Goal: Task Accomplishment & Management: Manage account settings

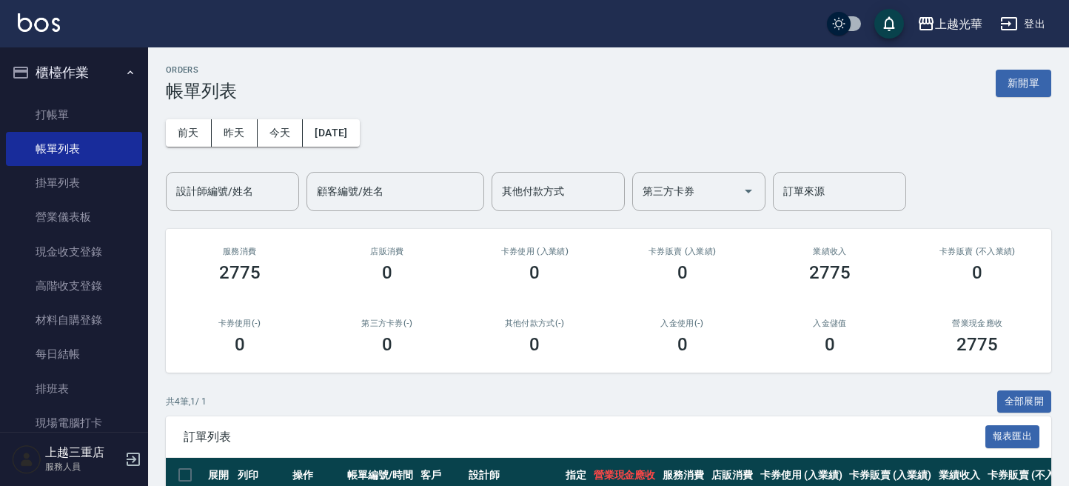
scroll to position [197, 0]
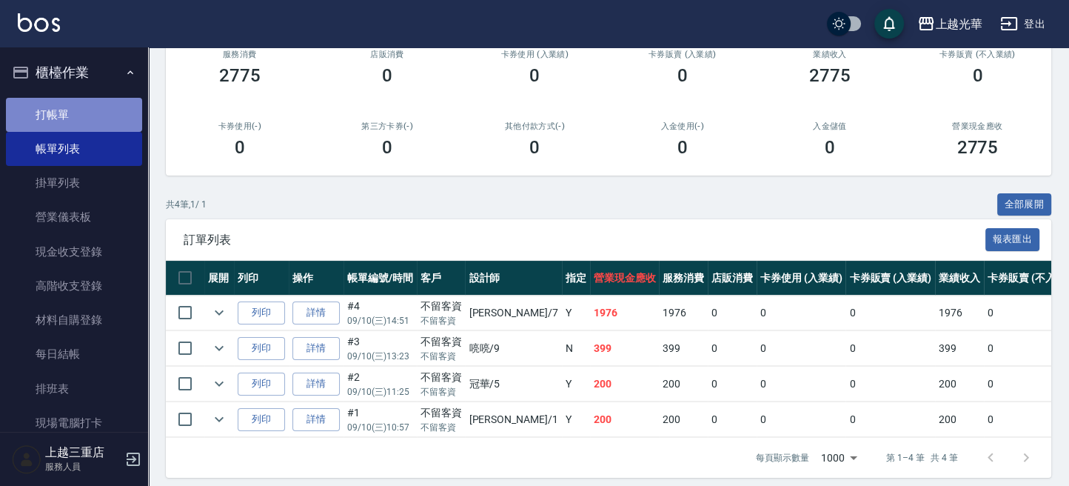
click at [73, 99] on link "打帳單" at bounding box center [74, 115] width 136 height 34
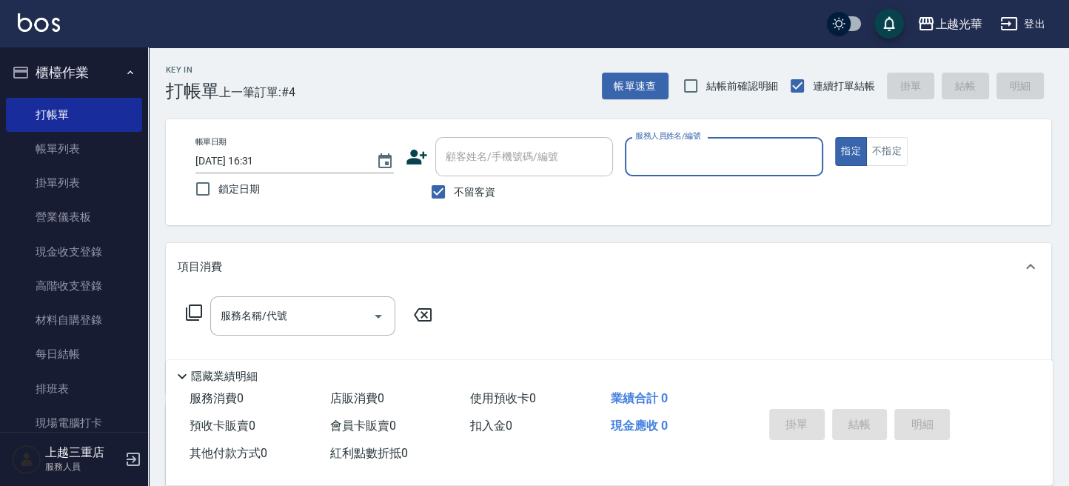
click at [711, 163] on input "服務人員姓名/編號" at bounding box center [723, 157] width 185 height 26
type input "冠華-5"
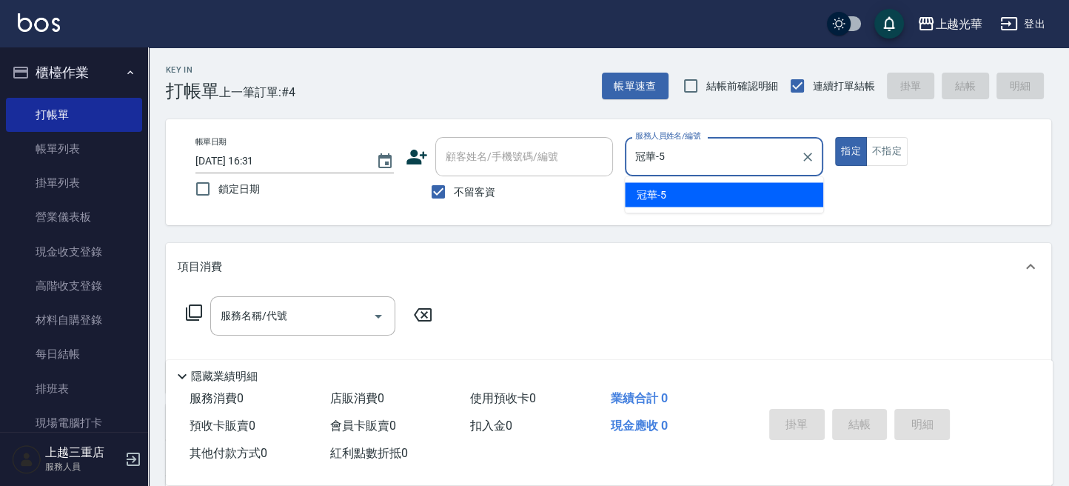
type button "true"
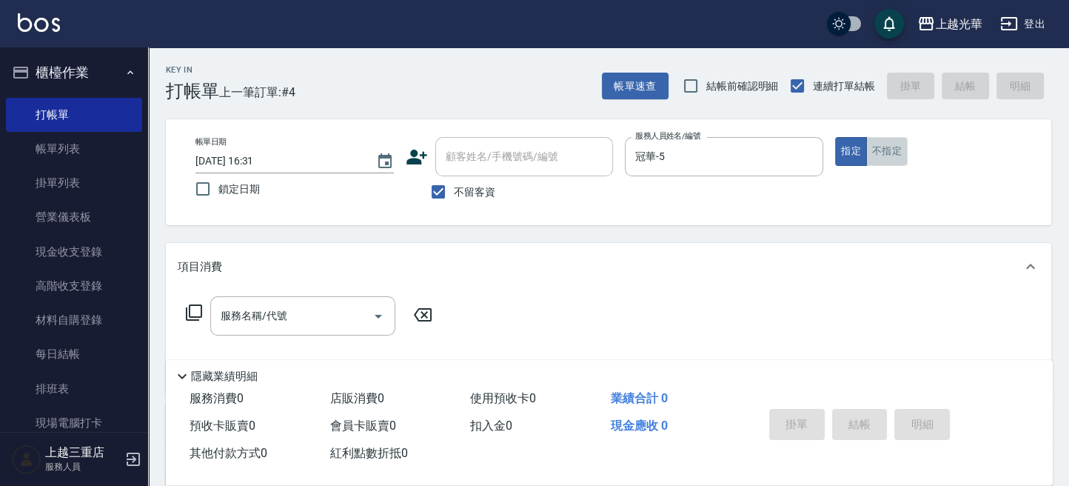
drag, startPoint x: 887, startPoint y: 150, endPoint x: 433, endPoint y: 334, distance: 490.1
click at [879, 155] on button "不指定" at bounding box center [886, 151] width 41 height 29
click at [317, 317] on input "服務名稱/代號" at bounding box center [292, 316] width 150 height 26
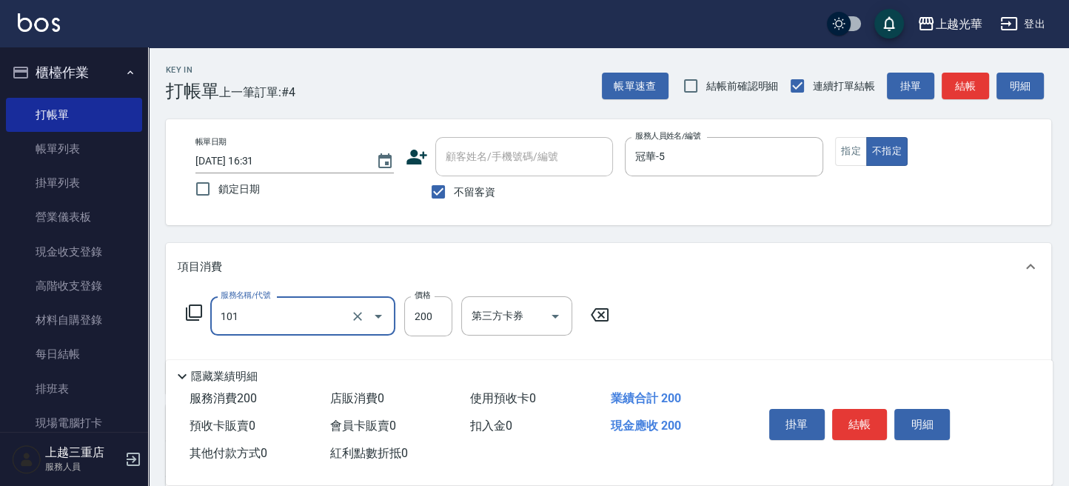
type input "不指定洗髮(101)"
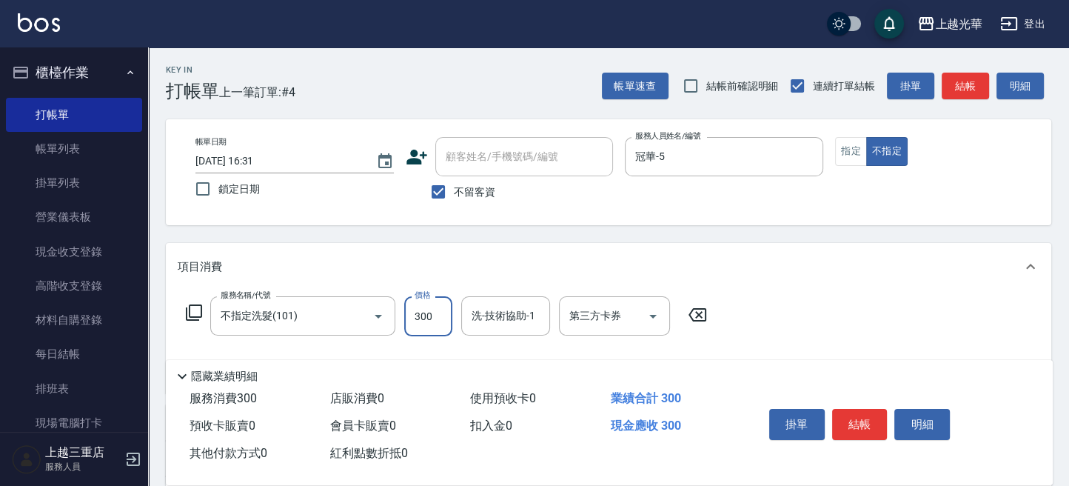
type input "300"
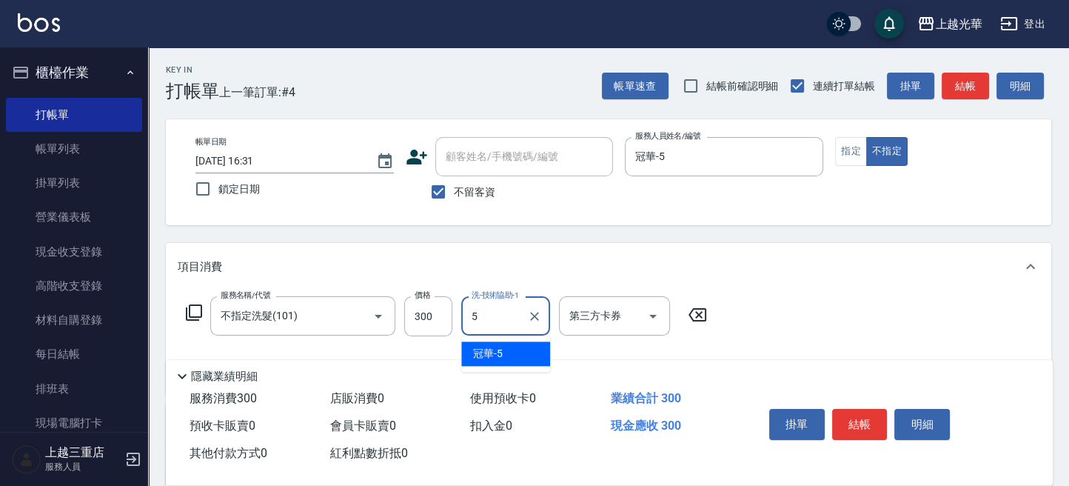
type input "冠華-5"
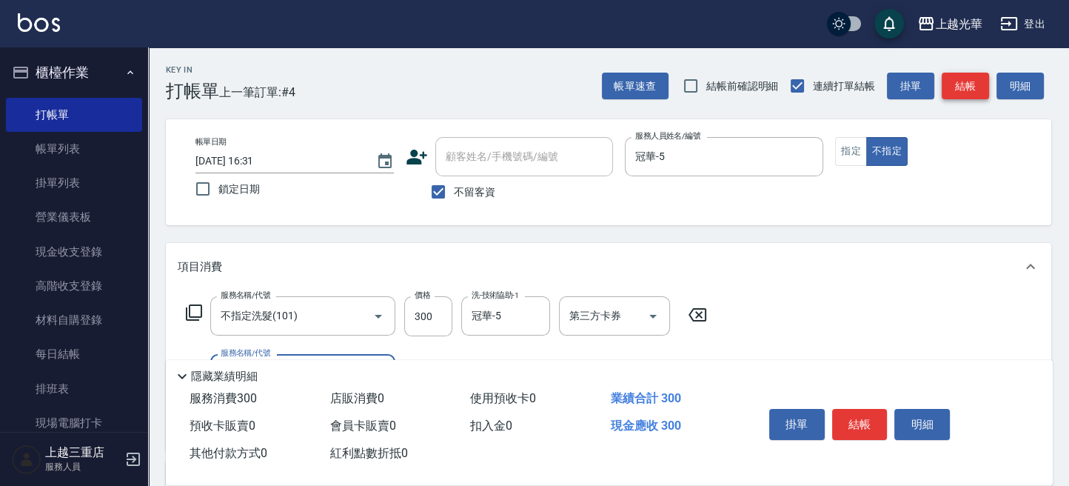
click at [961, 87] on button "結帳" at bounding box center [964, 86] width 47 height 27
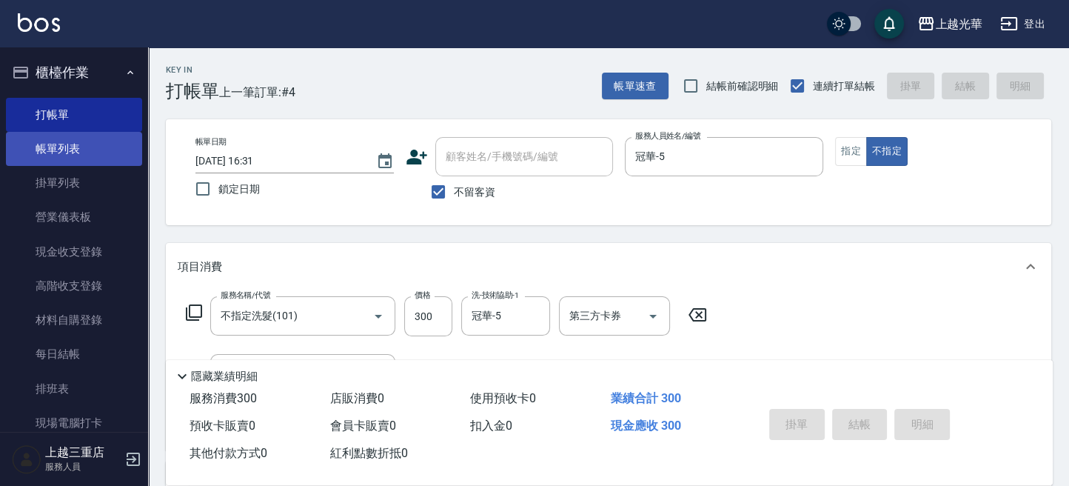
click at [68, 150] on link "帳單列表" at bounding box center [74, 149] width 136 height 34
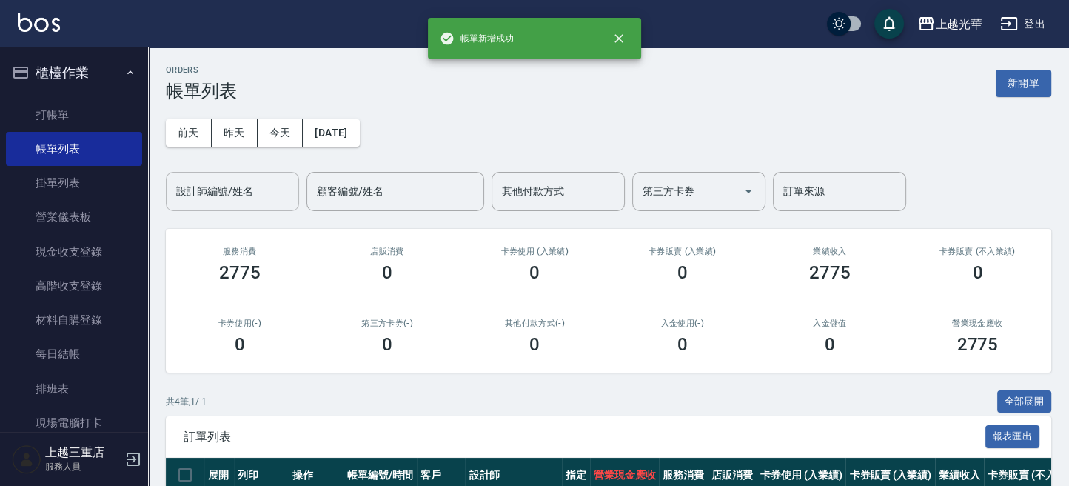
click at [229, 192] on input "設計師編號/姓名" at bounding box center [232, 191] width 120 height 26
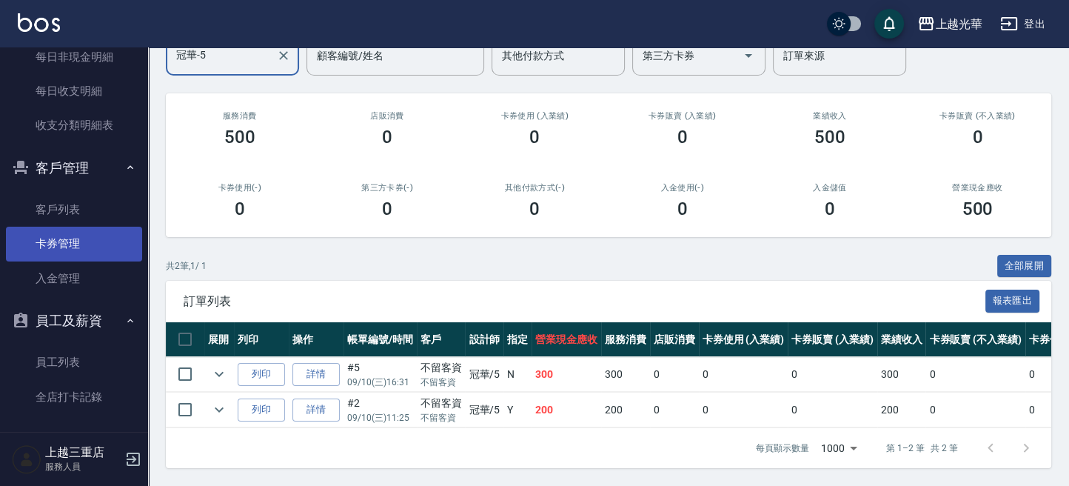
scroll to position [1007, 0]
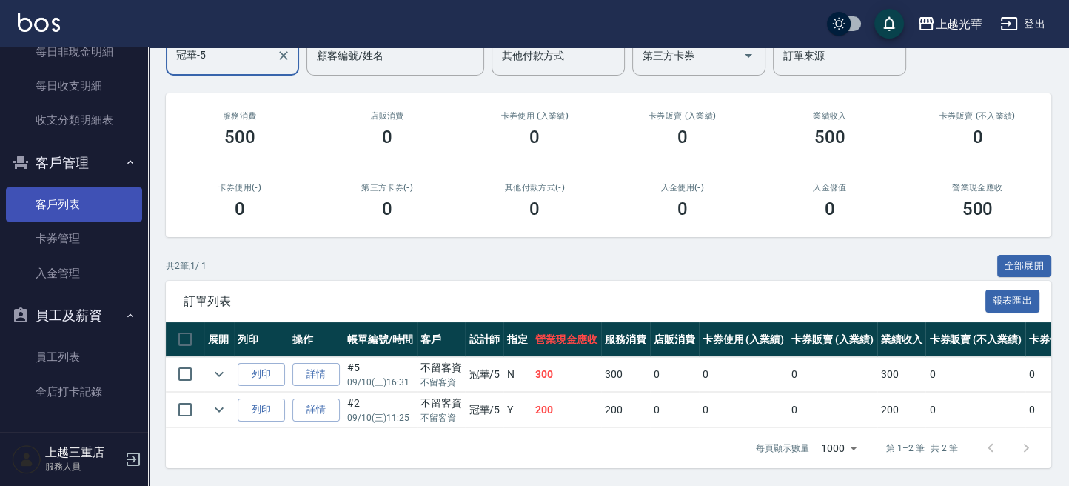
type input "冠華-5"
click at [71, 204] on link "客戶列表" at bounding box center [74, 204] width 136 height 34
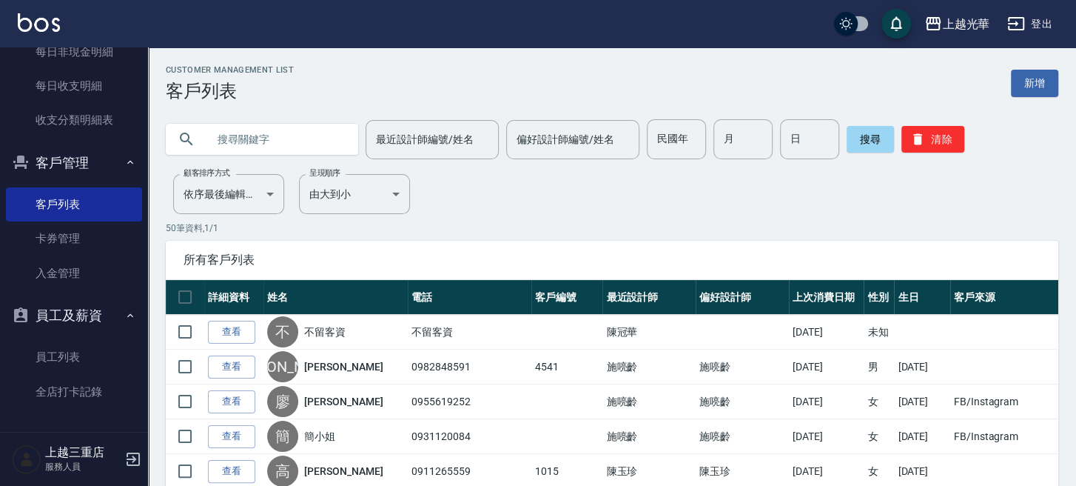
click at [230, 141] on input "text" at bounding box center [276, 139] width 139 height 40
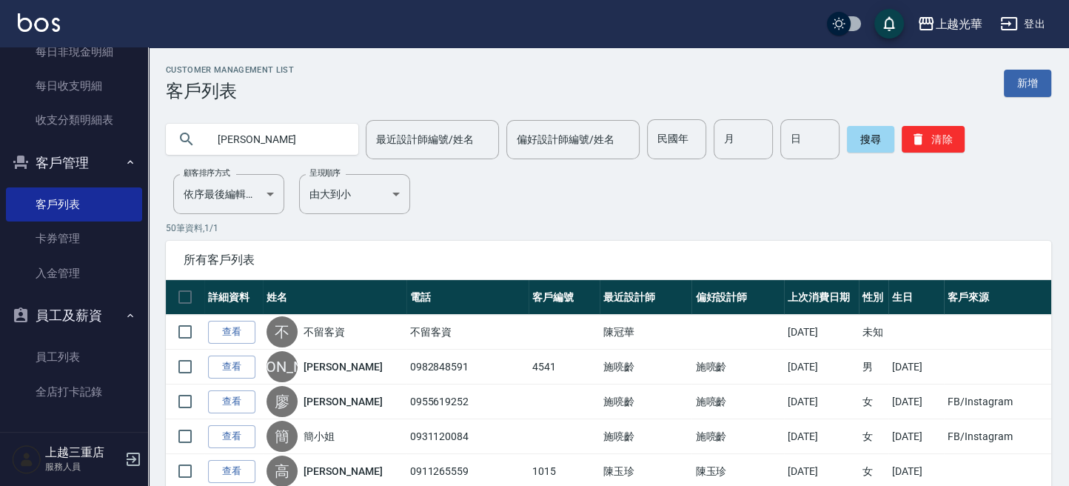
type input "[PERSON_NAME]"
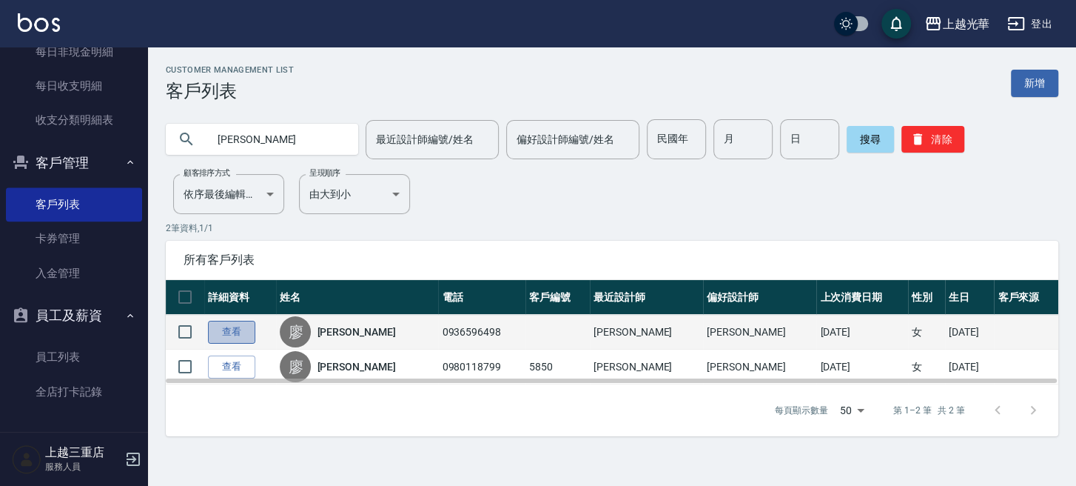
click at [217, 330] on link "查看" at bounding box center [231, 331] width 47 height 23
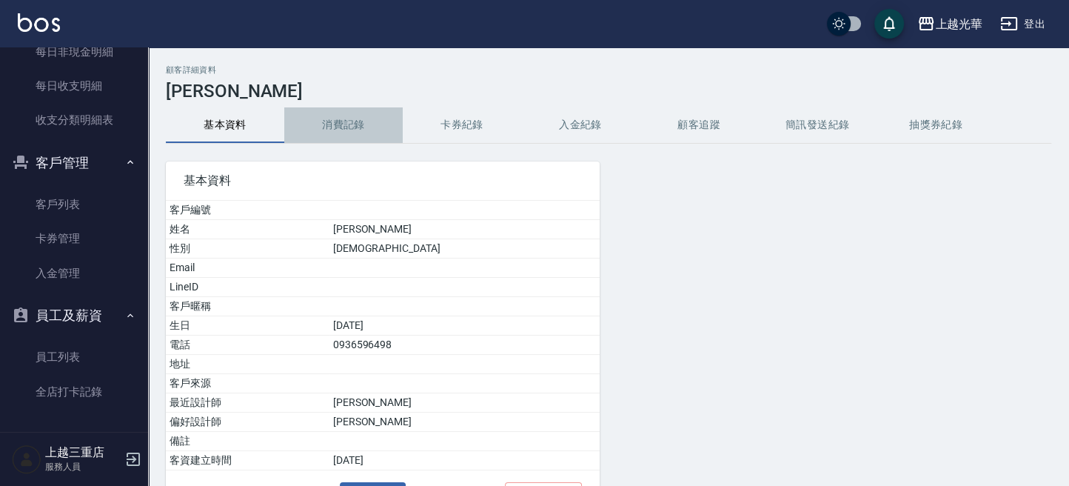
click at [345, 125] on button "消費記錄" at bounding box center [343, 125] width 118 height 36
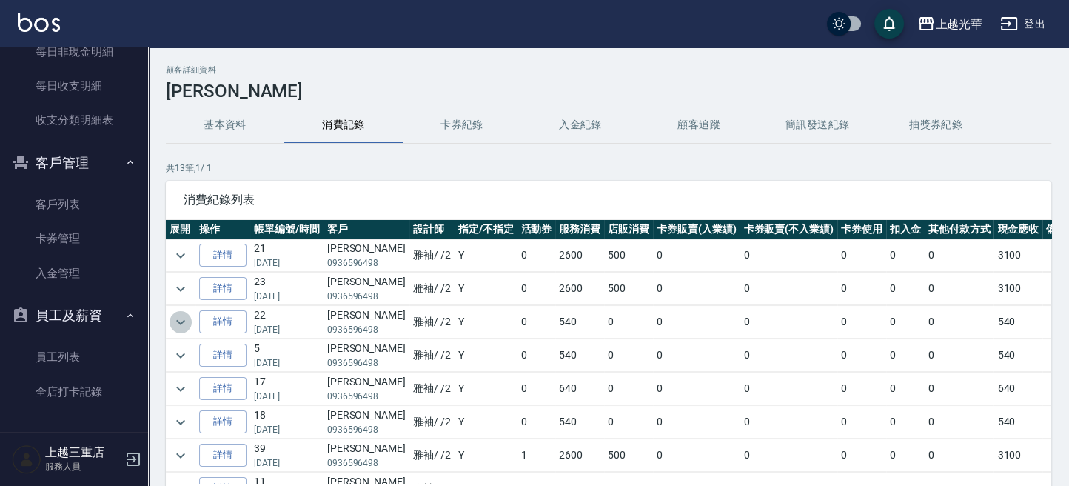
click at [179, 316] on icon "expand row" at bounding box center [181, 322] width 18 height 18
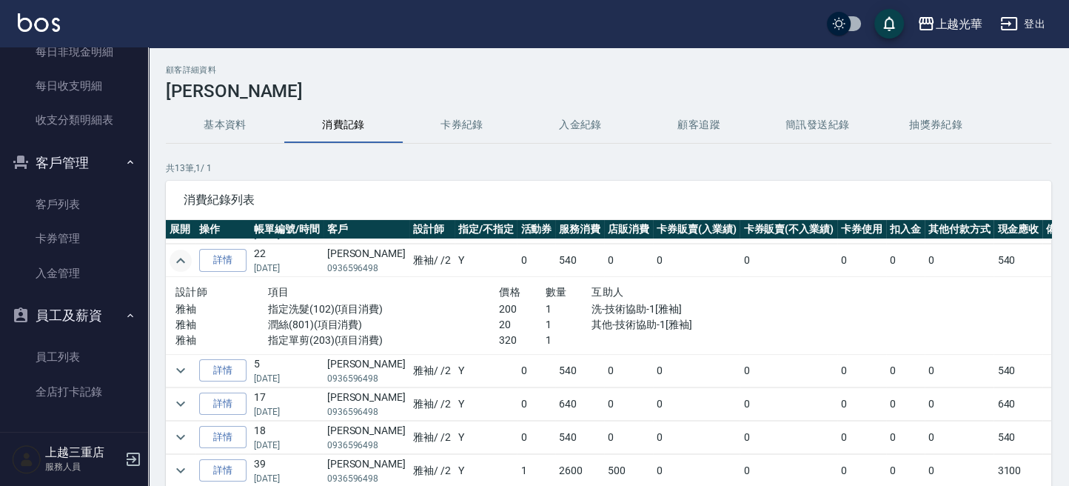
scroll to position [98, 0]
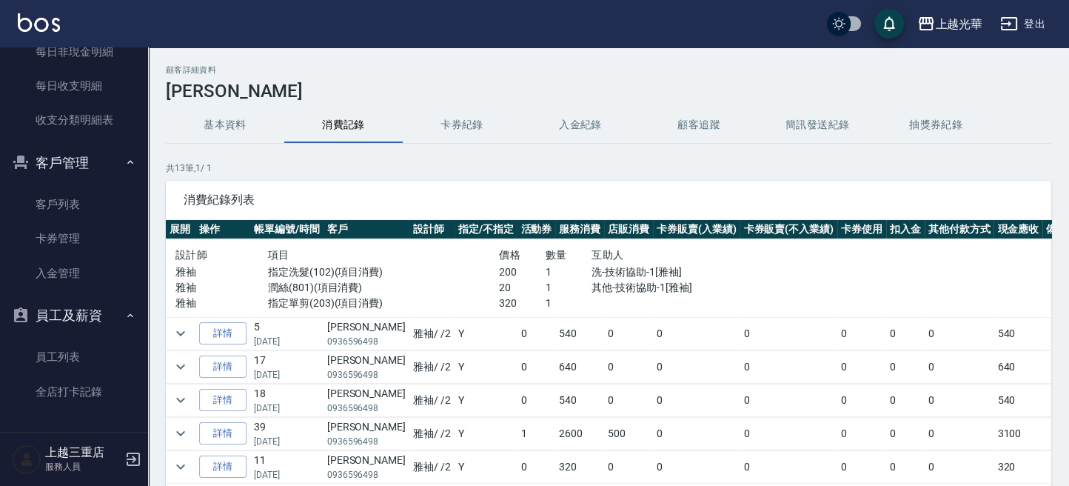
click at [44, 22] on img at bounding box center [39, 22] width 42 height 19
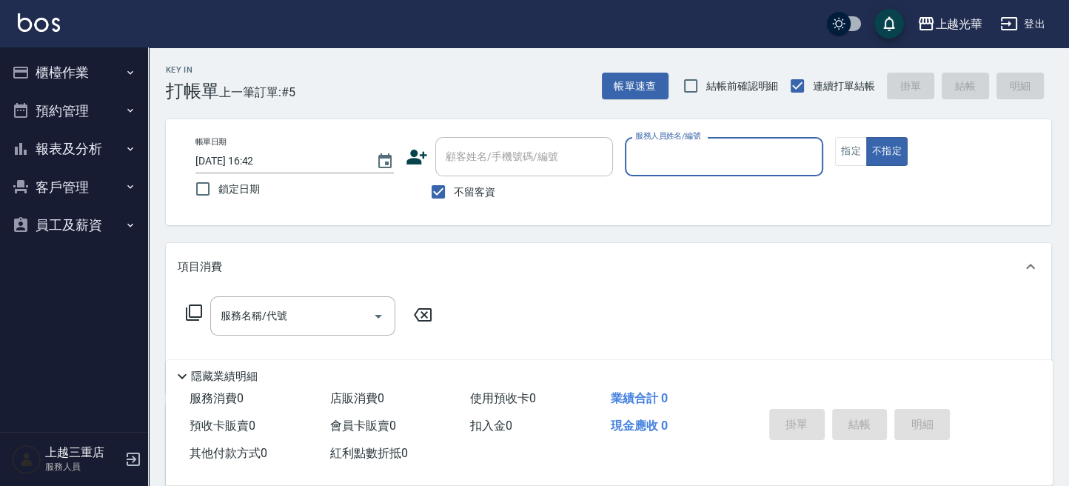
click at [744, 156] on input "服務人員姓名/編號" at bounding box center [723, 157] width 185 height 26
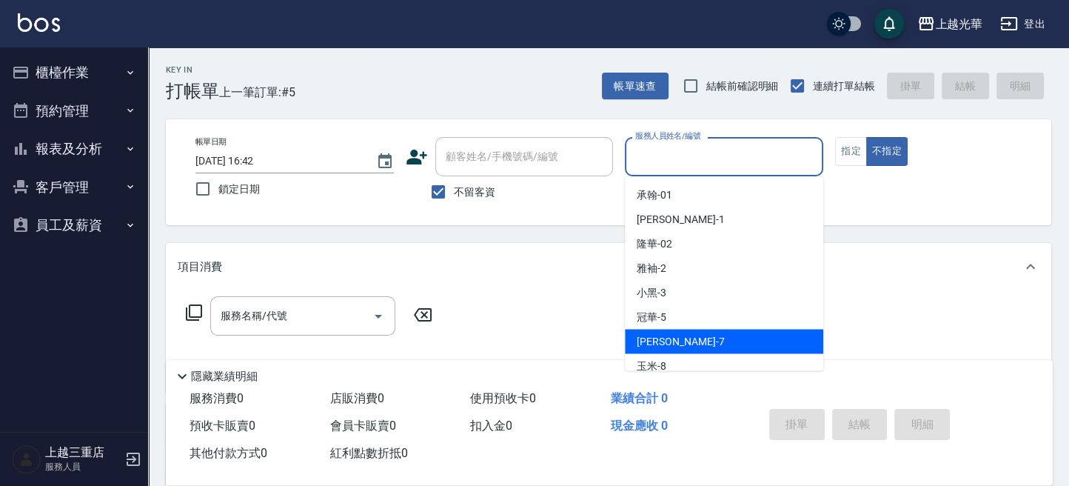
drag, startPoint x: 736, startPoint y: 337, endPoint x: 831, endPoint y: 204, distance: 162.9
click at [736, 336] on div "小紫 -7" at bounding box center [724, 341] width 198 height 24
type input "小紫-7"
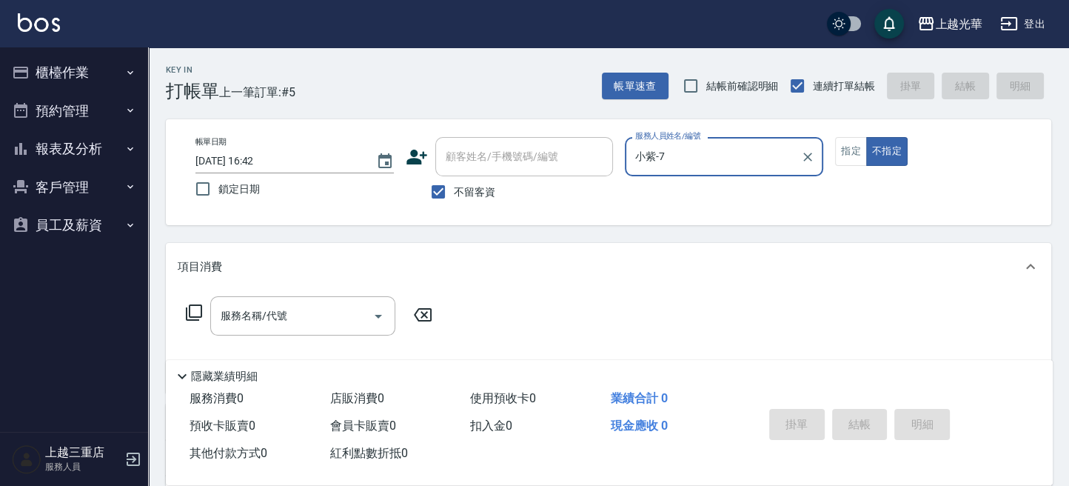
drag, startPoint x: 860, startPoint y: 143, endPoint x: 806, endPoint y: 188, distance: 70.4
click at [859, 143] on button "指定" at bounding box center [851, 151] width 32 height 29
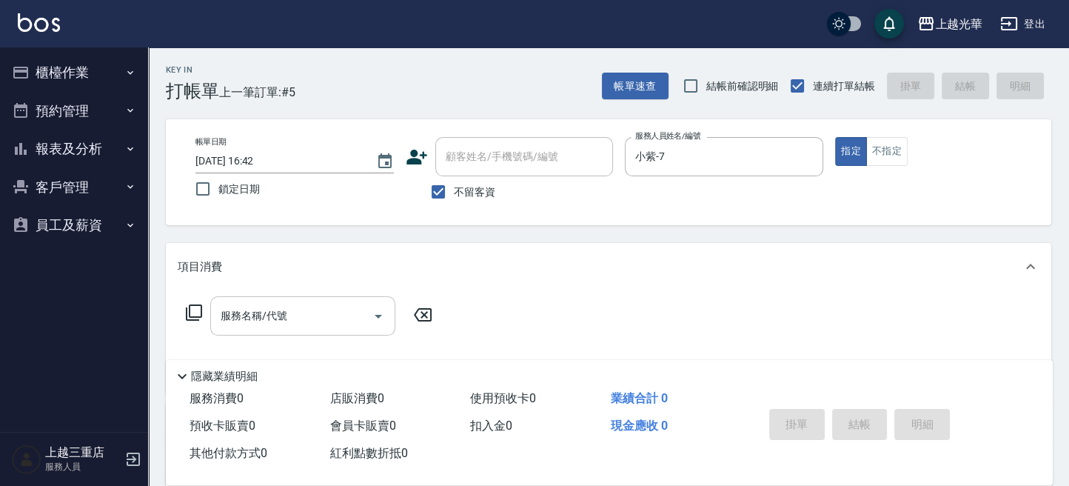
click at [269, 315] on div "服務名稱/代號 服務名稱/代號" at bounding box center [302, 315] width 185 height 39
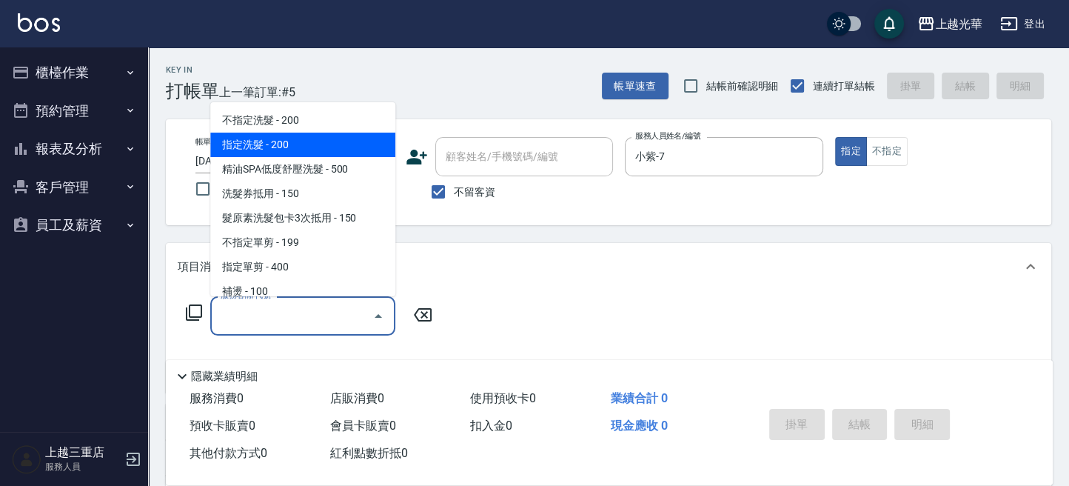
click at [297, 133] on span "指定洗髮 - 200" at bounding box center [302, 144] width 185 height 24
type input "指定洗髮(102)"
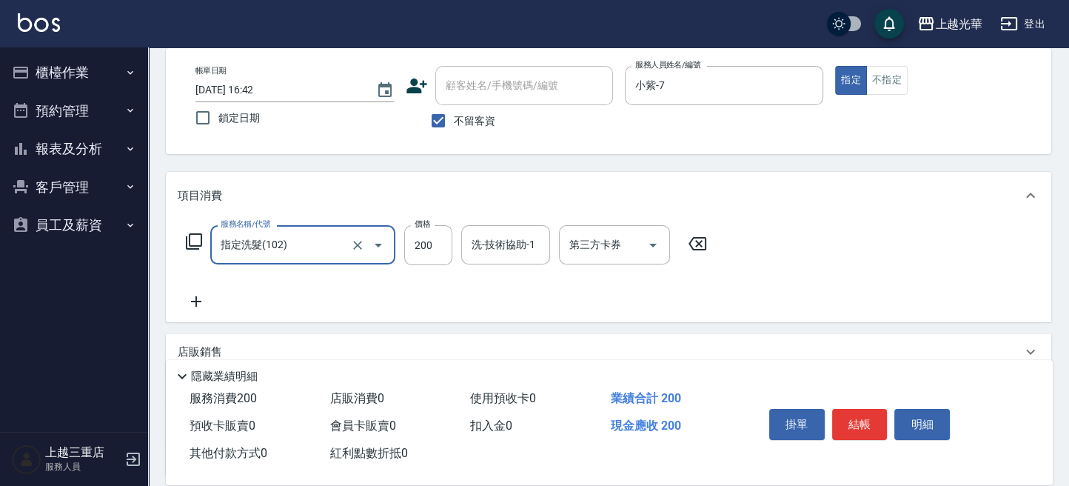
scroll to position [98, 0]
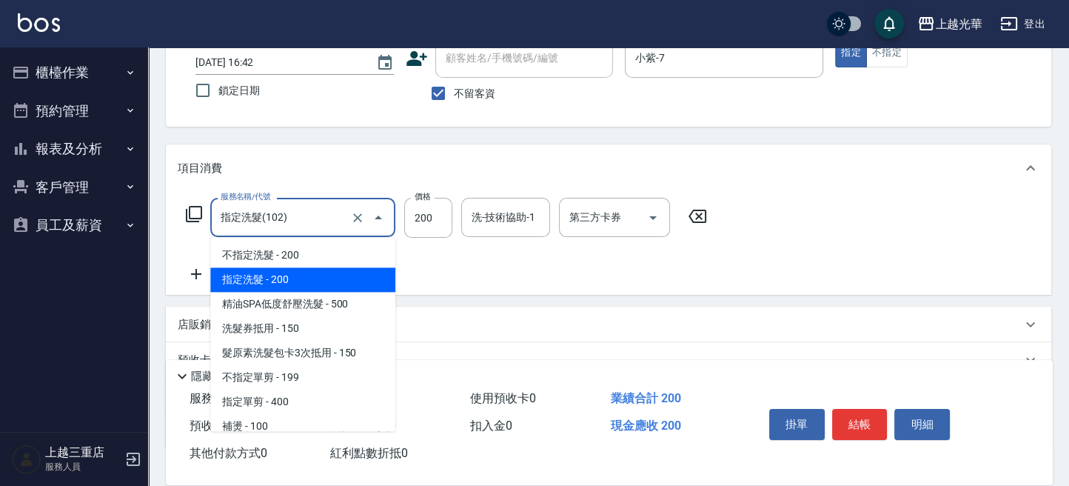
click at [312, 219] on input "指定洗髮(102)" at bounding box center [282, 217] width 130 height 26
click at [277, 217] on input "指定洗髮(102)" at bounding box center [282, 217] width 130 height 26
drag, startPoint x: 355, startPoint y: 218, endPoint x: 327, endPoint y: 218, distance: 28.1
click at [355, 218] on icon "Clear" at bounding box center [357, 217] width 15 height 15
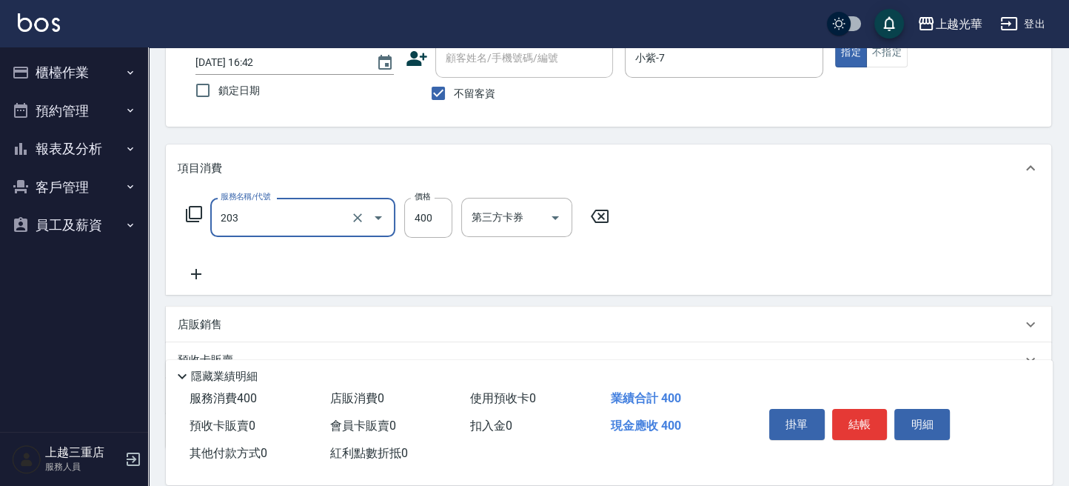
type input "指定單剪(203)"
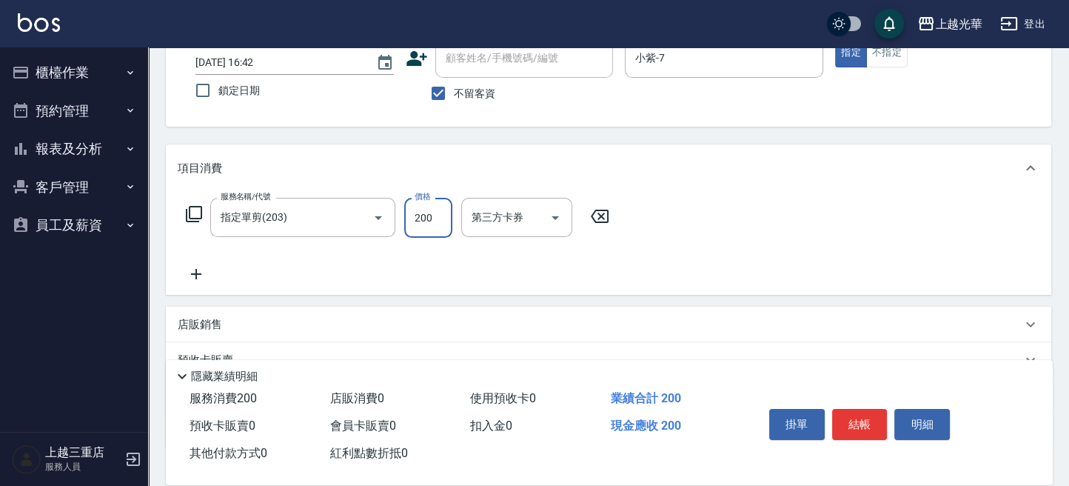
type input "200"
drag, startPoint x: 325, startPoint y: 249, endPoint x: 301, endPoint y: 252, distance: 23.9
click at [324, 249] on div "服務名稱/代號 指定單剪(203) 服務名稱/代號 價格 200 價格 第三方卡券 第三方卡券" at bounding box center [398, 240] width 440 height 85
click at [203, 276] on icon at bounding box center [196, 274] width 37 height 18
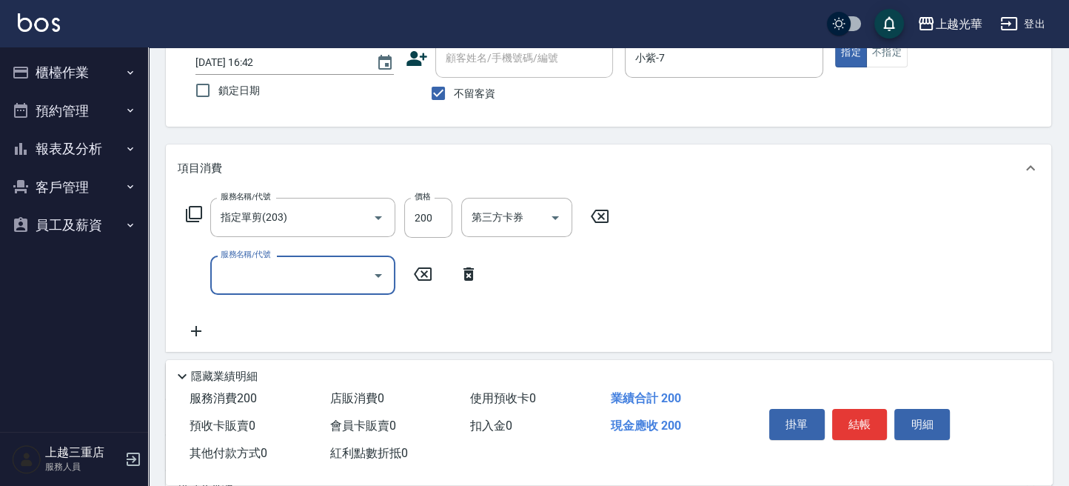
click at [314, 279] on input "服務名稱/代號" at bounding box center [292, 275] width 150 height 26
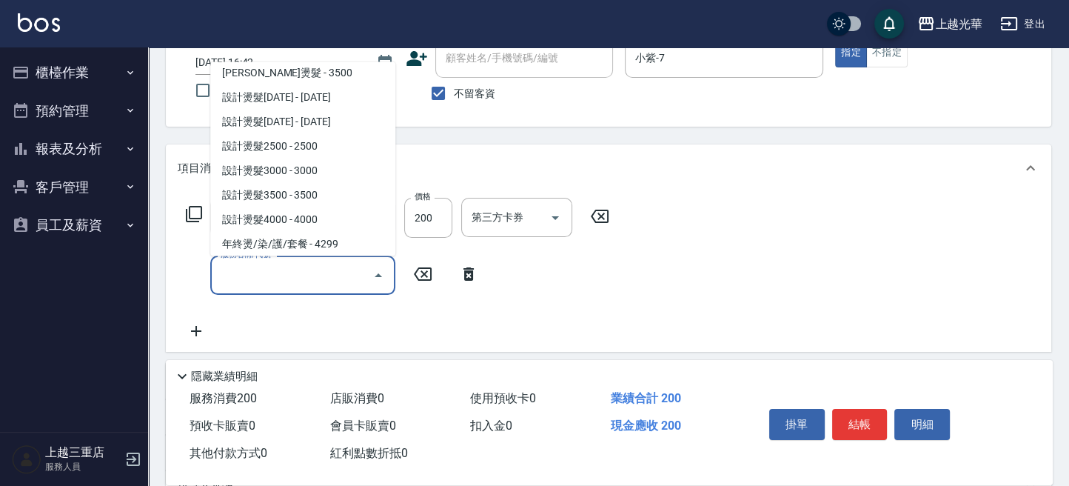
scroll to position [394, 0]
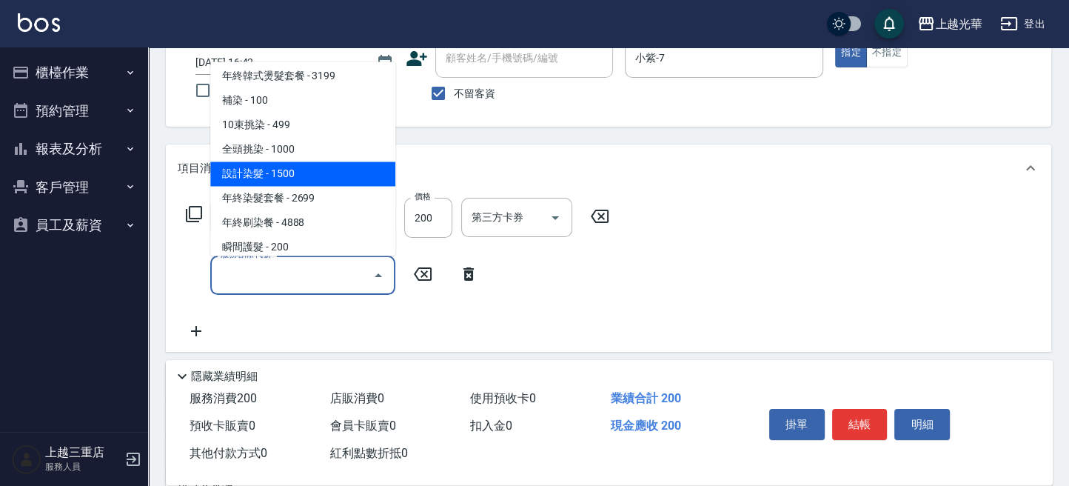
click at [286, 168] on span "設計染髮 - 1500" at bounding box center [302, 173] width 185 height 24
type input "設計染髮(404)"
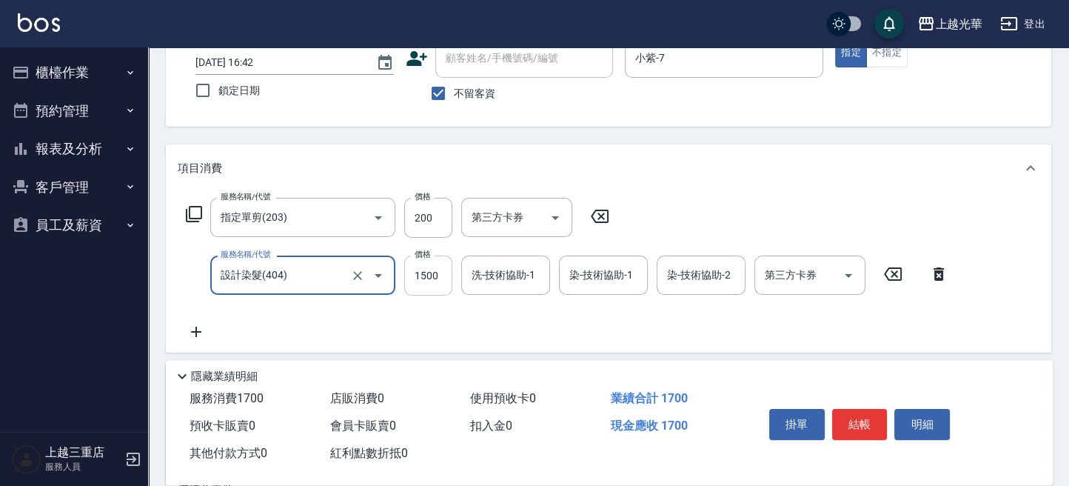
click at [437, 273] on input "1500" at bounding box center [428, 275] width 48 height 40
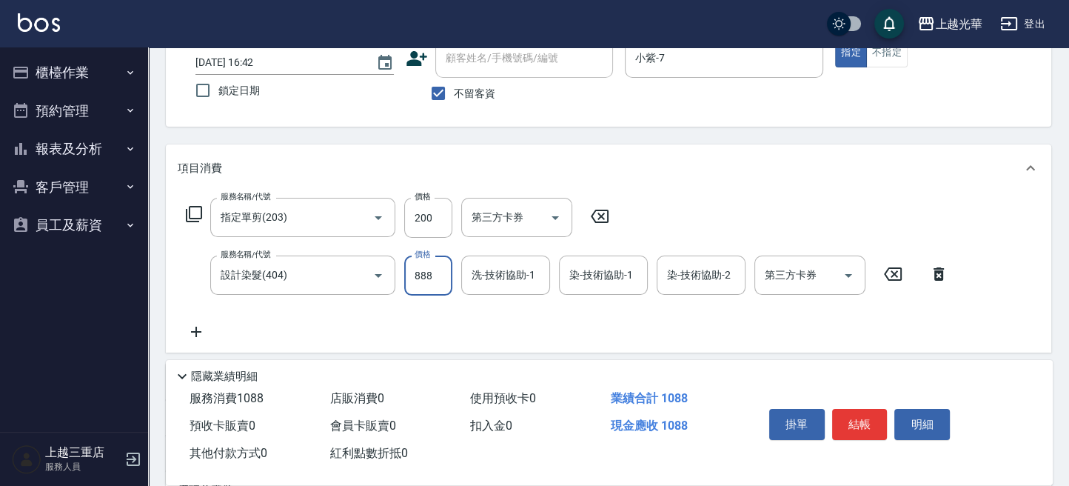
type input "888"
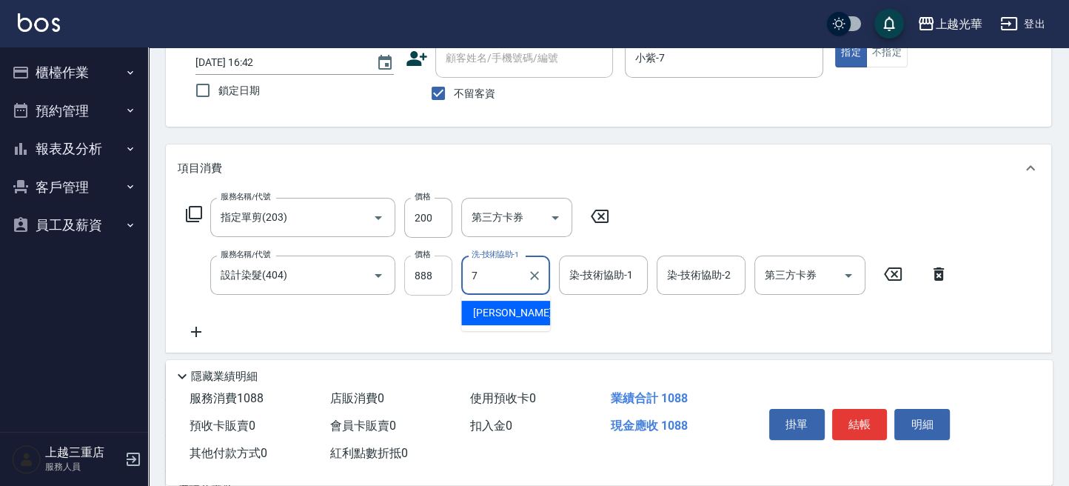
type input "小紫-7"
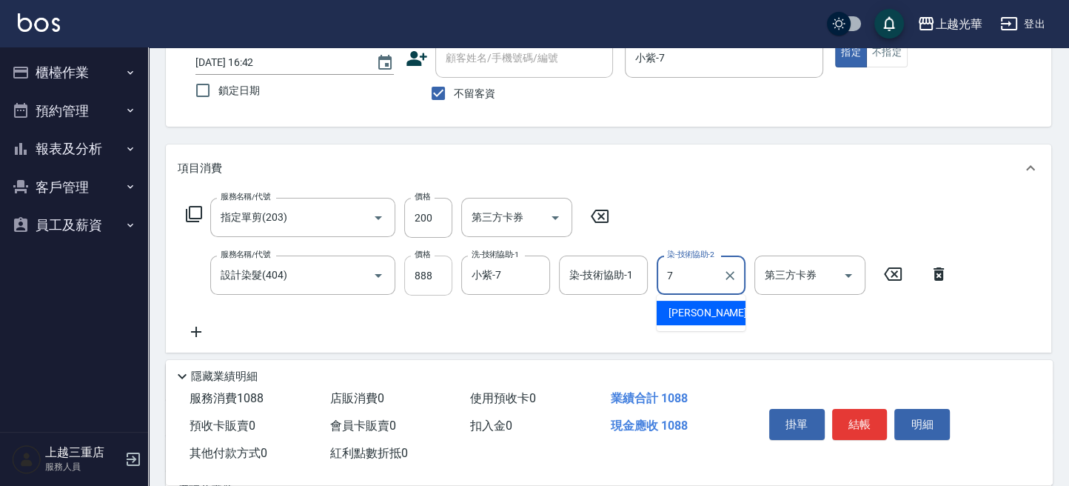
type input "小紫-7"
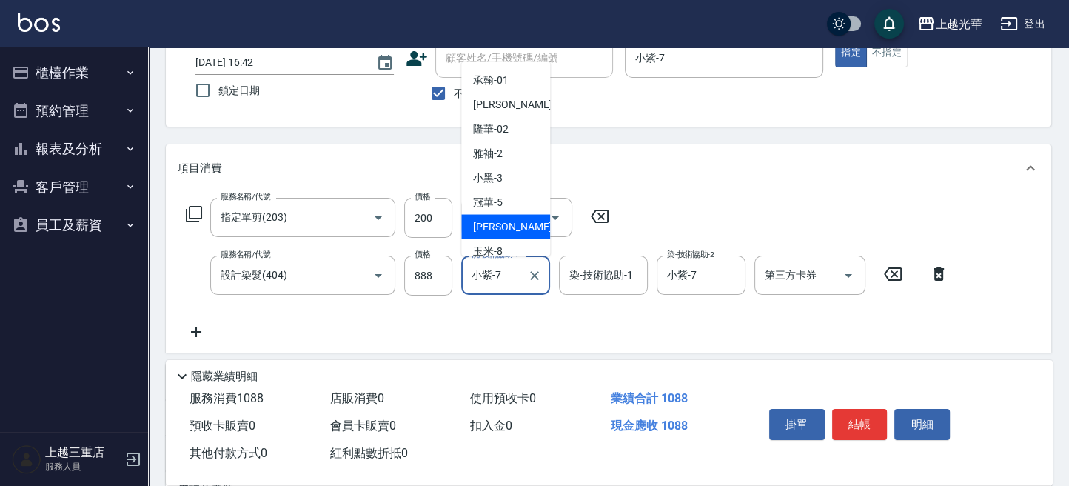
click at [483, 275] on input "小紫-7" at bounding box center [494, 275] width 53 height 26
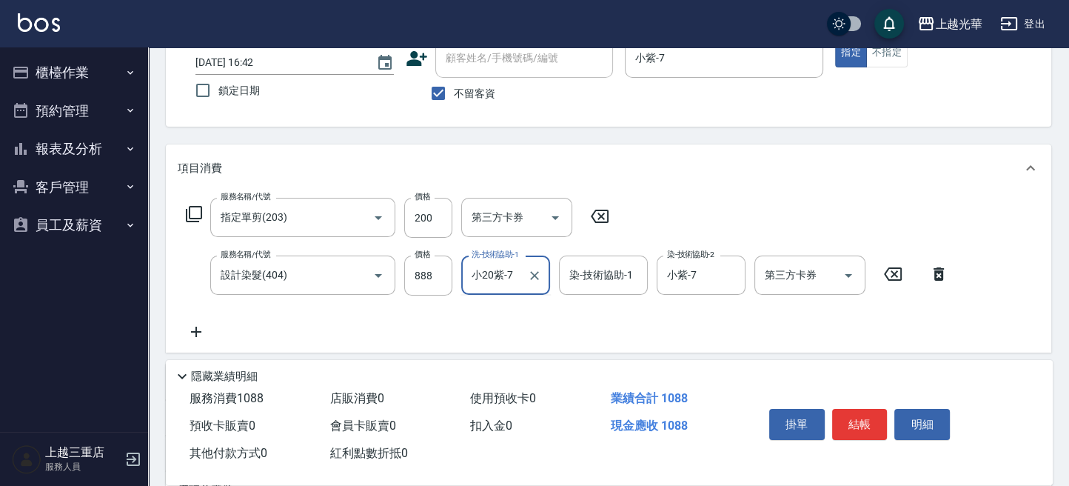
type input "小紫-7"
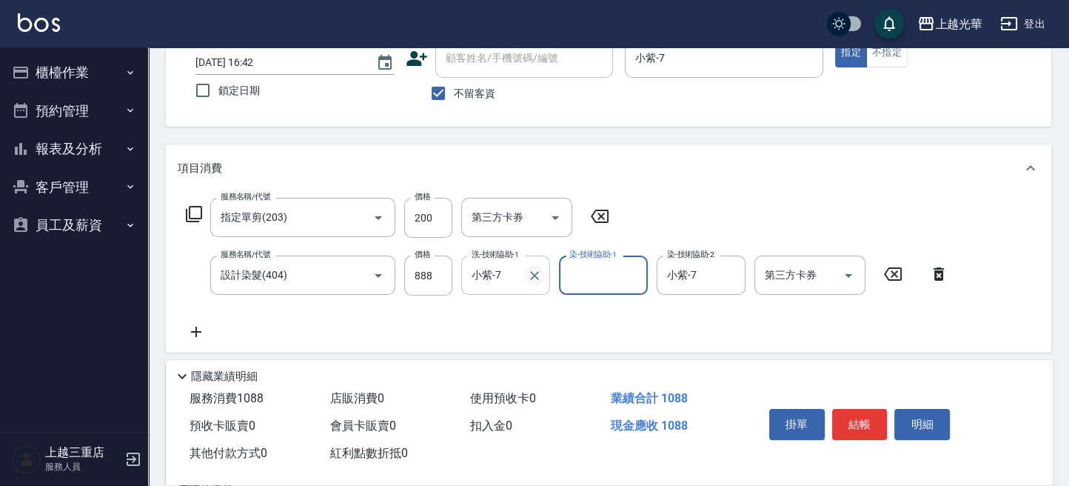
click at [535, 275] on icon "Clear" at bounding box center [534, 275] width 9 height 9
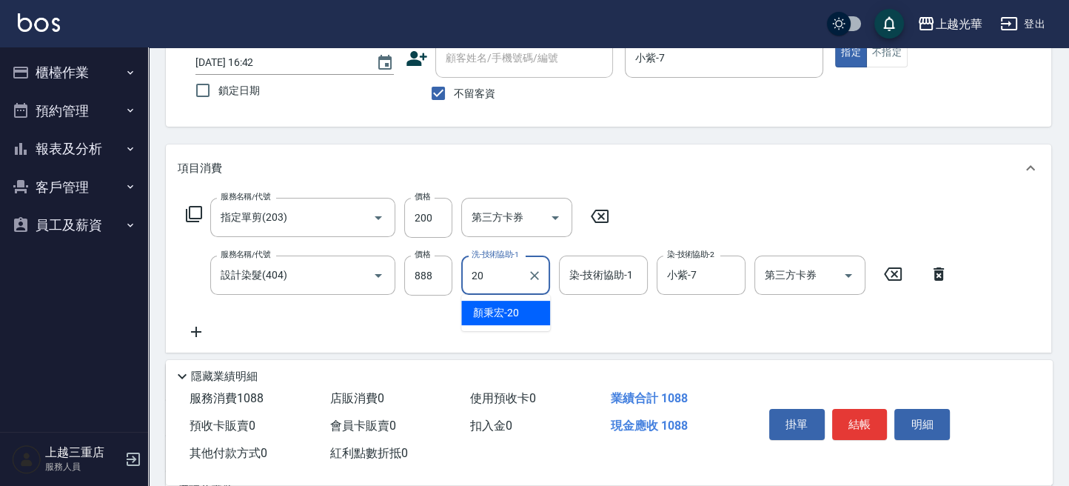
type input "[PERSON_NAME]-20"
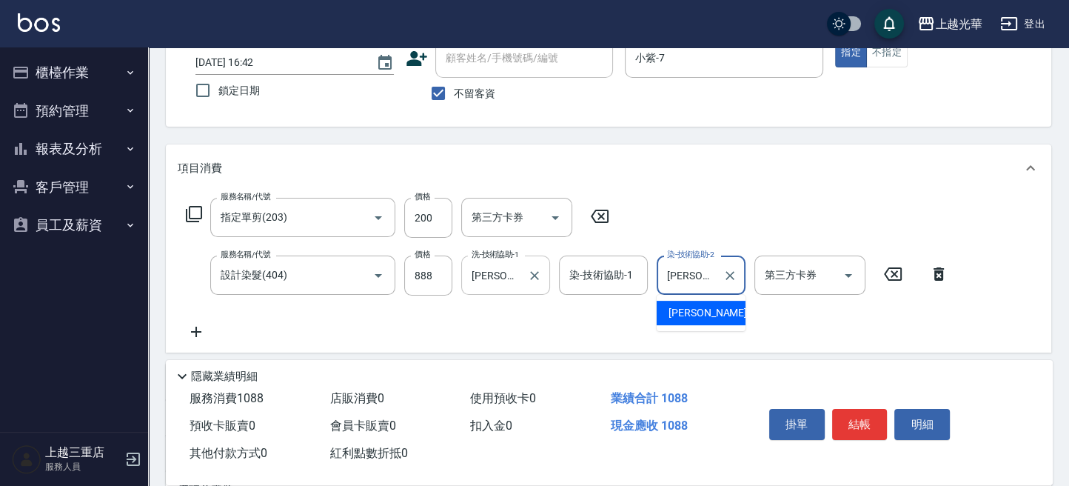
type input "小"
type input "[PERSON_NAME]-20"
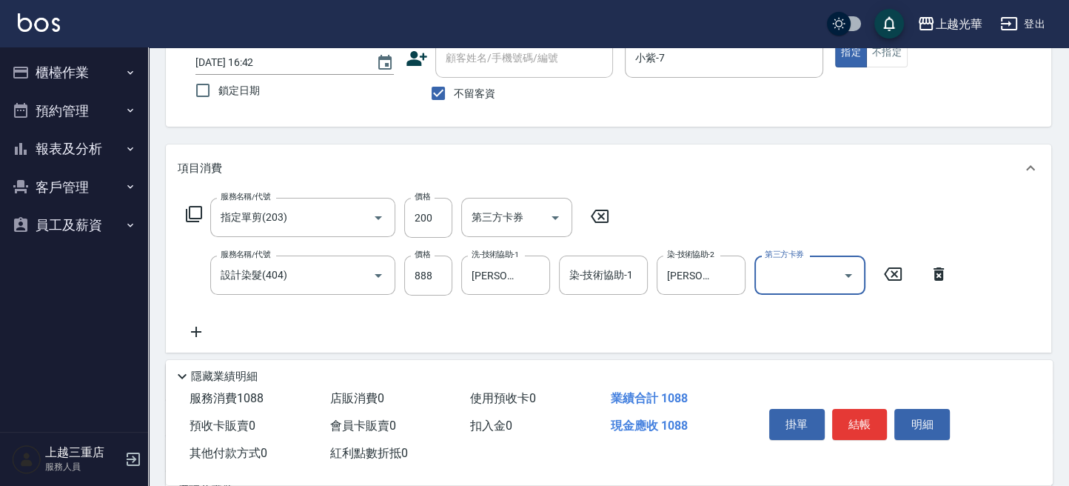
click at [198, 326] on icon at bounding box center [196, 332] width 37 height 18
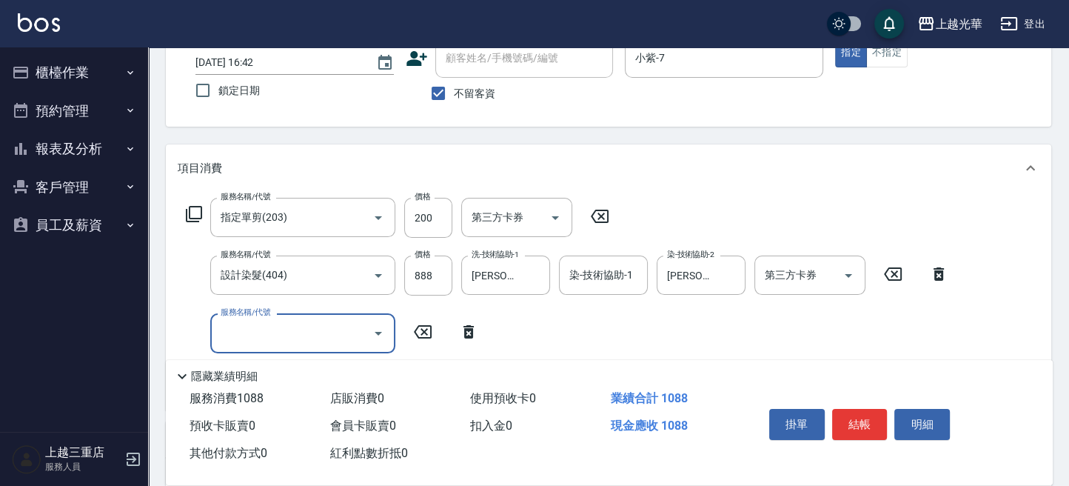
click at [272, 327] on input "服務名稱/代號" at bounding box center [292, 333] width 150 height 26
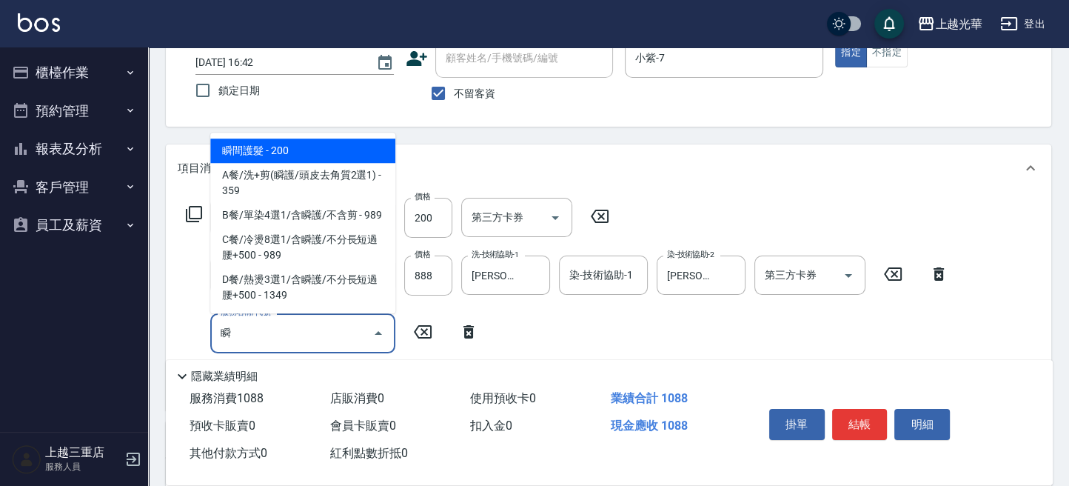
click at [292, 144] on span "瞬間護髮 - 200" at bounding box center [302, 150] width 185 height 24
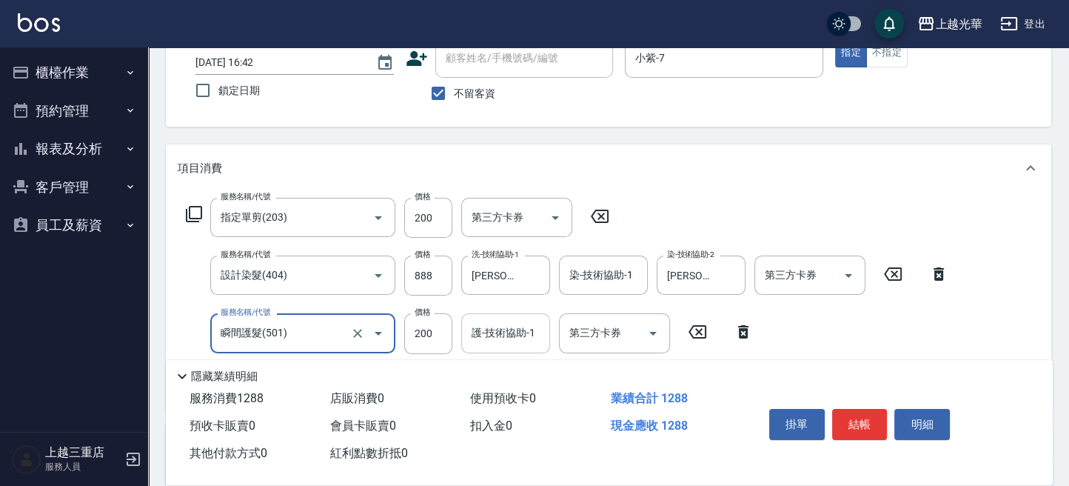
type input "瞬間護髮(501)"
click at [493, 338] on input "護-技術協助-1" at bounding box center [505, 333] width 75 height 26
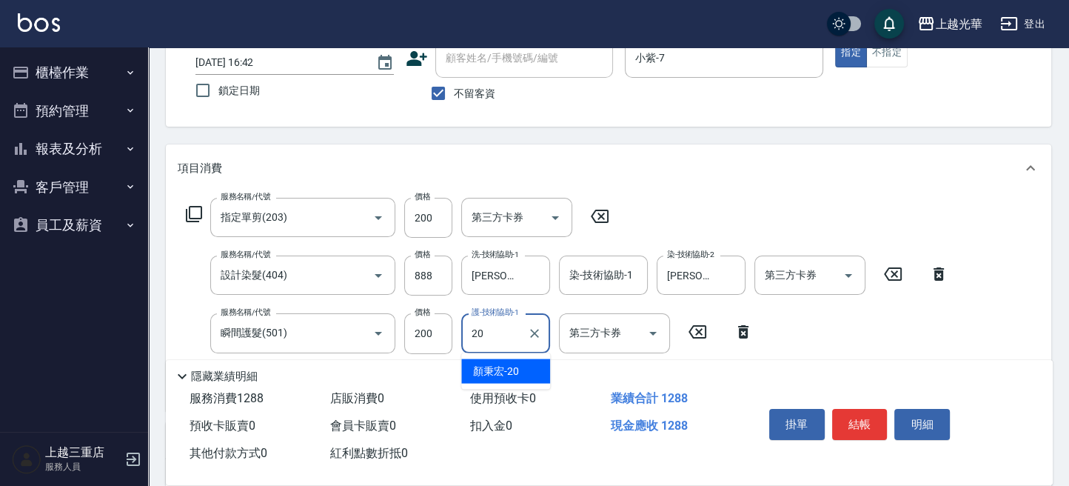
type input "[PERSON_NAME]-20"
click at [915, 332] on div "服務名稱/代號 指定單剪(203) 服務名稱/代號 價格 200 價格 第三方卡券 第三方卡券 服務名稱/代號 設計染髮(404) 服務名稱/代號 價格 88…" at bounding box center [567, 298] width 779 height 201
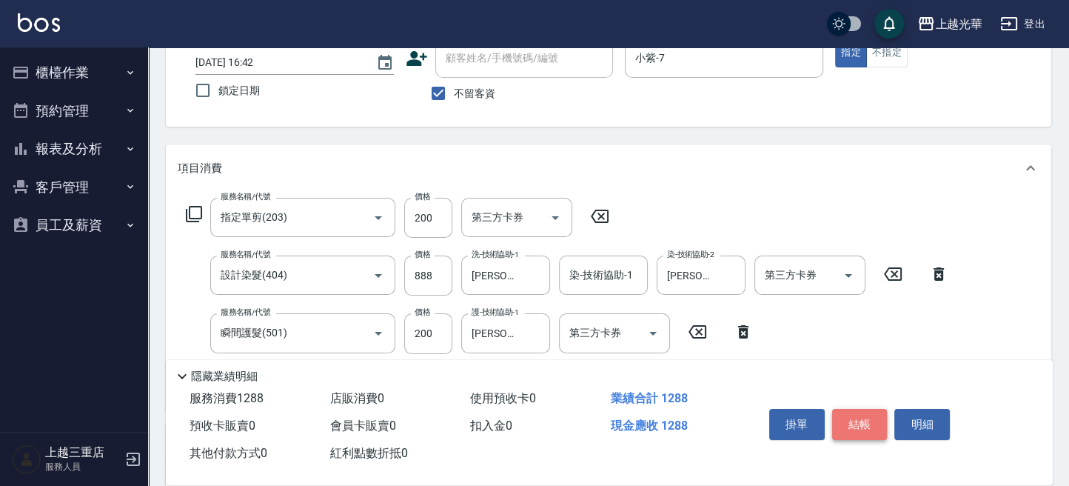
click at [869, 420] on button "結帳" at bounding box center [860, 424] width 56 height 31
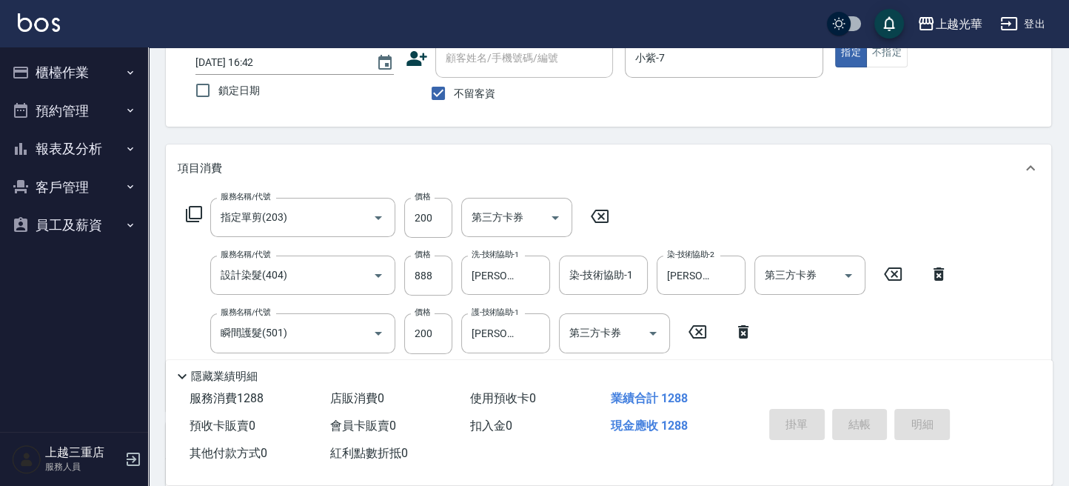
type input "[DATE] 16:47"
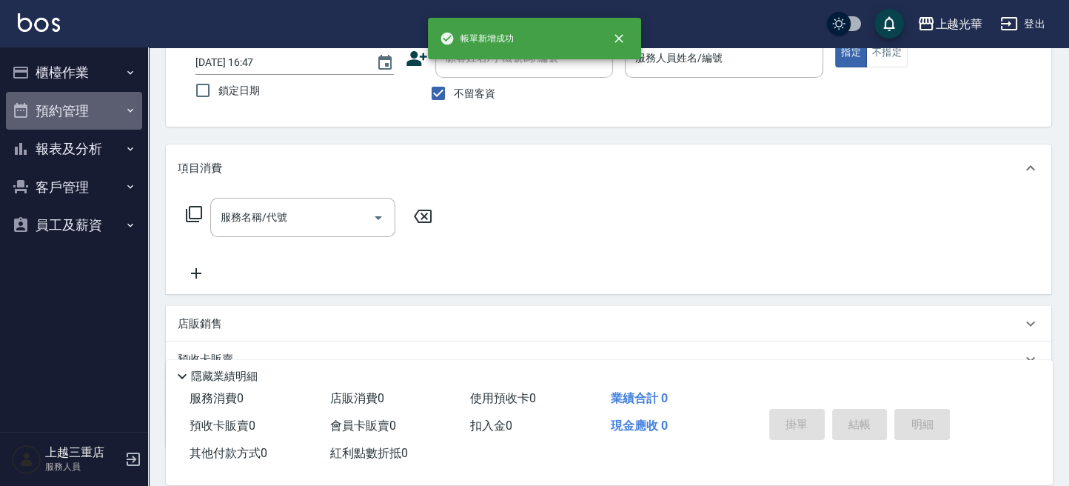
click at [69, 103] on button "預約管理" at bounding box center [74, 111] width 136 height 38
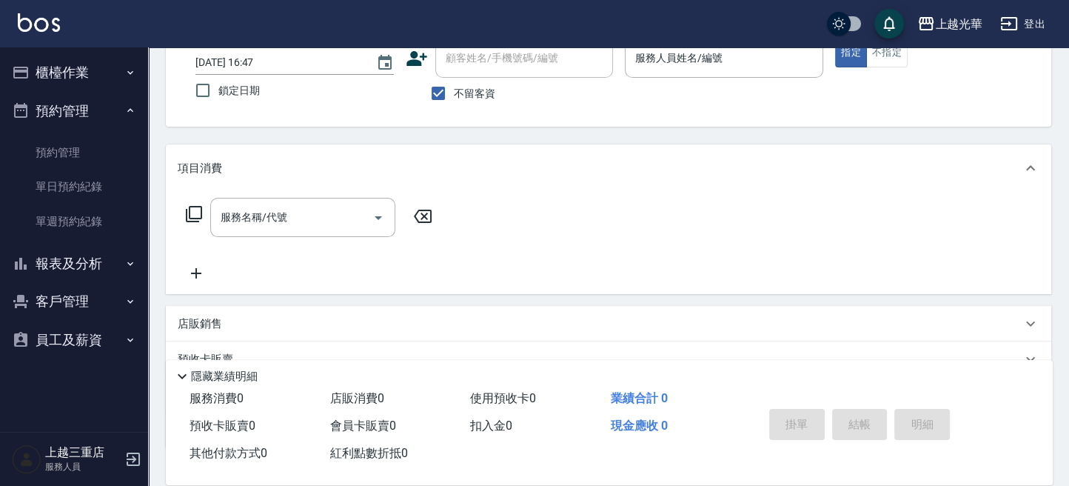
click at [77, 77] on button "櫃檯作業" at bounding box center [74, 72] width 136 height 38
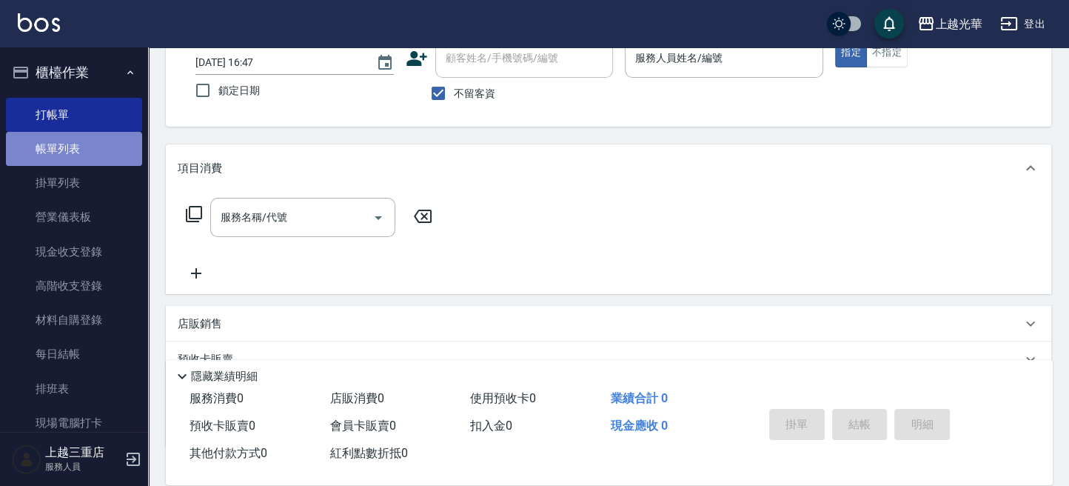
drag, startPoint x: 89, startPoint y: 138, endPoint x: 118, endPoint y: 138, distance: 29.6
click at [89, 139] on link "帳單列表" at bounding box center [74, 149] width 136 height 34
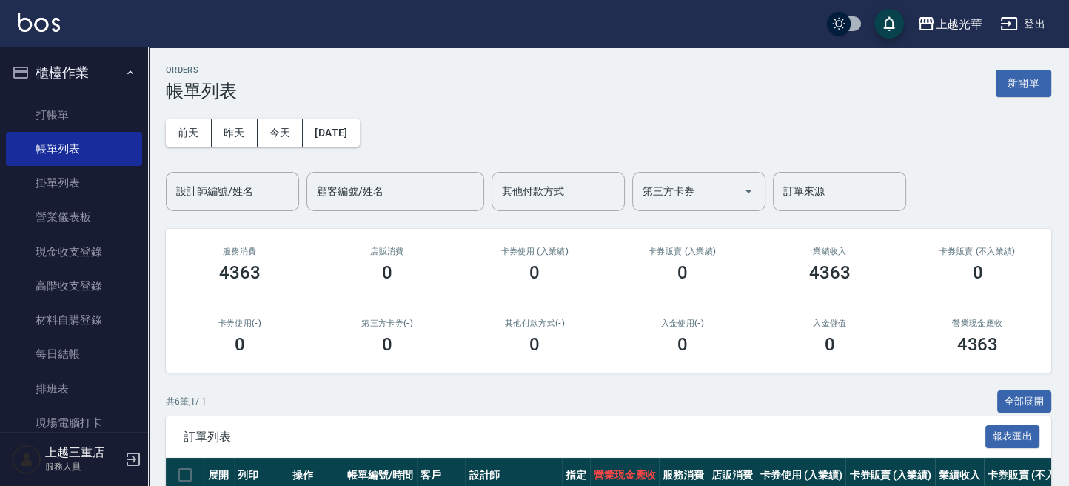
click at [210, 173] on div "設計師編號/姓名" at bounding box center [232, 191] width 133 height 39
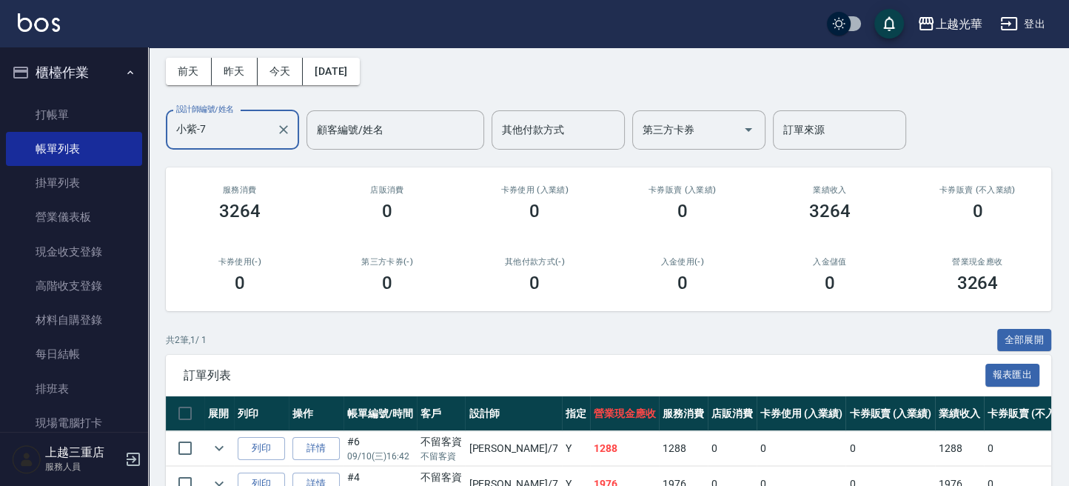
scroll to position [149, 0]
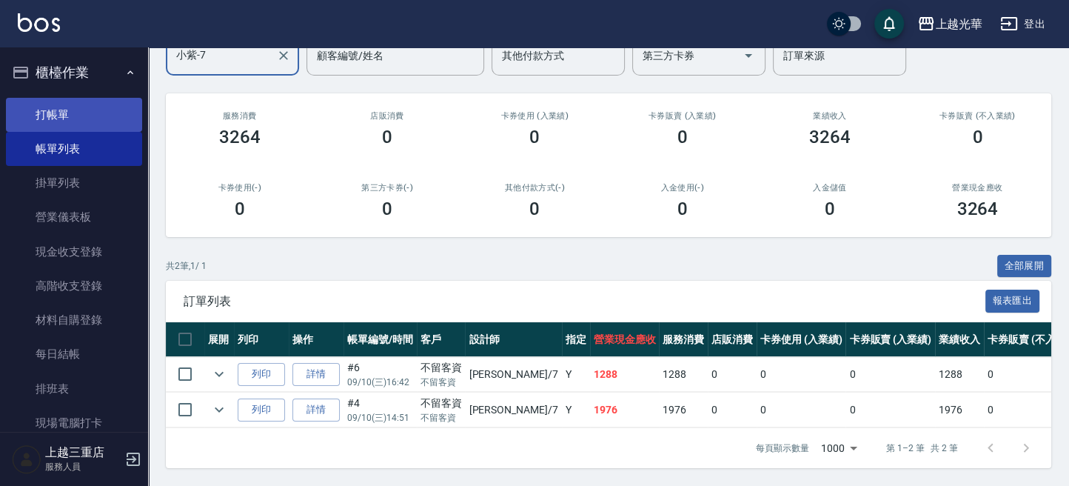
type input "小紫-7"
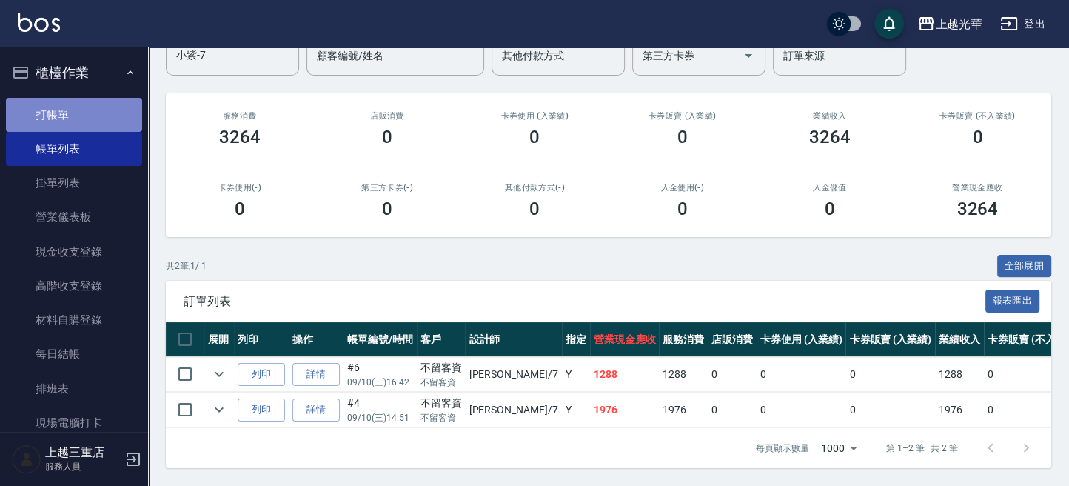
click at [75, 104] on link "打帳單" at bounding box center [74, 115] width 136 height 34
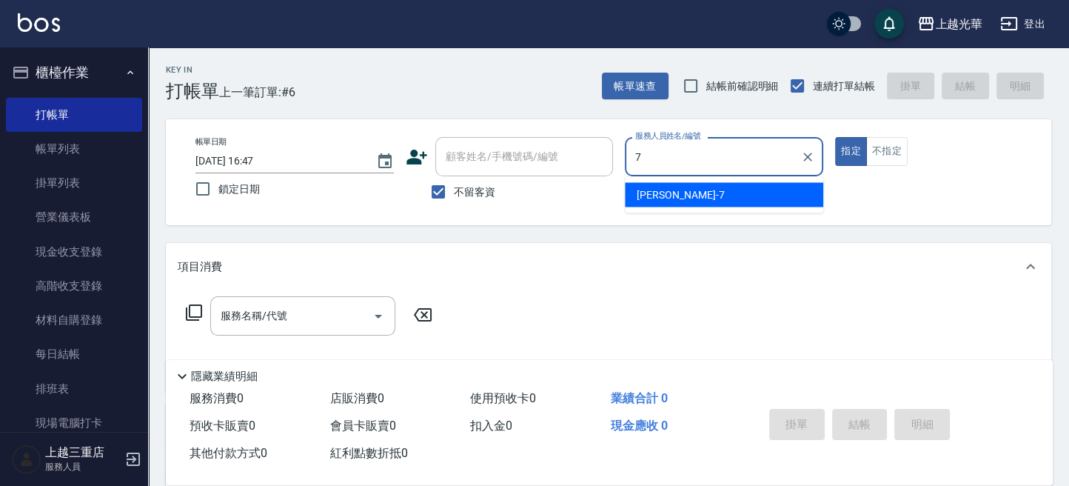
type input "小紫-7"
type button "true"
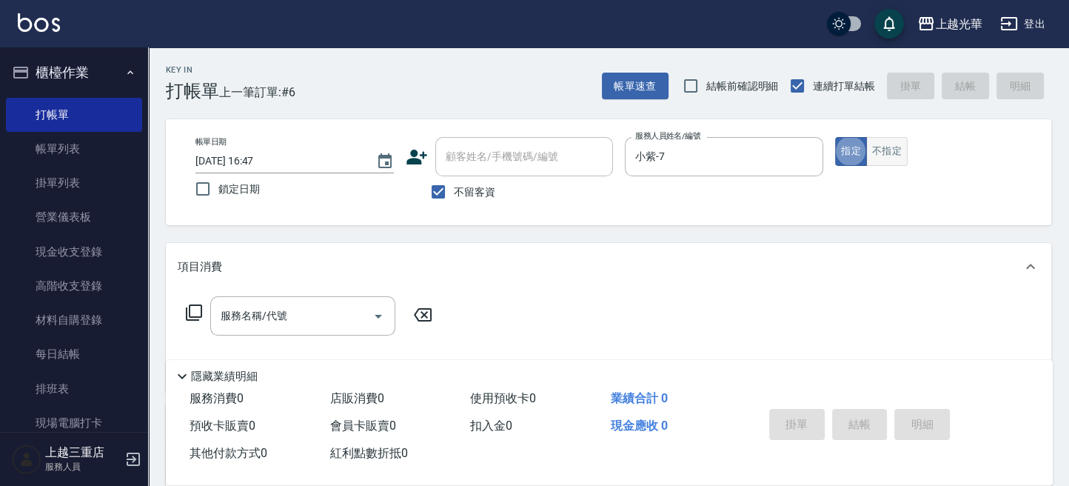
click at [875, 147] on button "不指定" at bounding box center [886, 151] width 41 height 29
click at [303, 316] on input "服務名稱/代號" at bounding box center [292, 316] width 150 height 26
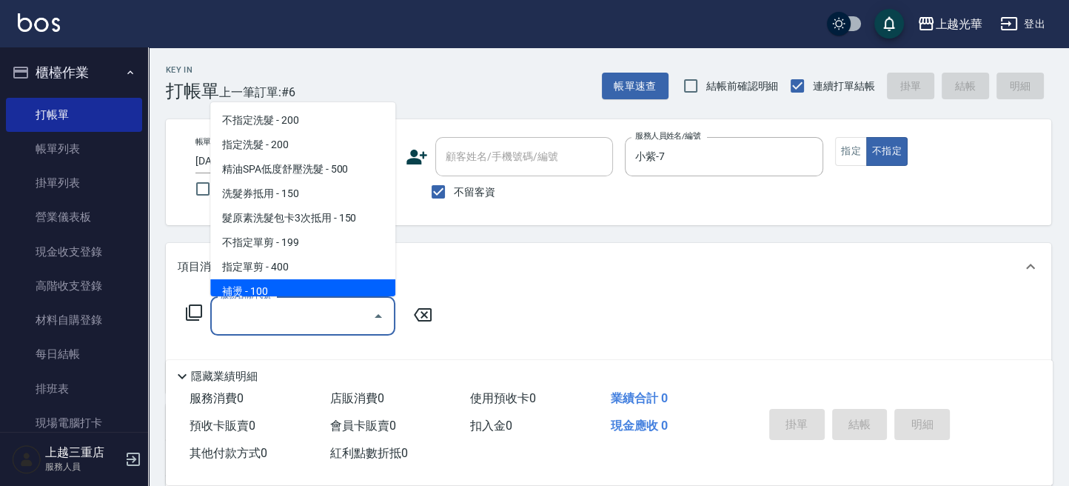
click at [275, 320] on input "服務名稱/代號" at bounding box center [292, 316] width 150 height 26
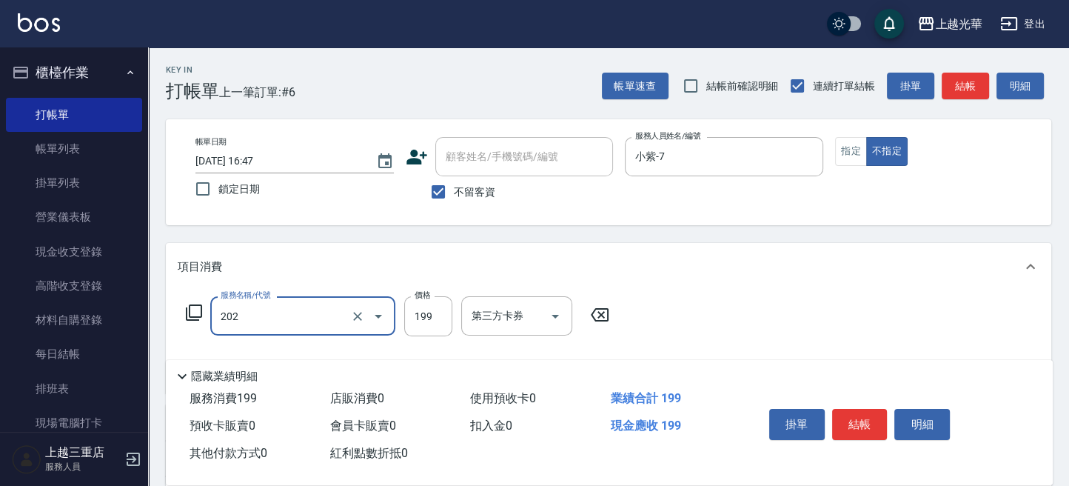
type input "不指定單剪(202)"
click at [358, 259] on div "項目消費" at bounding box center [600, 267] width 844 height 16
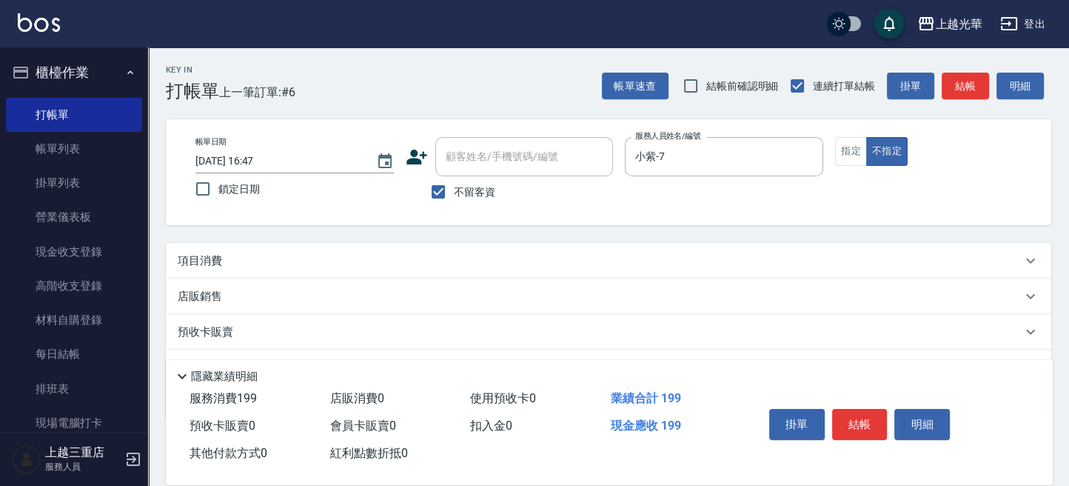
click at [415, 257] on div "項目消費" at bounding box center [600, 261] width 844 height 16
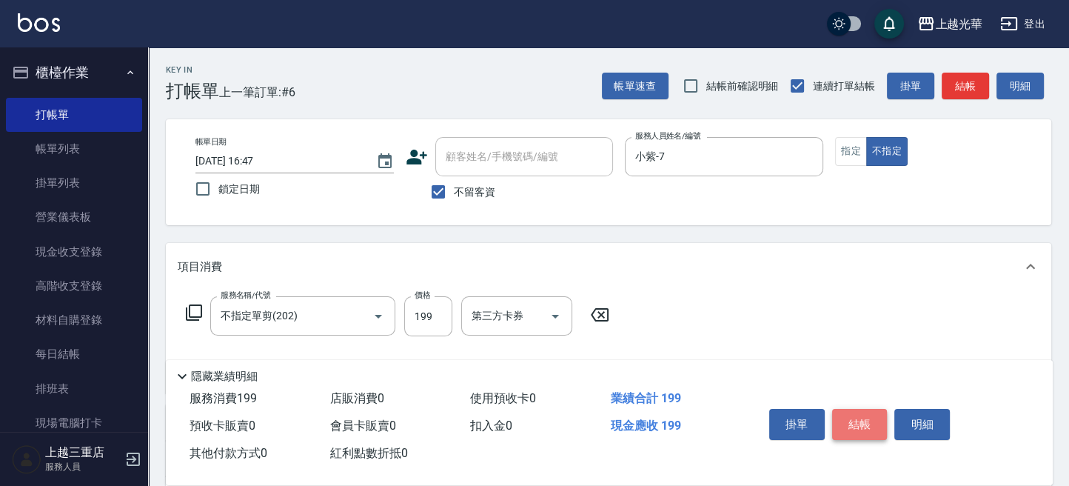
click at [873, 417] on button "結帳" at bounding box center [860, 424] width 56 height 31
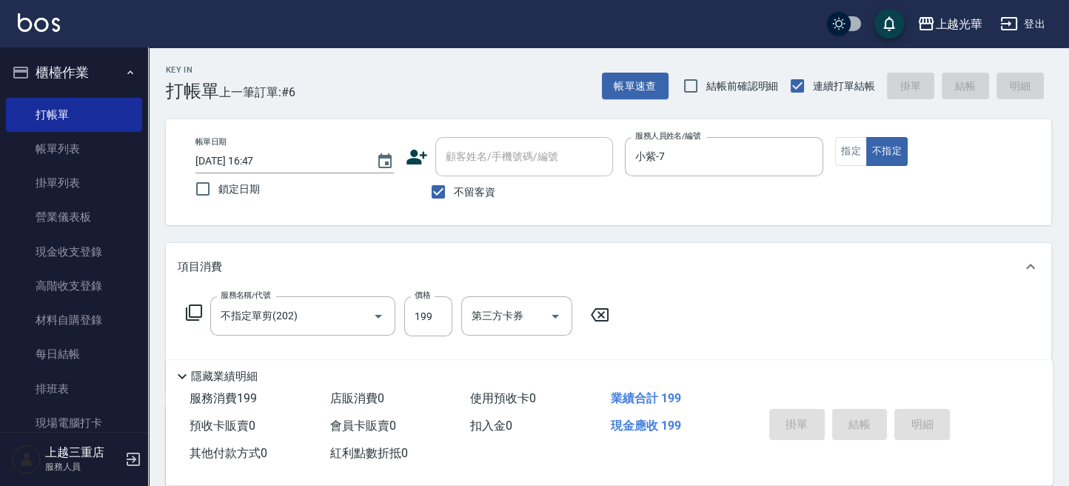
type input "[DATE] 17:40"
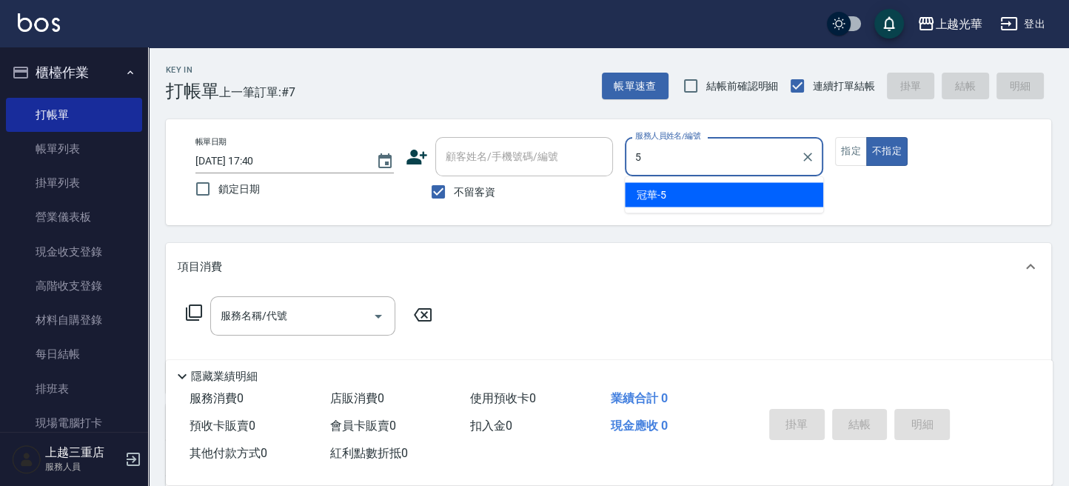
type input "冠華-5"
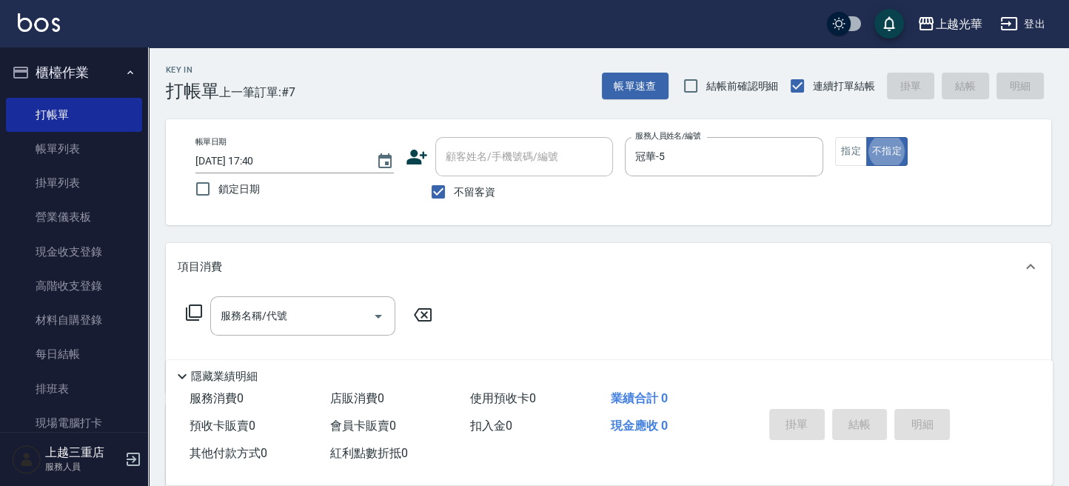
type button "false"
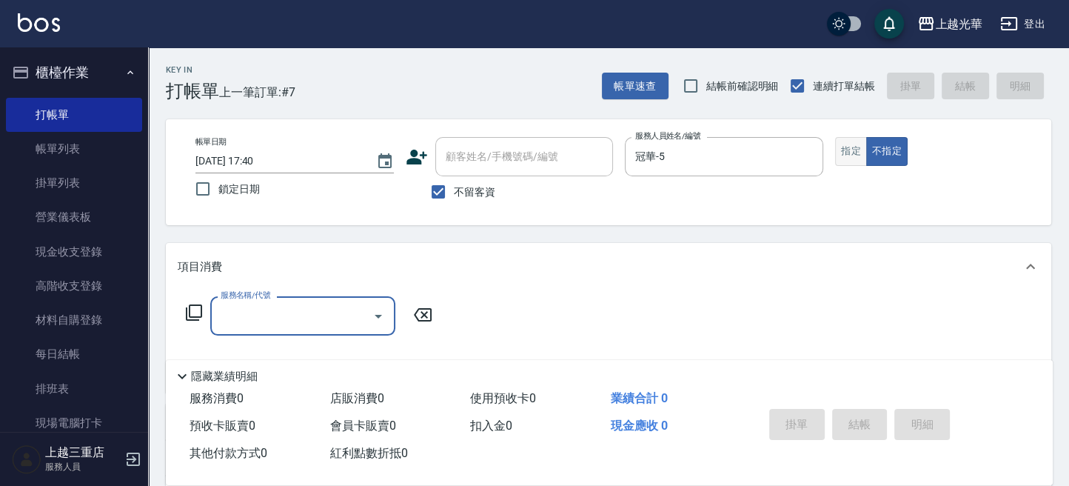
click at [851, 144] on button "指定" at bounding box center [851, 151] width 32 height 29
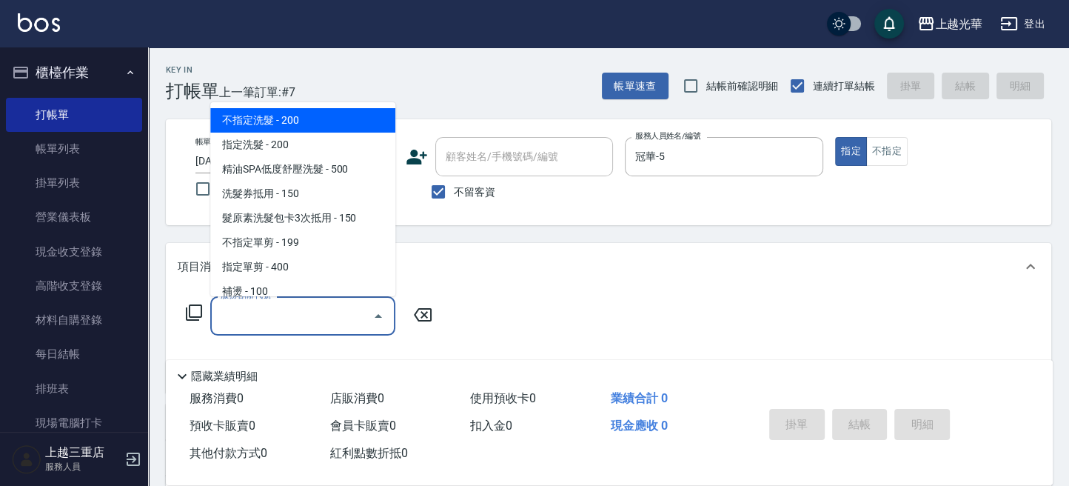
click at [255, 306] on div "服務名稱/代號 服務名稱/代號" at bounding box center [302, 315] width 185 height 39
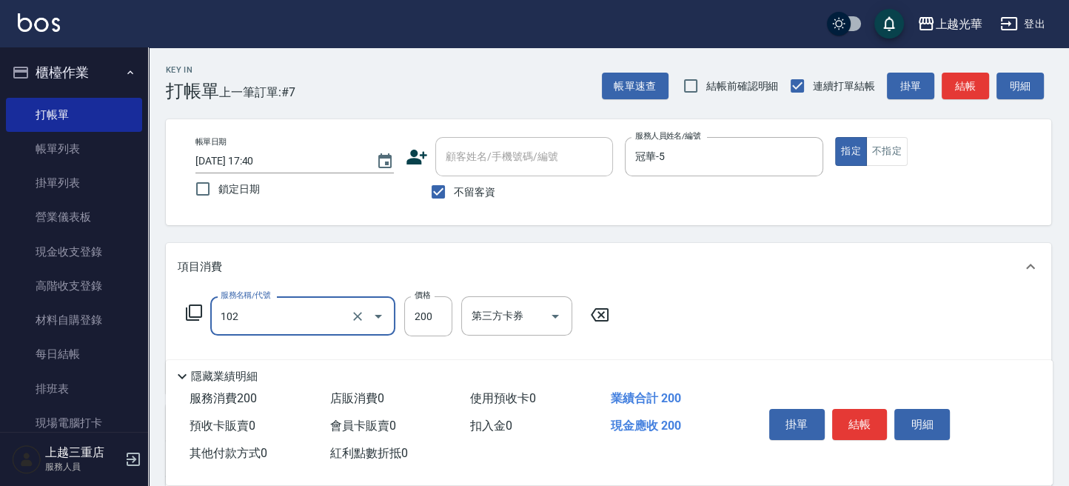
type input "指定洗髮(102)"
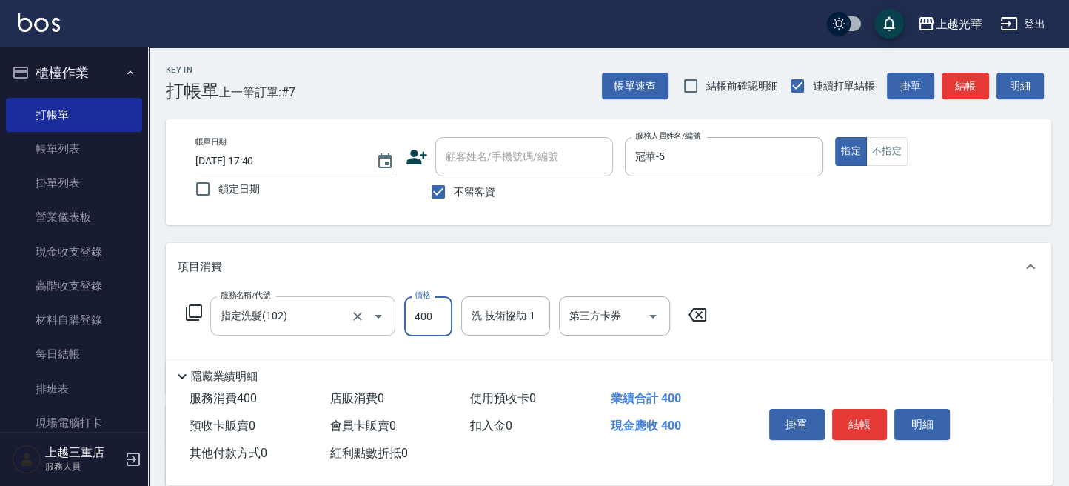
type input "400"
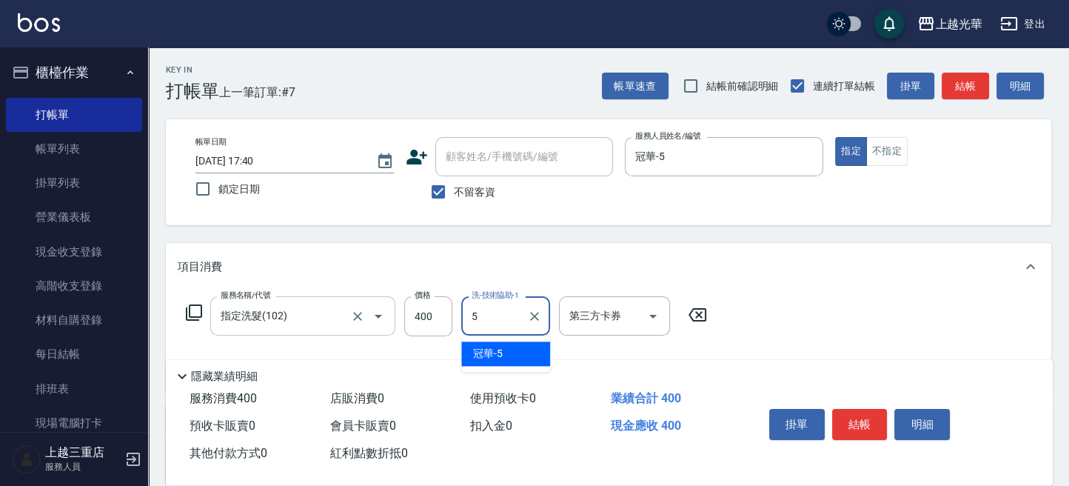
type input "冠華-5"
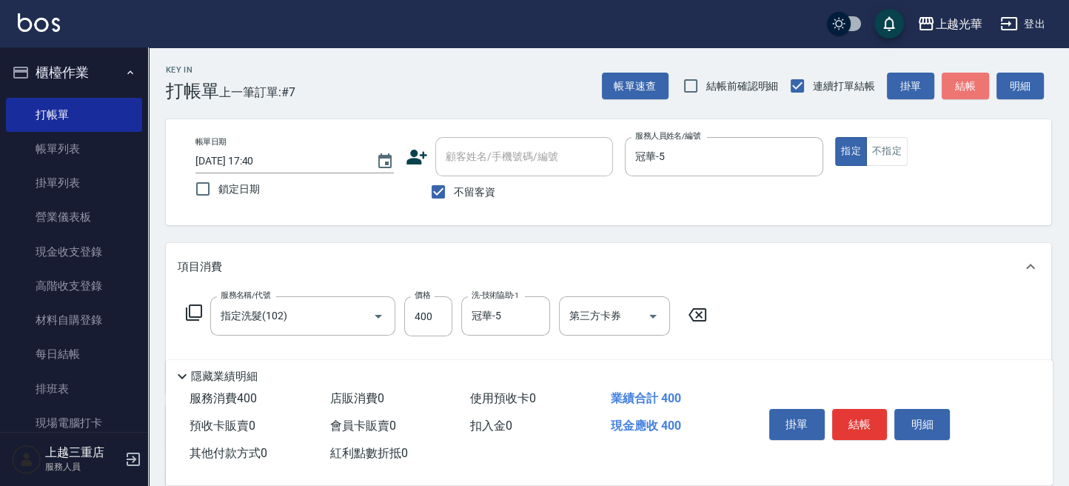
click at [973, 87] on button "結帳" at bounding box center [964, 86] width 47 height 27
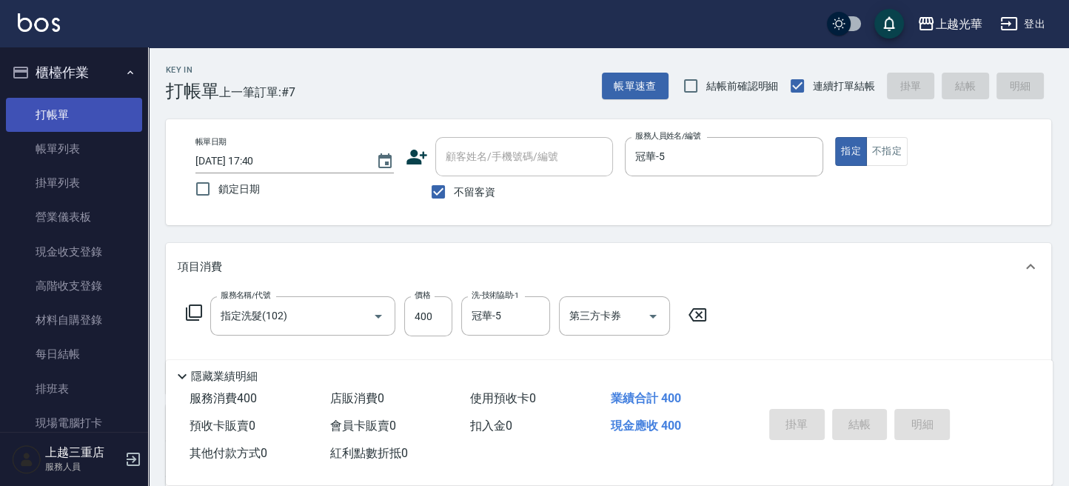
type input "[DATE] 18:01"
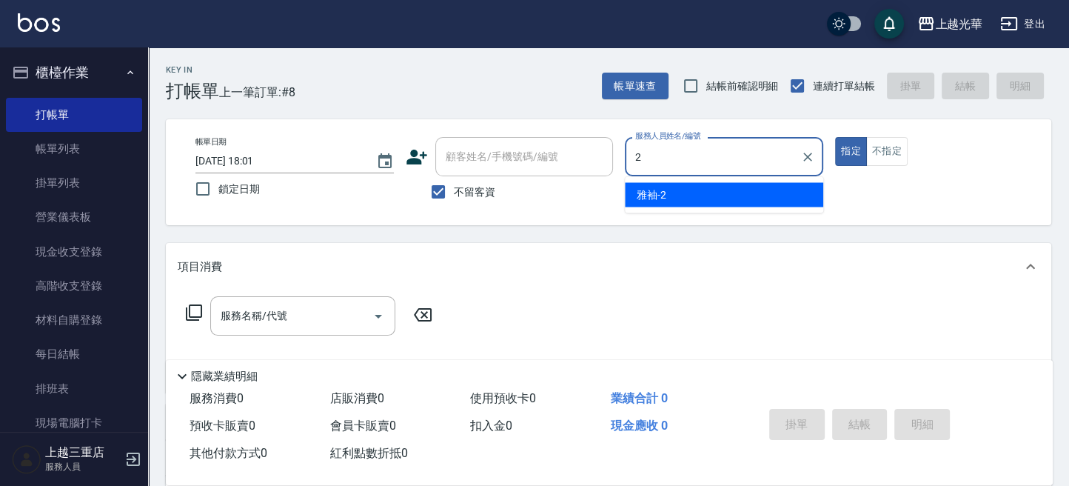
type input "雅袖-2"
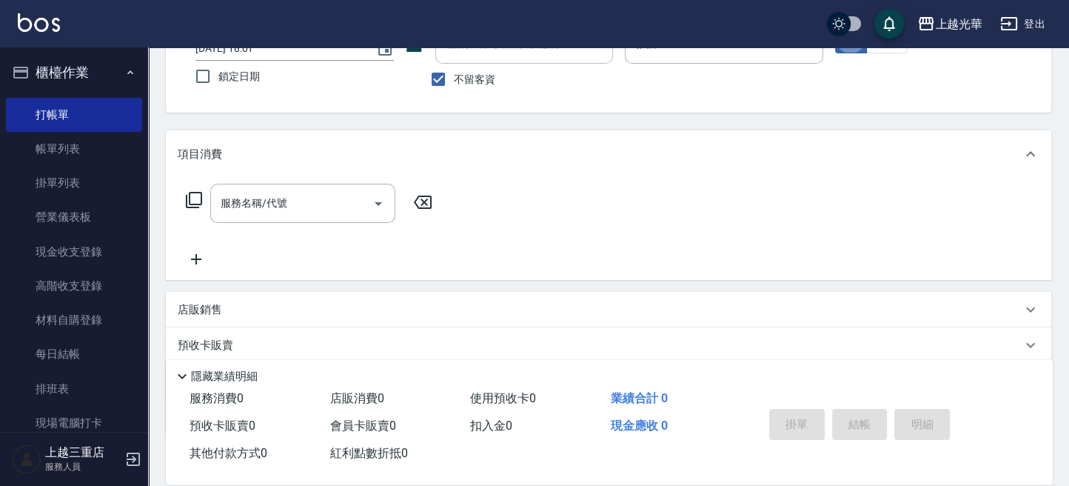
scroll to position [197, 0]
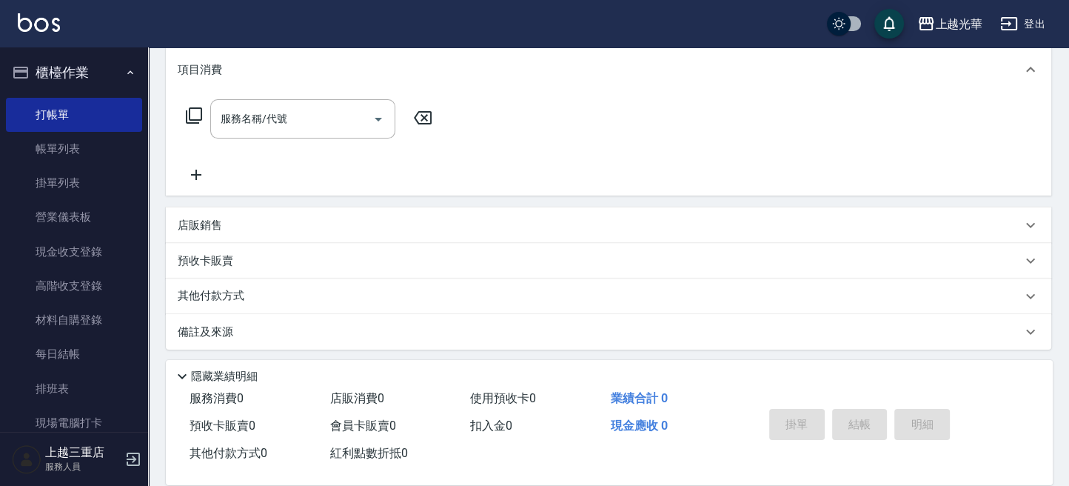
click at [189, 115] on icon at bounding box center [194, 115] width 16 height 16
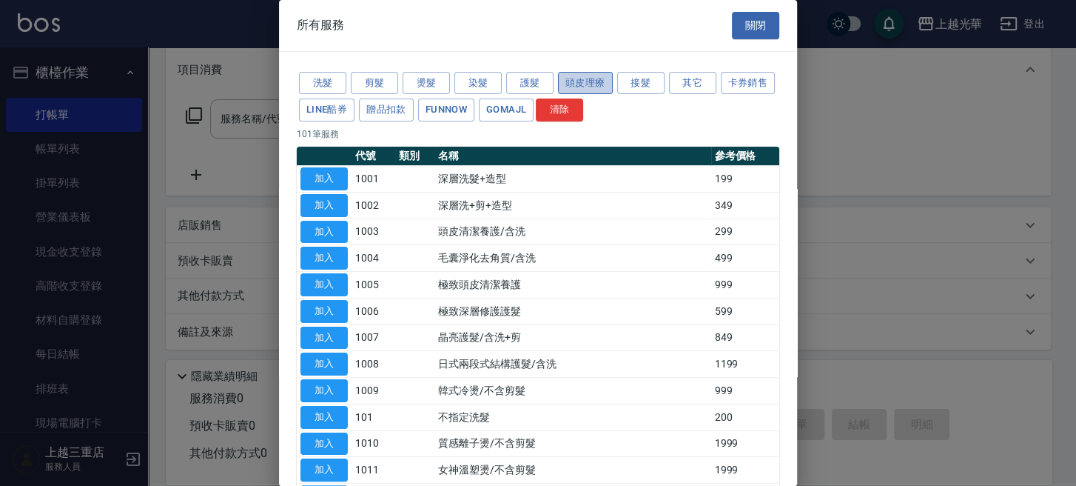
click at [594, 85] on button "頭皮理療" at bounding box center [585, 83] width 55 height 23
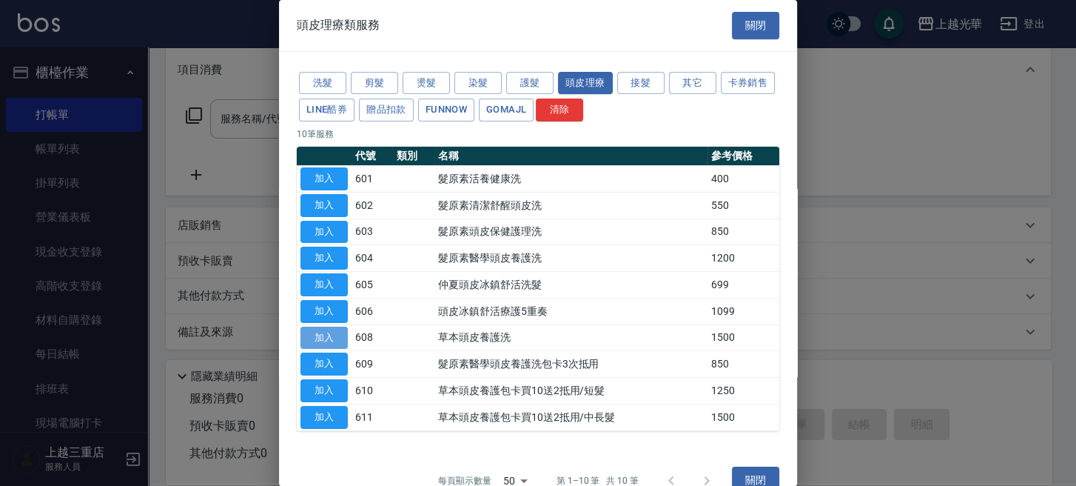
click at [325, 331] on button "加入" at bounding box center [323, 337] width 47 height 23
type input "草本頭皮養護洗(608)"
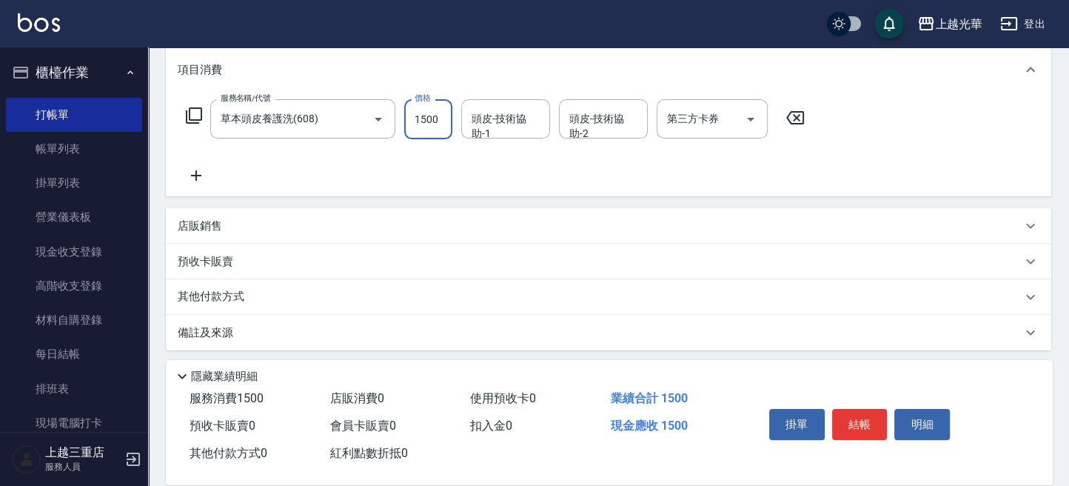
click at [439, 118] on input "1500" at bounding box center [428, 119] width 48 height 40
type input "1400"
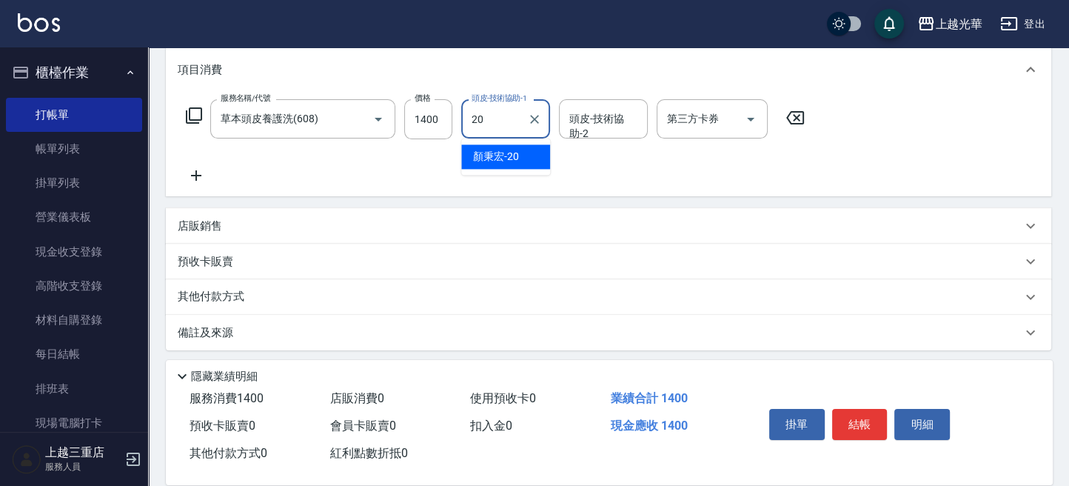
type input "[PERSON_NAME]-20"
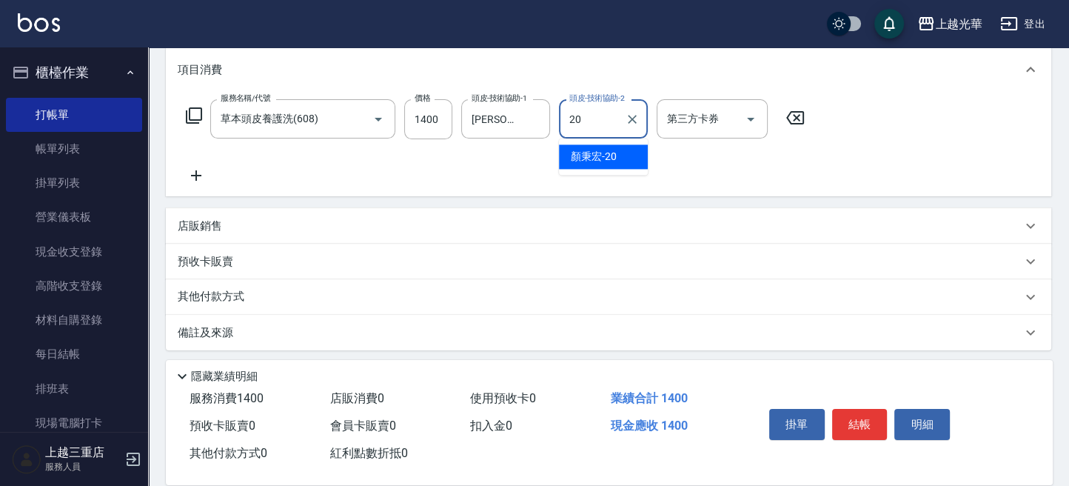
type input "[PERSON_NAME]-20"
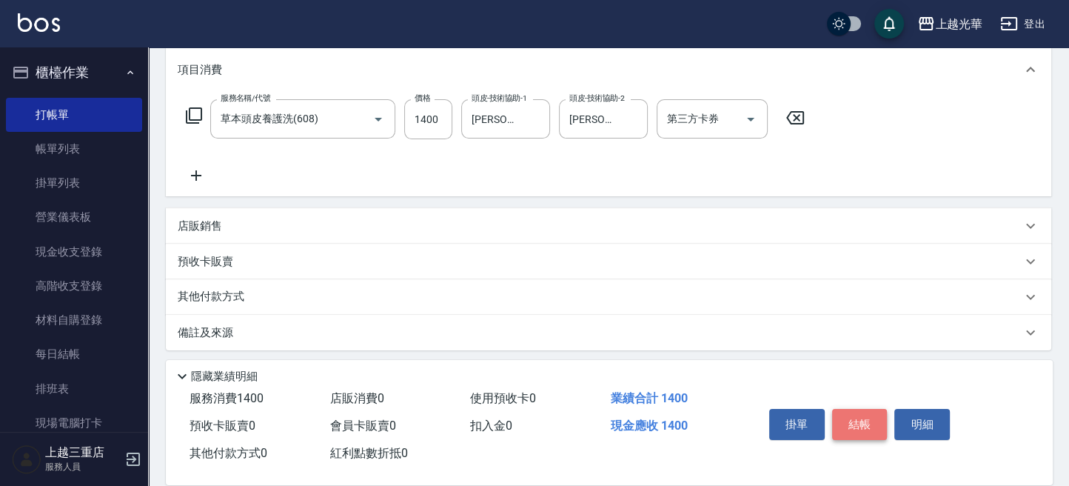
click at [862, 423] on button "結帳" at bounding box center [860, 424] width 56 height 31
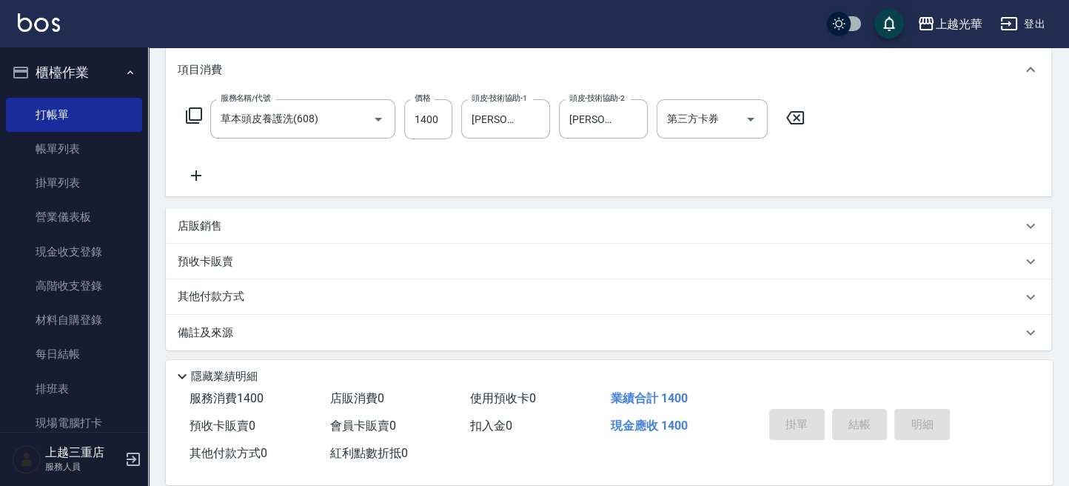
type input "[DATE] 18:08"
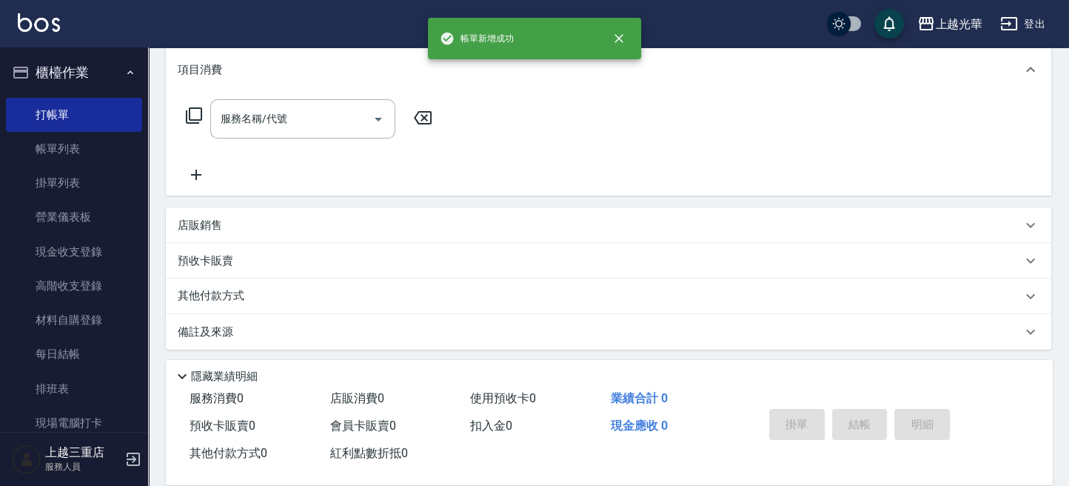
scroll to position [0, 0]
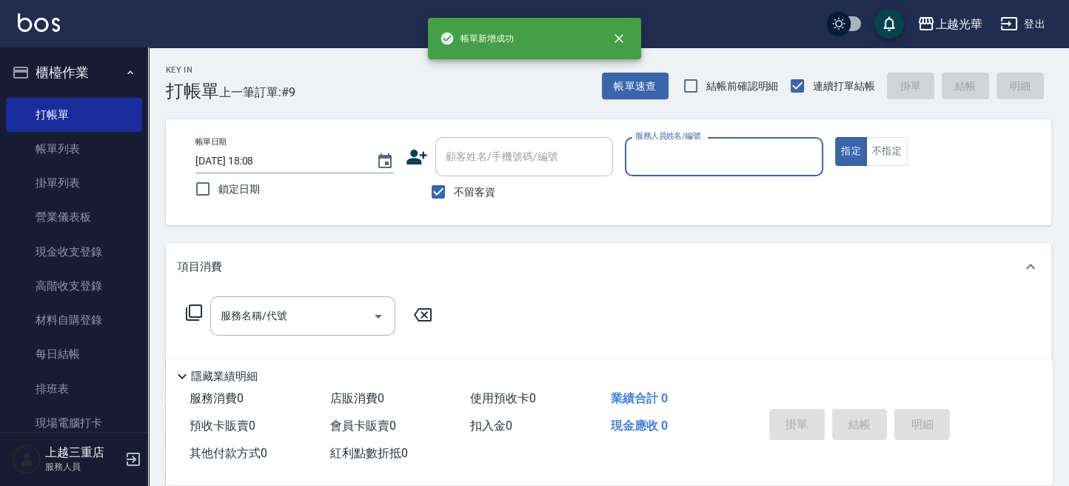
drag, startPoint x: 447, startPoint y: 192, endPoint x: 486, endPoint y: 168, distance: 46.2
click at [453, 189] on input "不留客資" at bounding box center [438, 191] width 31 height 31
checkbox input "false"
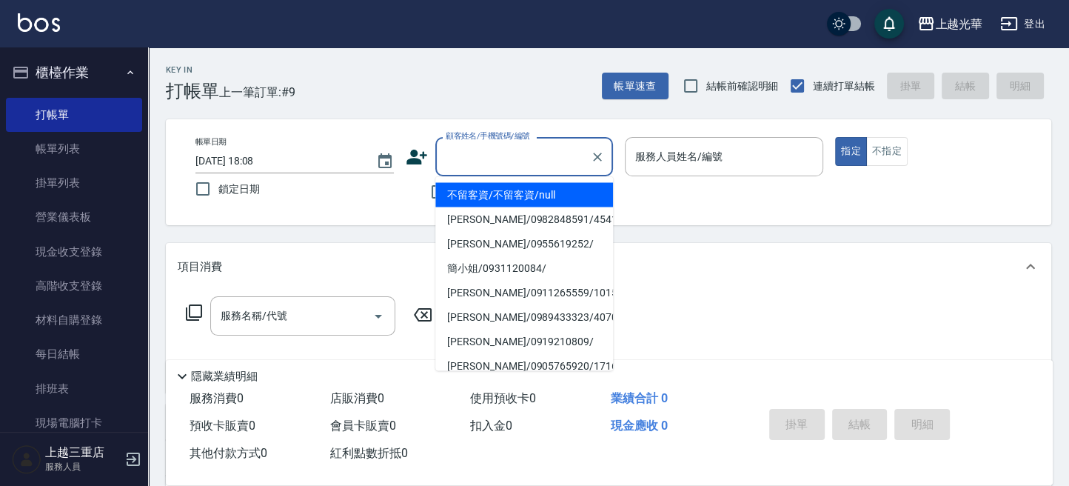
click at [489, 166] on input "顧客姓名/手機號碼/編號" at bounding box center [513, 157] width 142 height 26
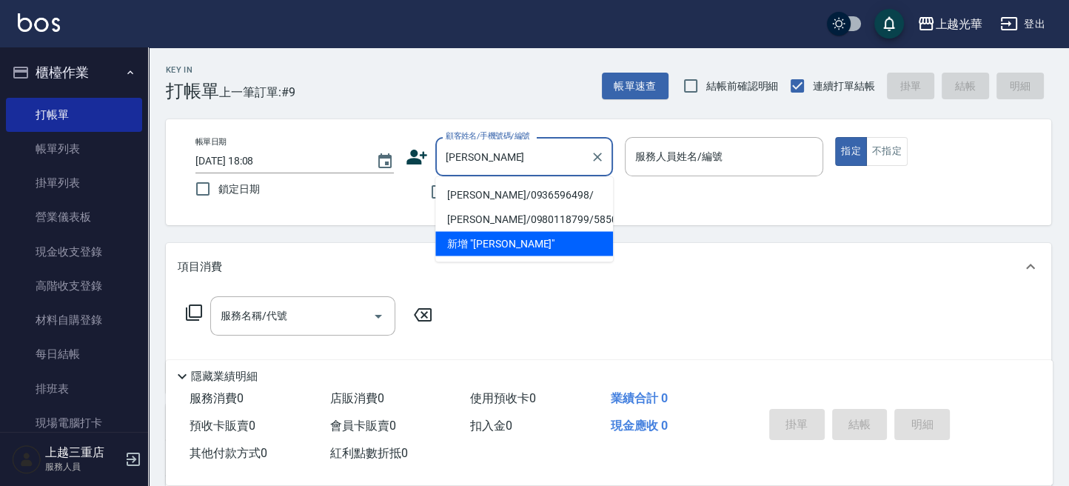
click at [477, 190] on li "[PERSON_NAME]/0936596498/" at bounding box center [524, 194] width 178 height 24
type input "[PERSON_NAME]/0936596498/"
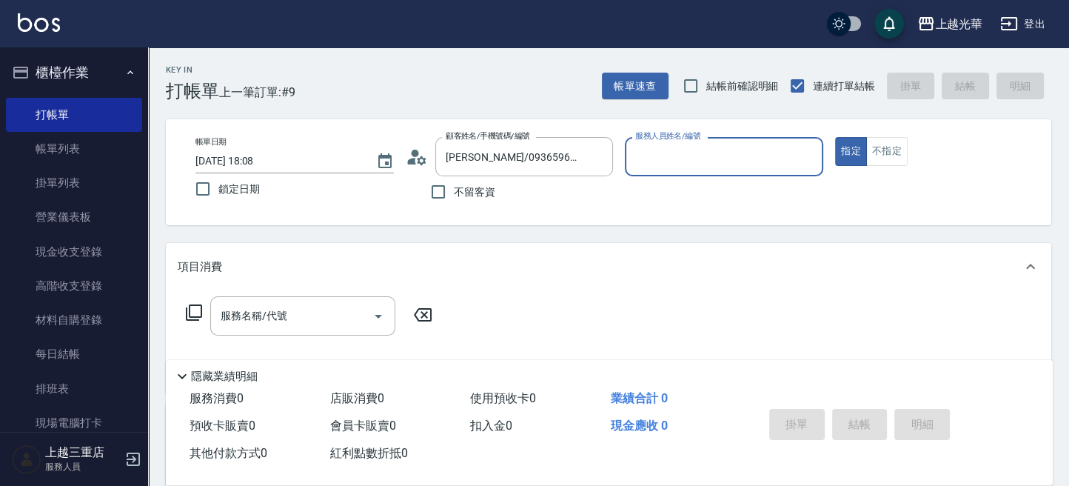
type input "雅袖-2"
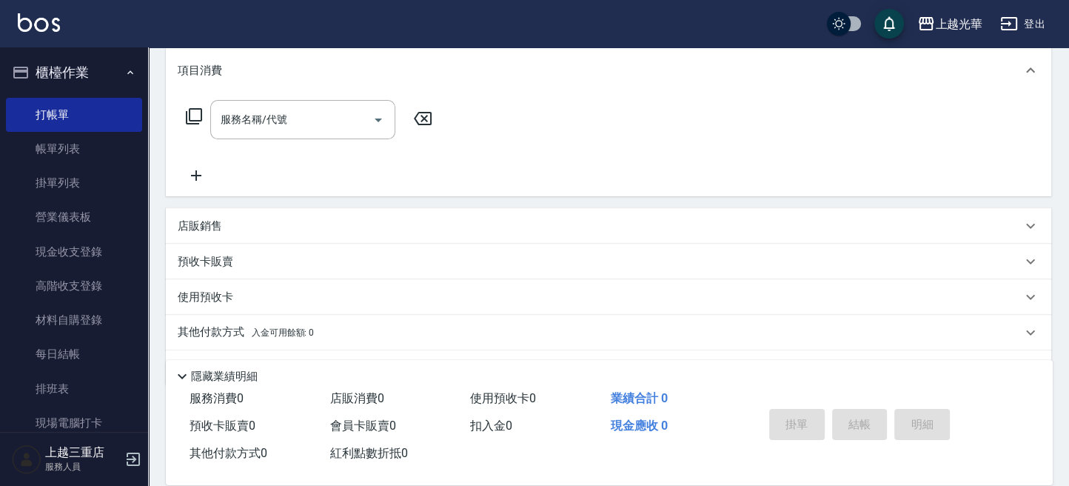
scroll to position [197, 0]
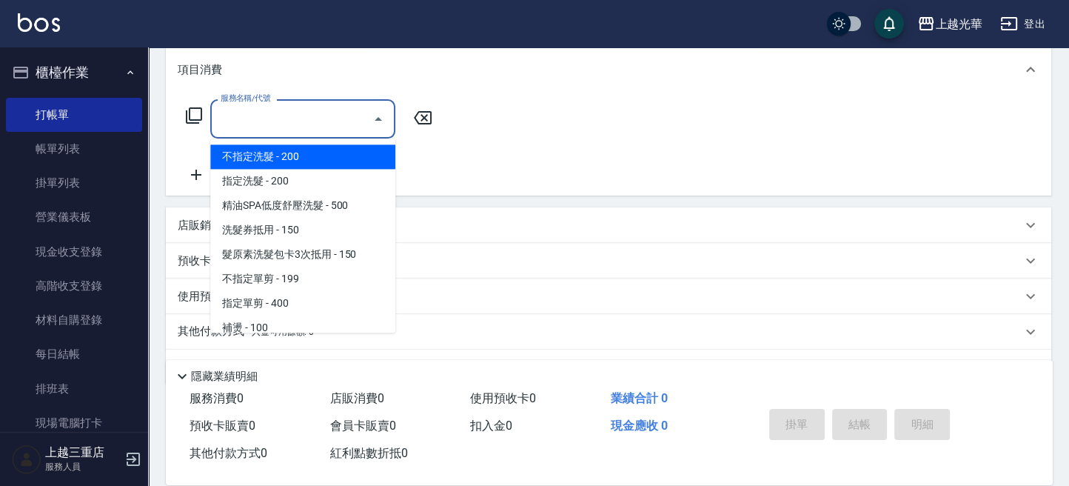
click at [293, 119] on input "服務名稱/代號" at bounding box center [292, 119] width 150 height 26
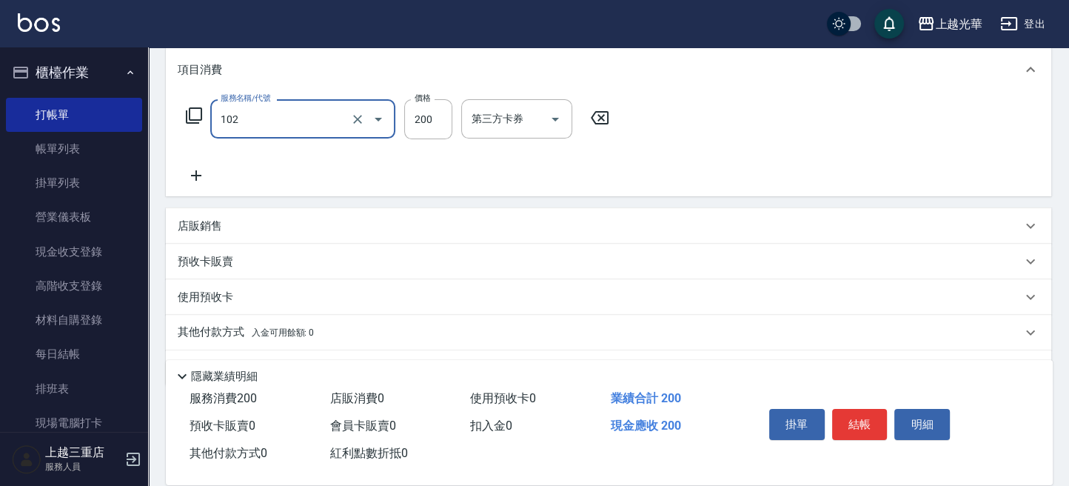
type input "指定洗髮(102)"
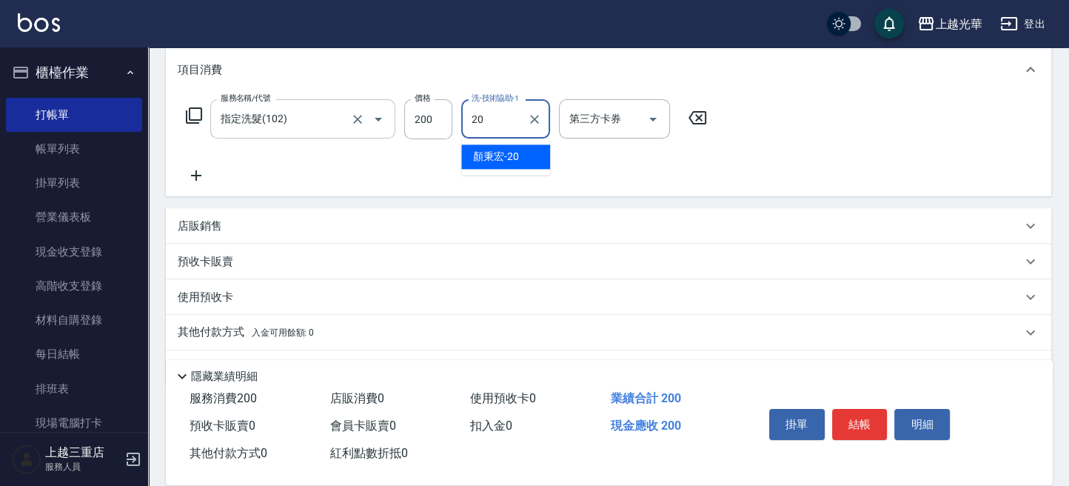
type input "[PERSON_NAME]-20"
click at [204, 178] on icon at bounding box center [196, 176] width 37 height 18
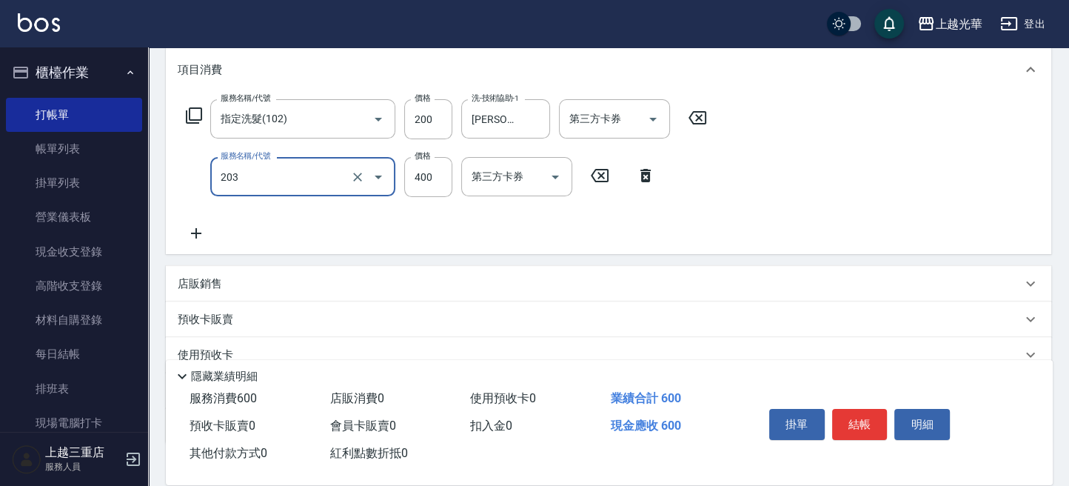
type input "指定單剪(203)"
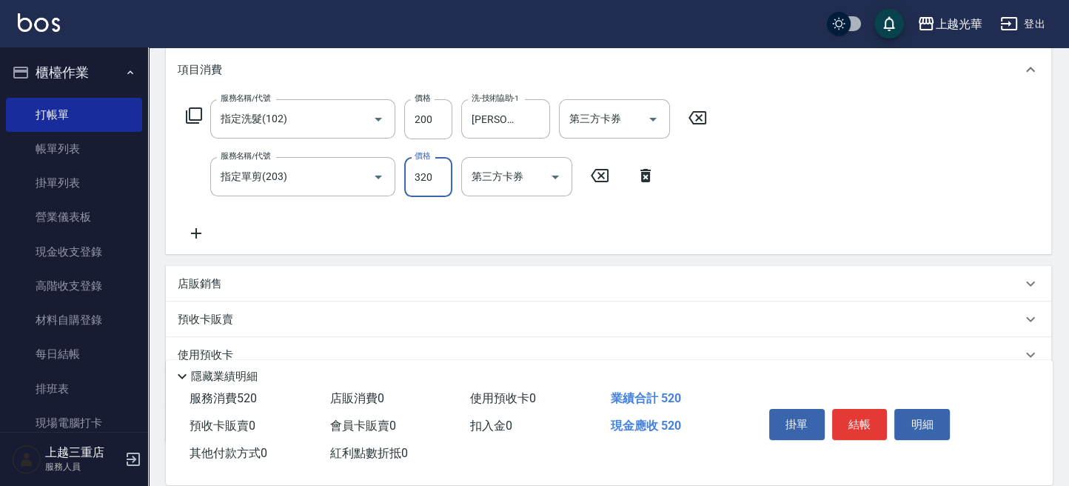
type input "320"
click at [201, 233] on icon at bounding box center [196, 233] width 37 height 18
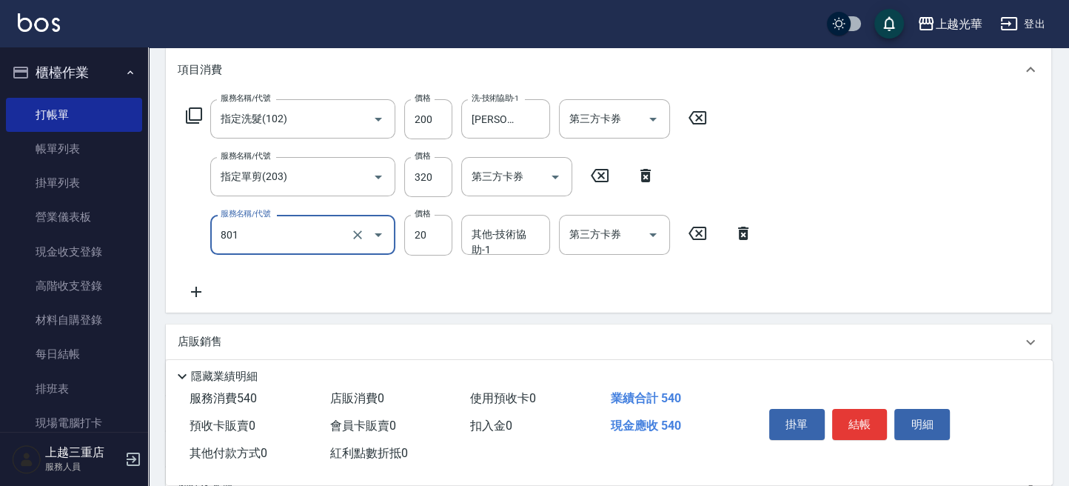
type input "潤絲(801)"
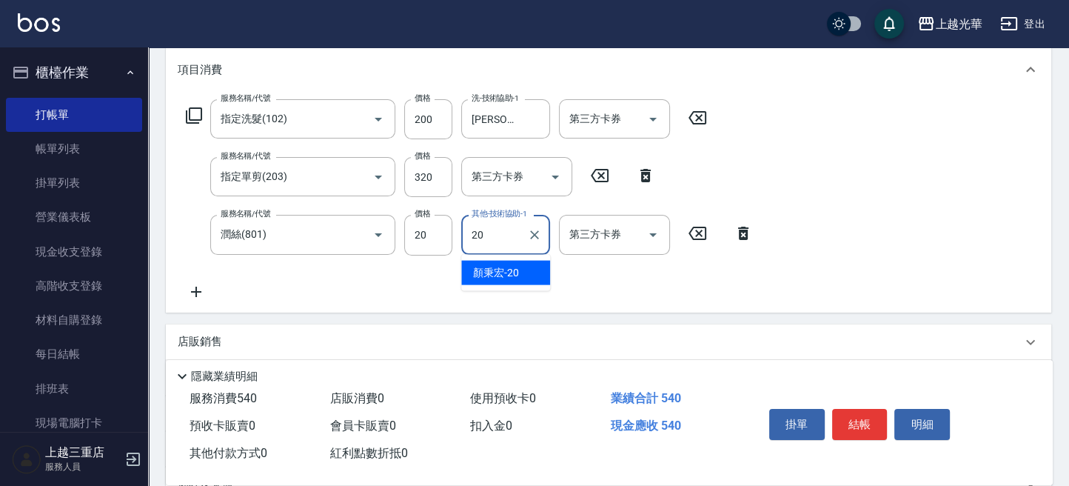
type input "[PERSON_NAME]-20"
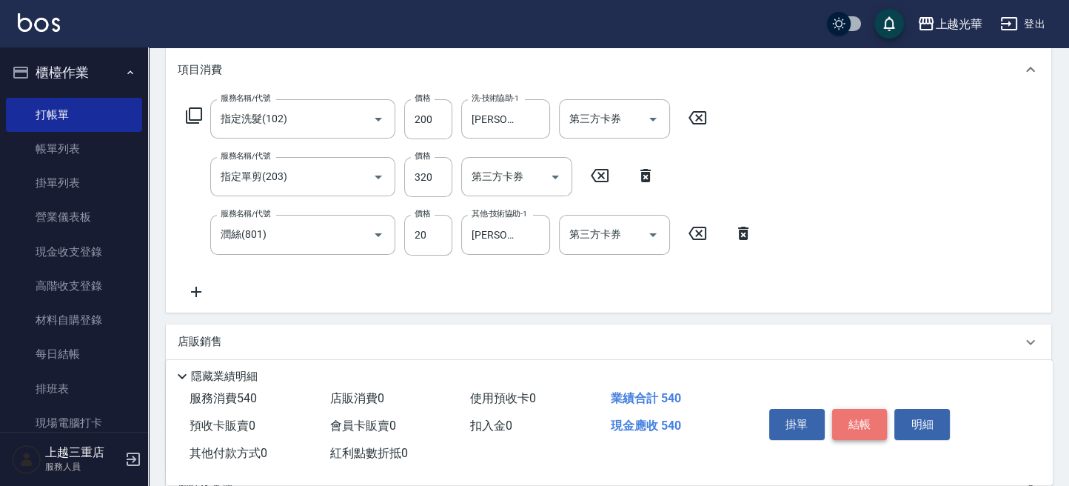
click at [867, 418] on button "結帳" at bounding box center [860, 424] width 56 height 31
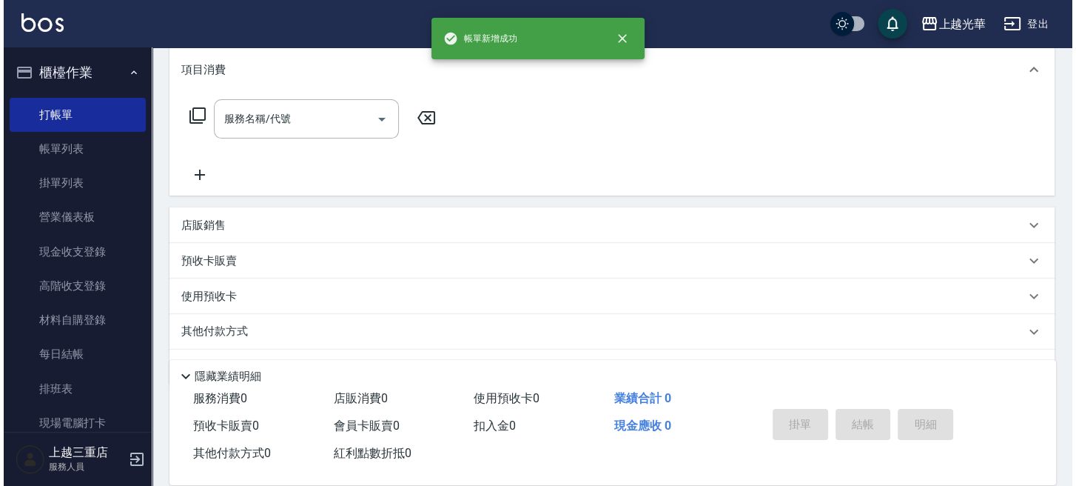
scroll to position [0, 0]
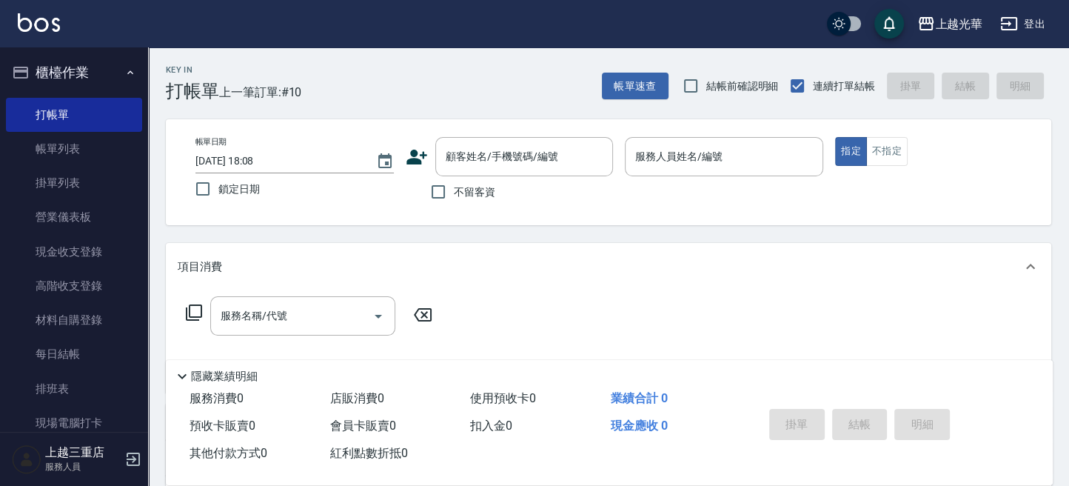
click at [423, 154] on icon at bounding box center [416, 157] width 21 height 15
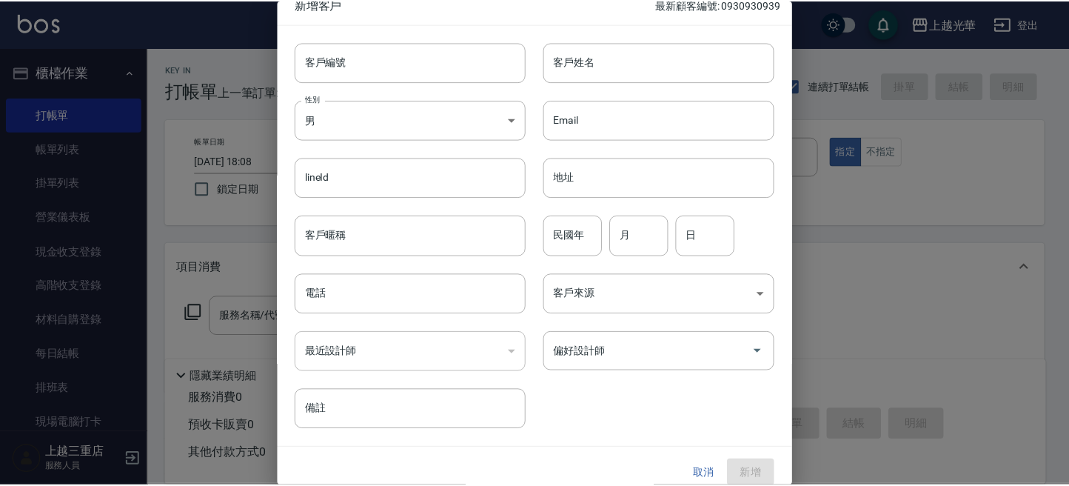
scroll to position [27, 0]
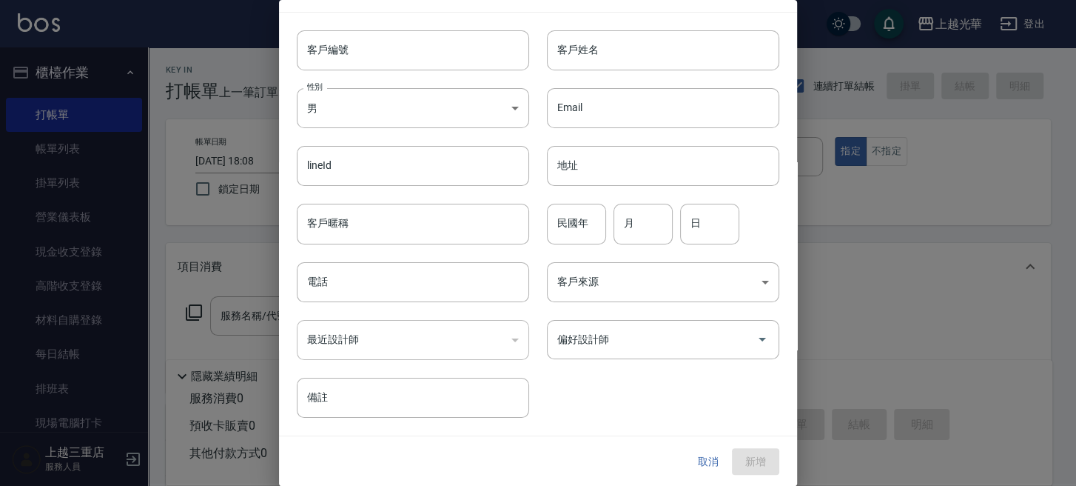
click at [709, 449] on button "取消" at bounding box center [708, 461] width 47 height 27
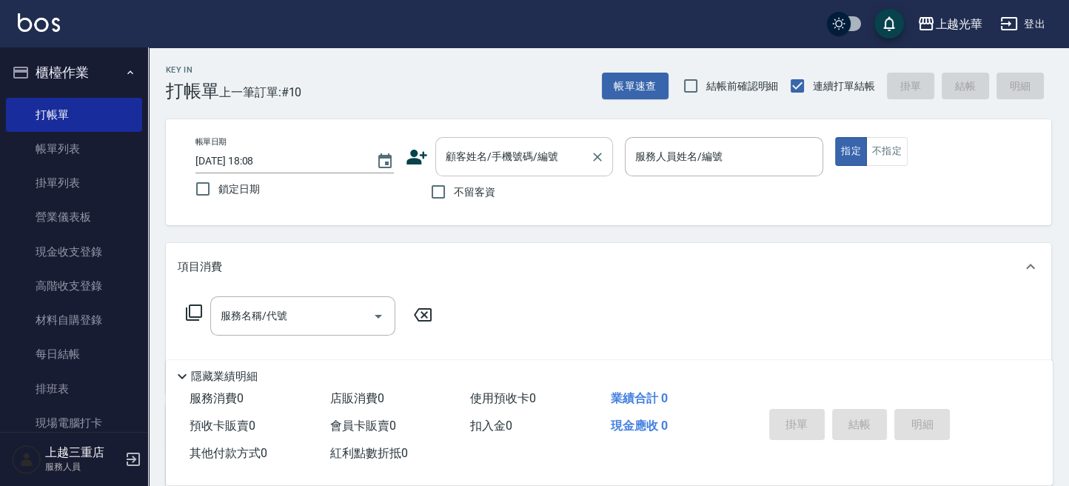
drag, startPoint x: 476, startPoint y: 138, endPoint x: 557, endPoint y: 175, distance: 89.4
click at [477, 138] on div "顧客姓名/手機號碼/編號" at bounding box center [524, 156] width 178 height 39
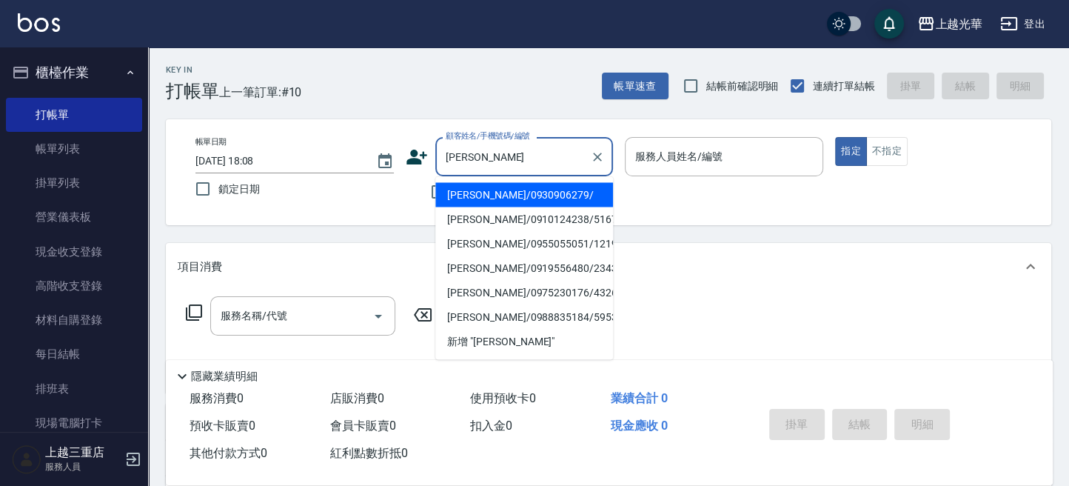
click at [497, 198] on li "[PERSON_NAME]/0930906279/" at bounding box center [524, 194] width 178 height 24
type input "[PERSON_NAME]/0930906279/"
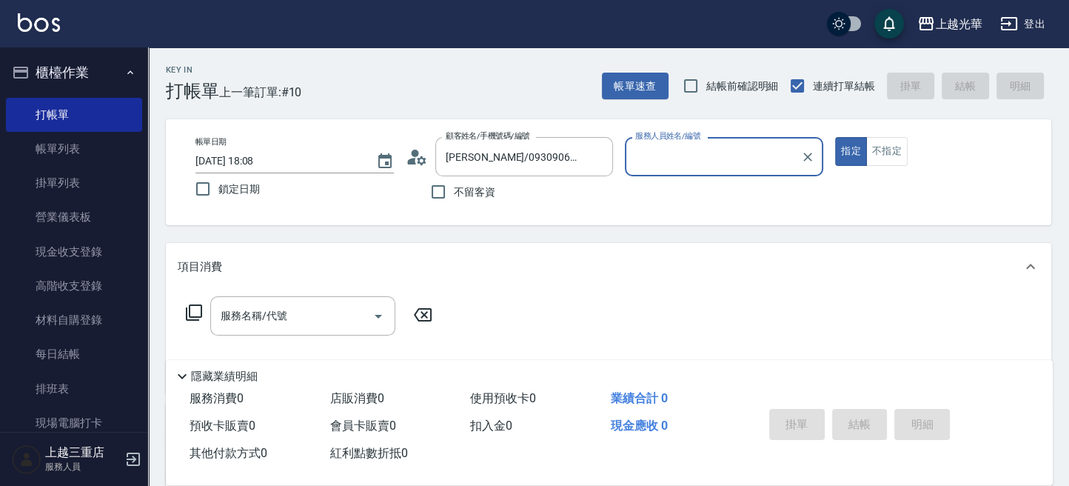
type input "喨喨-9"
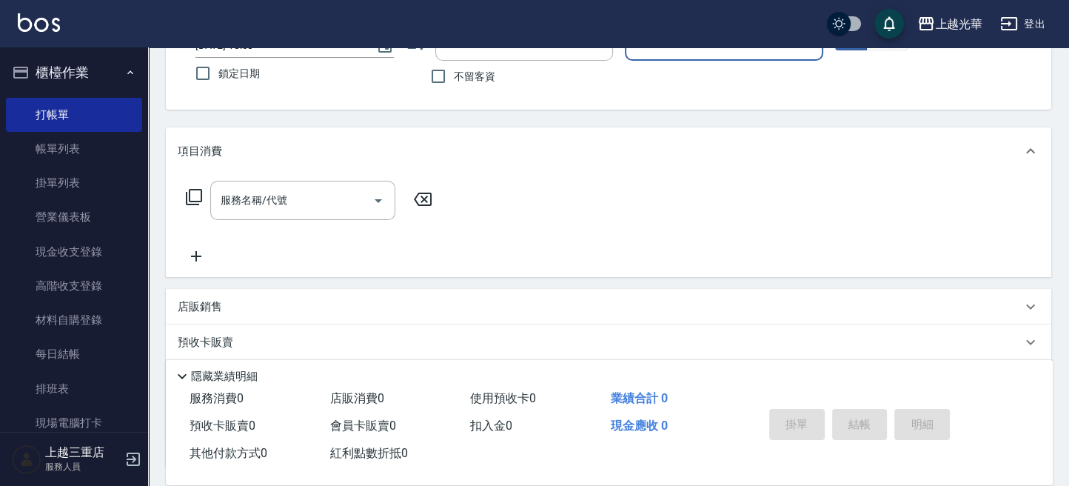
scroll to position [197, 0]
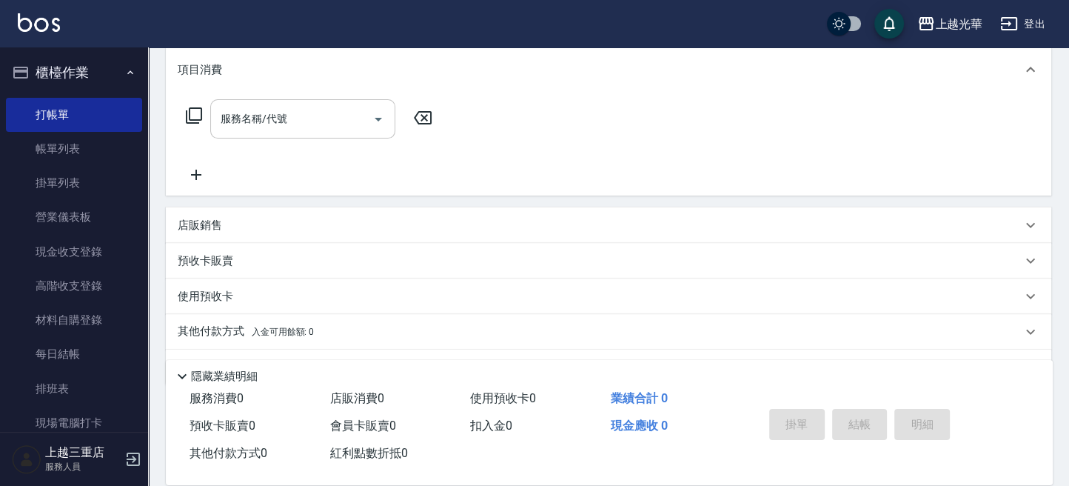
click at [286, 118] on input "服務名稱/代號" at bounding box center [292, 119] width 150 height 26
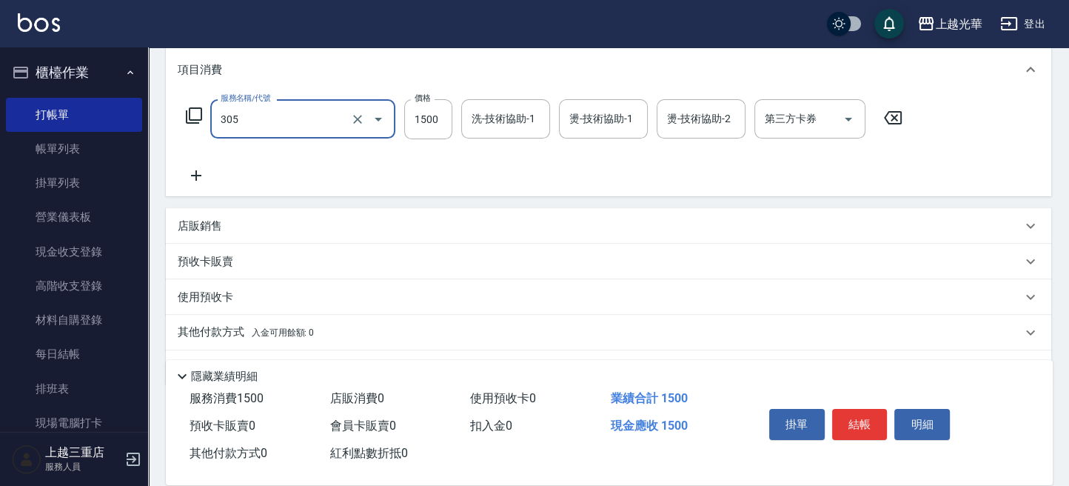
type input "設計燙髮1500(305)"
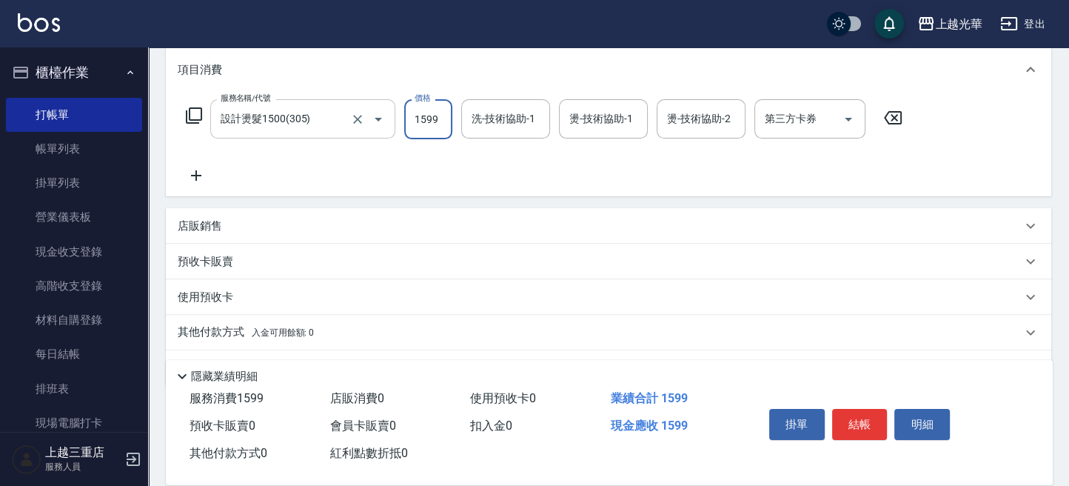
type input "1599"
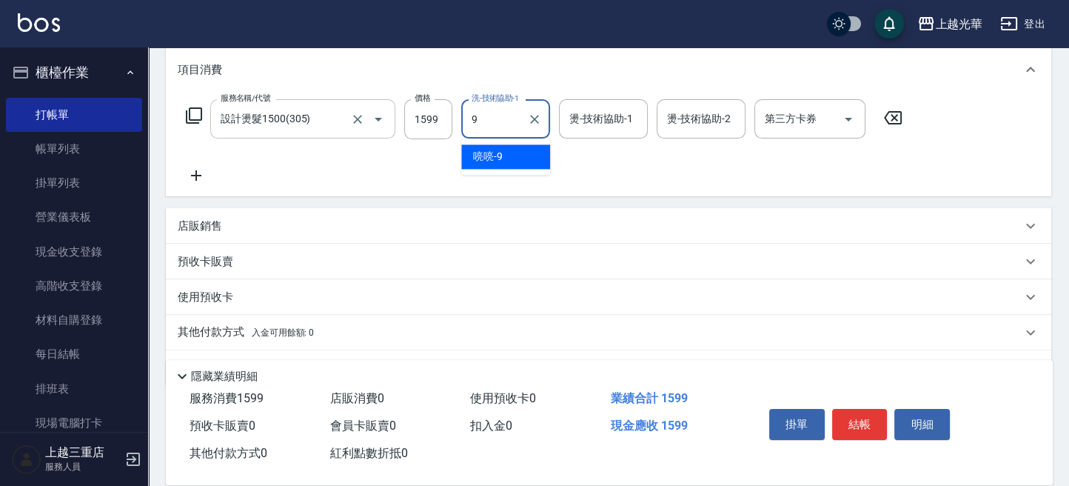
type input "9"
type input "[PERSON_NAME]-20"
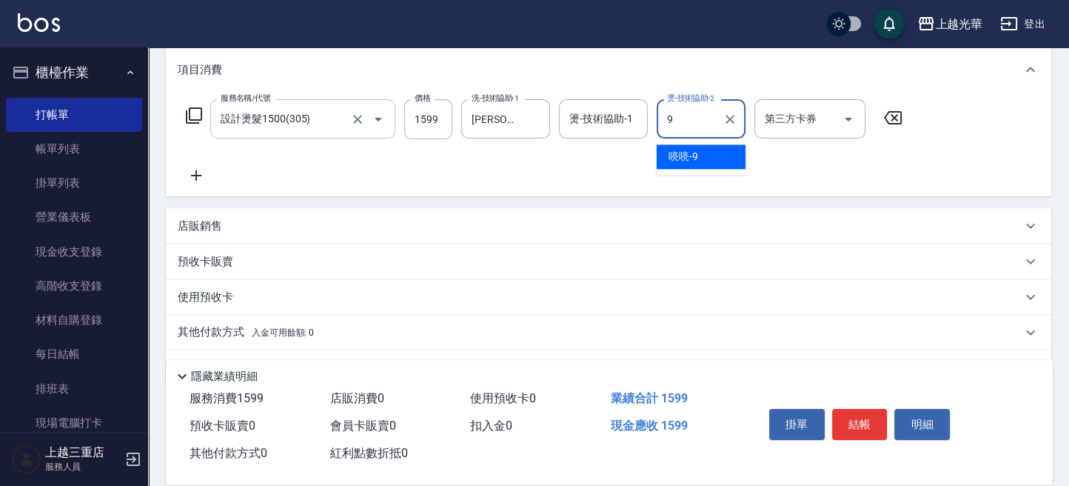
type input "喨喨-9"
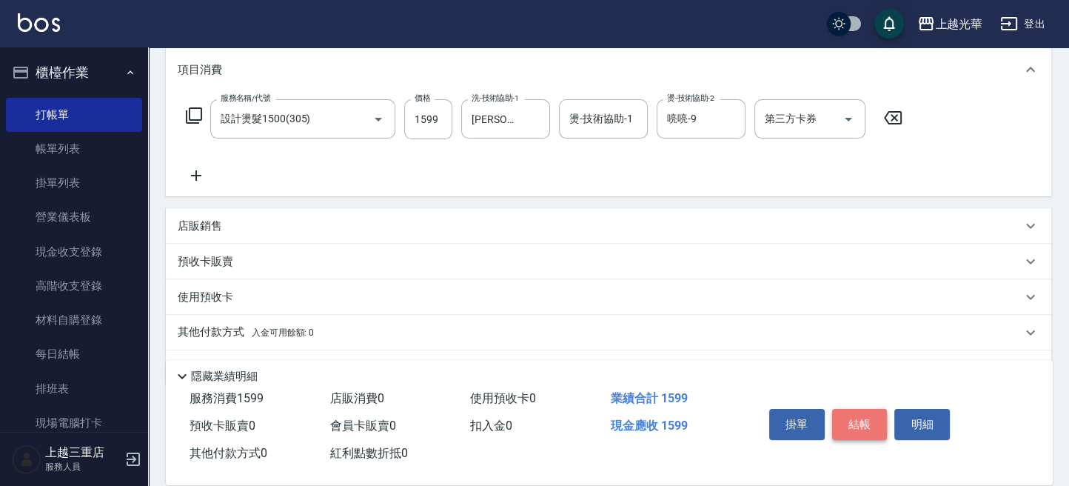
click at [839, 420] on button "結帳" at bounding box center [860, 424] width 56 height 31
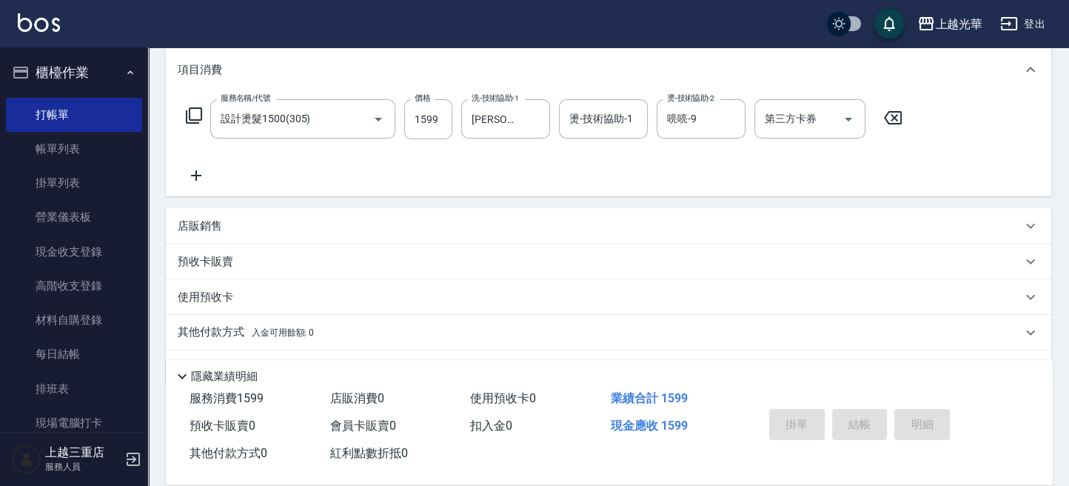
type input "[DATE] 18:10"
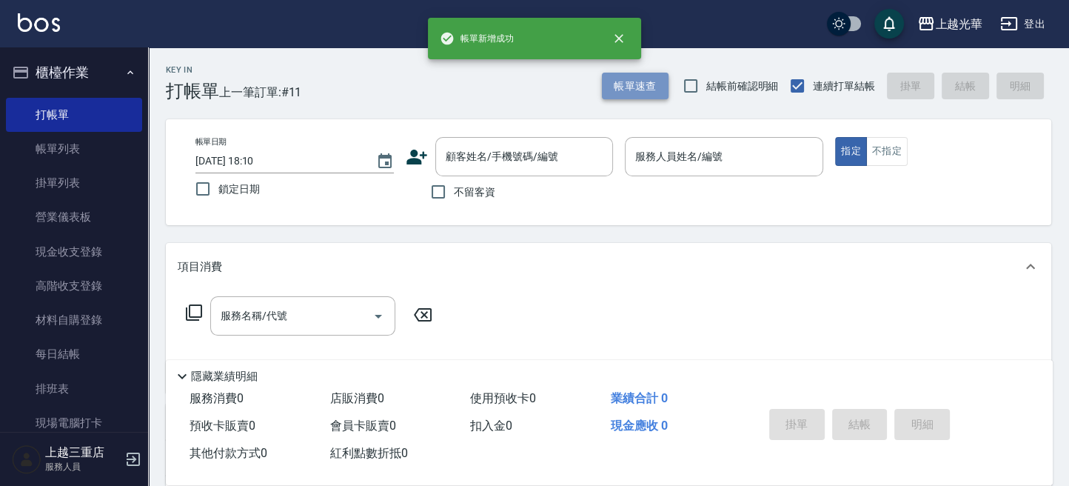
click at [648, 95] on button "帳單速查" at bounding box center [635, 86] width 67 height 27
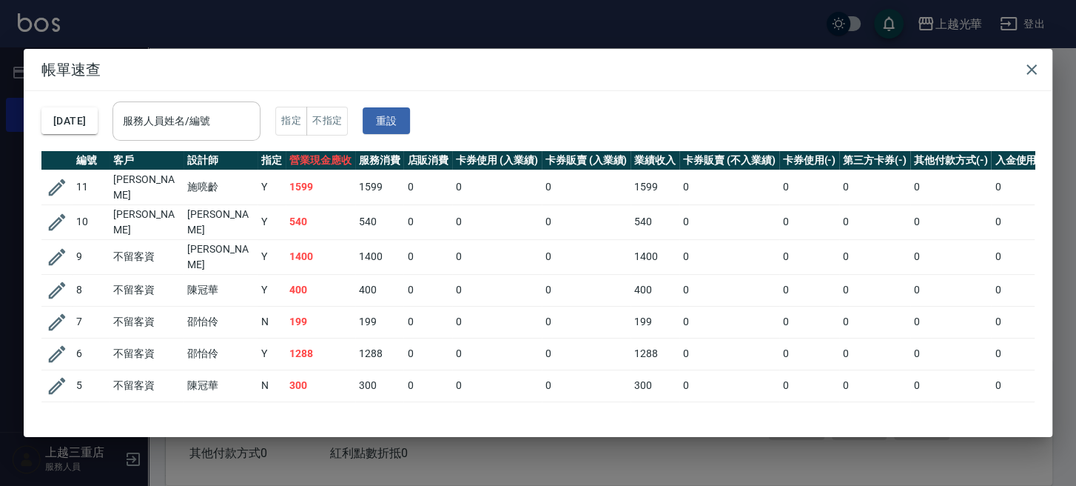
click at [254, 131] on input "服務人員姓名/編號" at bounding box center [186, 121] width 135 height 26
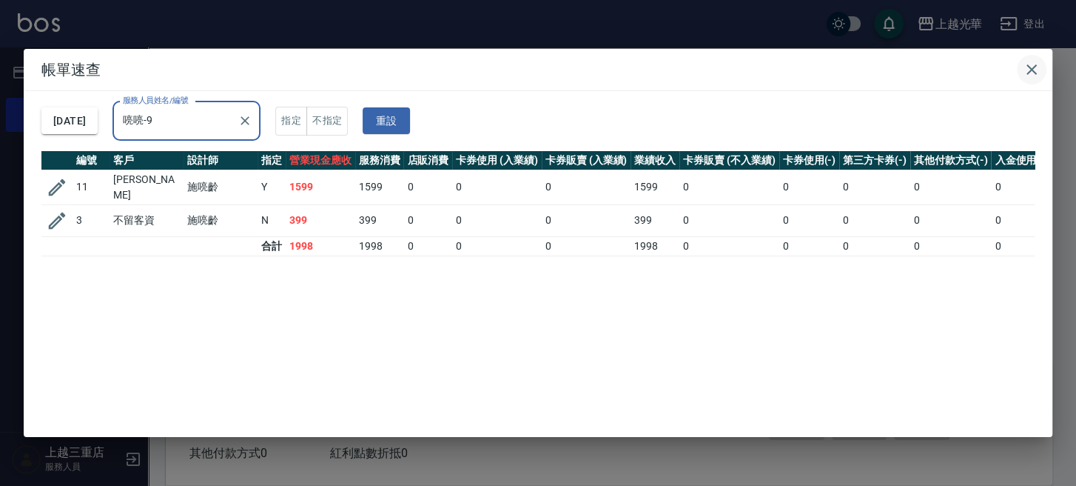
type input "喨喨-9"
click at [1034, 83] on h2 "帳單速查" at bounding box center [538, 69] width 1029 height 41
drag, startPoint x: 1030, startPoint y: 71, endPoint x: 919, endPoint y: 89, distance: 113.2
click at [1025, 71] on icon "button" at bounding box center [1032, 70] width 18 height 18
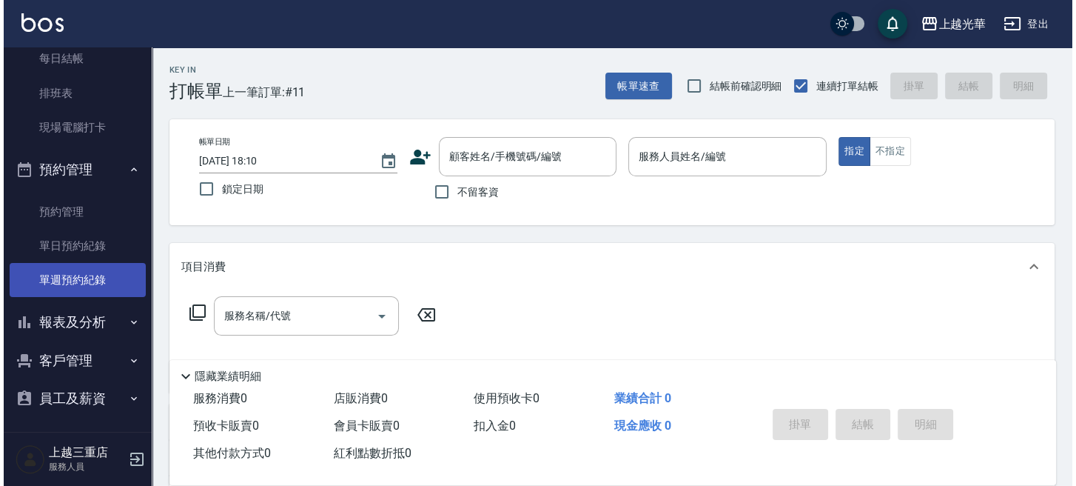
scroll to position [296, 0]
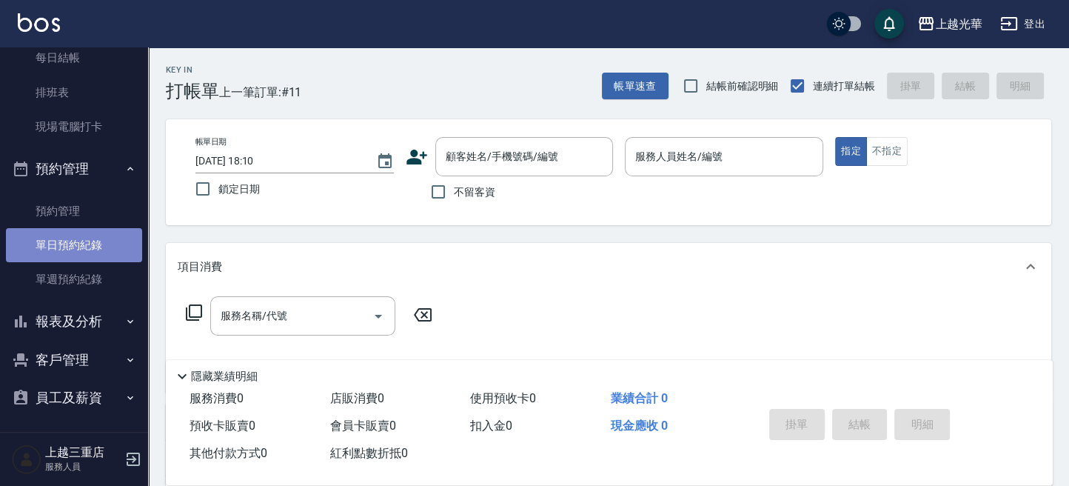
click at [75, 249] on link "單日預約紀錄" at bounding box center [74, 245] width 136 height 34
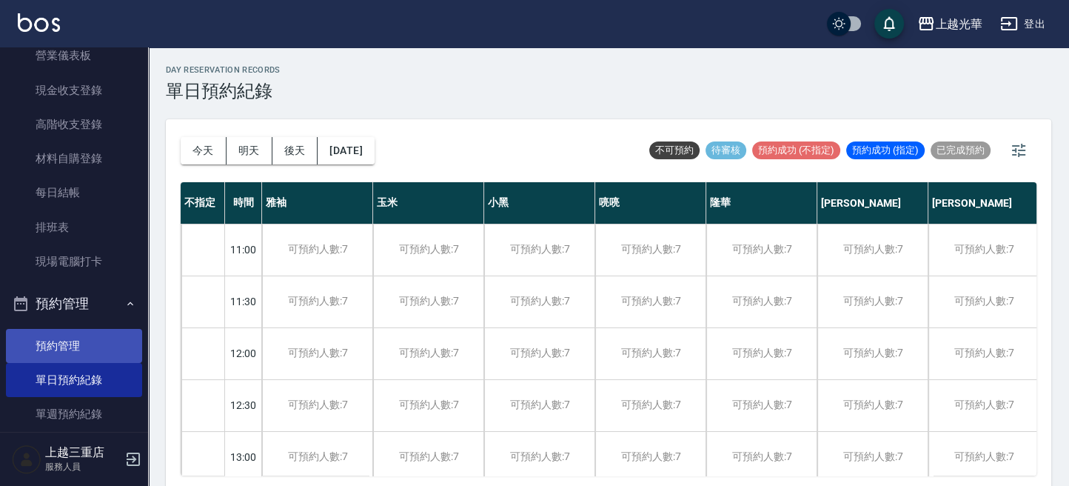
scroll to position [296, 0]
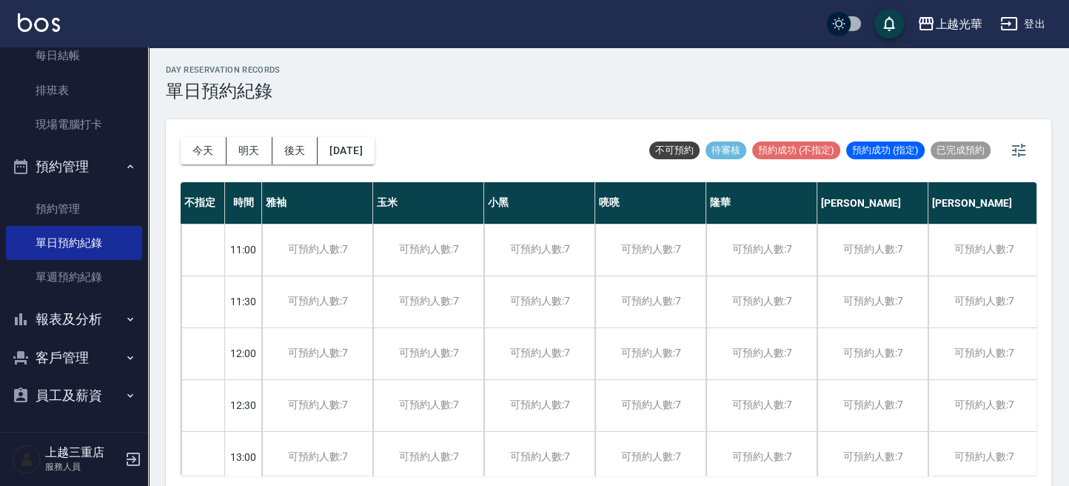
click at [56, 312] on button "報表及分析" at bounding box center [74, 319] width 136 height 38
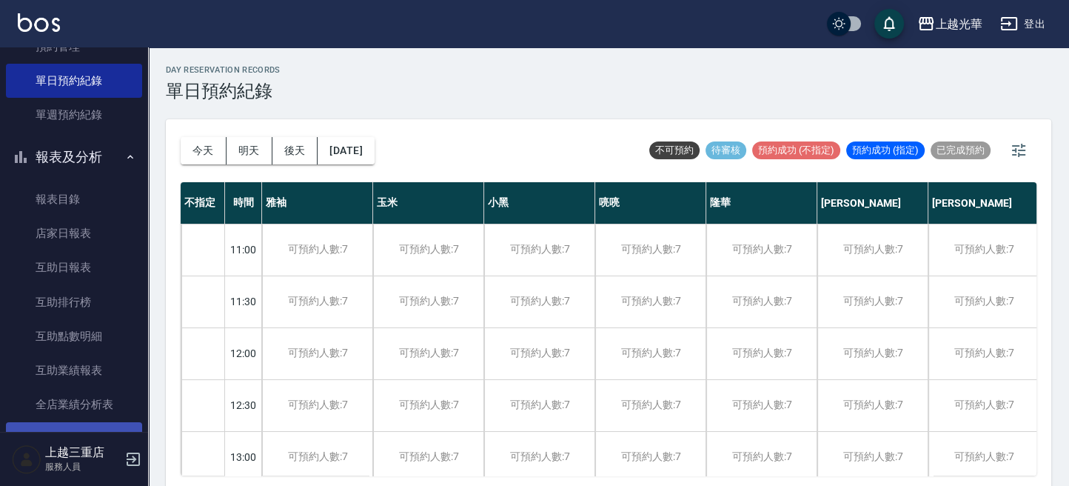
scroll to position [594, 0]
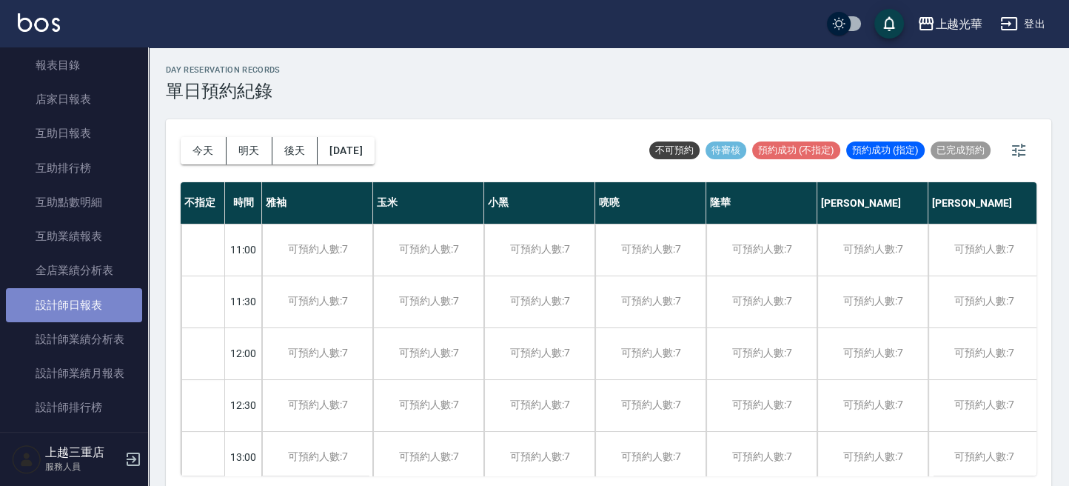
click at [84, 313] on link "設計師日報表" at bounding box center [74, 305] width 136 height 34
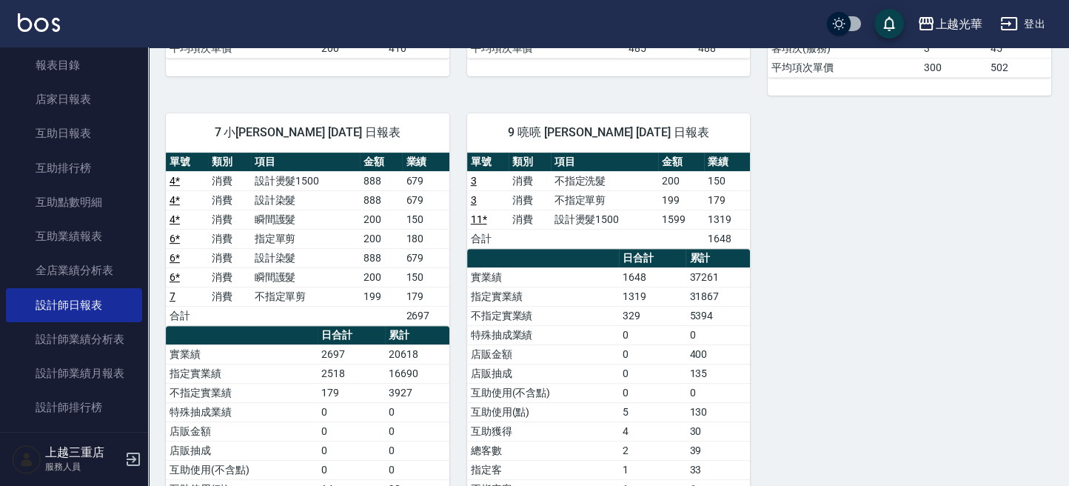
scroll to position [493, 0]
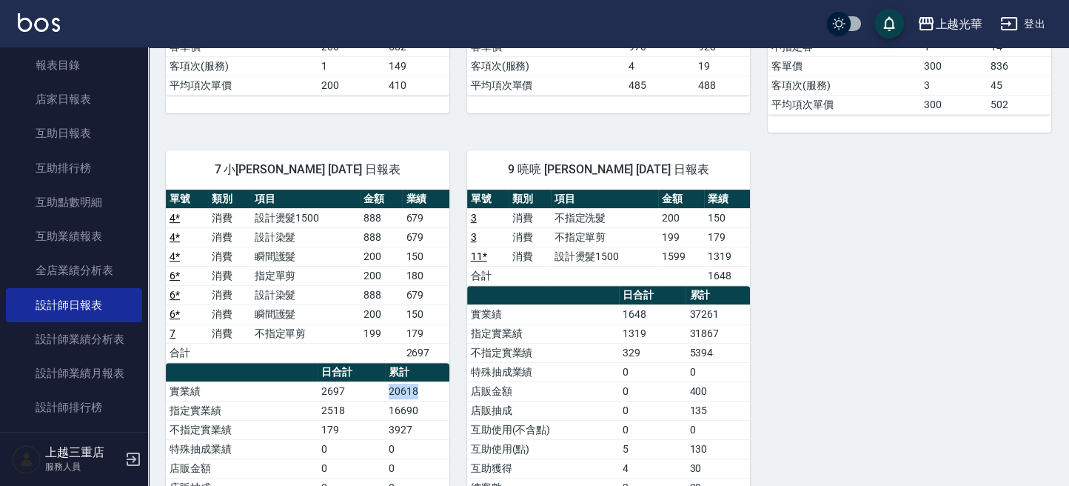
drag, startPoint x: 390, startPoint y: 386, endPoint x: 447, endPoint y: 383, distance: 57.1
click at [447, 385] on td "20618" at bounding box center [417, 390] width 64 height 19
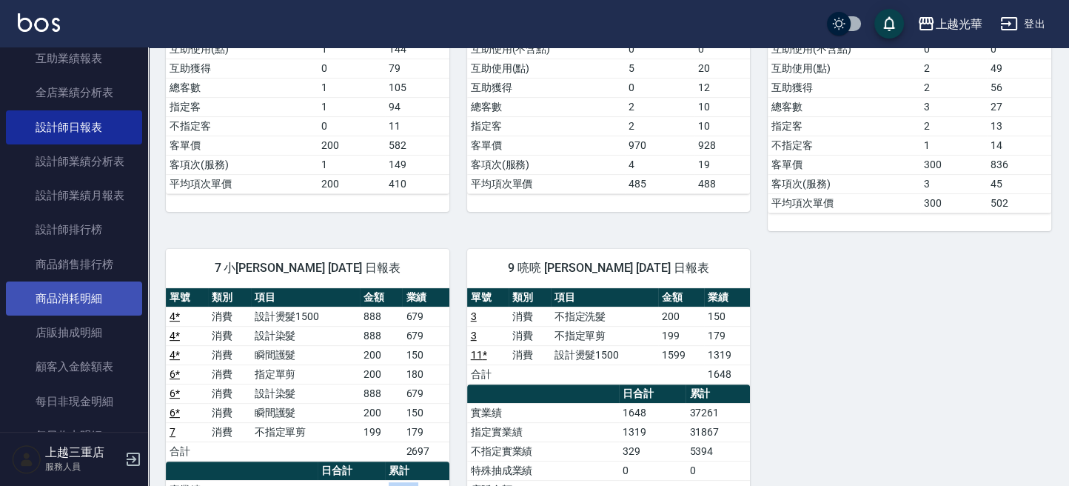
scroll to position [729, 0]
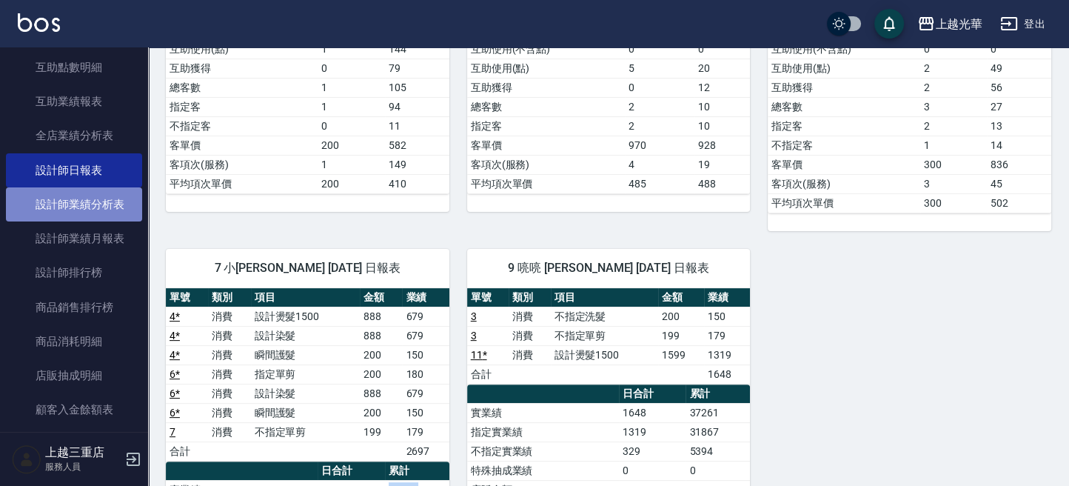
click at [81, 199] on link "設計師業績分析表" at bounding box center [74, 204] width 136 height 34
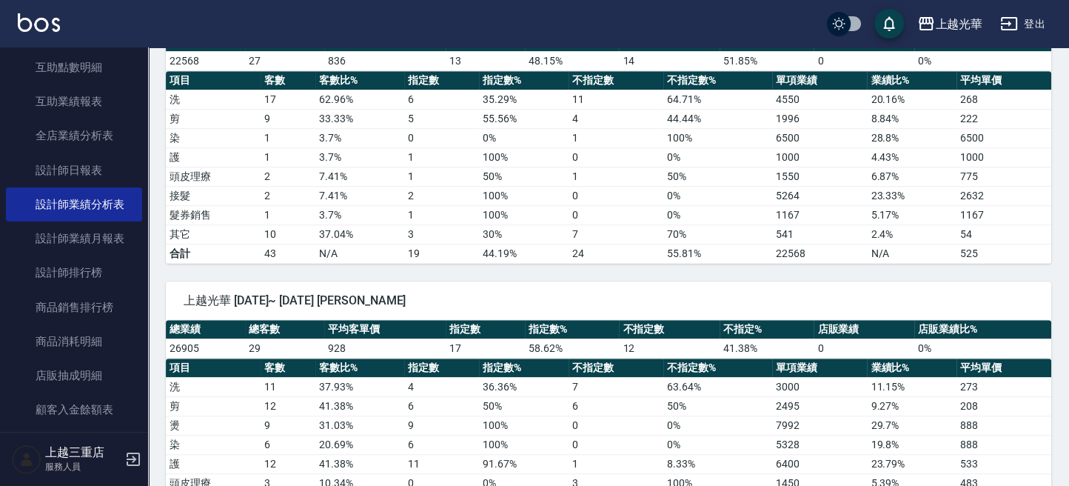
scroll to position [1085, 0]
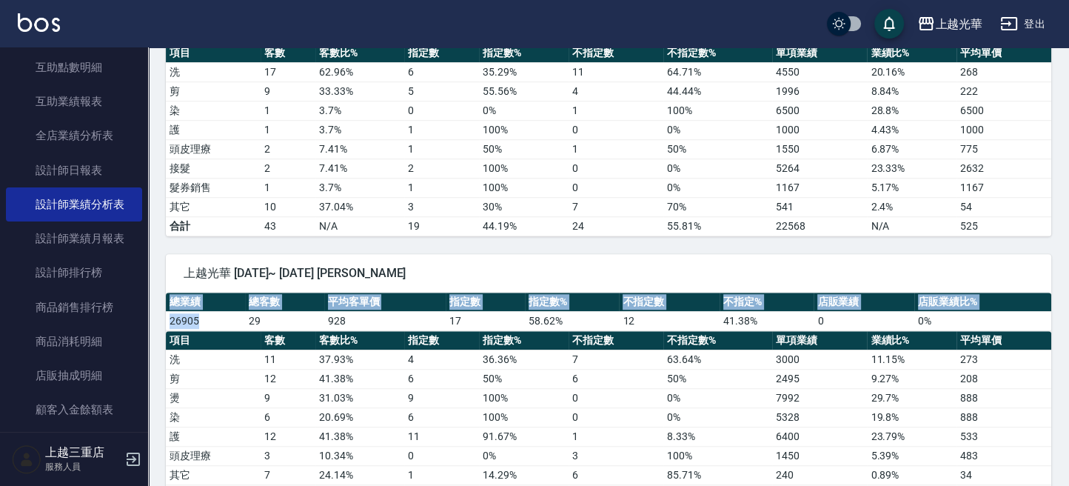
drag, startPoint x: 208, startPoint y: 312, endPoint x: 449, endPoint y: 318, distance: 241.4
click at [176, 316] on td "26905" at bounding box center [205, 320] width 79 height 19
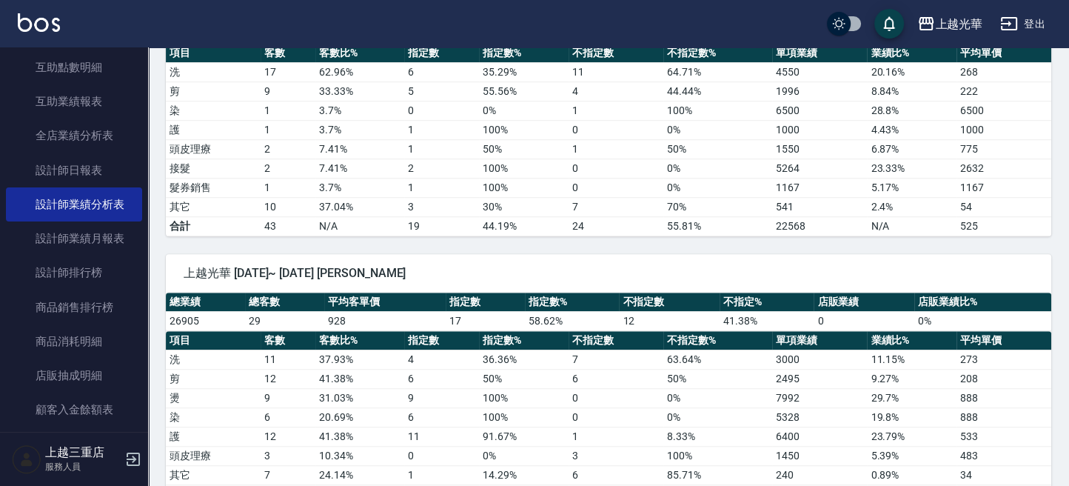
drag, startPoint x: 451, startPoint y: 309, endPoint x: 320, endPoint y: 317, distance: 131.3
click at [440, 311] on tr "26905 29 928 17 58.62 % 12 41.38 % 0 0 %" at bounding box center [608, 320] width 885 height 19
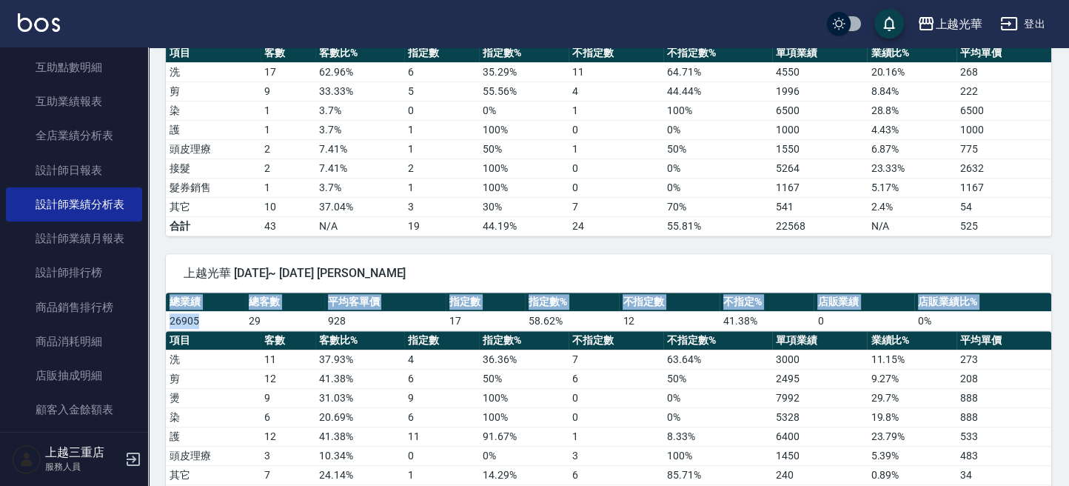
drag, startPoint x: 201, startPoint y: 312, endPoint x: 208, endPoint y: 323, distance: 13.6
click at [183, 318] on td "26905" at bounding box center [205, 320] width 79 height 19
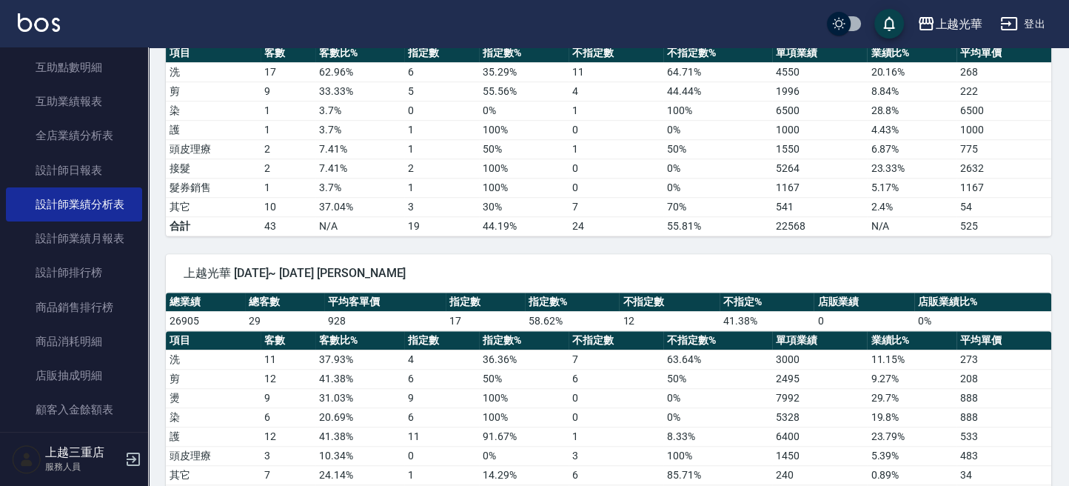
click at [249, 331] on th "項目" at bounding box center [213, 340] width 95 height 19
drag, startPoint x: 169, startPoint y: 309, endPoint x: 206, endPoint y: 312, distance: 36.3
click at [206, 312] on td "26905" at bounding box center [205, 320] width 79 height 19
click at [210, 311] on td "26905" at bounding box center [205, 320] width 79 height 19
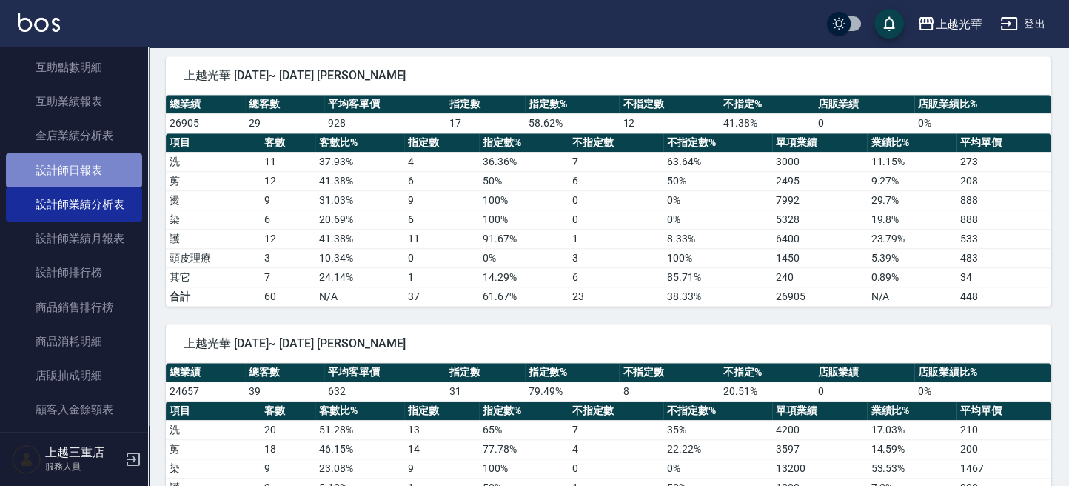
click at [94, 172] on link "設計師日報表" at bounding box center [74, 170] width 136 height 34
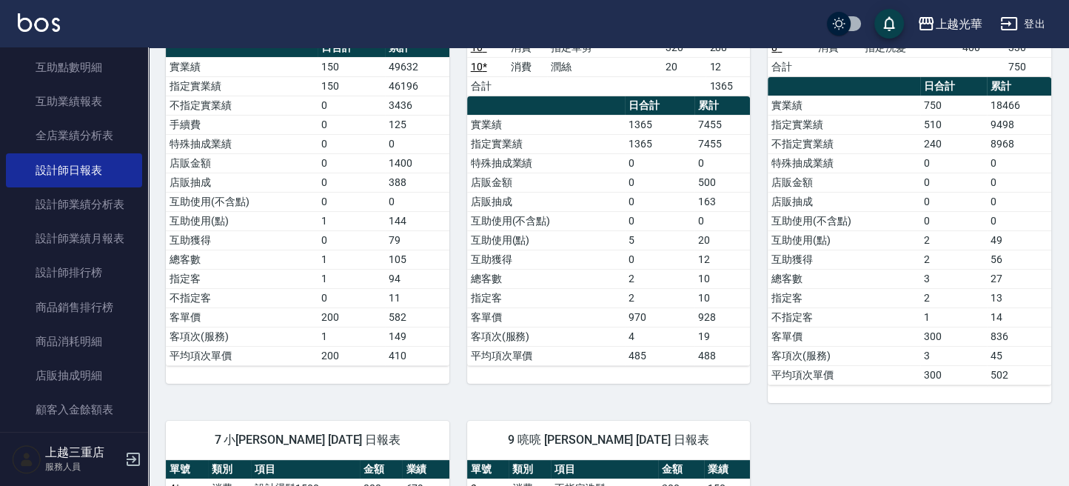
scroll to position [493, 0]
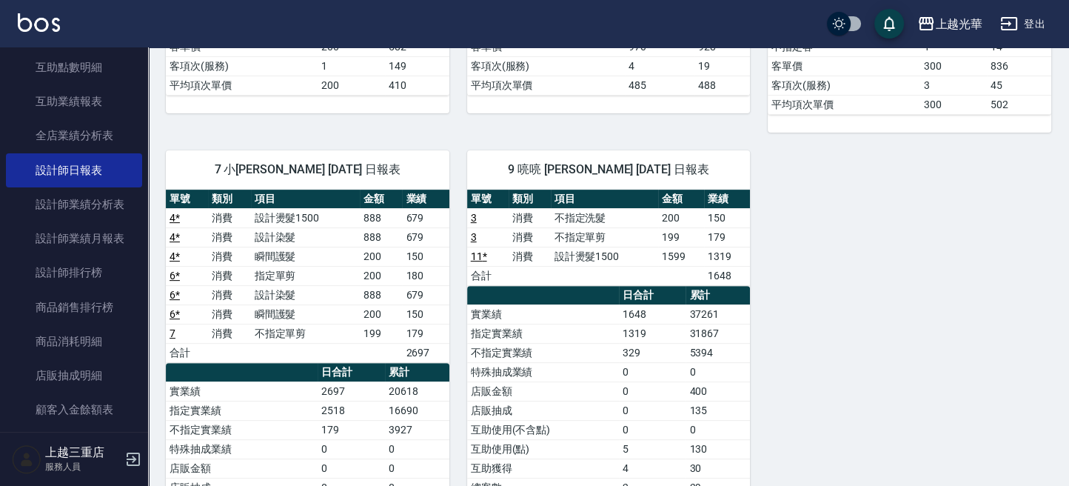
click at [382, 387] on td "2697" at bounding box center [351, 390] width 67 height 19
drag, startPoint x: 386, startPoint y: 387, endPoint x: 427, endPoint y: 383, distance: 40.9
click at [427, 384] on td "20618" at bounding box center [417, 390] width 64 height 19
click at [490, 400] on td "店販抽成" at bounding box center [543, 409] width 152 height 19
drag, startPoint x: 386, startPoint y: 383, endPoint x: 429, endPoint y: 380, distance: 43.8
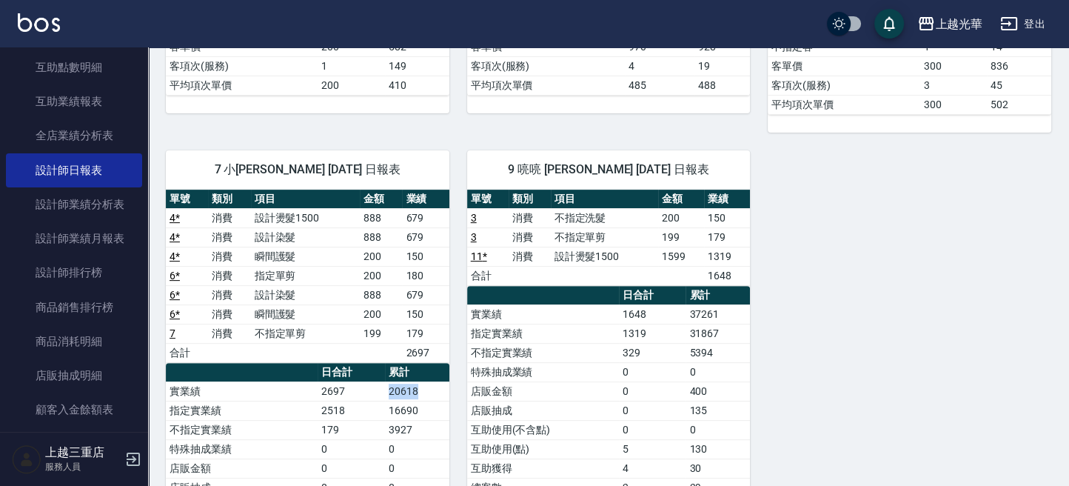
click at [429, 381] on td "20618" at bounding box center [417, 390] width 64 height 19
drag, startPoint x: 836, startPoint y: 365, endPoint x: 745, endPoint y: 352, distance: 91.2
click at [820, 365] on div "1 小[PERSON_NAME] [DATE] 日報表 單號 類別 項目 金額 業績 1 * 消費 指定洗髮 200 150 合計 150 日合計 累計 實業…" at bounding box center [599, 171] width 903 height 1035
drag, startPoint x: 687, startPoint y: 317, endPoint x: 743, endPoint y: 312, distance: 56.4
click at [729, 311] on tbody "實業績 1648 37261 指定實業績 1319 31867 不指定實業績 329 5394 特殊抽成業績 0 0 店販金額 0 400 店販抽成 0 13…" at bounding box center [608, 448] width 283 height 289
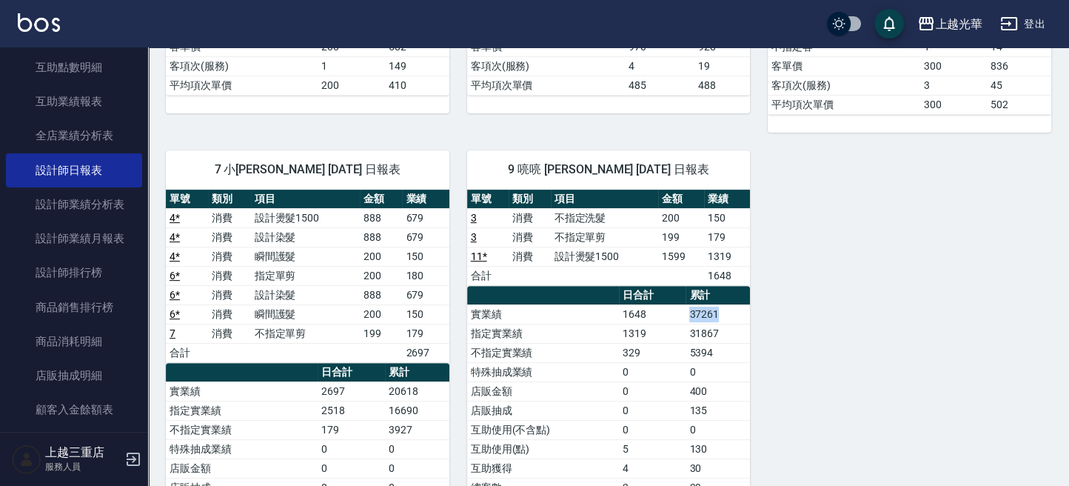
click at [746, 312] on td "37261" at bounding box center [717, 313] width 64 height 19
click at [715, 269] on td "1648" at bounding box center [727, 275] width 46 height 19
click at [420, 345] on td "2697" at bounding box center [425, 352] width 47 height 19
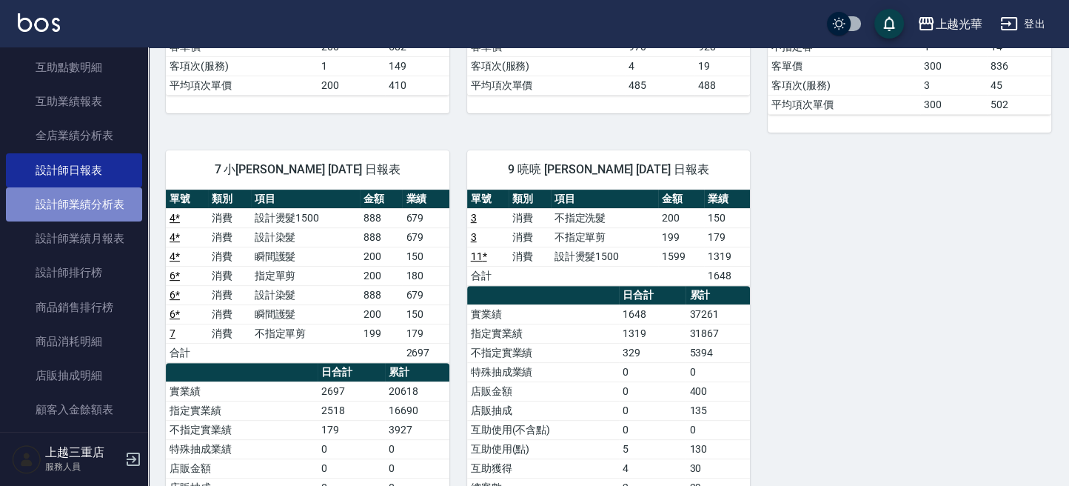
click at [74, 196] on link "設計師業績分析表" at bounding box center [74, 204] width 136 height 34
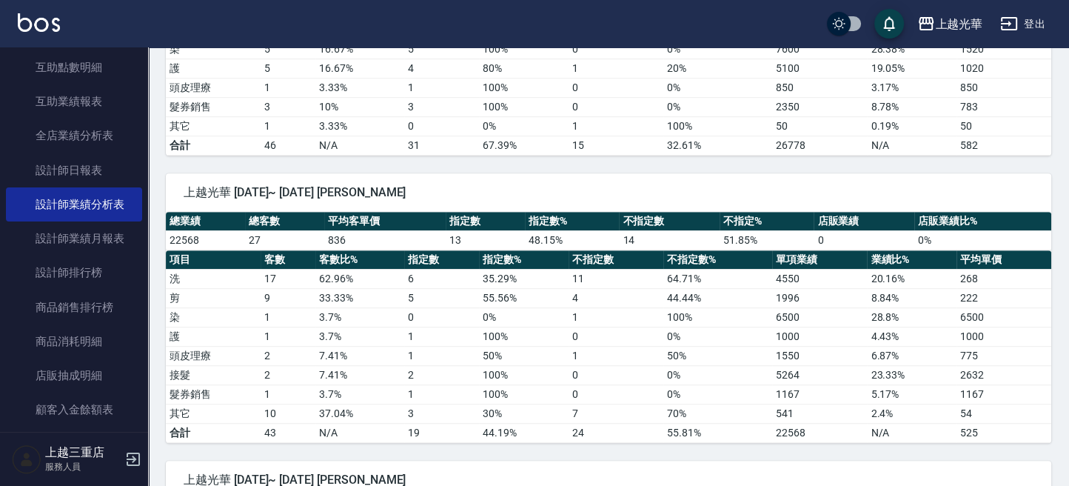
scroll to position [987, 0]
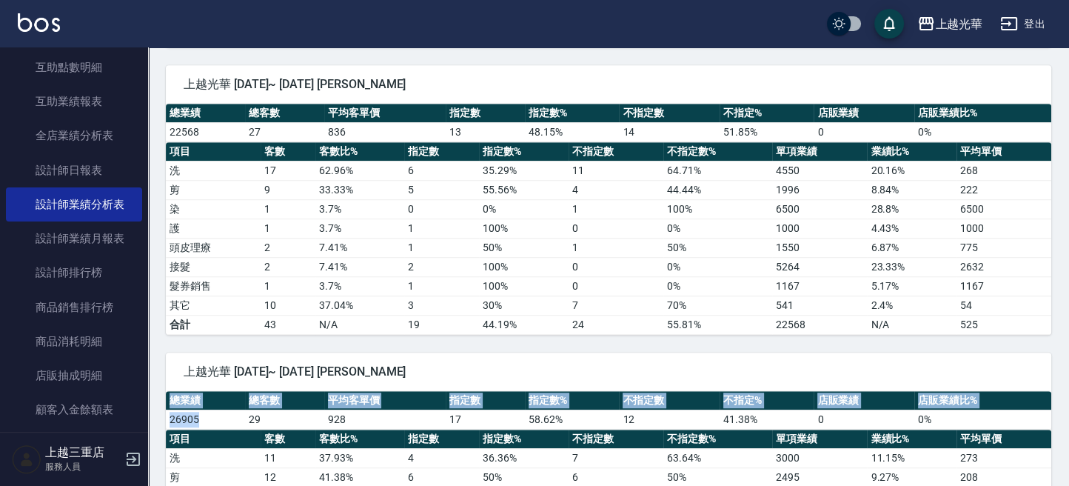
drag, startPoint x: 205, startPoint y: 409, endPoint x: 267, endPoint y: 410, distance: 62.2
click at [170, 410] on td "26905" at bounding box center [205, 418] width 79 height 19
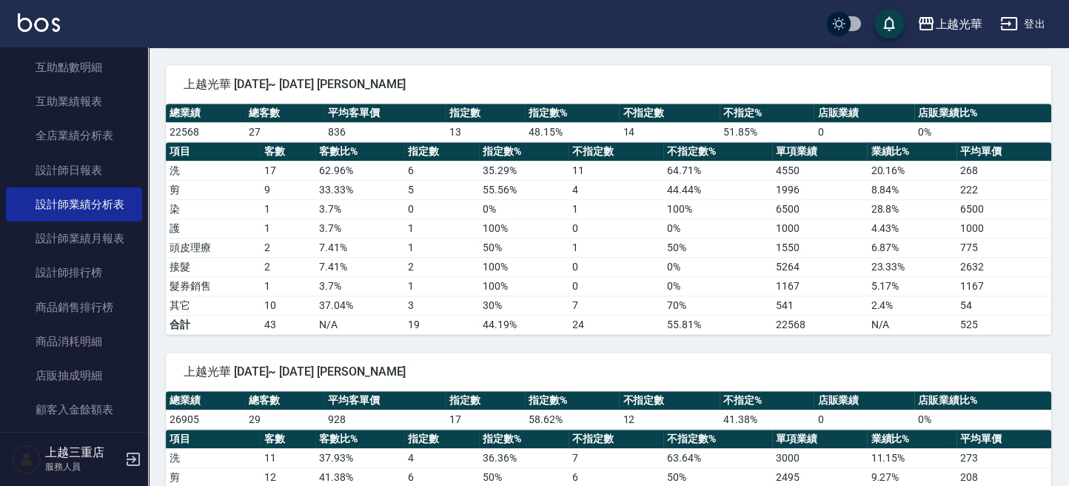
click at [298, 409] on td "29" at bounding box center [284, 418] width 79 height 19
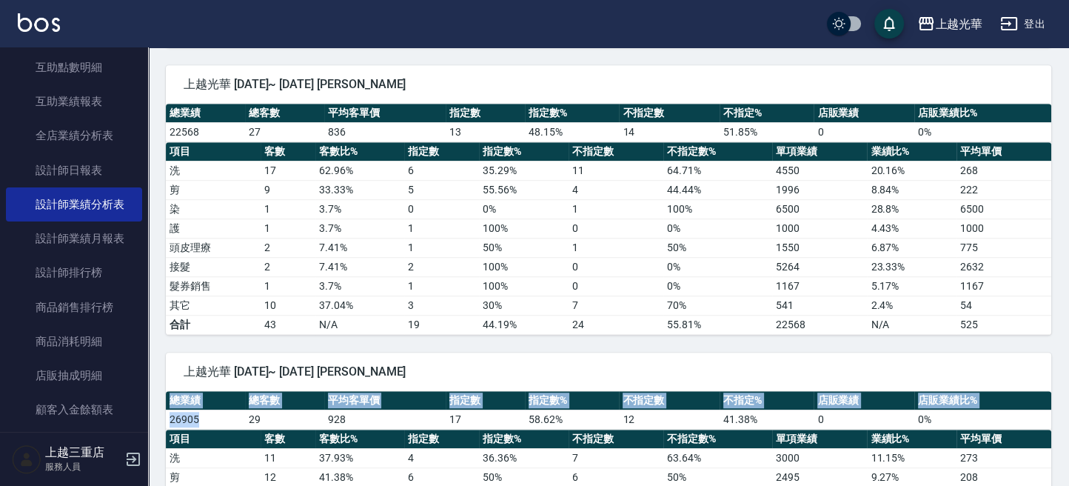
drag, startPoint x: 197, startPoint y: 413, endPoint x: 167, endPoint y: 406, distance: 30.3
click at [152, 414] on div "上越光華 [DATE]~ [DATE] [PERSON_NAME] 總業績 總客數 平均客單價 指定數 指定數% 不指定數 不指定% 店販業績 店販業績比% …" at bounding box center [599, 469] width 903 height 268
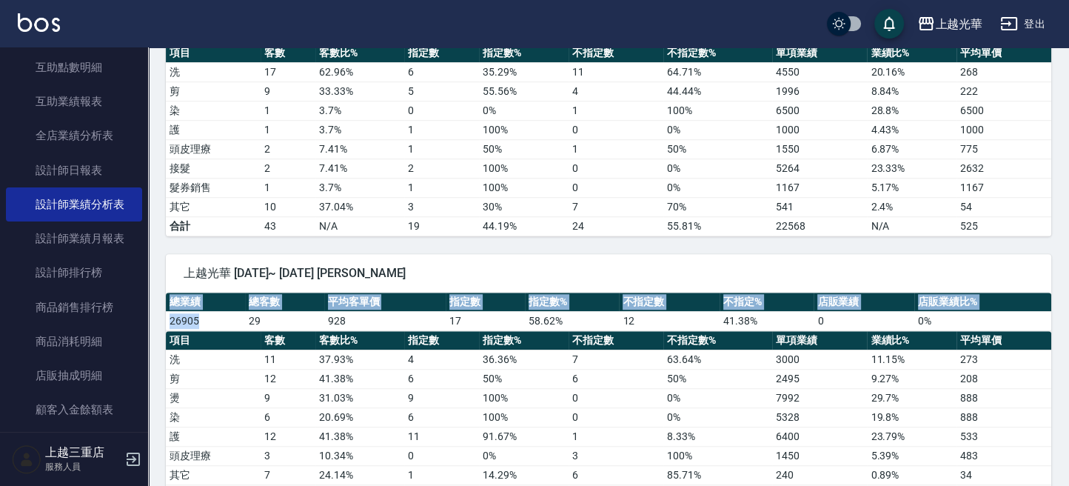
scroll to position [1184, 0]
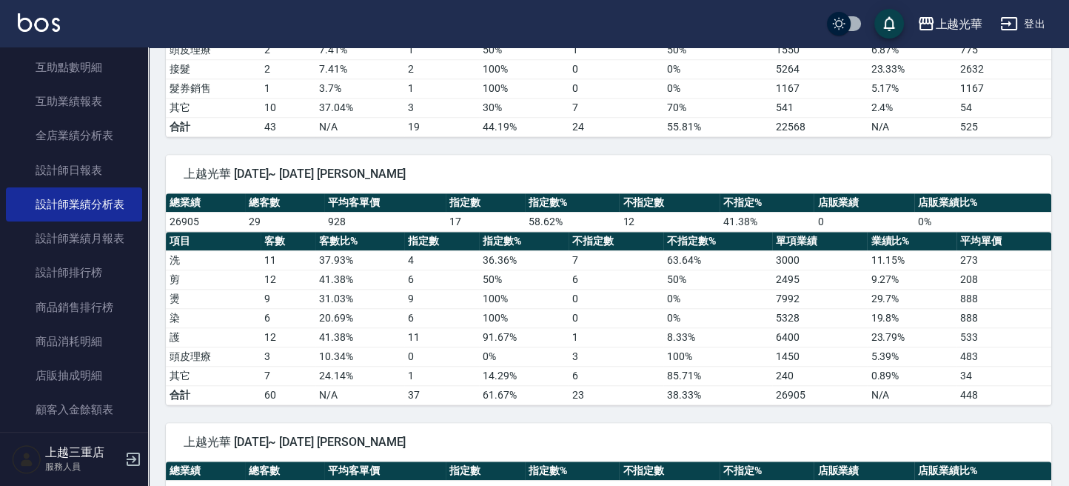
click at [279, 292] on td "9" at bounding box center [288, 298] width 55 height 19
click at [277, 308] on td "6" at bounding box center [288, 317] width 55 height 19
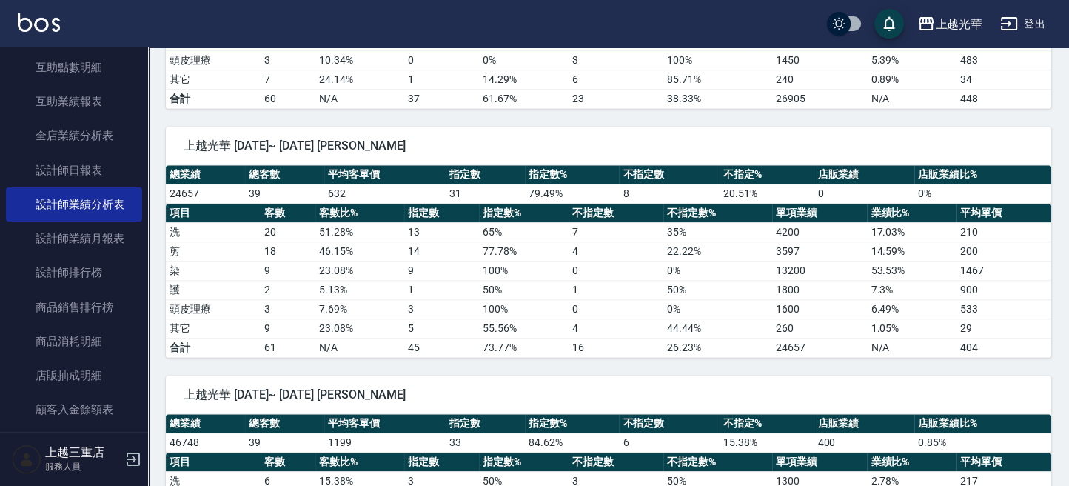
scroll to position [1381, 0]
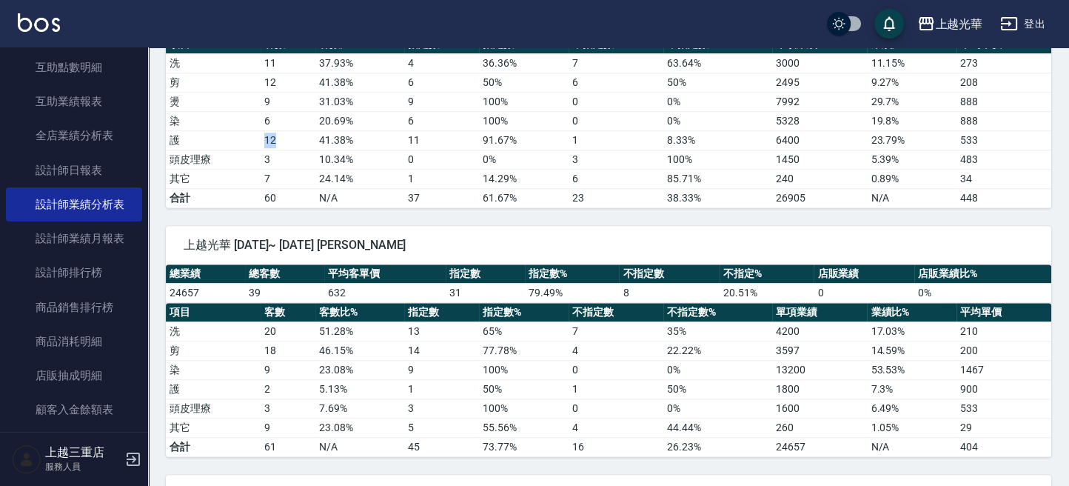
drag, startPoint x: 261, startPoint y: 127, endPoint x: 272, endPoint y: 127, distance: 11.1
click at [272, 130] on td "12" at bounding box center [288, 139] width 55 height 19
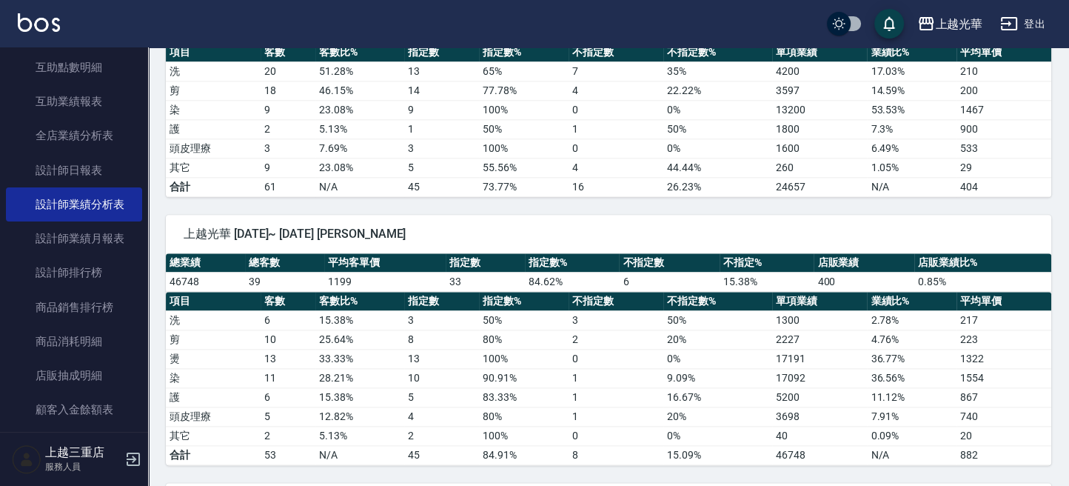
scroll to position [1677, 0]
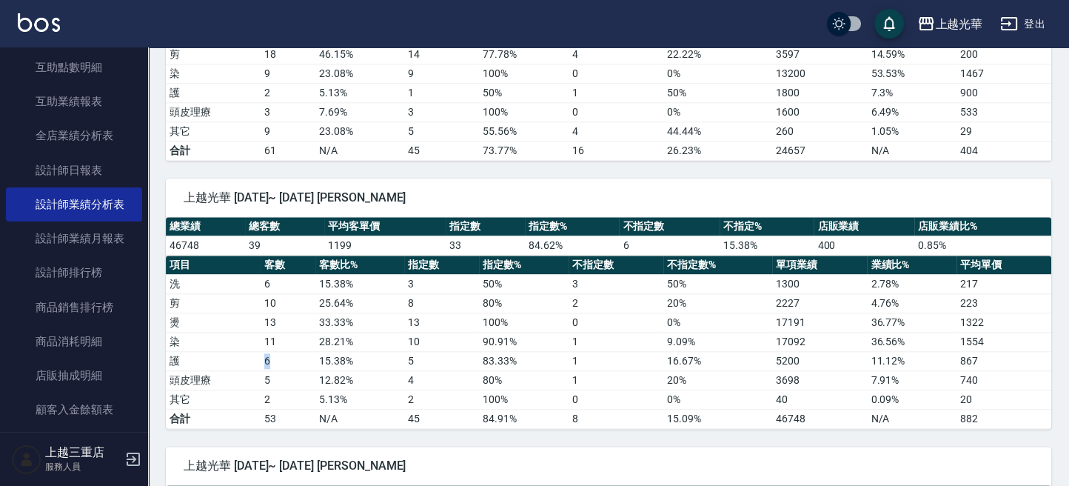
drag, startPoint x: 278, startPoint y: 348, endPoint x: 283, endPoint y: 341, distance: 8.4
click at [261, 351] on td "6" at bounding box center [288, 360] width 55 height 19
click at [313, 351] on tr "護 6 15.38 % 5 83.33 % 1 16.67 % 5200 11.12 % 867" at bounding box center [608, 360] width 885 height 19
drag, startPoint x: 265, startPoint y: 310, endPoint x: 315, endPoint y: 332, distance: 54.3
click at [279, 326] on tbody "洗 6 15.38 % 3 50 % 3 50 % 1300 2.78 % 217 剪 10 25.64 % 8 80 % 2 20 % 2227 4.76 …" at bounding box center [608, 351] width 885 height 154
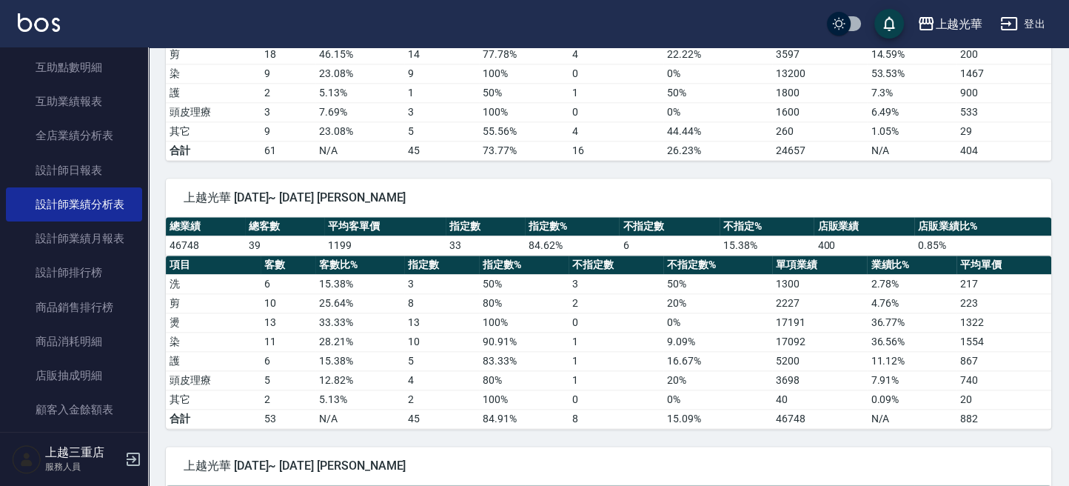
click at [357, 351] on td "15.38 %" at bounding box center [359, 360] width 89 height 19
drag, startPoint x: 258, startPoint y: 390, endPoint x: 274, endPoint y: 390, distance: 15.5
click at [274, 390] on tr "其它 2 5.13 % 2 100 % 0 0 % 40 0.09 % 20" at bounding box center [608, 398] width 885 height 19
click at [300, 389] on td "2" at bounding box center [288, 398] width 55 height 19
drag, startPoint x: 300, startPoint y: 387, endPoint x: 291, endPoint y: 389, distance: 9.7
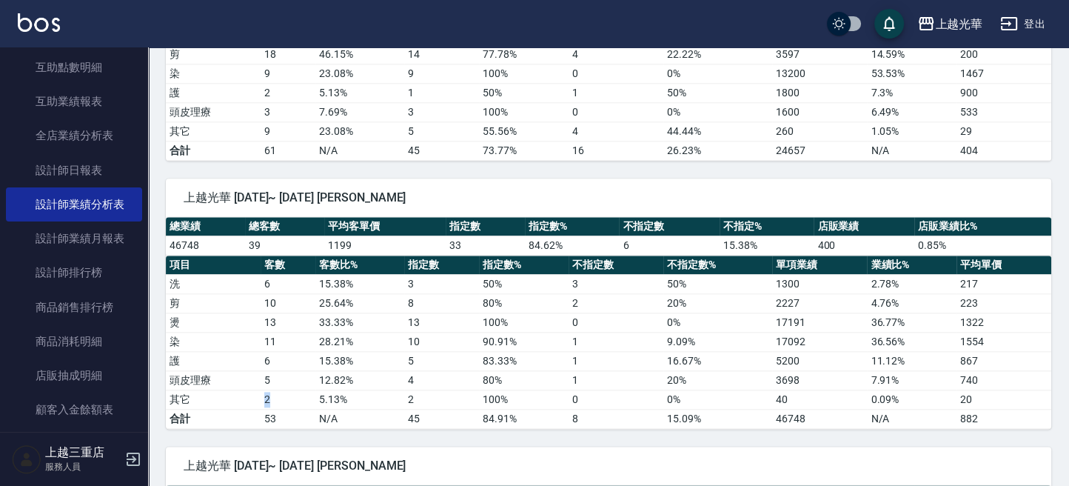
click at [300, 389] on td "2" at bounding box center [288, 398] width 55 height 19
click at [279, 389] on td "2" at bounding box center [288, 398] width 55 height 19
drag, startPoint x: 205, startPoint y: 239, endPoint x: 167, endPoint y: 237, distance: 37.8
click at [167, 237] on td "46748" at bounding box center [205, 244] width 79 height 19
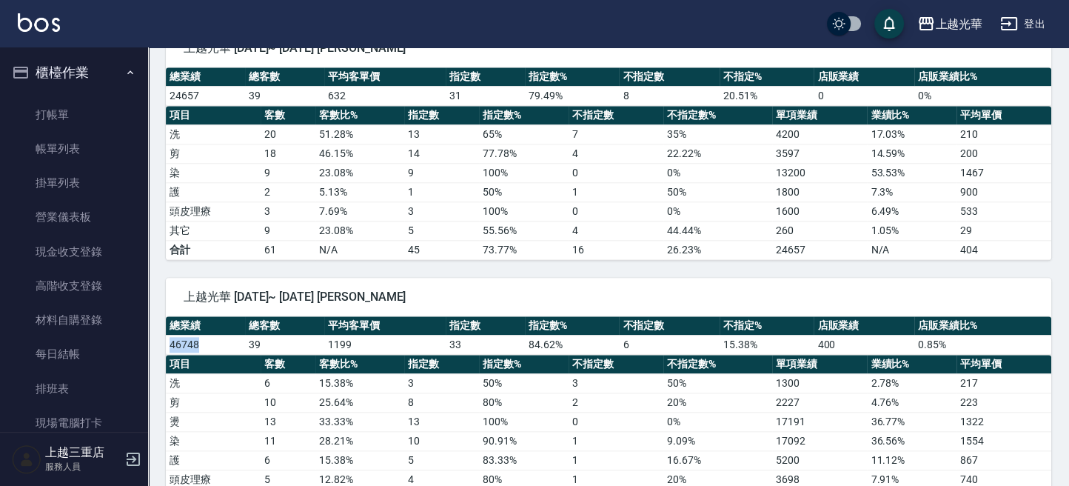
scroll to position [1579, 0]
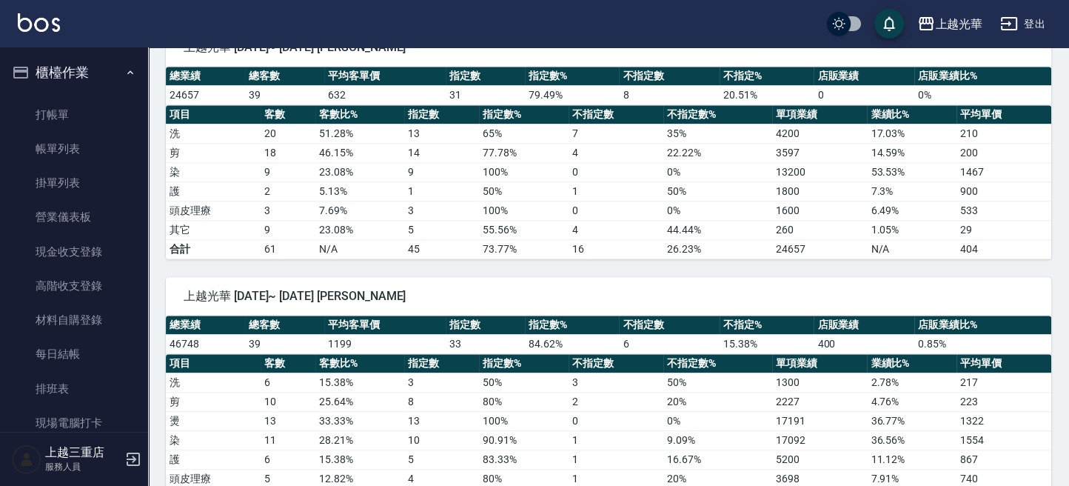
click at [490, 316] on th "指定數" at bounding box center [485, 324] width 79 height 19
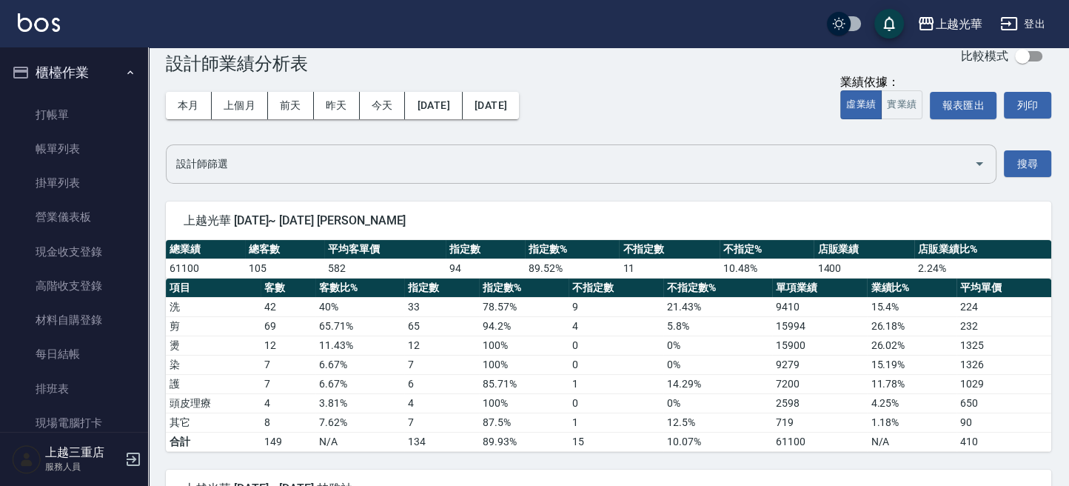
scroll to position [0, 0]
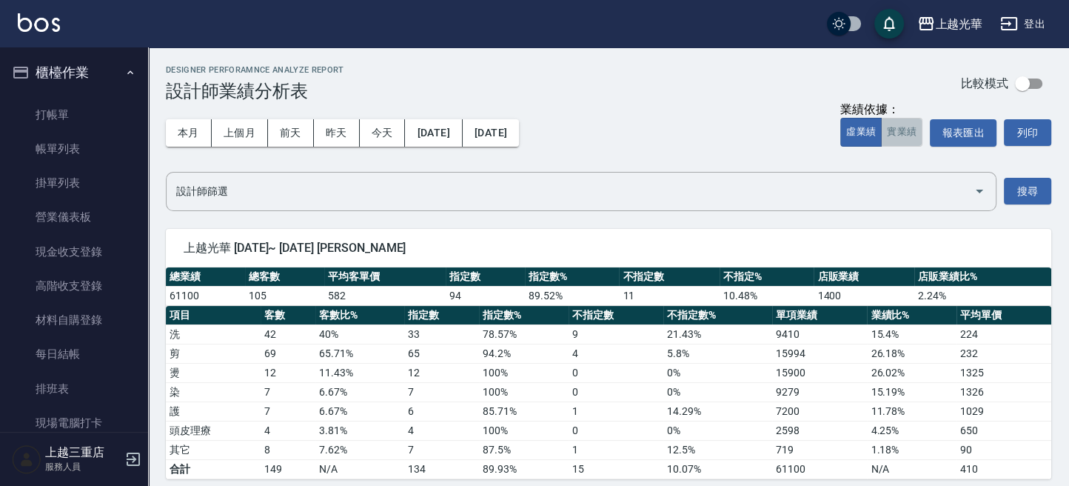
click at [900, 134] on button "實業績" at bounding box center [901, 132] width 41 height 29
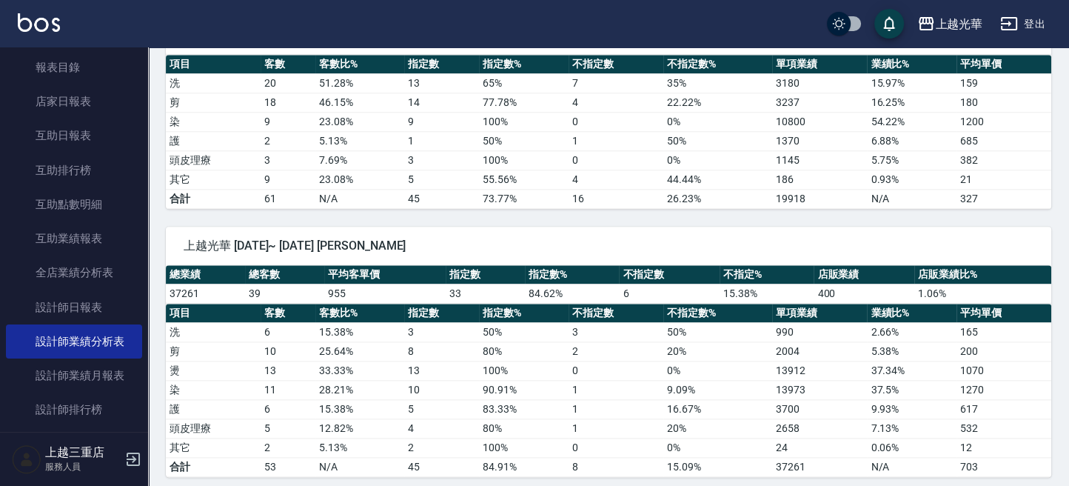
scroll to position [1776, 0]
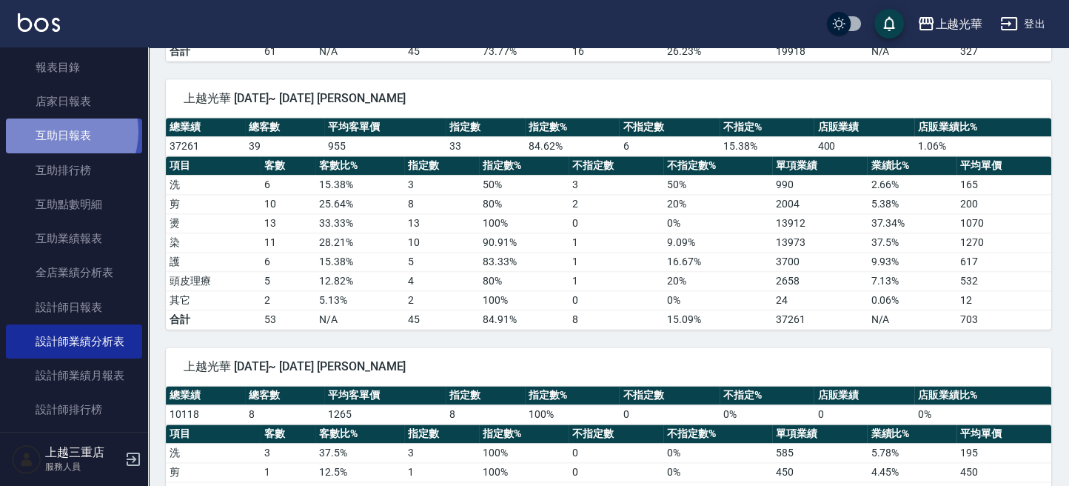
click at [59, 131] on link "互助日報表" at bounding box center [74, 135] width 136 height 34
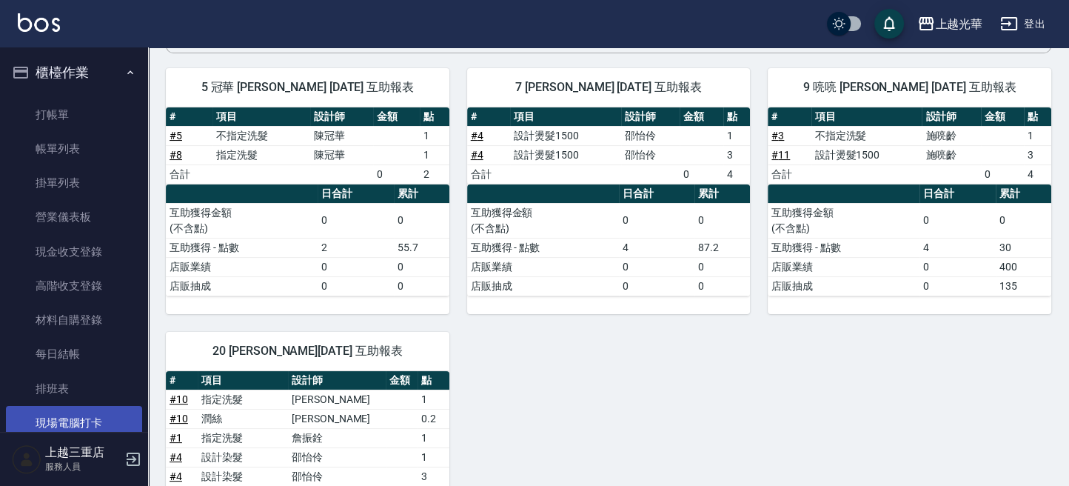
click at [66, 427] on link "現場電腦打卡" at bounding box center [74, 423] width 136 height 34
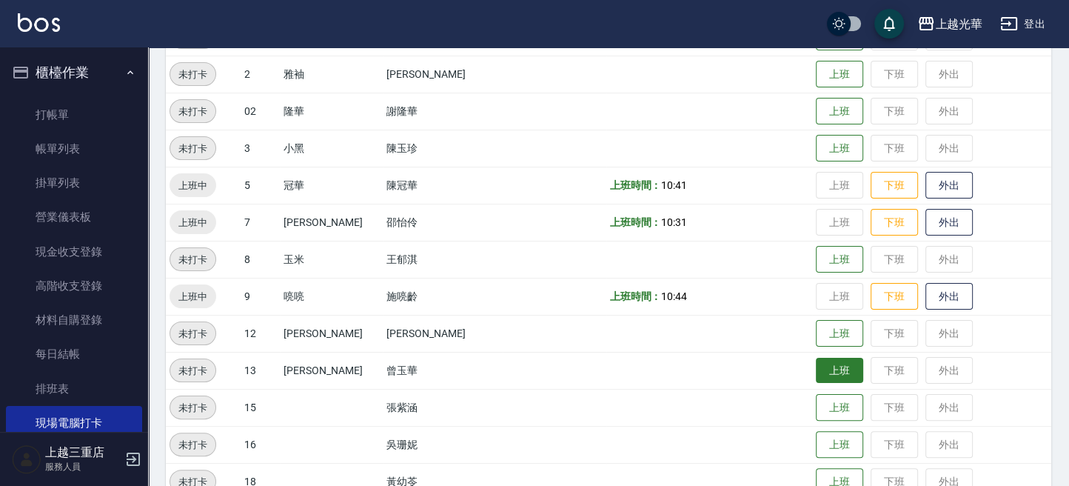
scroll to position [296, 0]
click at [883, 295] on button "下班" at bounding box center [893, 295] width 47 height 26
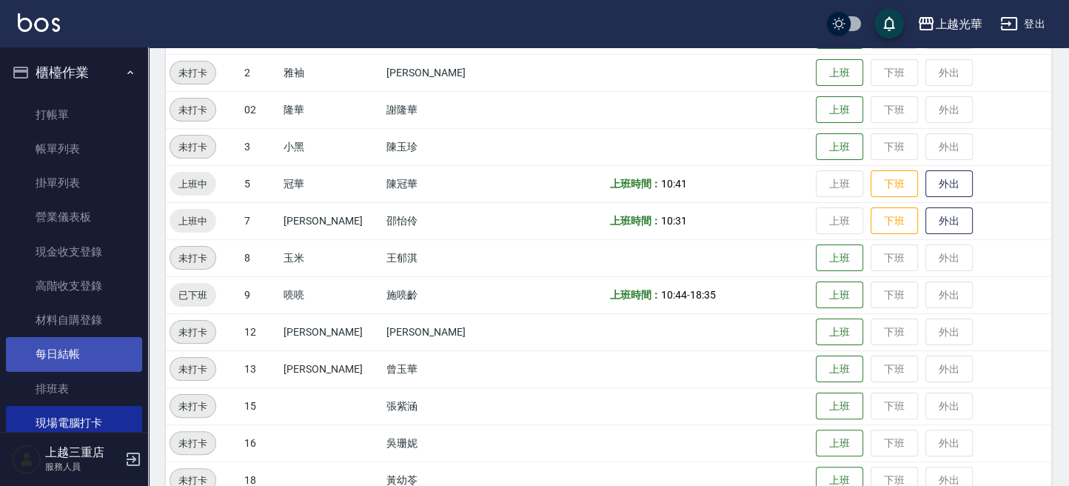
click at [44, 349] on link "每日結帳" at bounding box center [74, 354] width 136 height 34
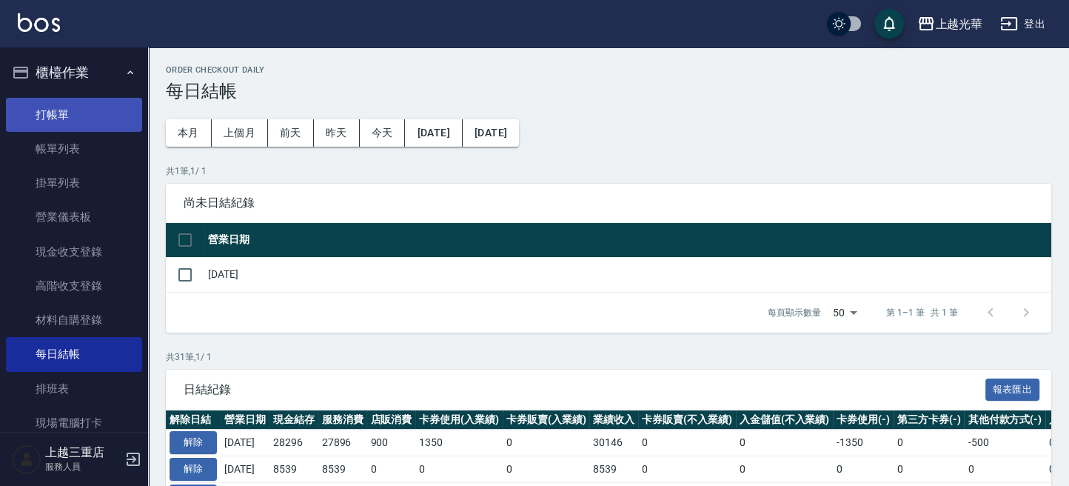
click at [50, 124] on link "打帳單" at bounding box center [74, 115] width 136 height 34
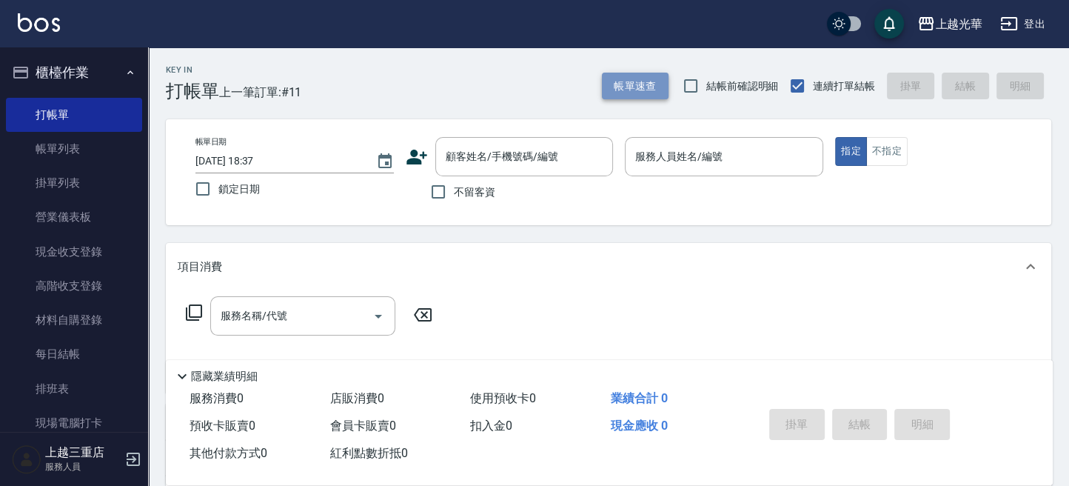
drag, startPoint x: 658, startPoint y: 87, endPoint x: 647, endPoint y: 87, distance: 11.1
click at [647, 87] on button "帳單速查" at bounding box center [635, 86] width 67 height 27
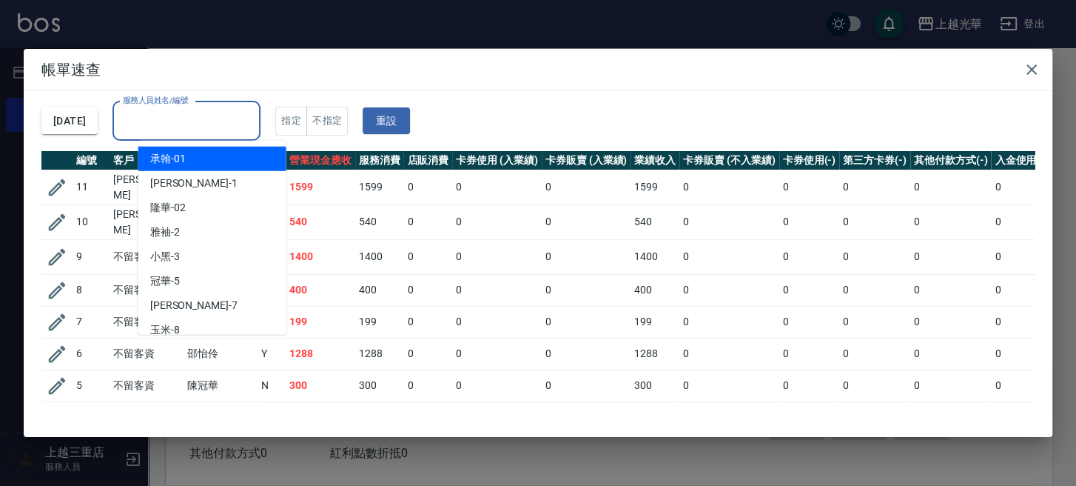
drag, startPoint x: 154, startPoint y: 119, endPoint x: 200, endPoint y: 150, distance: 55.4
click at [150, 138] on div "服務人員姓名/編號" at bounding box center [187, 120] width 148 height 39
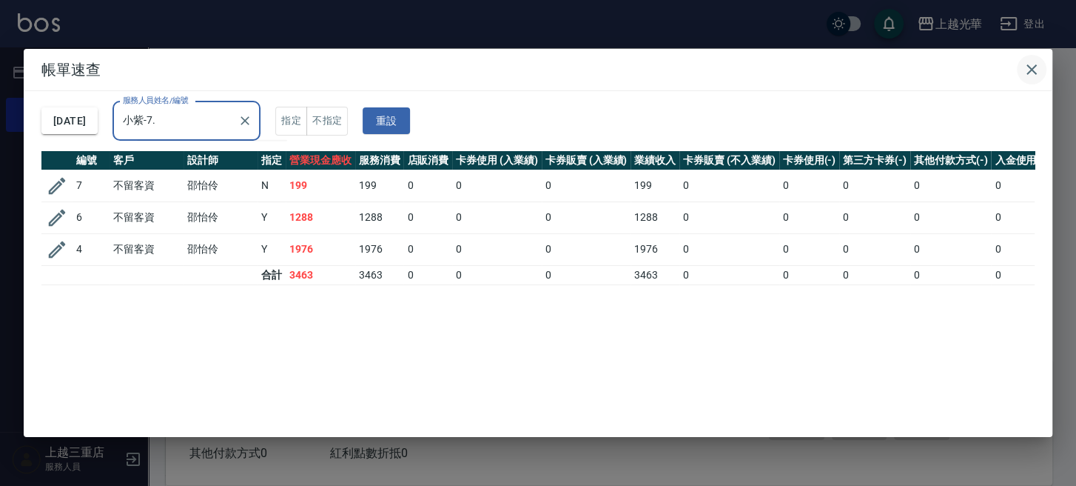
type input "小紫-7"
click at [1035, 58] on button "button" at bounding box center [1032, 70] width 30 height 30
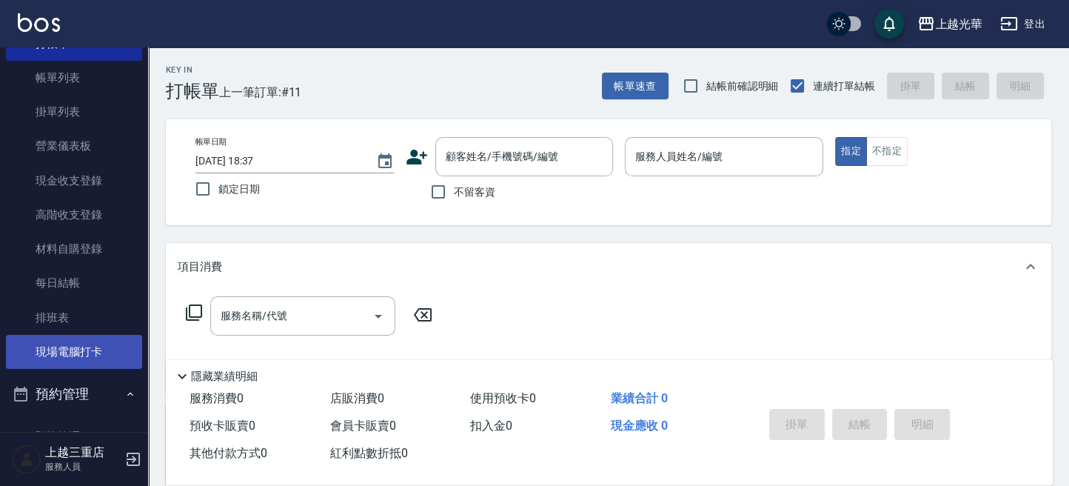
scroll to position [98, 0]
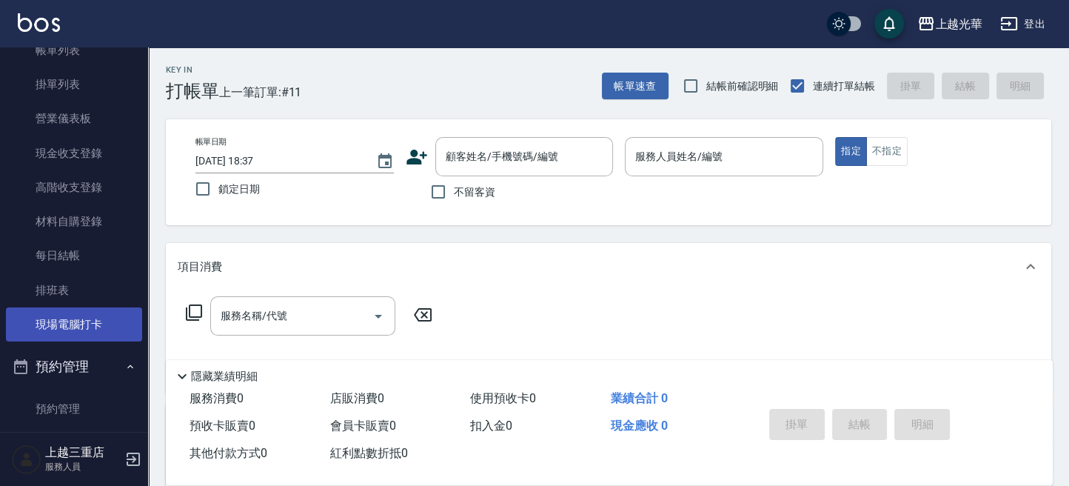
click at [75, 326] on link "現場電腦打卡" at bounding box center [74, 324] width 136 height 34
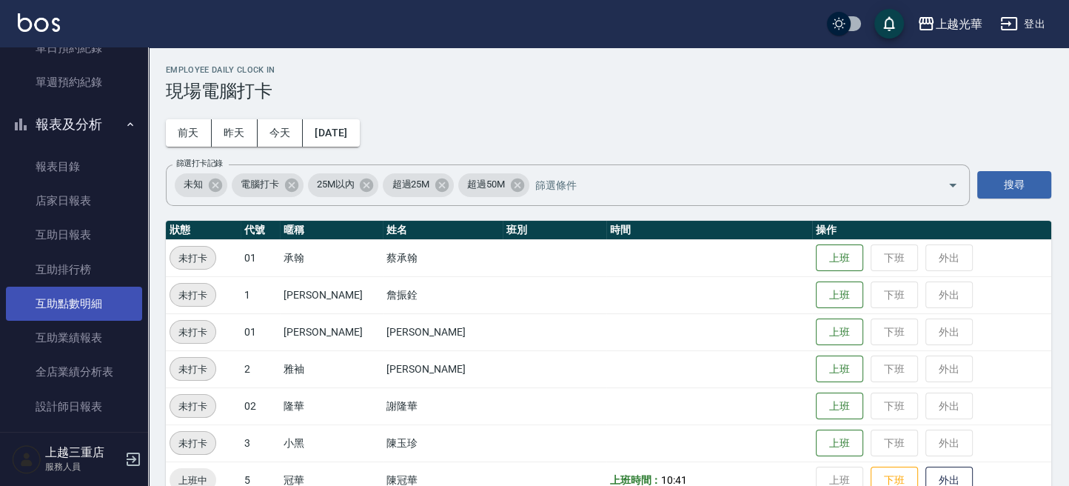
scroll to position [592, 0]
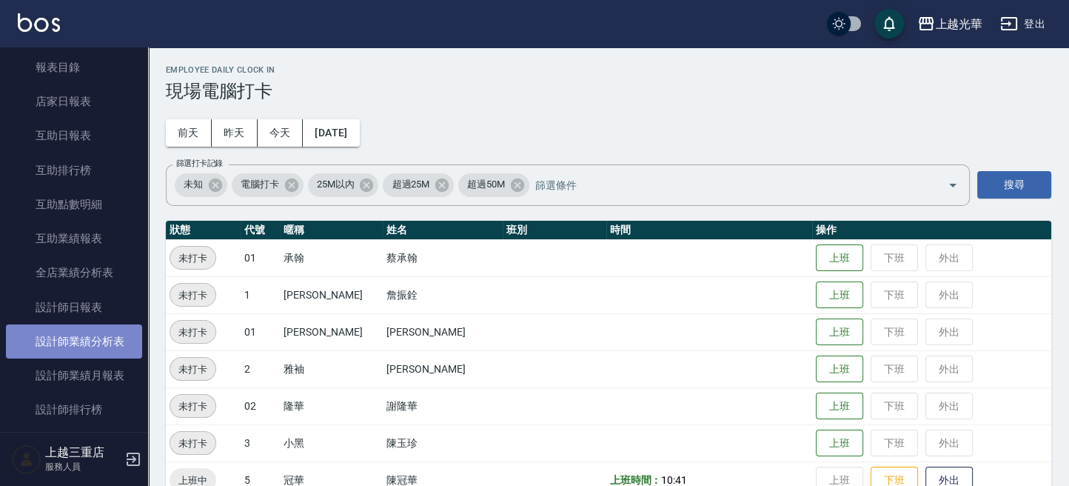
click at [74, 335] on link "設計師業績分析表" at bounding box center [74, 341] width 136 height 34
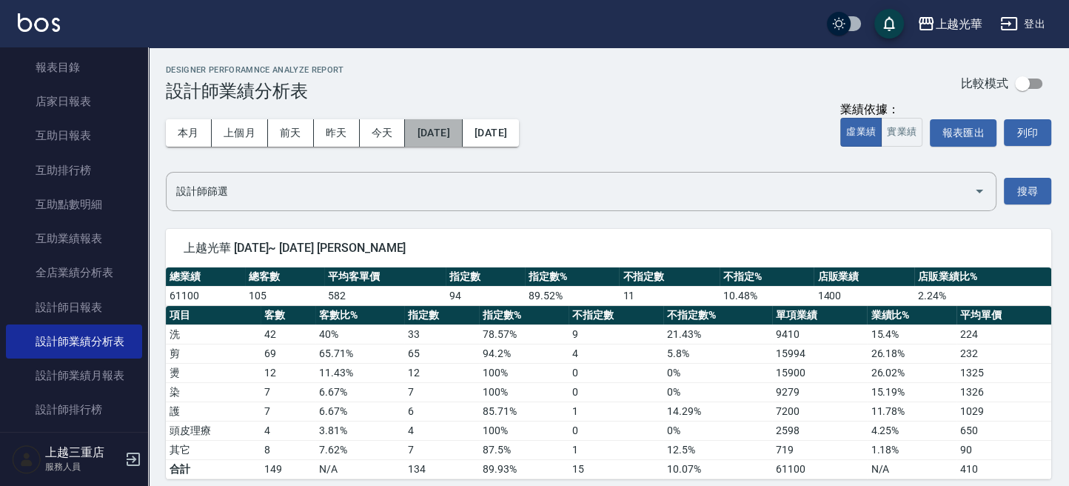
click at [423, 131] on button "[DATE]" at bounding box center [433, 132] width 57 height 27
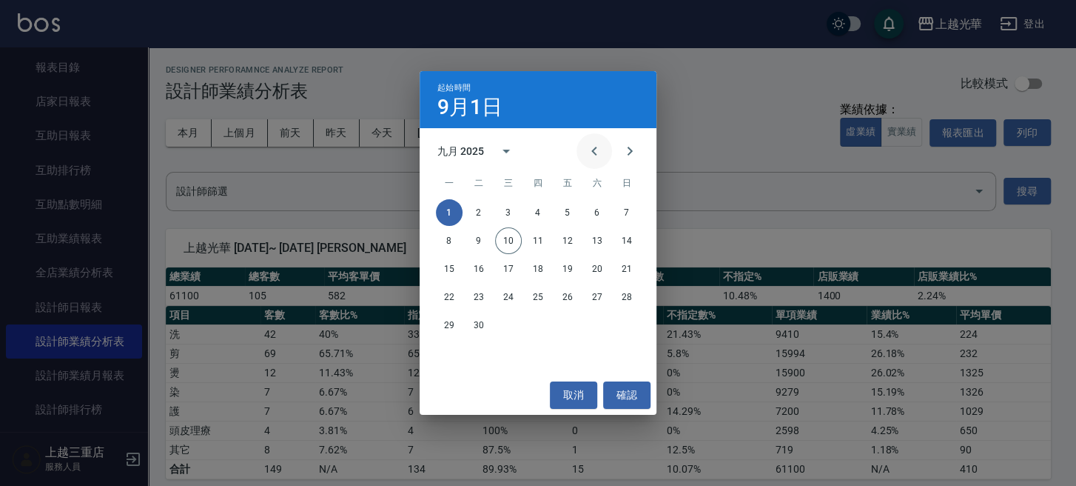
click at [591, 156] on icon "Previous month" at bounding box center [594, 151] width 18 height 18
click at [588, 155] on icon "Previous month" at bounding box center [594, 151] width 18 height 18
click at [585, 155] on icon "Previous month" at bounding box center [594, 151] width 18 height 18
drag, startPoint x: 537, startPoint y: 215, endPoint x: 554, endPoint y: 198, distance: 24.1
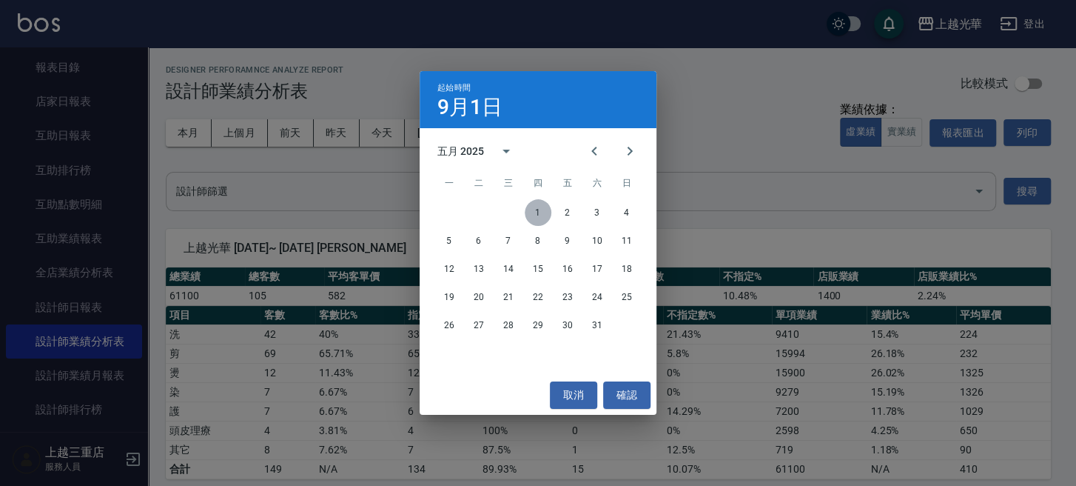
click at [538, 214] on button "1" at bounding box center [538, 212] width 27 height 27
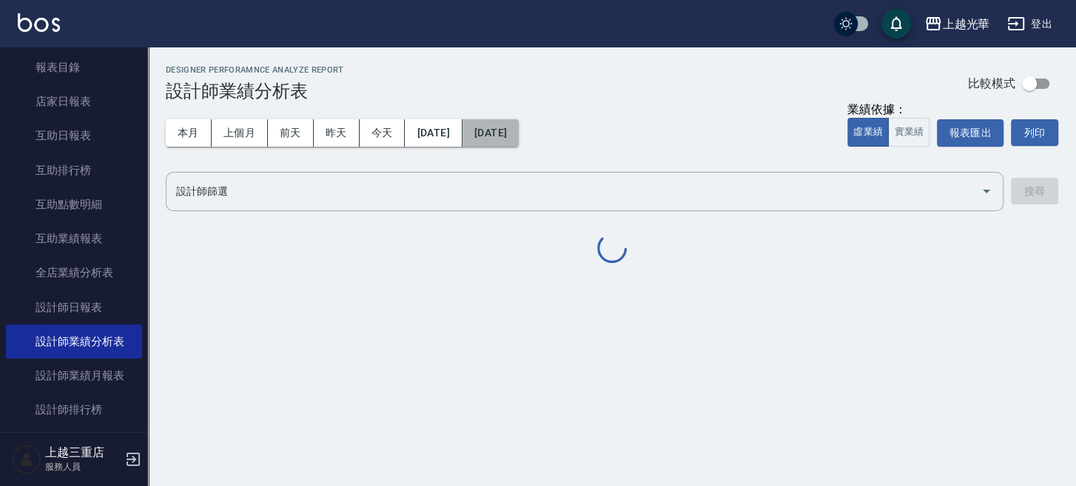
click at [519, 136] on button "[DATE]" at bounding box center [491, 132] width 56 height 27
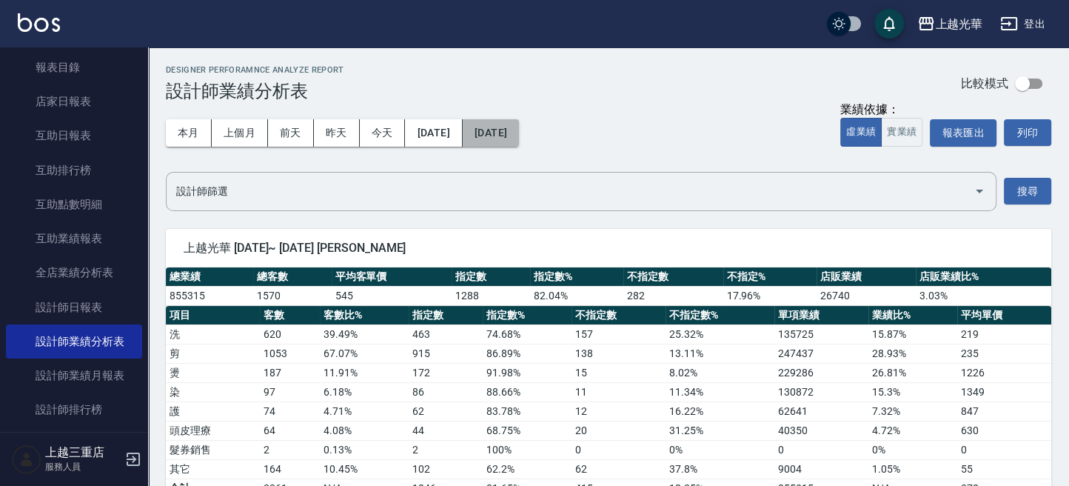
click at [519, 143] on button "[DATE]" at bounding box center [491, 132] width 56 height 27
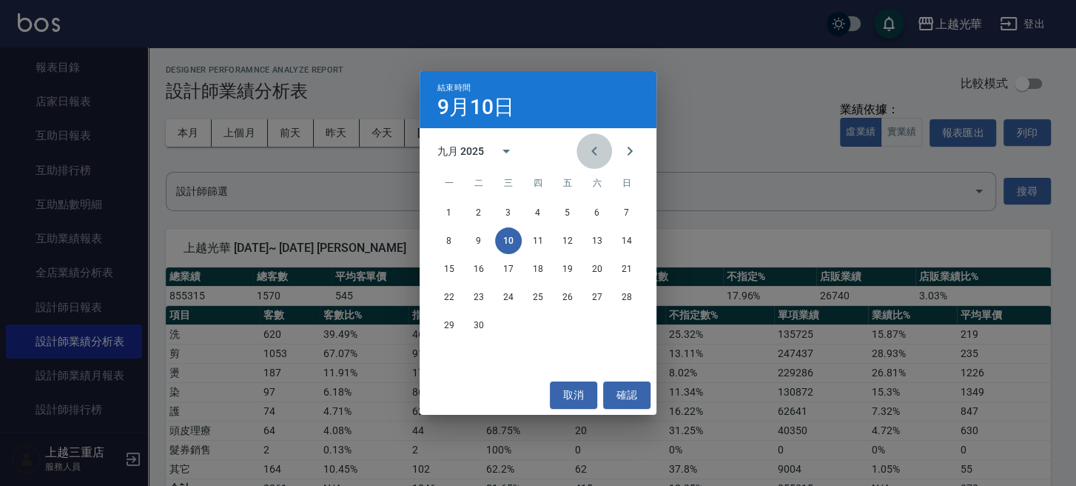
click at [592, 151] on icon "Previous month" at bounding box center [593, 151] width 5 height 9
click at [601, 323] on button "31" at bounding box center [597, 325] width 27 height 27
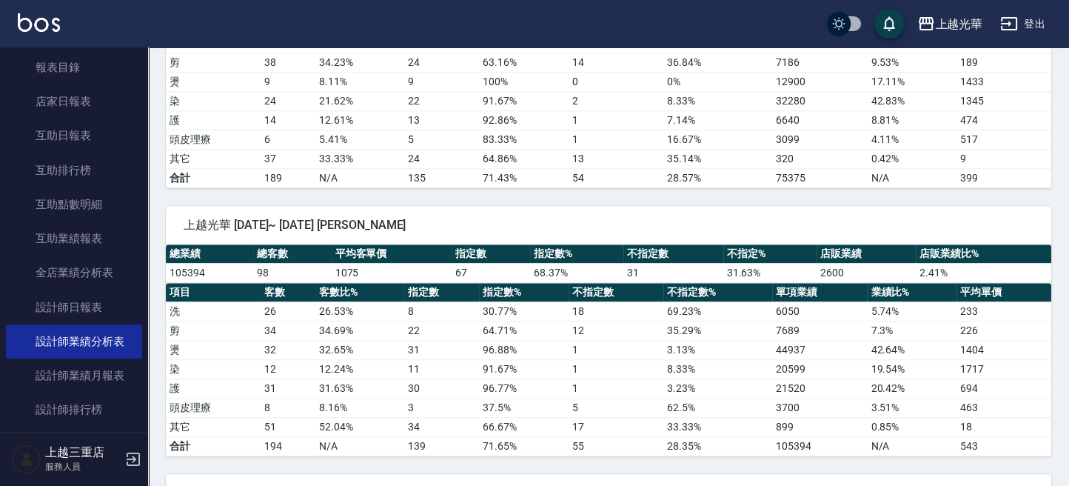
scroll to position [1579, 0]
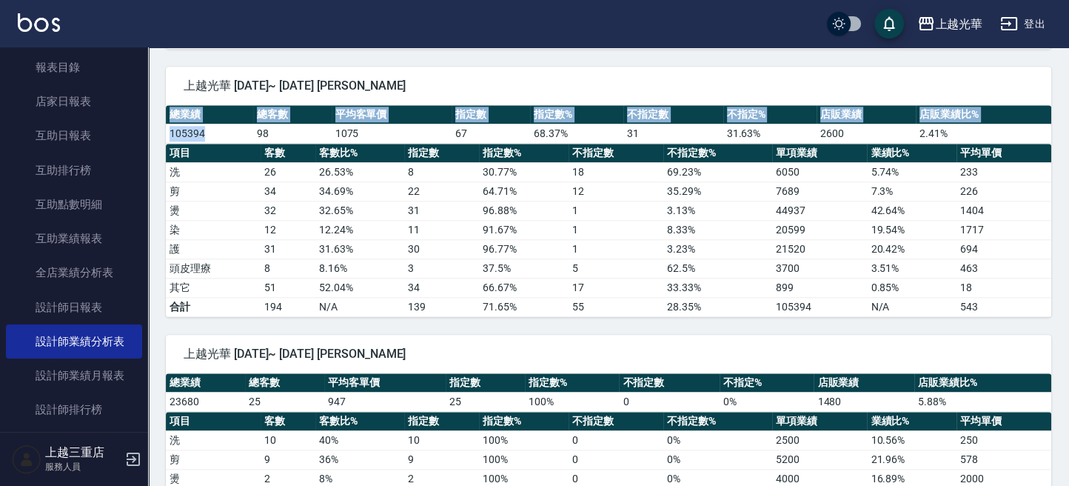
drag, startPoint x: 218, startPoint y: 124, endPoint x: 250, endPoint y: 145, distance: 38.0
click at [174, 124] on td "105394" at bounding box center [209, 133] width 87 height 19
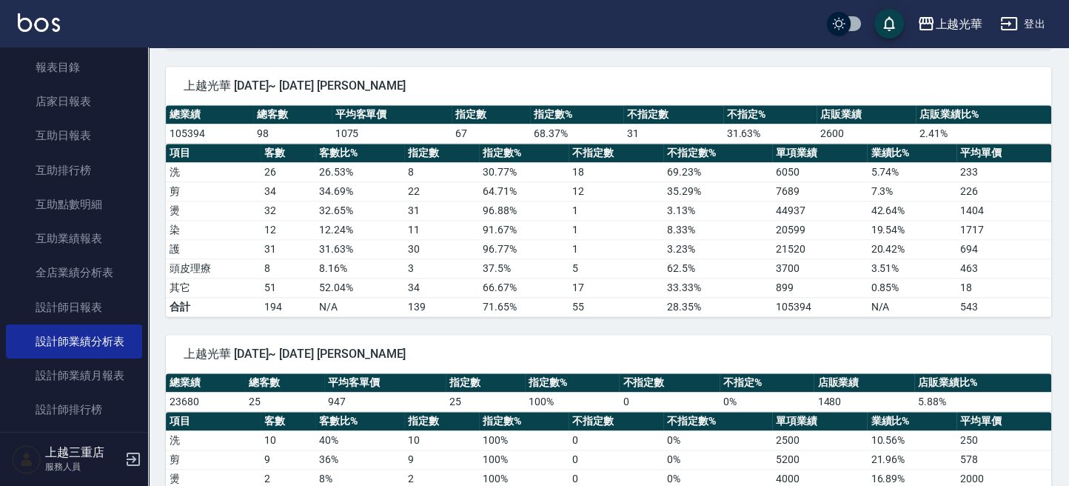
click at [253, 145] on th "項目" at bounding box center [213, 153] width 95 height 19
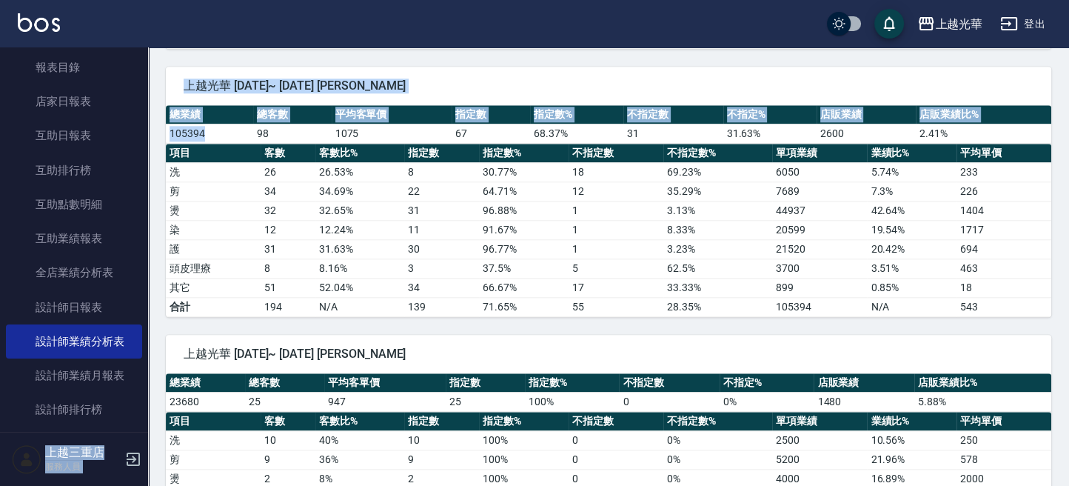
drag, startPoint x: 215, startPoint y: 120, endPoint x: 261, endPoint y: 167, distance: 65.4
click at [150, 108] on div "上越光華 [DATE]~ [DATE] [PERSON_NAME] 總業績 總客數 平均客單價 指定數 指定數% 不指定數 不指定% 店販業績 店販業績比% …" at bounding box center [599, 183] width 903 height 268
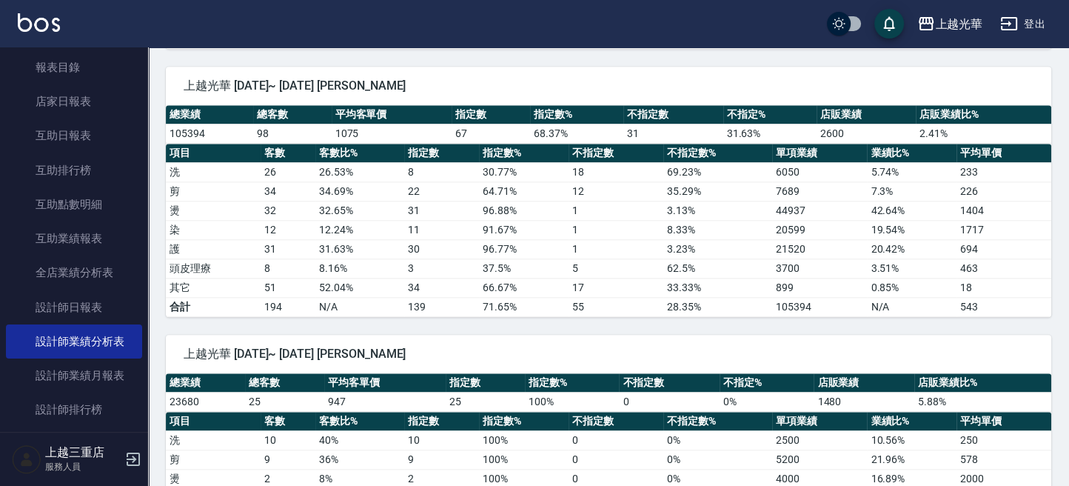
click at [289, 169] on td "26" at bounding box center [288, 171] width 55 height 19
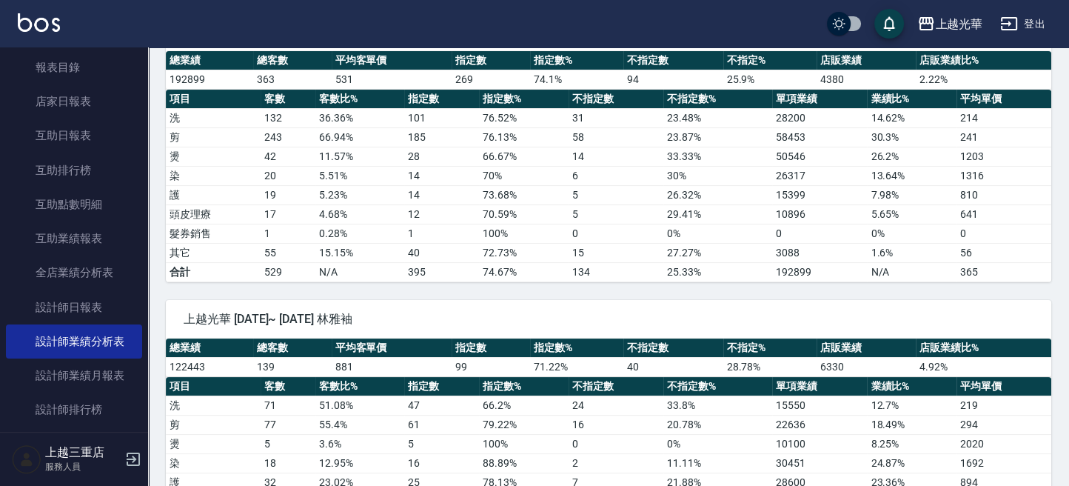
scroll to position [0, 0]
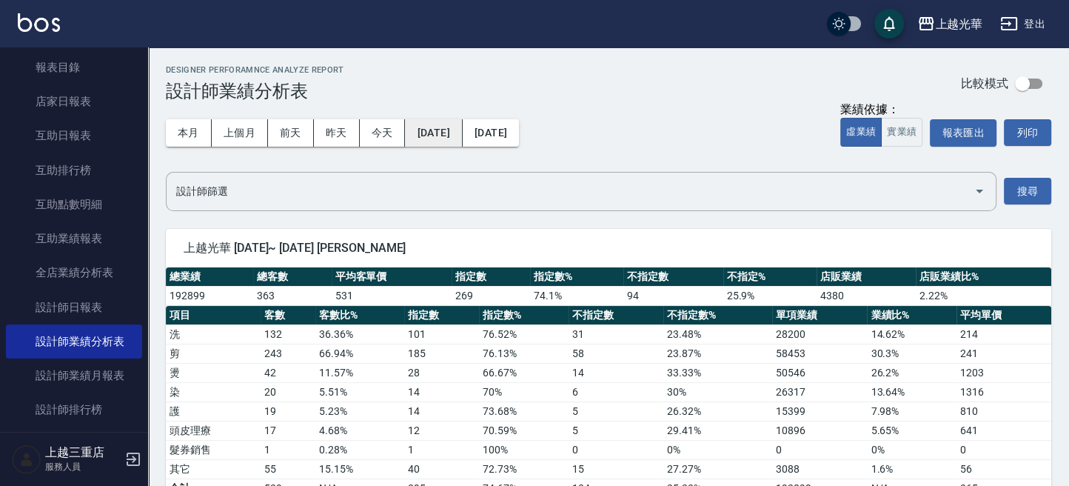
click at [462, 132] on button "[DATE]" at bounding box center [433, 132] width 57 height 27
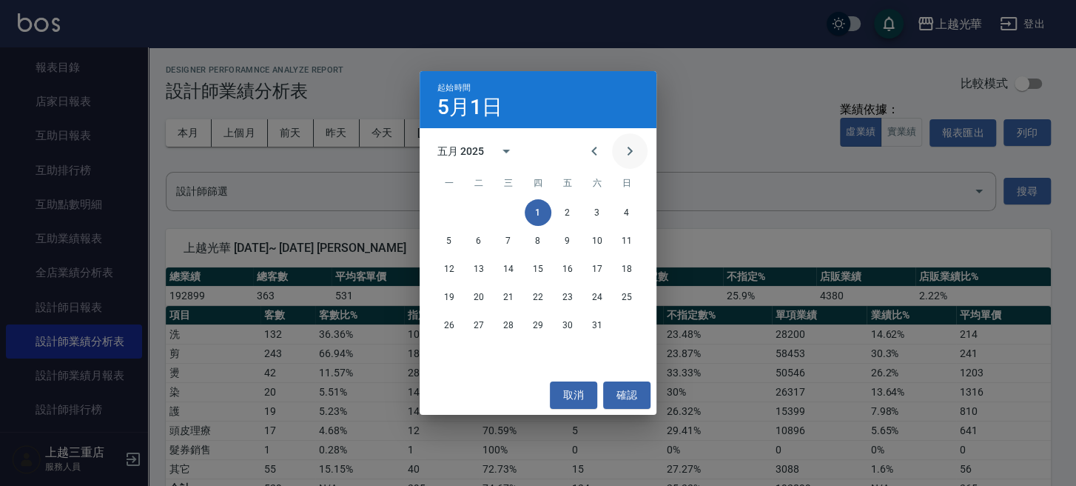
click at [625, 158] on icon "Next month" at bounding box center [630, 151] width 18 height 18
click at [619, 210] on button "1" at bounding box center [627, 212] width 27 height 27
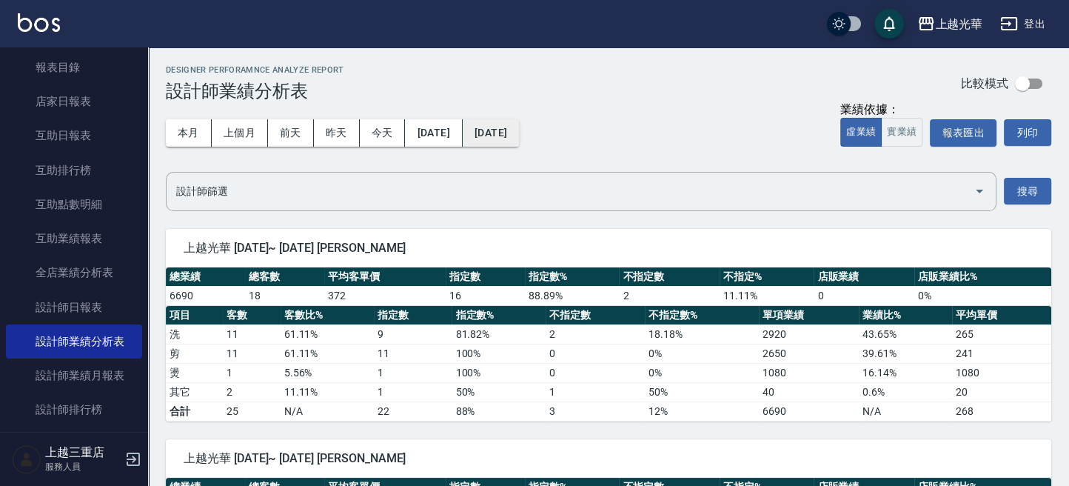
click at [519, 125] on button "[DATE]" at bounding box center [491, 132] width 56 height 27
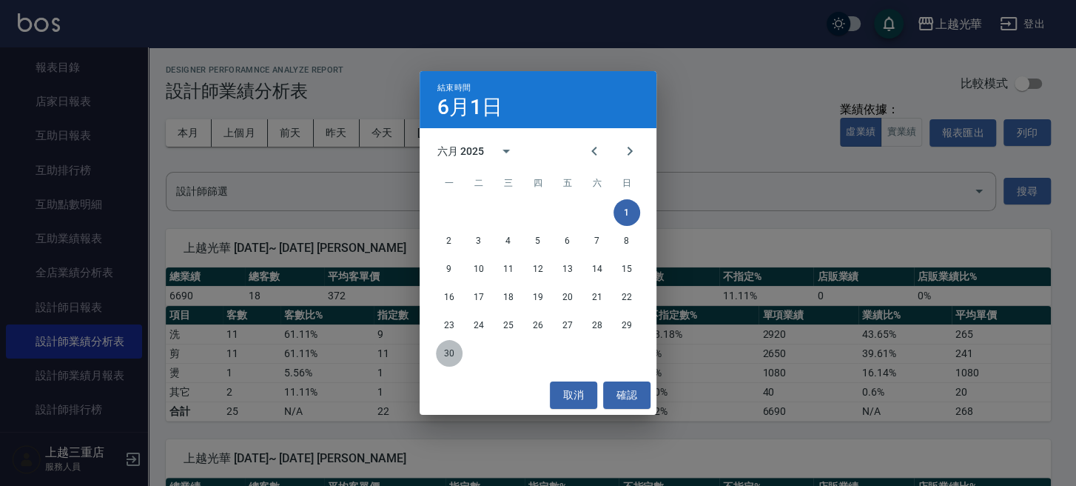
click at [444, 353] on button "30" at bounding box center [449, 353] width 27 height 27
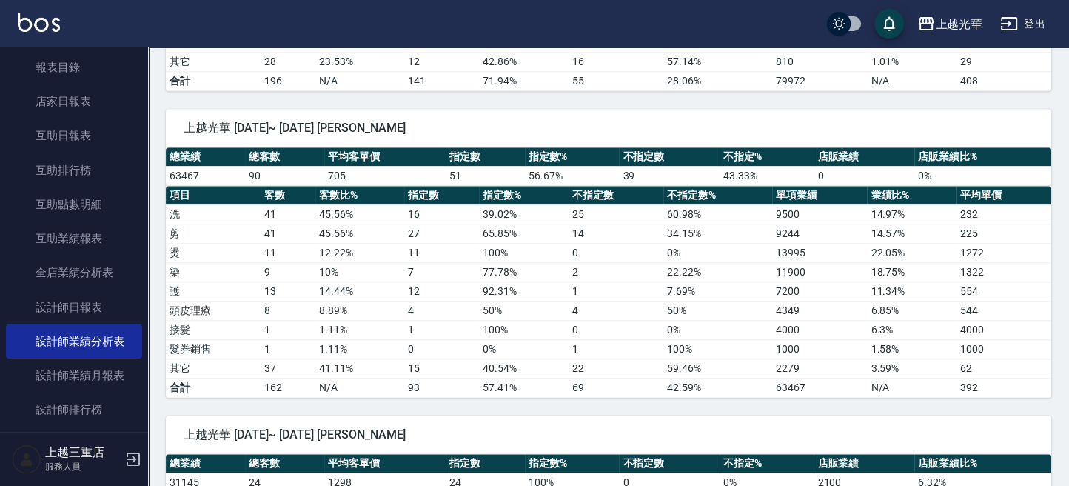
scroll to position [1480, 0]
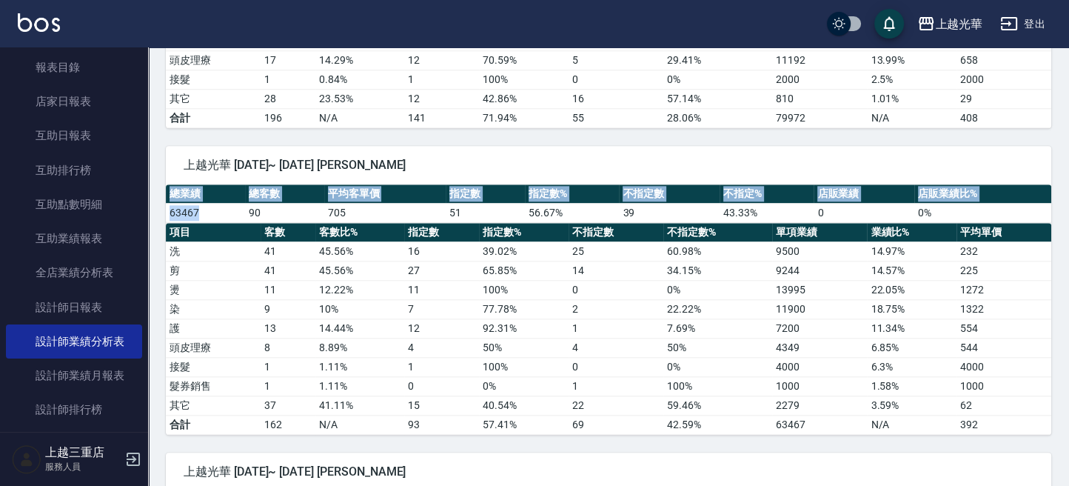
drag, startPoint x: 209, startPoint y: 204, endPoint x: 215, endPoint y: 219, distance: 16.6
click at [196, 212] on div "總業績 總客數 平均客單價 指定數 指定數% 不指定數 不指定% 店販業績 店販業績比% 63467 90 705 51 56.67 % 39 43.33 %…" at bounding box center [608, 309] width 885 height 250
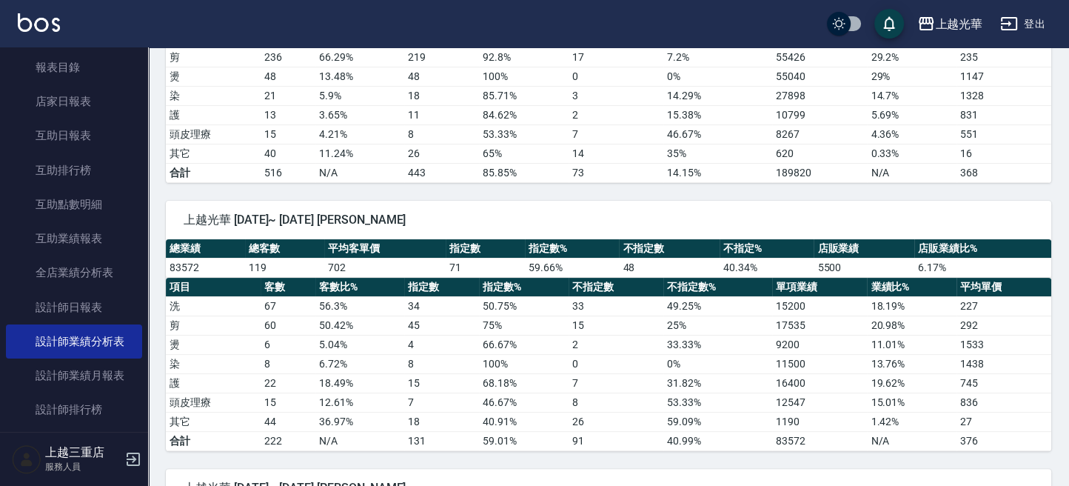
scroll to position [0, 0]
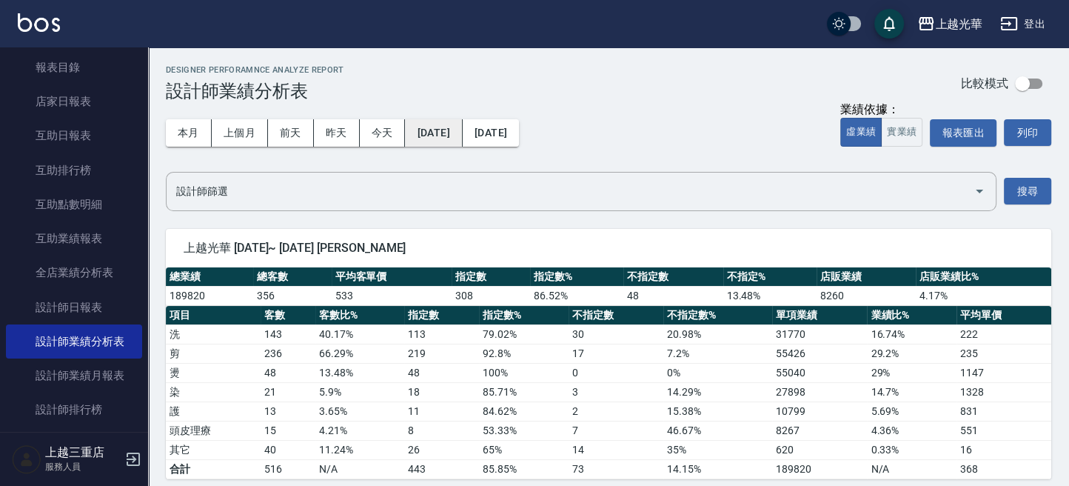
click at [462, 127] on button "[DATE]" at bounding box center [433, 132] width 57 height 27
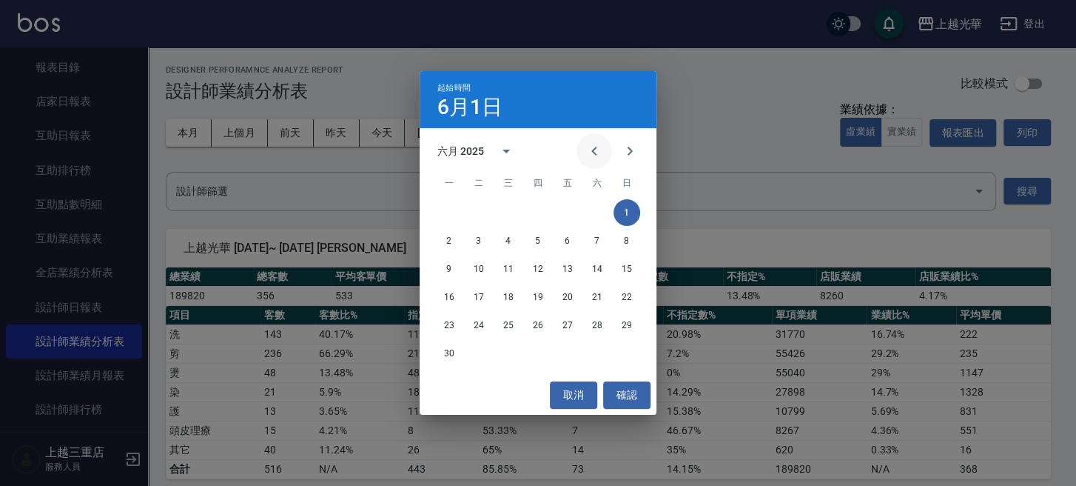
click at [599, 150] on icon "Previous month" at bounding box center [594, 151] width 18 height 18
click at [598, 150] on icon "Previous month" at bounding box center [594, 151] width 18 height 18
click at [597, 152] on icon "Previous month" at bounding box center [594, 151] width 18 height 18
click at [596, 153] on icon "Previous month" at bounding box center [594, 151] width 18 height 18
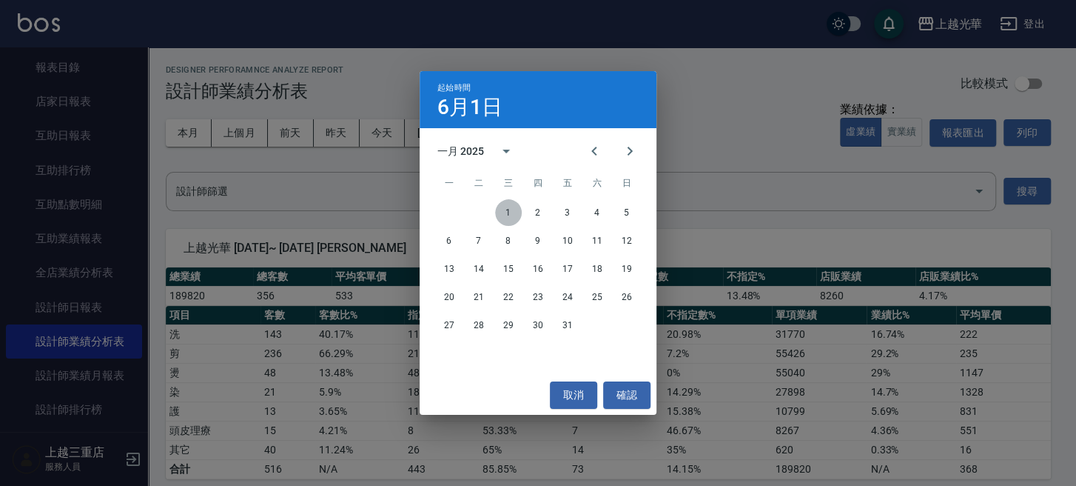
click at [518, 212] on button "1" at bounding box center [508, 212] width 27 height 27
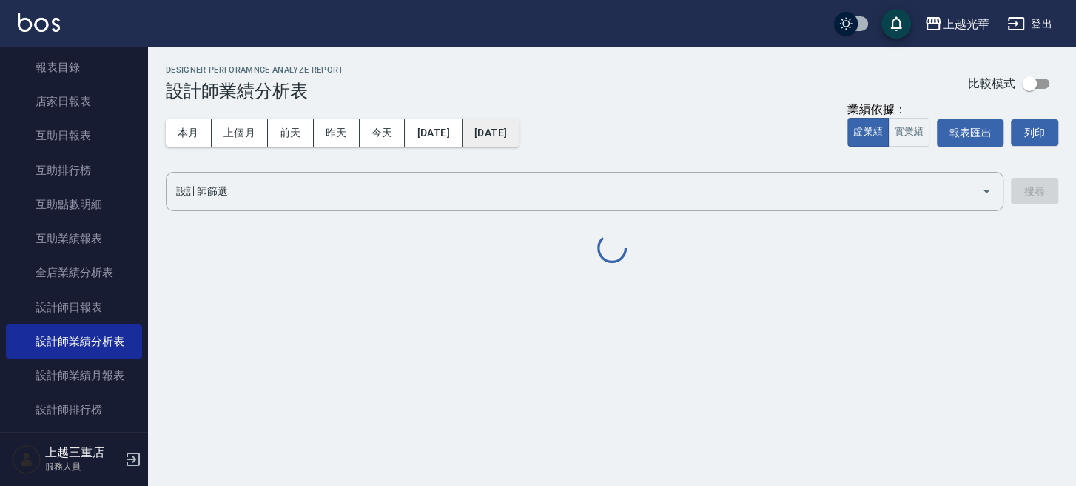
click at [519, 140] on button "[DATE]" at bounding box center [491, 132] width 56 height 27
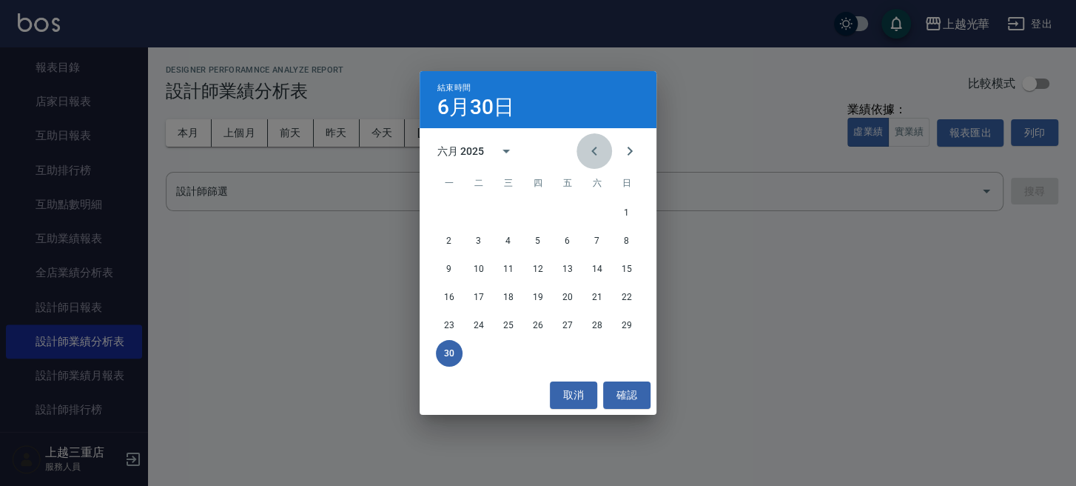
click at [604, 154] on button "Previous month" at bounding box center [595, 151] width 36 height 36
click at [602, 154] on icon "Previous month" at bounding box center [594, 151] width 18 height 18
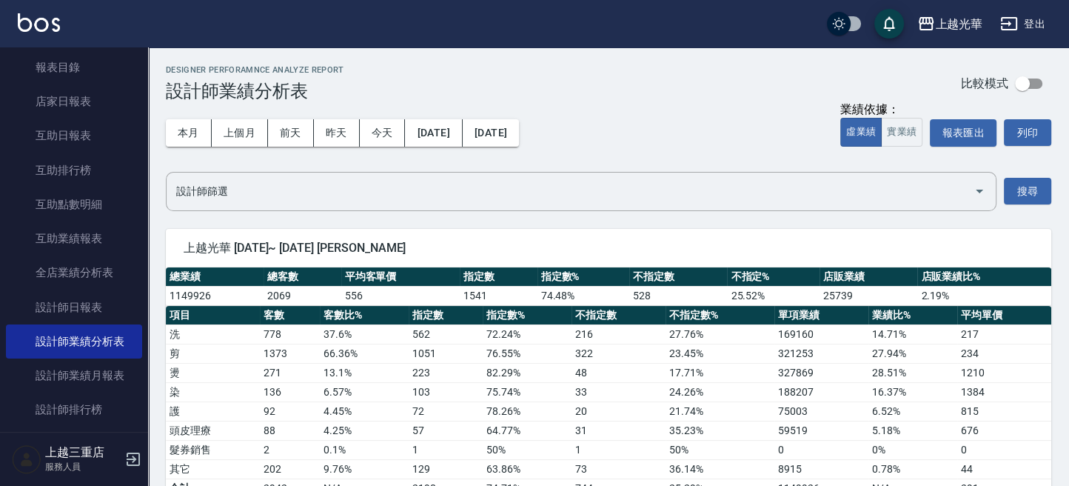
click at [519, 150] on div "本月 上個月 [DATE] [DATE] [DATE] [DATE] [DATE]" at bounding box center [342, 132] width 353 height 63
click at [519, 138] on button "[DATE]" at bounding box center [491, 132] width 56 height 27
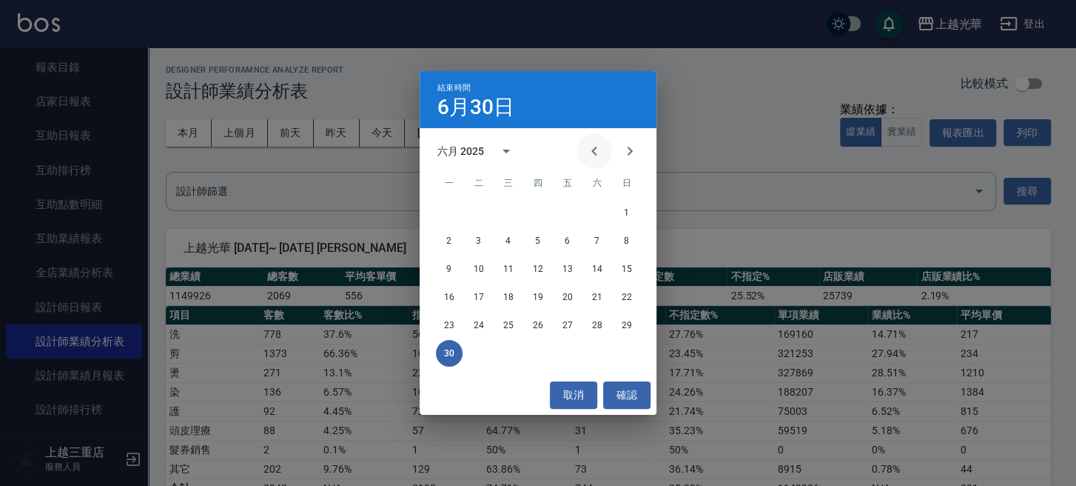
click at [595, 160] on button "Previous month" at bounding box center [595, 151] width 36 height 36
click at [595, 160] on icon "Previous month" at bounding box center [594, 151] width 18 height 18
click at [594, 163] on button "Previous month" at bounding box center [595, 151] width 36 height 36
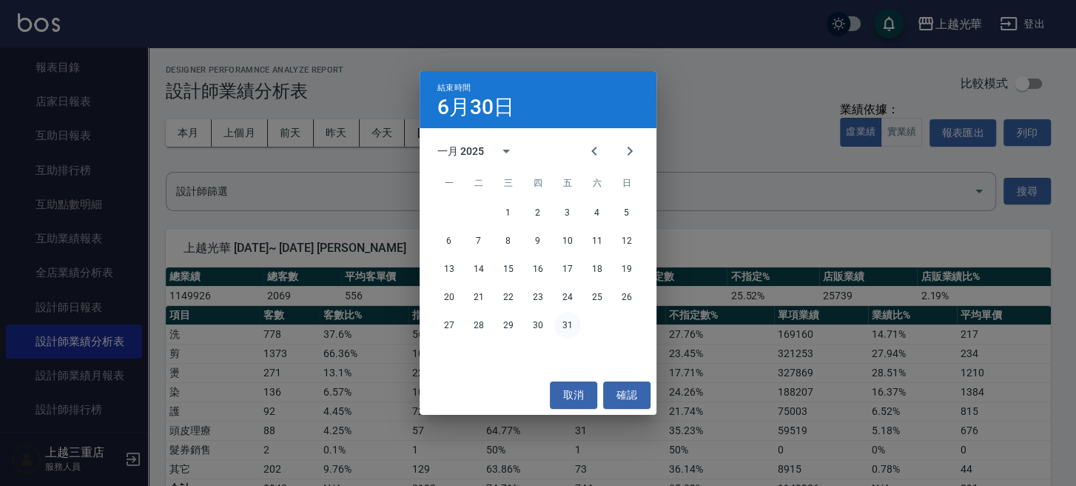
click at [573, 323] on button "31" at bounding box center [567, 325] width 27 height 27
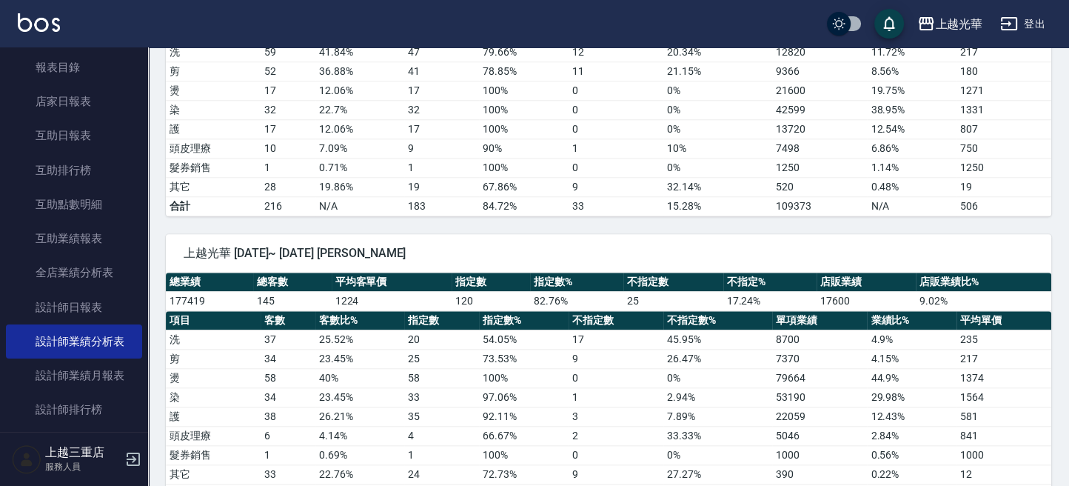
scroll to position [1480, 0]
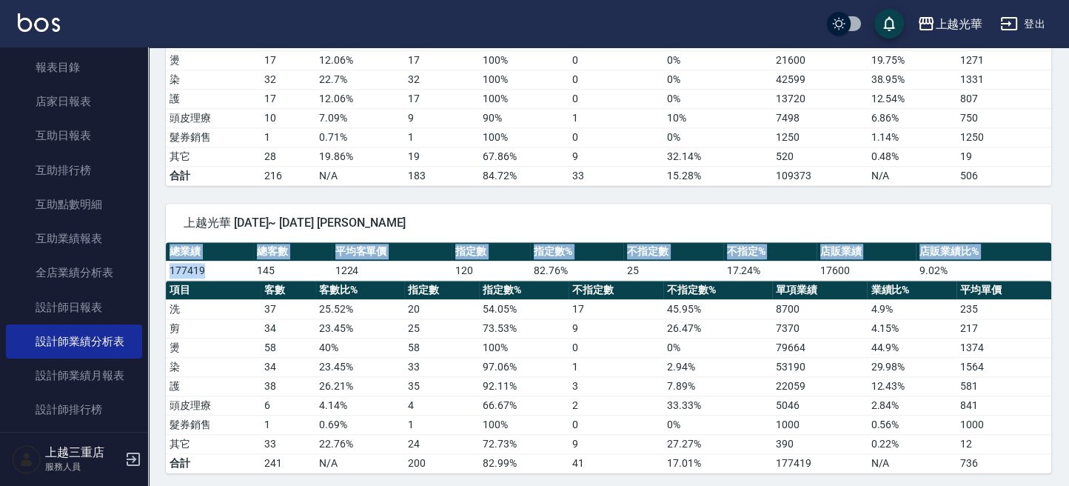
drag, startPoint x: 208, startPoint y: 260, endPoint x: 183, endPoint y: 262, distance: 25.3
click at [163, 261] on div "上越光華 [DATE]~ [DATE] [PERSON_NAME] 總業績 總客數 平均客單價 指定數 指定數% 不指定數 不指定% 店販業績 店販業績比% …" at bounding box center [599, 329] width 903 height 287
click at [223, 266] on td "177419" at bounding box center [209, 270] width 87 height 19
drag, startPoint x: 224, startPoint y: 265, endPoint x: 149, endPoint y: 266, distance: 74.8
click at [149, 266] on div "上越光華 [DATE]~ [DATE] [PERSON_NAME] 總業績 總客數 平均客單價 指定數 指定數% 不指定數 不指定% 店販業績 店販業績比% …" at bounding box center [599, 329] width 903 height 287
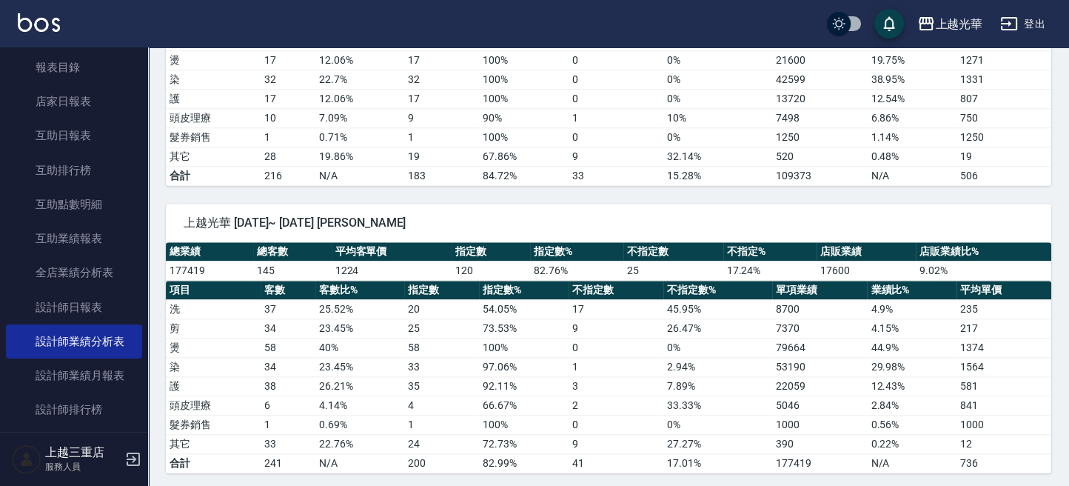
click at [293, 299] on td "37" at bounding box center [288, 308] width 55 height 19
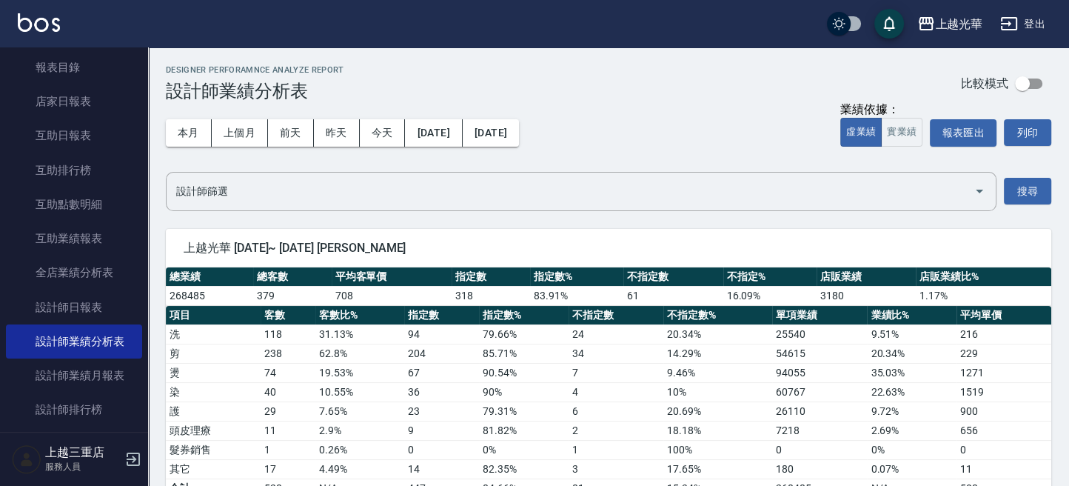
scroll to position [98, 0]
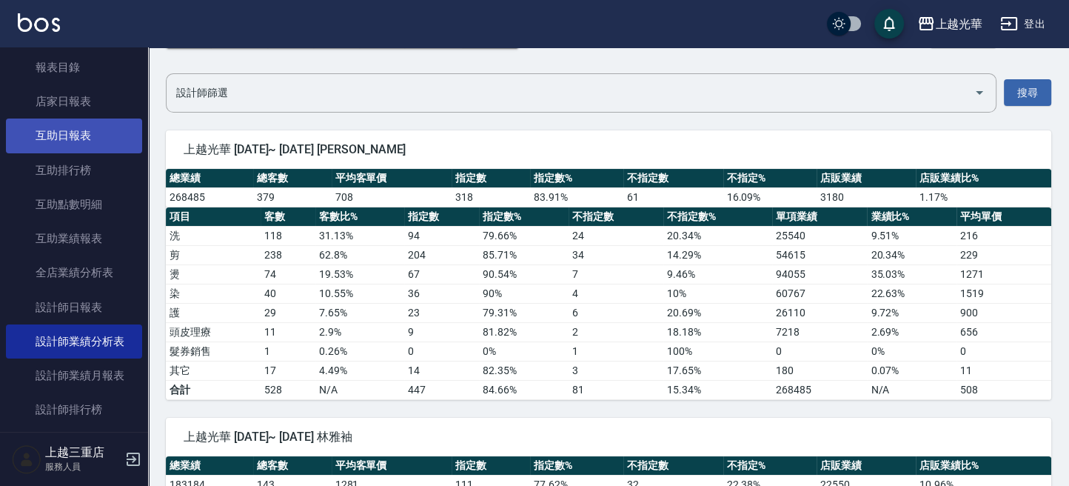
click at [74, 133] on link "互助日報表" at bounding box center [74, 135] width 136 height 34
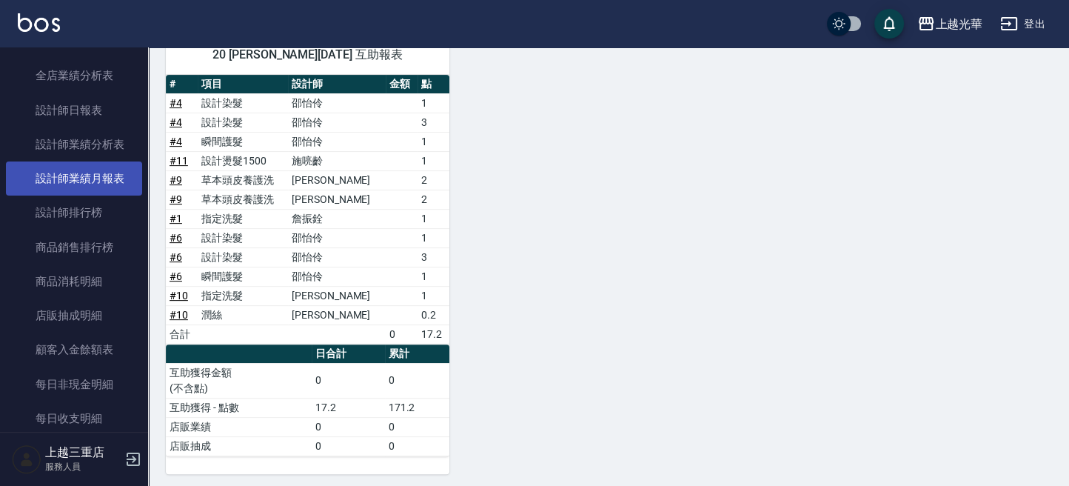
scroll to position [926, 0]
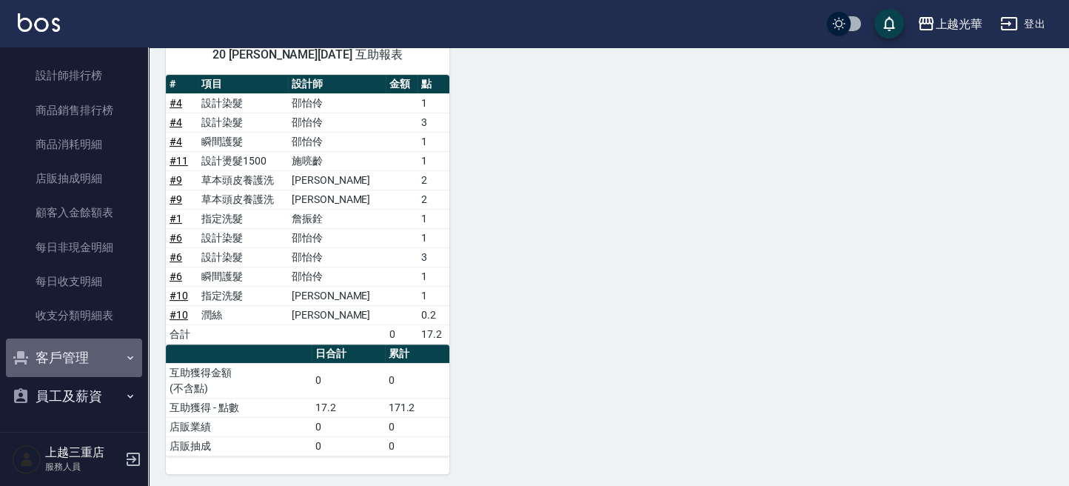
click at [78, 357] on button "客戶管理" at bounding box center [74, 357] width 136 height 38
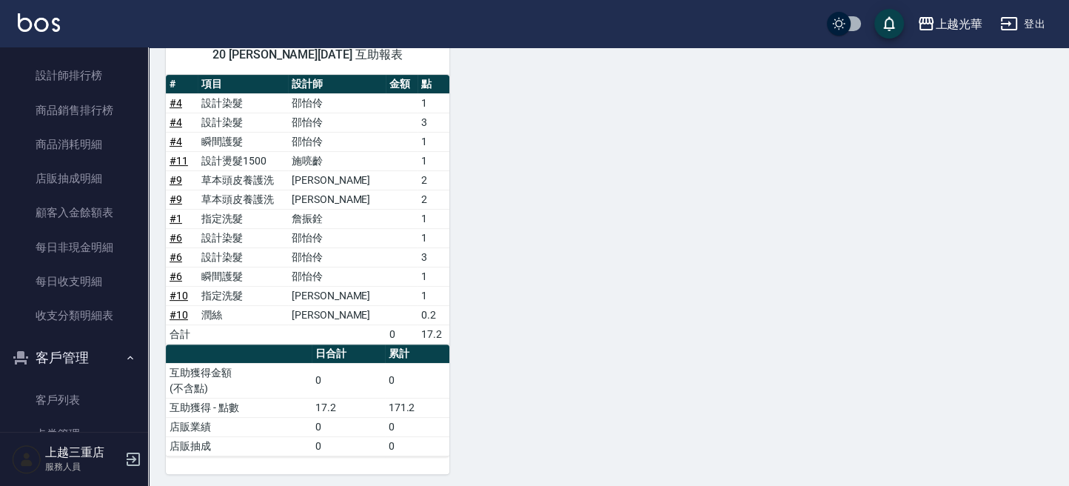
click at [117, 377] on ul "客戶列表 卡券管理 入金管理" at bounding box center [74, 434] width 136 height 115
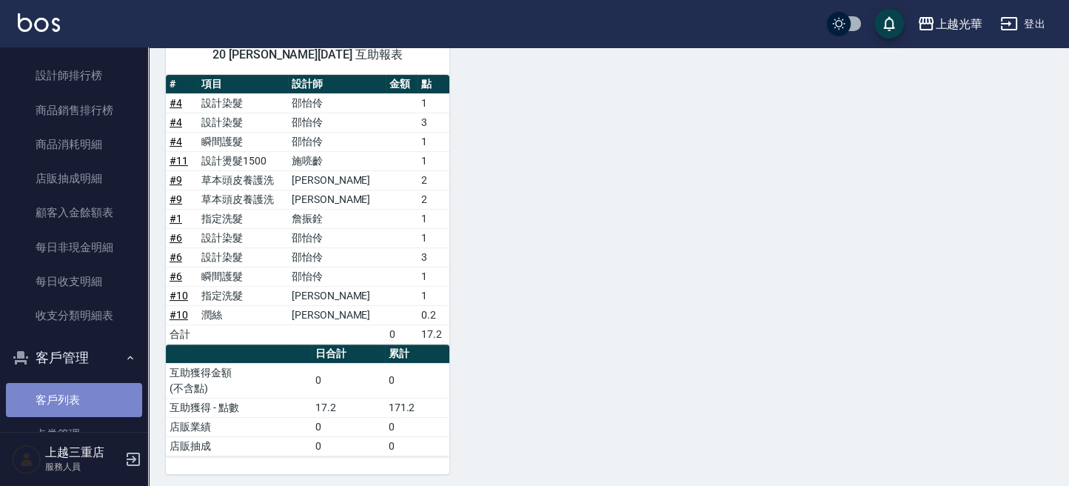
click at [113, 396] on link "客戶列表" at bounding box center [74, 400] width 136 height 34
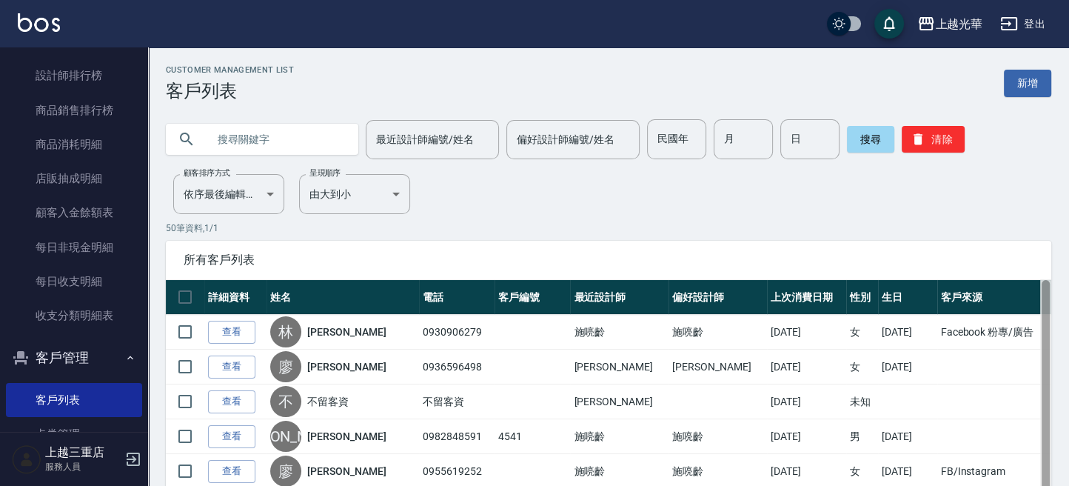
drag, startPoint x: 260, startPoint y: 141, endPoint x: 1049, endPoint y: 434, distance: 841.7
click at [283, 149] on input "text" at bounding box center [276, 139] width 139 height 40
type input "u"
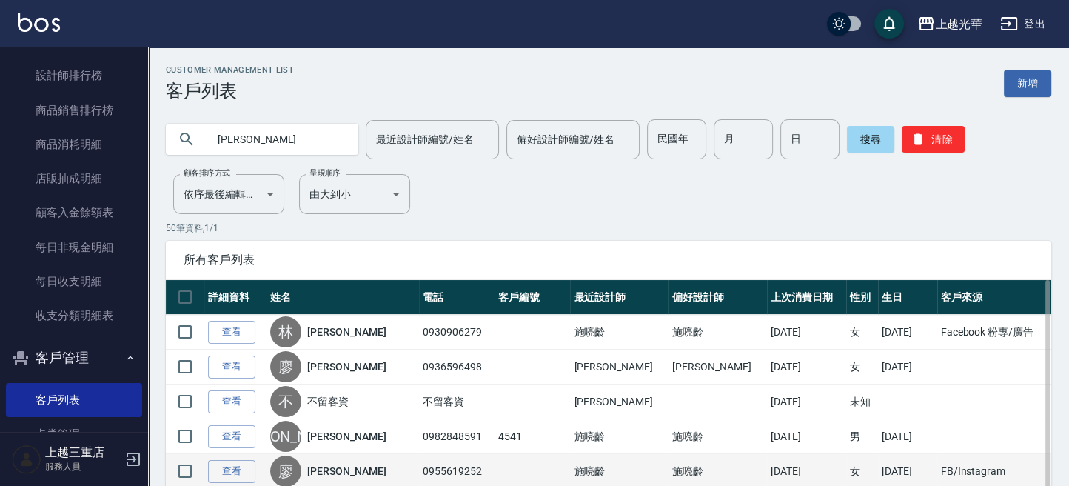
type input "[PERSON_NAME]"
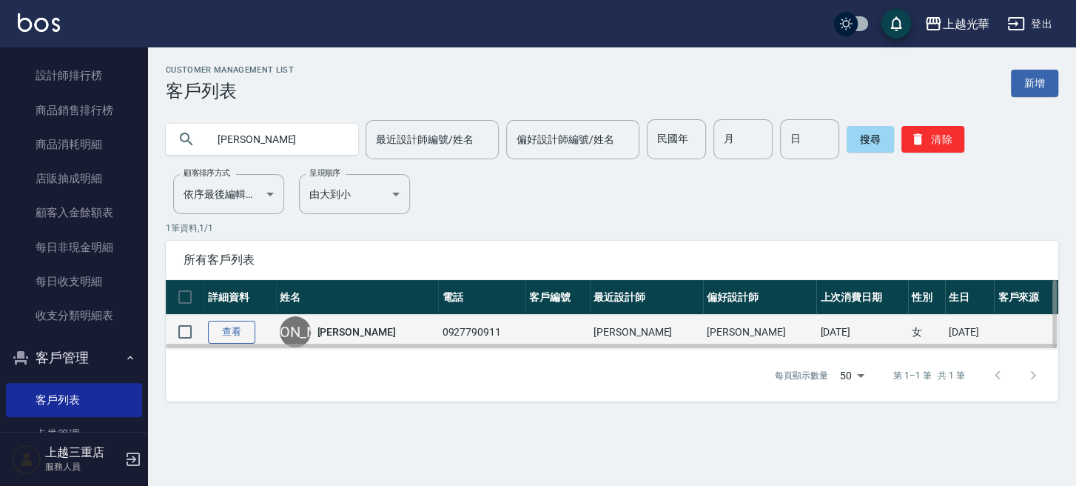
click at [235, 333] on link "查看" at bounding box center [231, 331] width 47 height 23
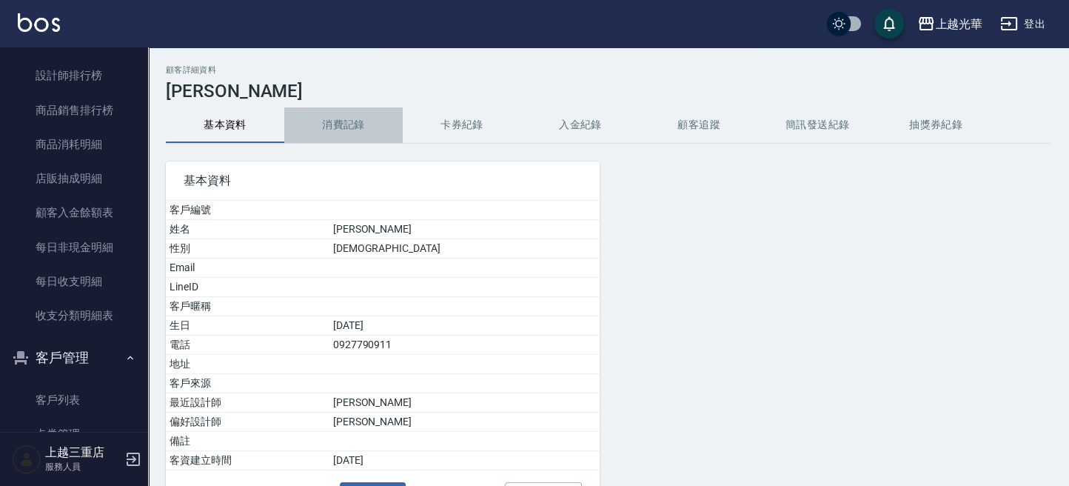
click at [357, 127] on button "消費記錄" at bounding box center [343, 125] width 118 height 36
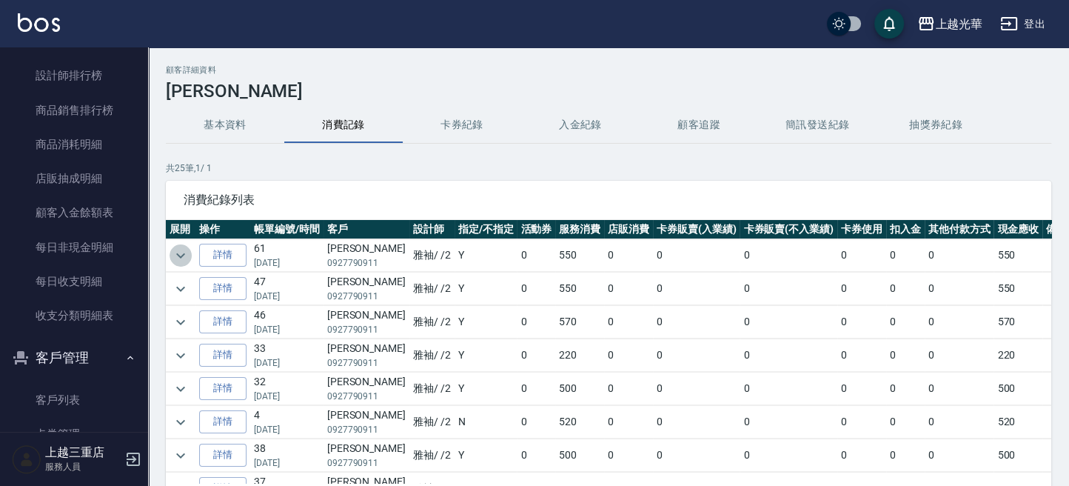
click at [181, 251] on icon "expand row" at bounding box center [181, 255] width 18 height 18
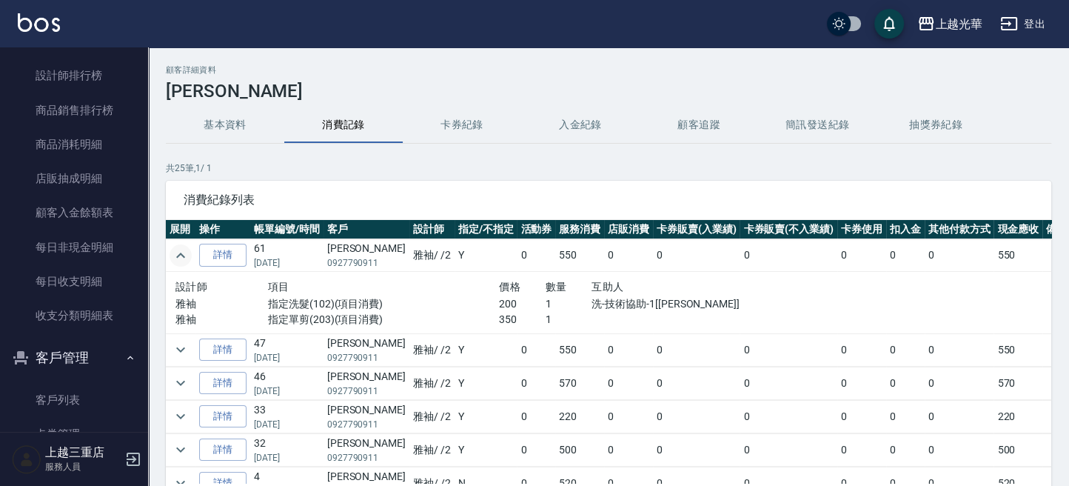
scroll to position [98, 0]
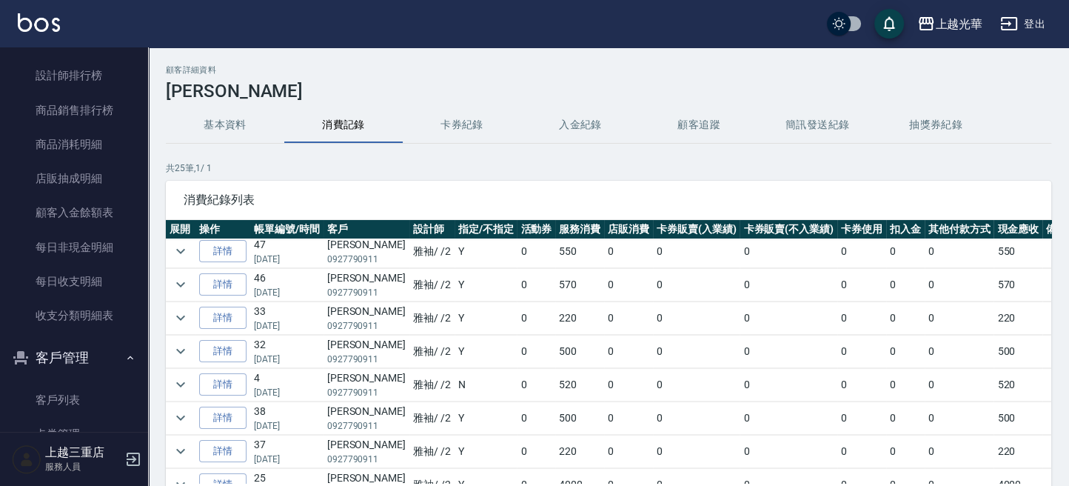
click at [36, 15] on img at bounding box center [39, 22] width 42 height 19
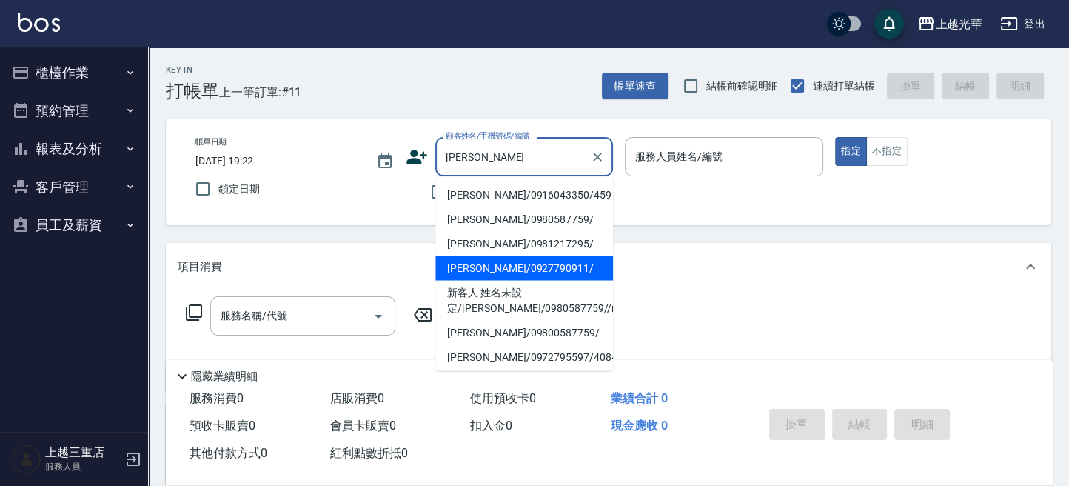
click at [555, 276] on li "[PERSON_NAME]/0927790911/" at bounding box center [524, 267] width 178 height 24
type input "[PERSON_NAME]/0927790911/"
type input "雅袖-2"
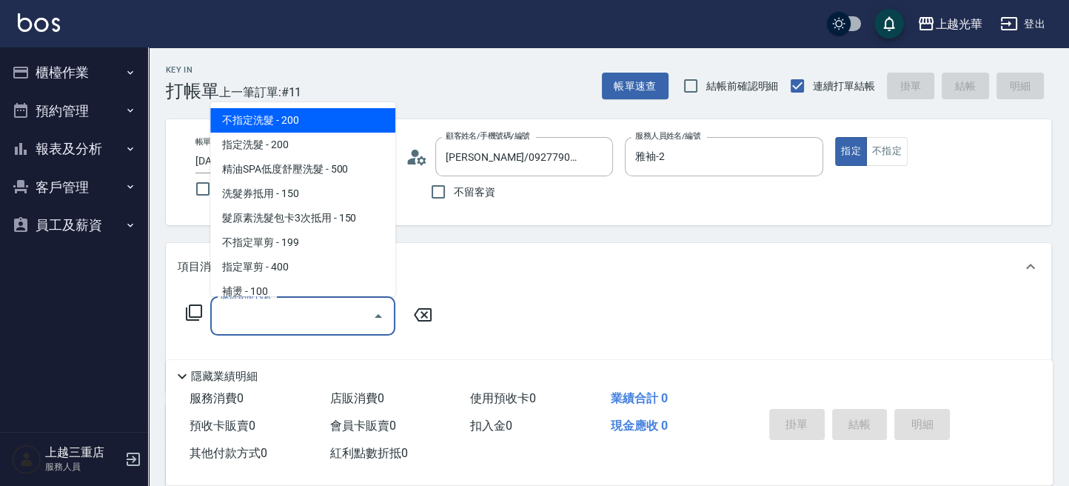
click at [229, 314] on input "服務名稱/代號" at bounding box center [292, 316] width 150 height 26
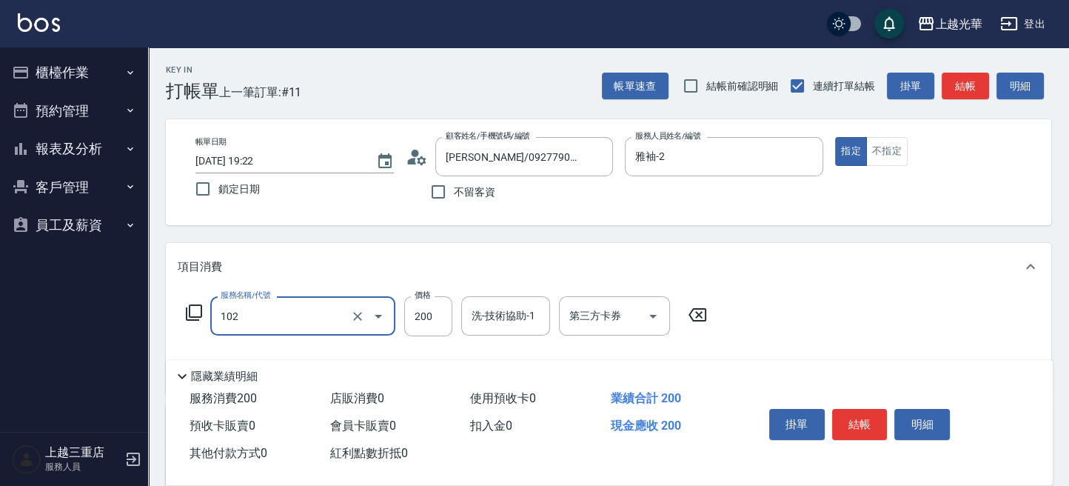
type input "指定洗髮(102)"
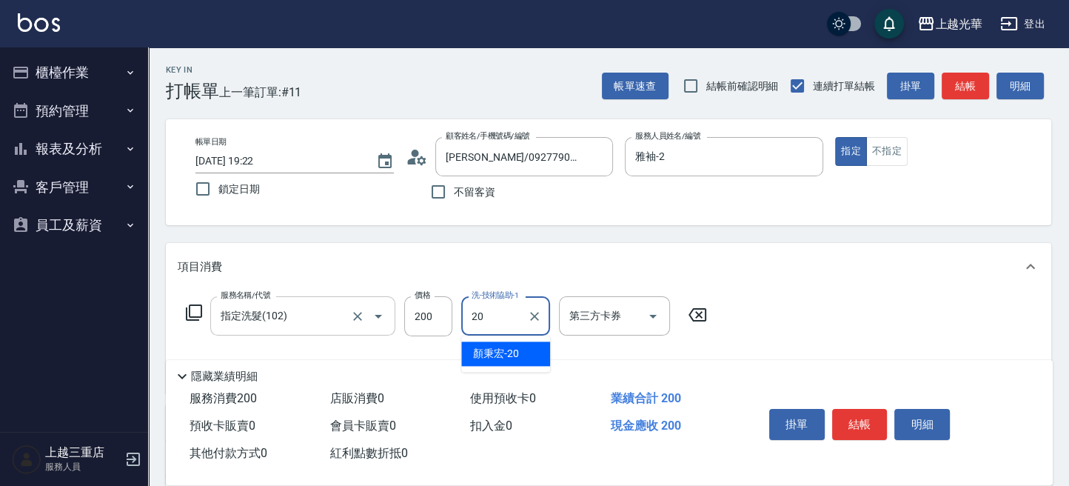
type input "[PERSON_NAME]-20"
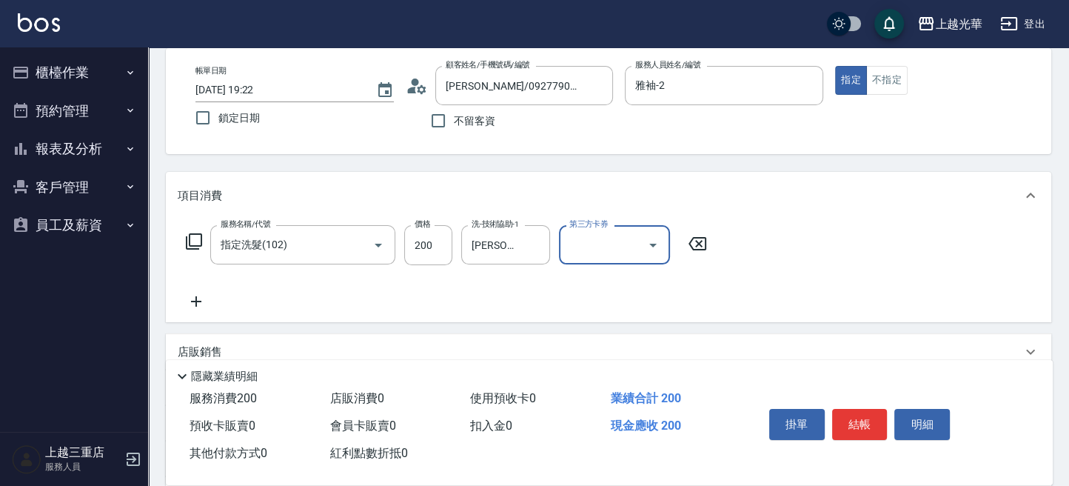
scroll to position [98, 0]
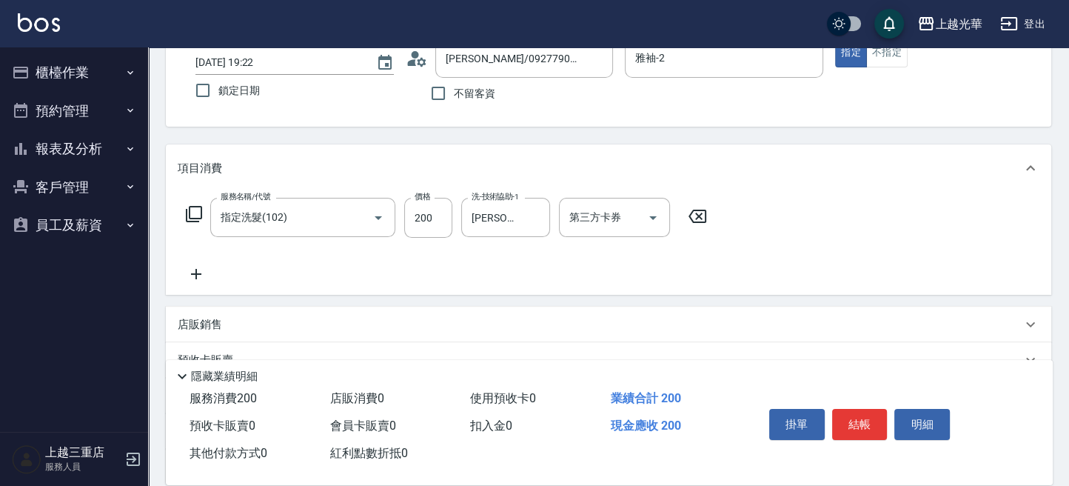
click at [198, 266] on icon at bounding box center [196, 274] width 37 height 18
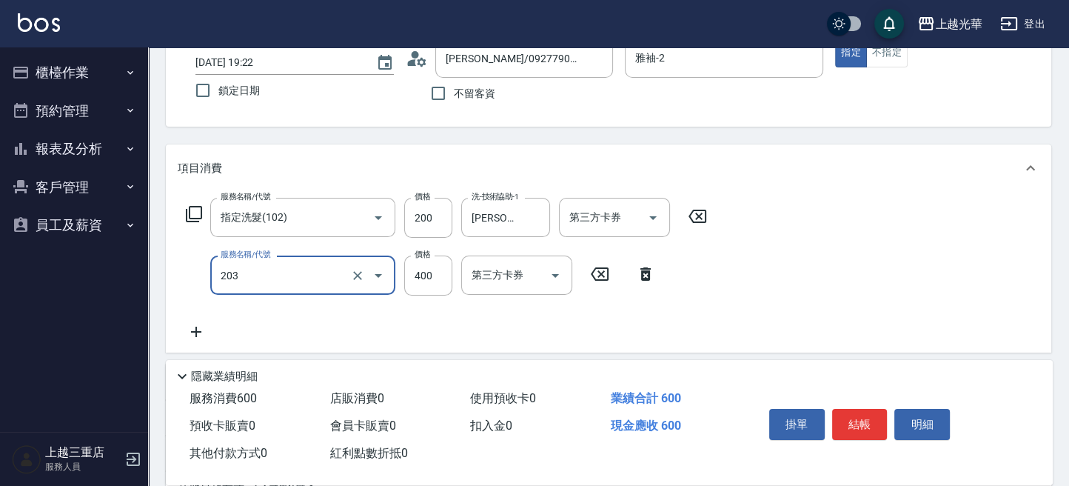
type input "指定單剪(203)"
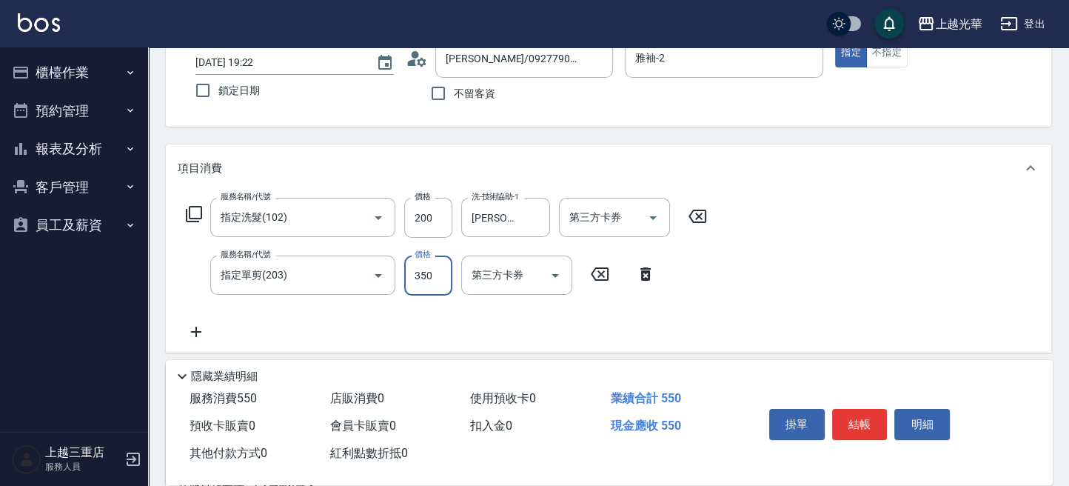
type input "350"
click at [879, 416] on button "結帳" at bounding box center [860, 424] width 56 height 31
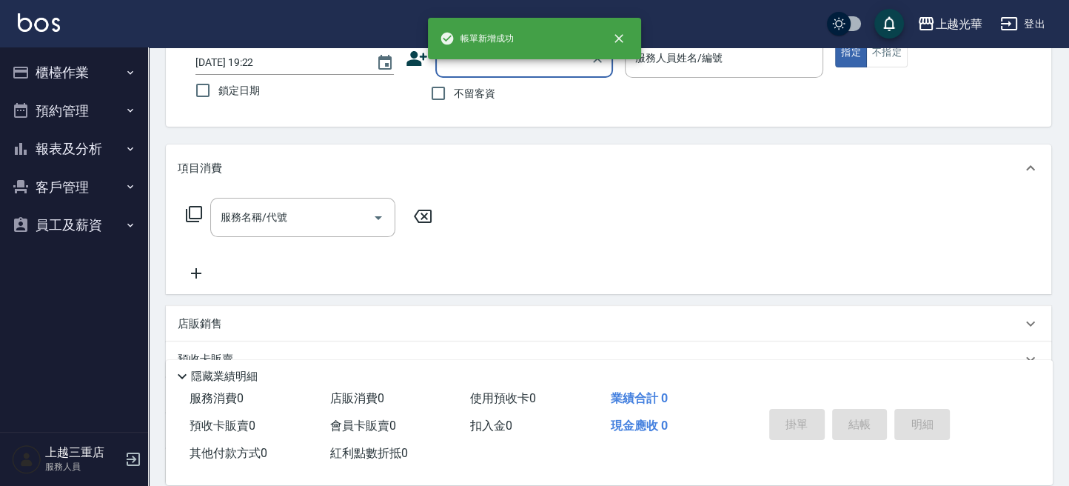
scroll to position [0, 0]
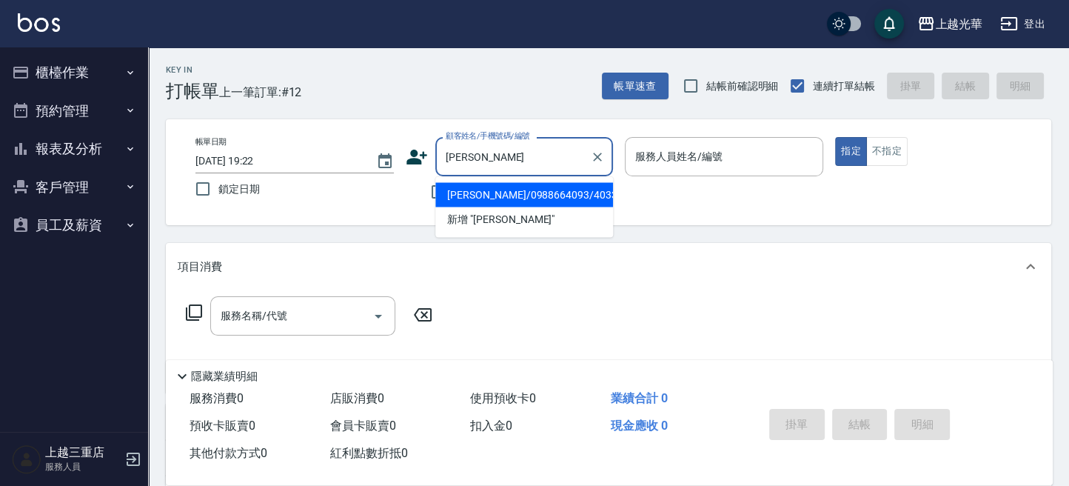
click at [515, 189] on li "[PERSON_NAME]/0988664093/4033" at bounding box center [524, 194] width 178 height 24
type input "[PERSON_NAME]/0988664093/4033"
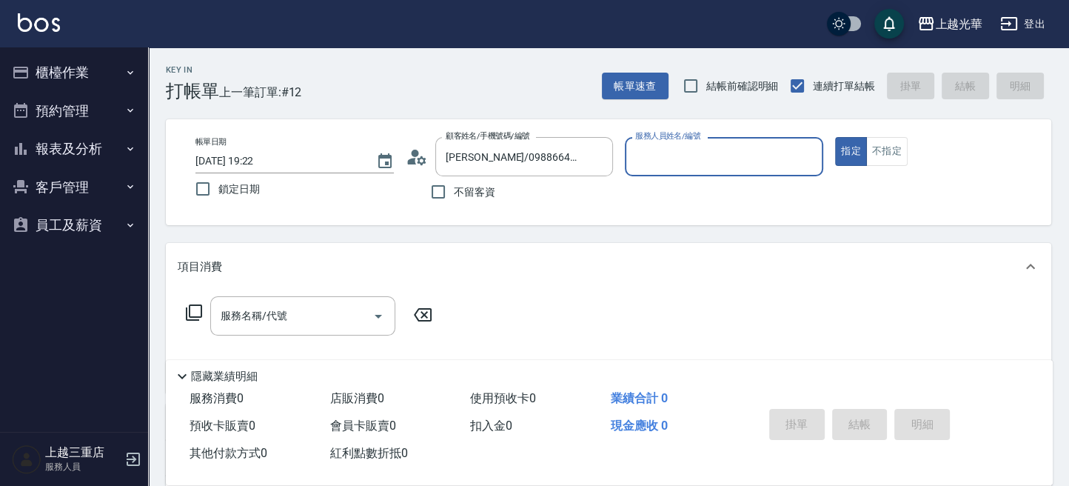
type input "雅袖-2"
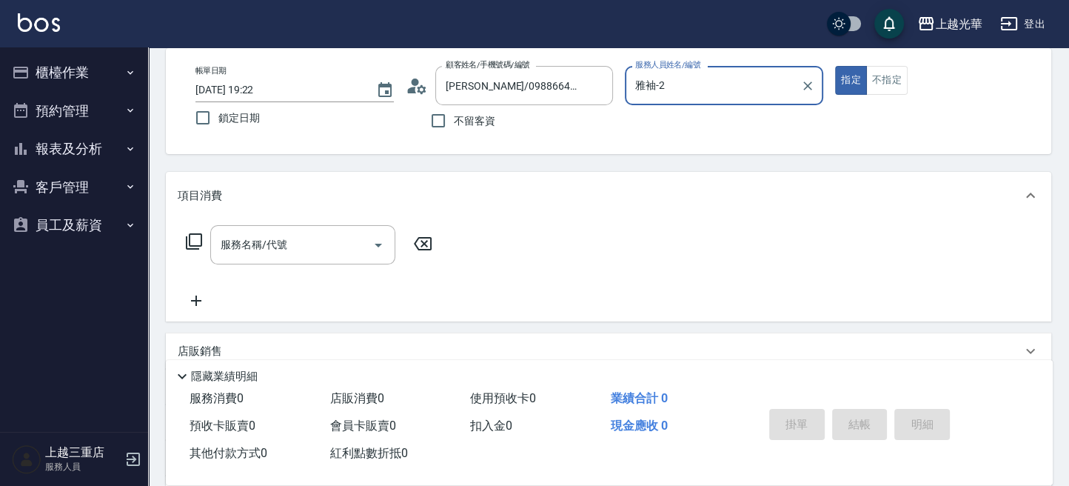
scroll to position [98, 0]
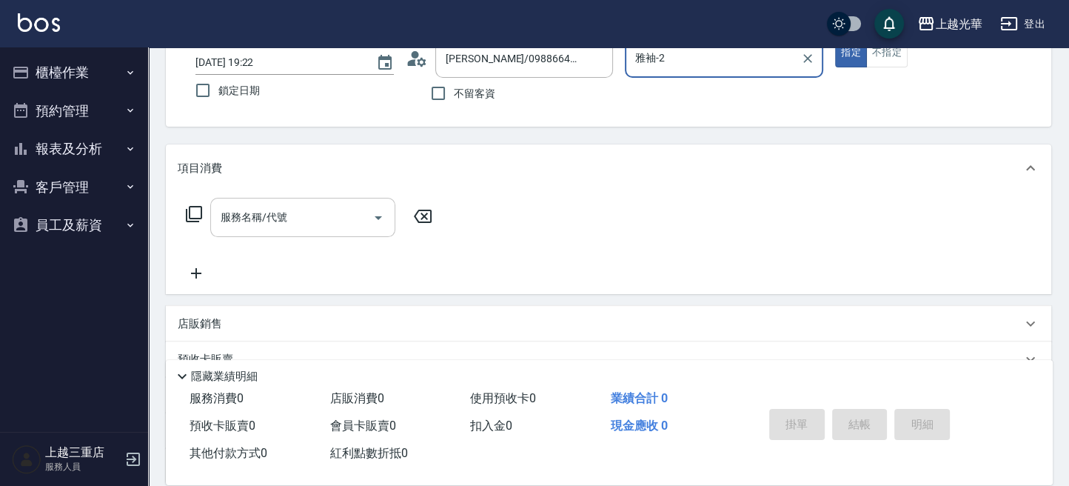
click at [272, 210] on input "服務名稱/代號" at bounding box center [292, 217] width 150 height 26
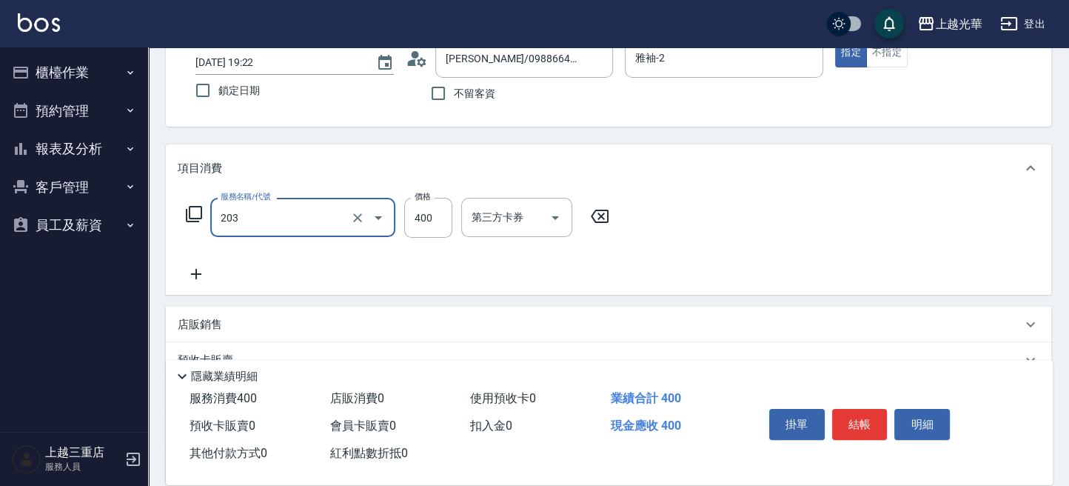
type input "指定單剪(203)"
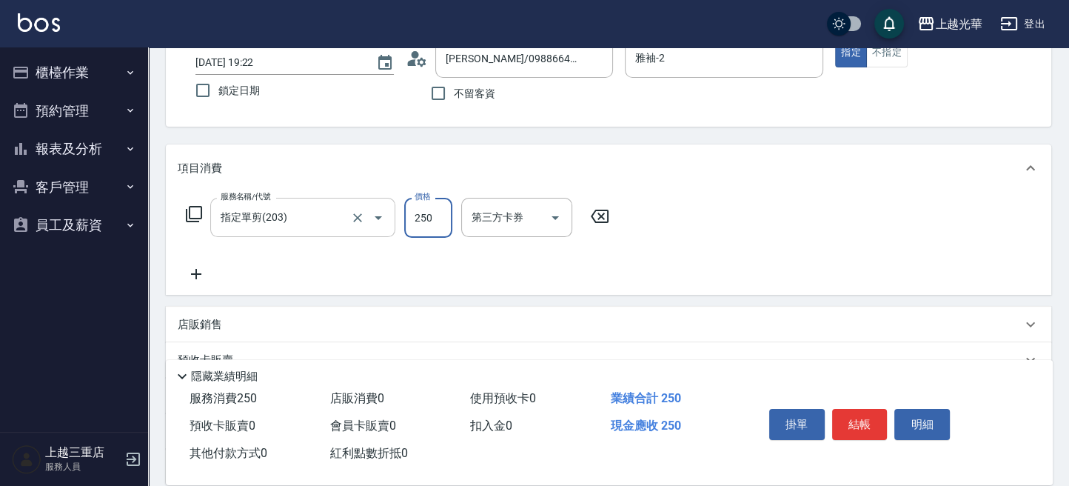
type input "250"
click at [842, 423] on button "結帳" at bounding box center [860, 424] width 56 height 31
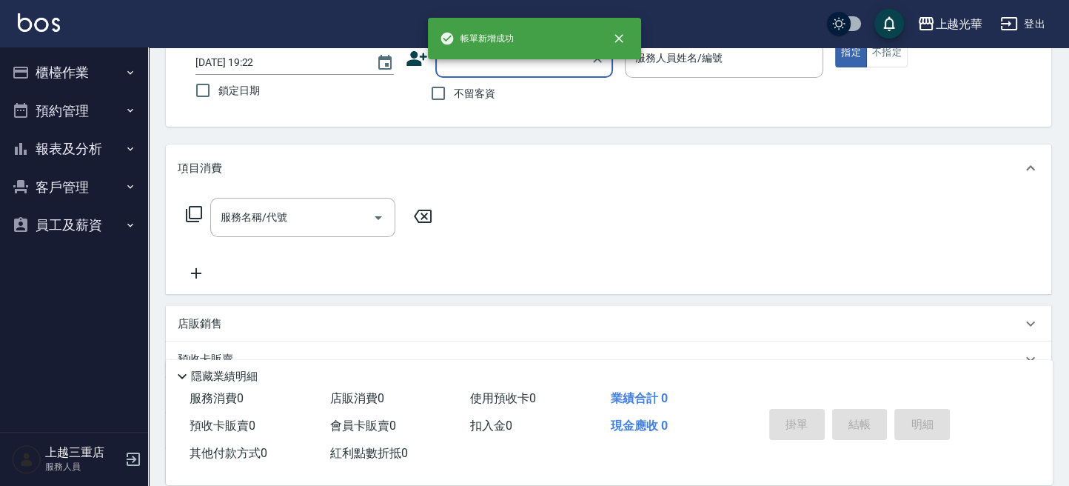
click at [73, 67] on button "櫃檯作業" at bounding box center [74, 72] width 136 height 38
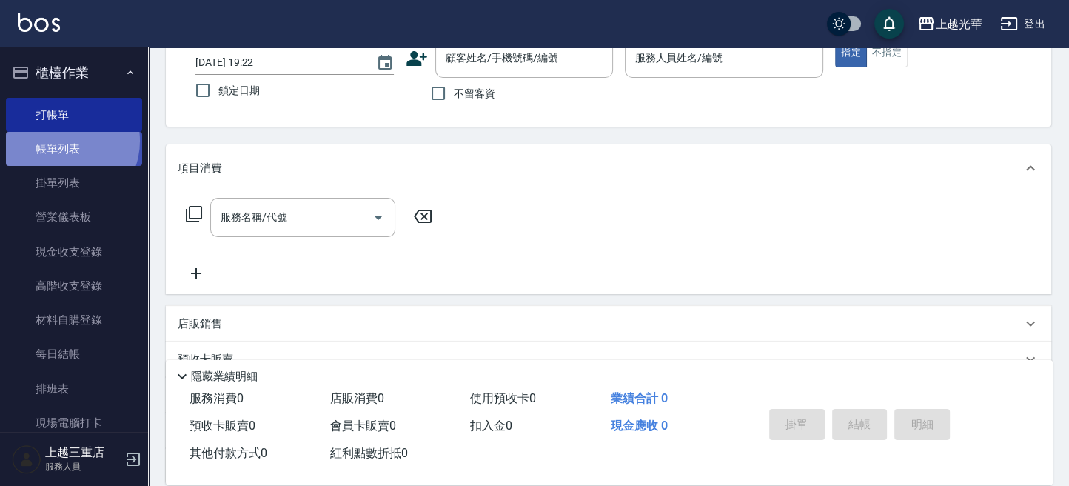
click at [61, 141] on link "帳單列表" at bounding box center [74, 149] width 136 height 34
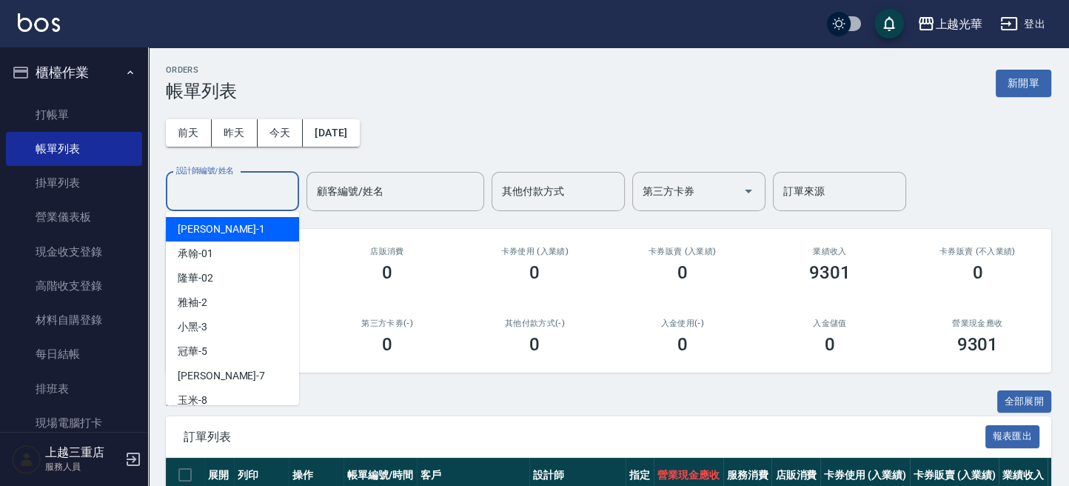
click at [221, 194] on input "設計師編號/姓名" at bounding box center [232, 191] width 120 height 26
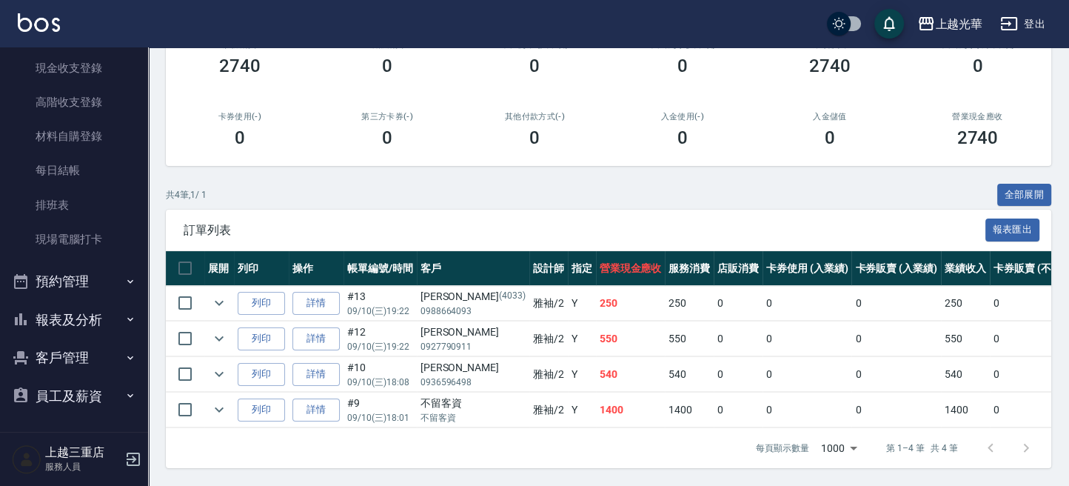
scroll to position [219, 0]
type input "雅袖-2"
click at [68, 354] on button "客戶管理" at bounding box center [74, 357] width 136 height 38
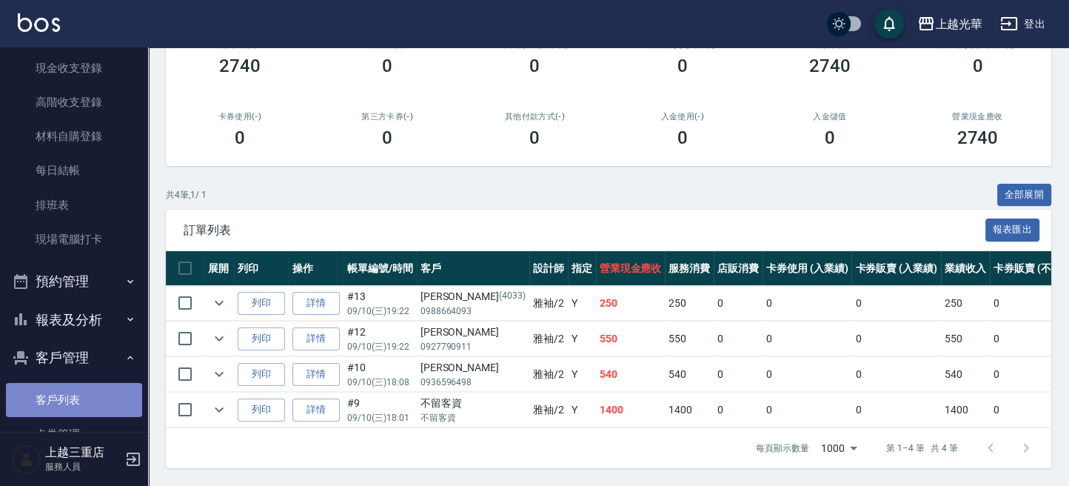
click at [109, 388] on link "客戶列表" at bounding box center [74, 400] width 136 height 34
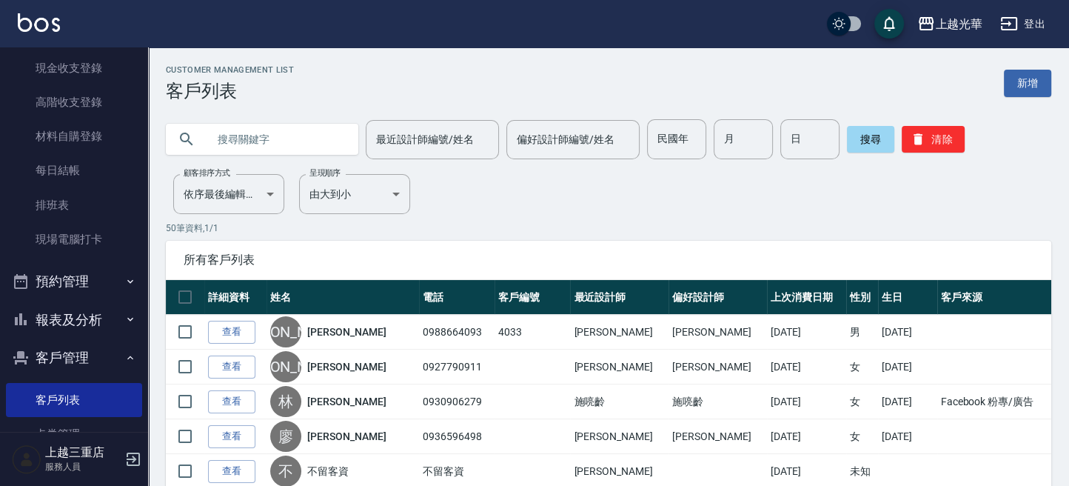
drag, startPoint x: 275, startPoint y: 148, endPoint x: 284, endPoint y: 150, distance: 9.9
click at [278, 148] on input "text" at bounding box center [276, 139] width 139 height 40
type input "[PERSON_NAME]"
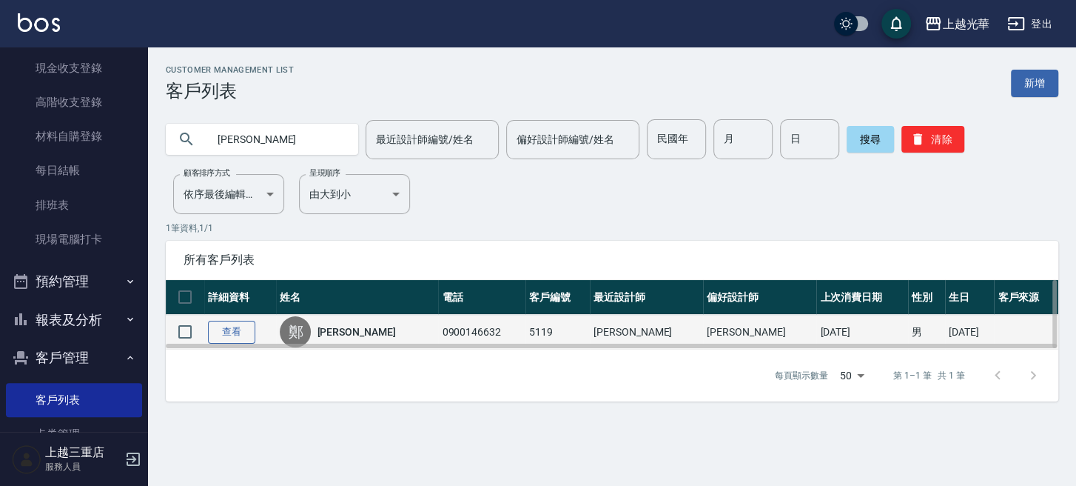
click at [221, 325] on link "查看" at bounding box center [231, 331] width 47 height 23
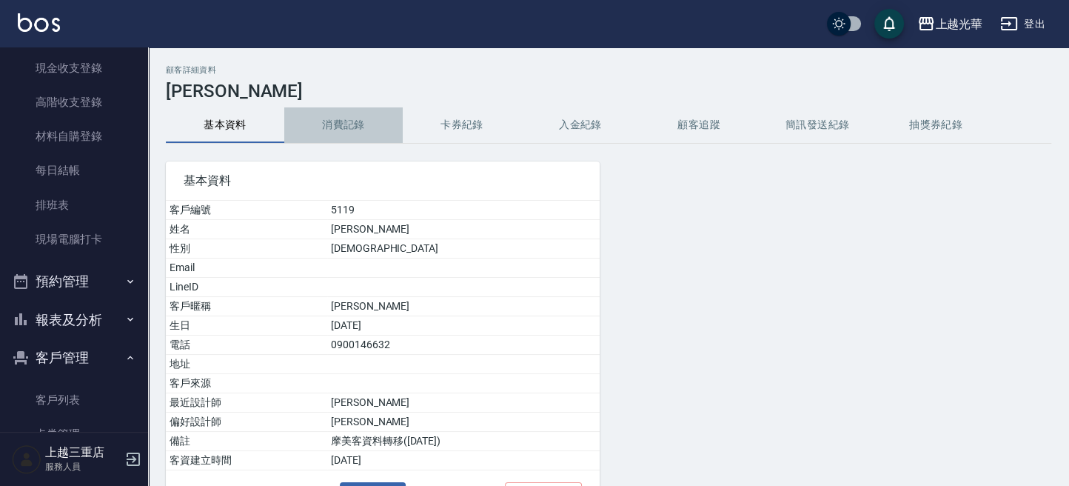
click at [334, 122] on button "消費記錄" at bounding box center [343, 125] width 118 height 36
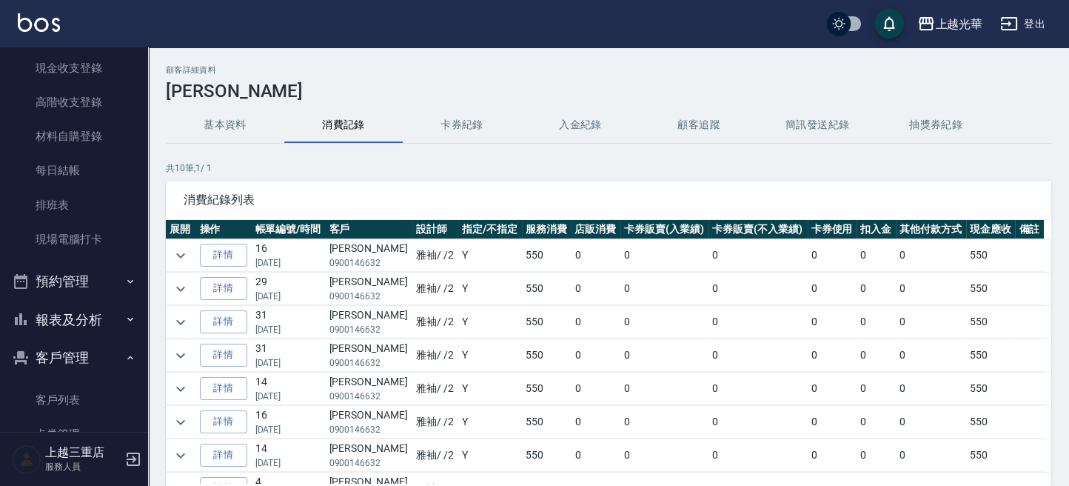
click at [38, 22] on img at bounding box center [39, 22] width 42 height 19
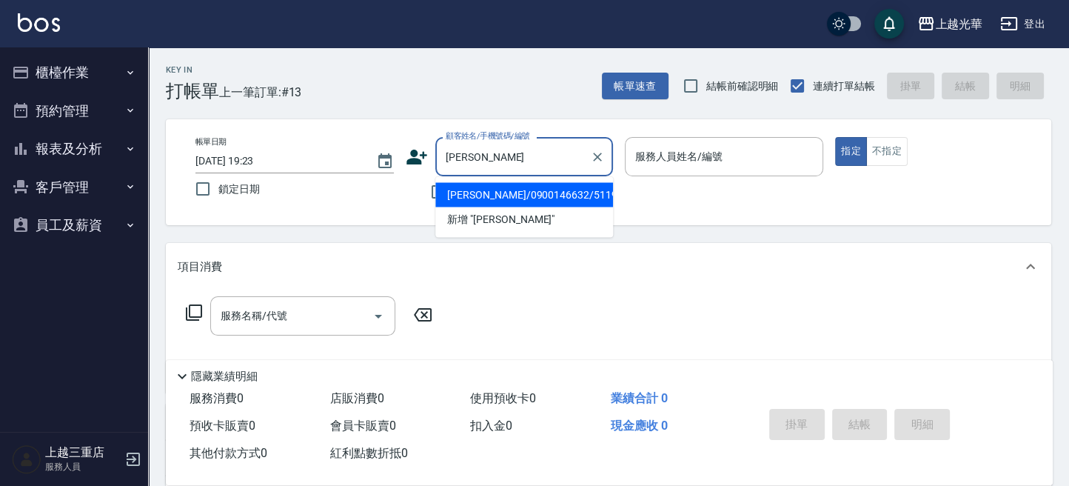
click at [535, 196] on li "[PERSON_NAME]/0900146632/5119" at bounding box center [524, 194] width 178 height 24
type input "[PERSON_NAME]/0900146632/5119"
type input "雅袖-2"
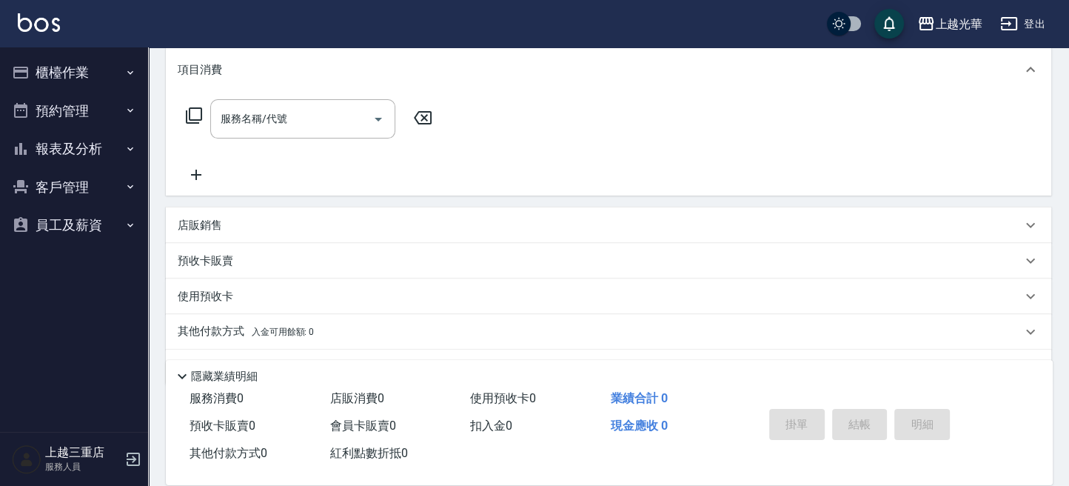
scroll to position [98, 0]
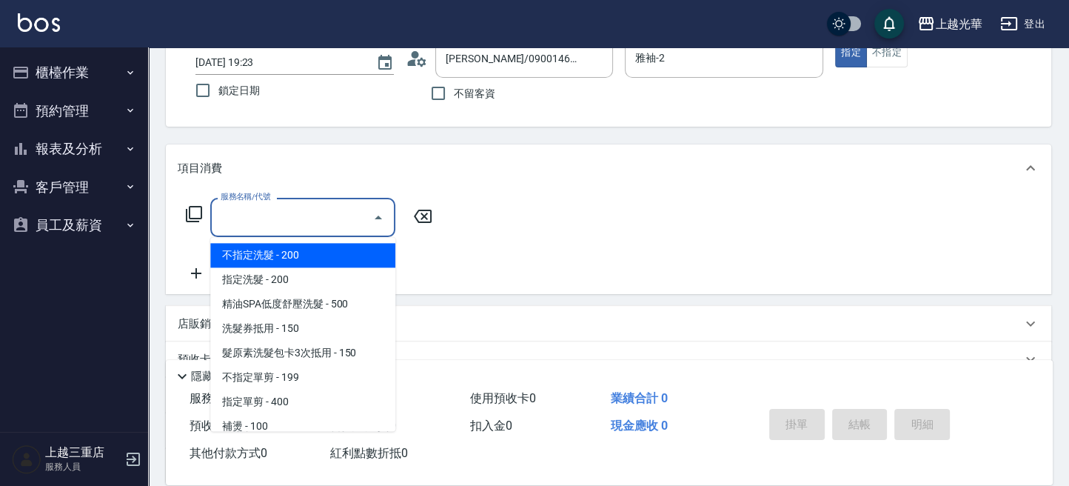
click at [249, 212] on input "服務名稱/代號" at bounding box center [292, 217] width 150 height 26
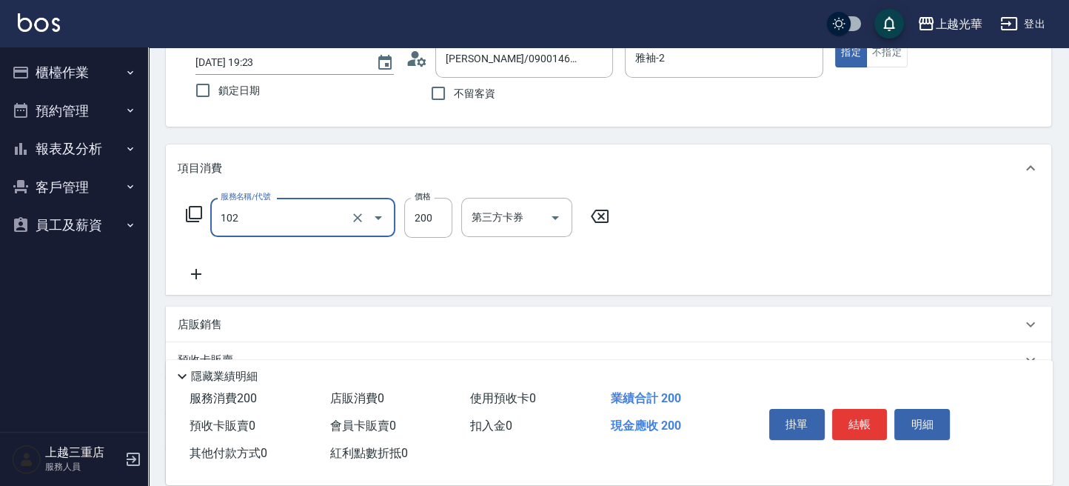
type input "指定洗髮(102)"
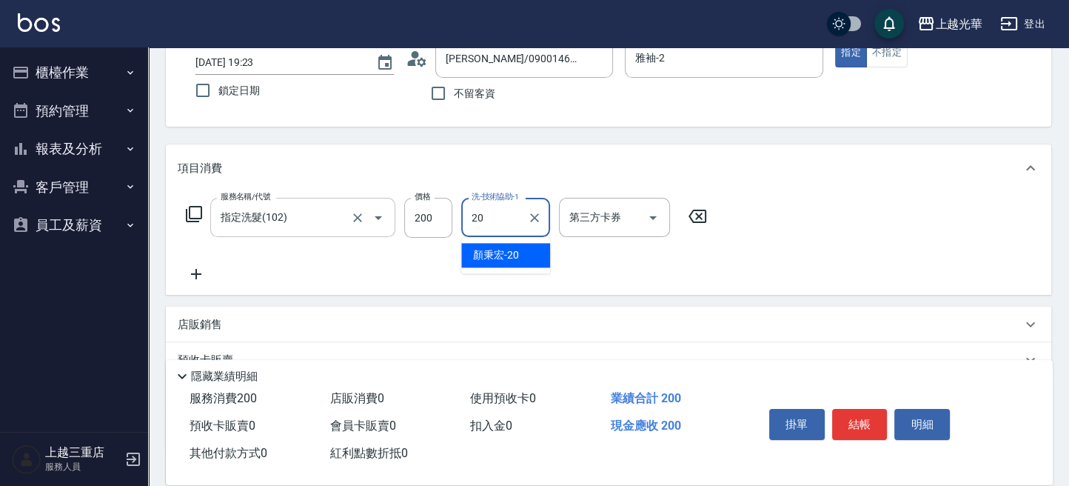
type input "[PERSON_NAME]-20"
click at [201, 275] on icon at bounding box center [196, 274] width 37 height 18
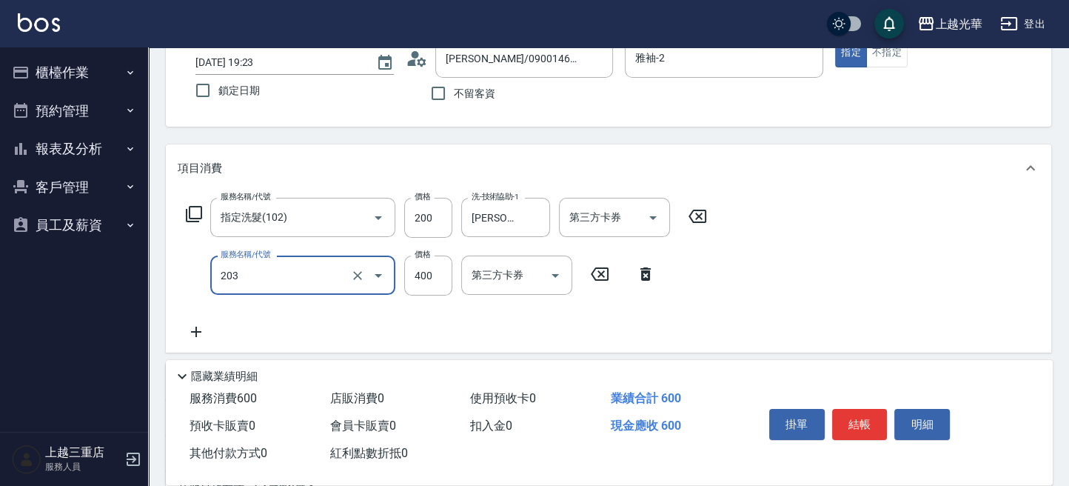
type input "指定單剪(203)"
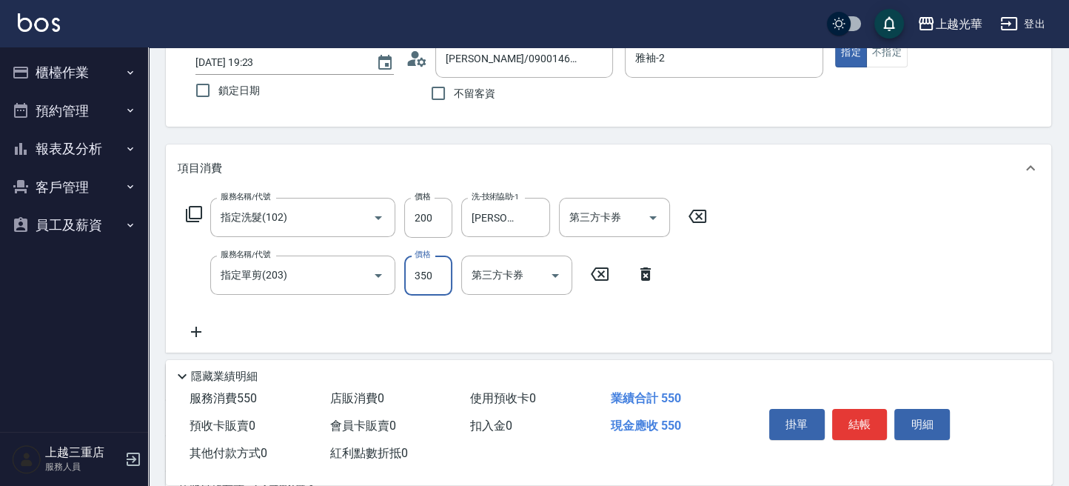
type input "350"
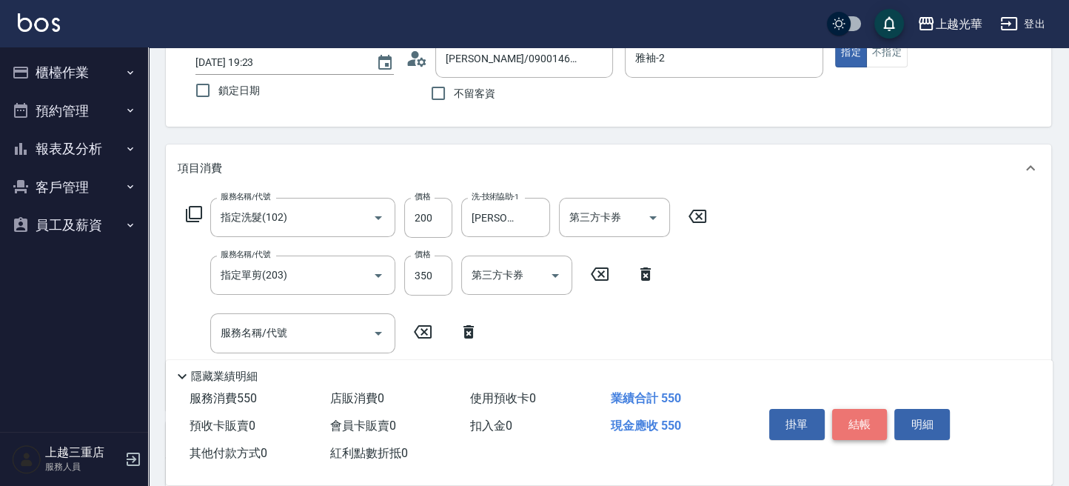
click at [852, 420] on button "結帳" at bounding box center [860, 424] width 56 height 31
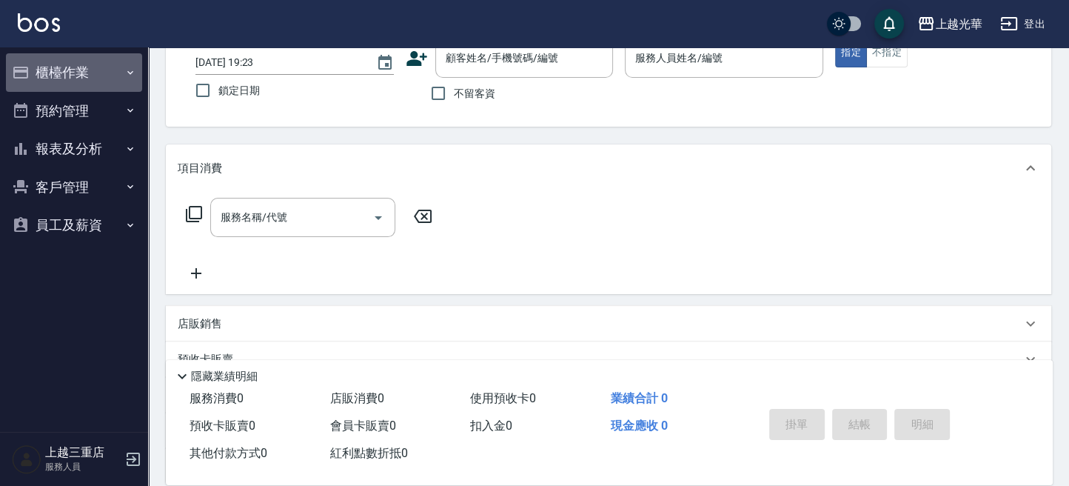
click at [90, 73] on button "櫃檯作業" at bounding box center [74, 72] width 136 height 38
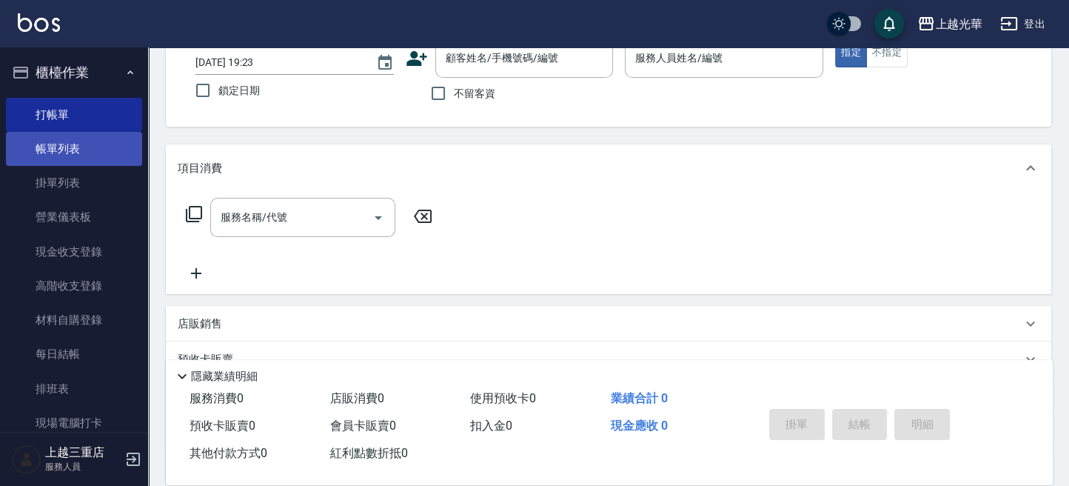
click at [78, 152] on link "帳單列表" at bounding box center [74, 149] width 136 height 34
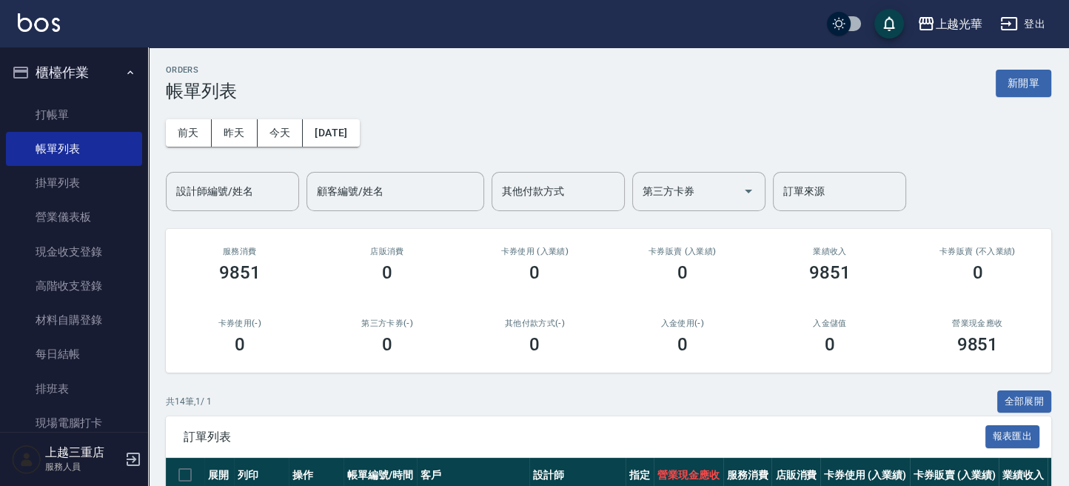
click at [208, 184] on input "設計師編號/姓名" at bounding box center [232, 191] width 120 height 26
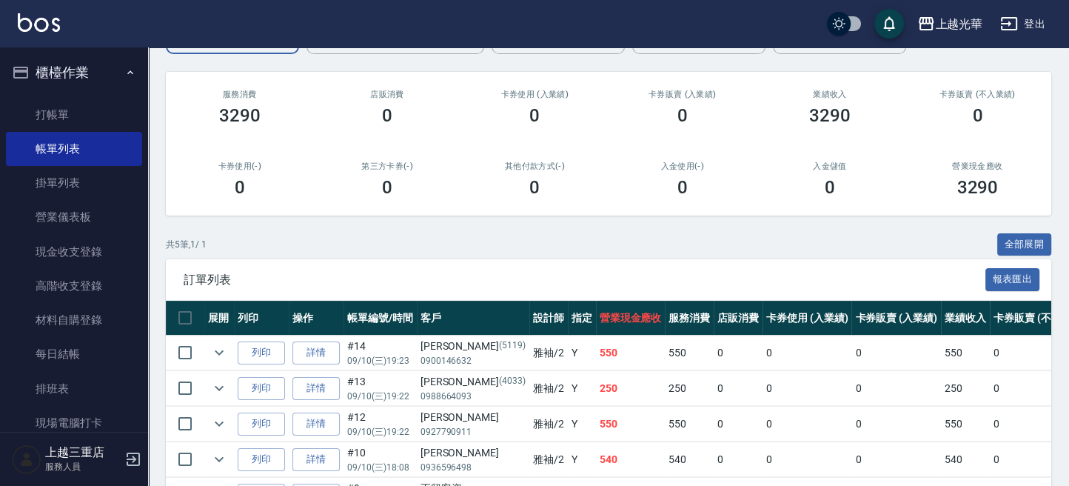
scroll to position [197, 0]
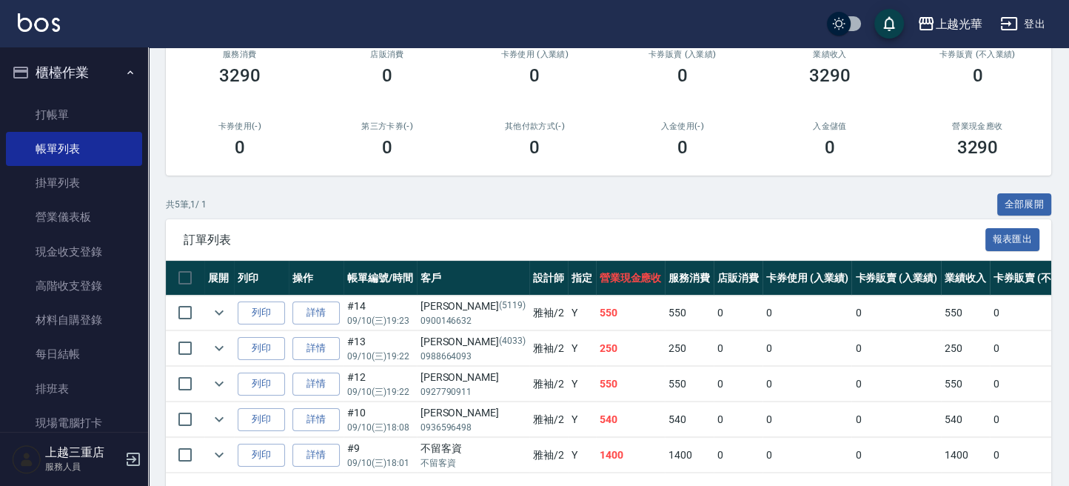
type input "雅袖-2"
click at [52, 19] on img at bounding box center [39, 22] width 42 height 19
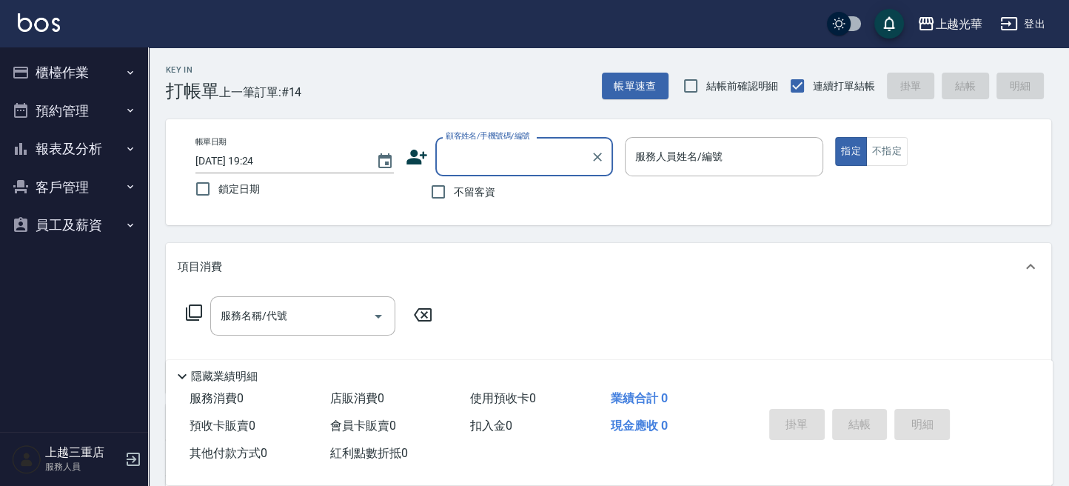
click at [103, 72] on button "櫃檯作業" at bounding box center [74, 72] width 136 height 38
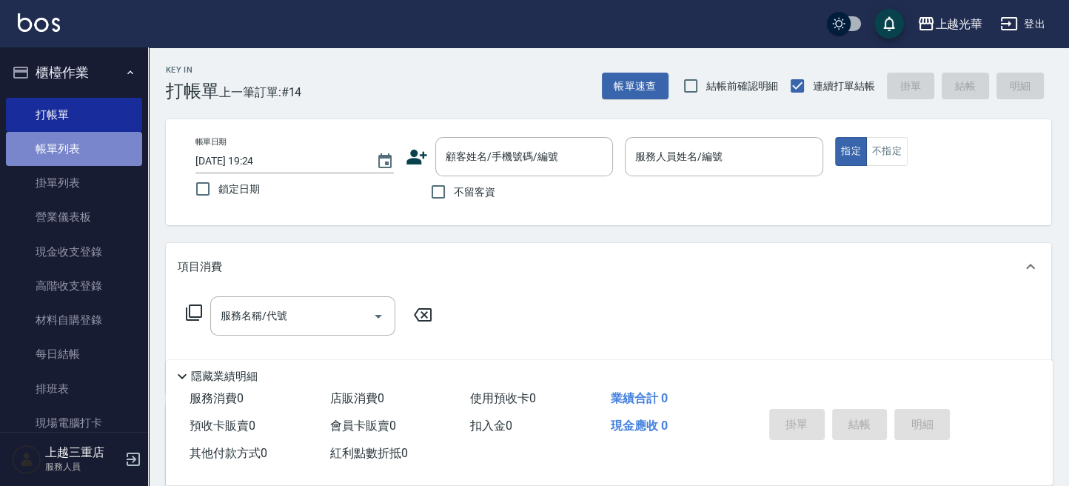
click at [109, 155] on link "帳單列表" at bounding box center [74, 149] width 136 height 34
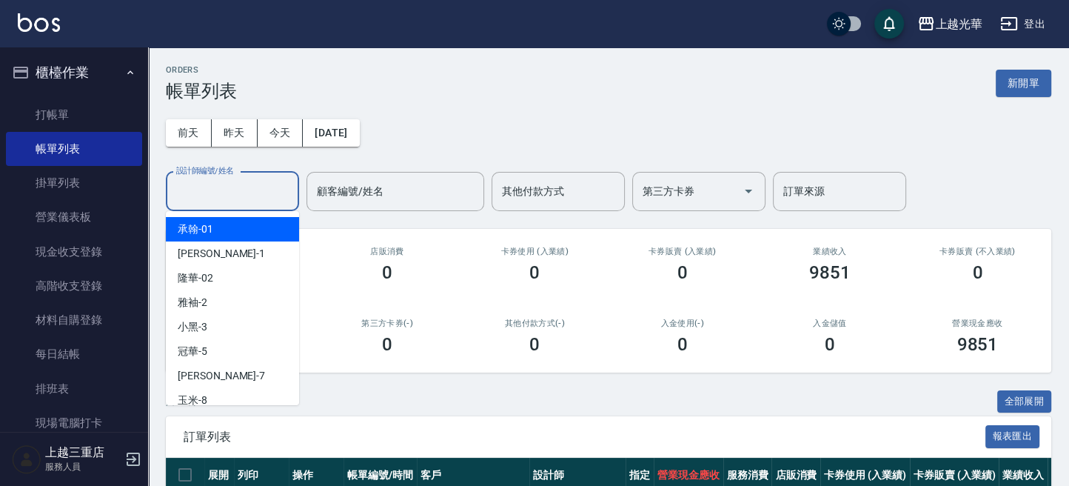
drag, startPoint x: 241, startPoint y: 202, endPoint x: 195, endPoint y: 202, distance: 45.9
click at [233, 202] on input "設計師編號/姓名" at bounding box center [232, 191] width 120 height 26
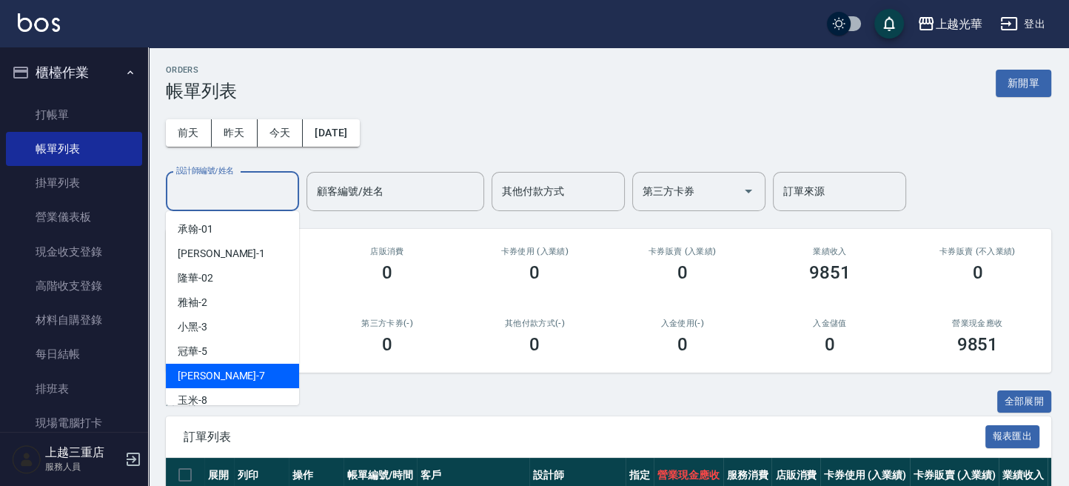
click at [229, 378] on div "小紫 -7" at bounding box center [232, 375] width 133 height 24
type input "小紫-7"
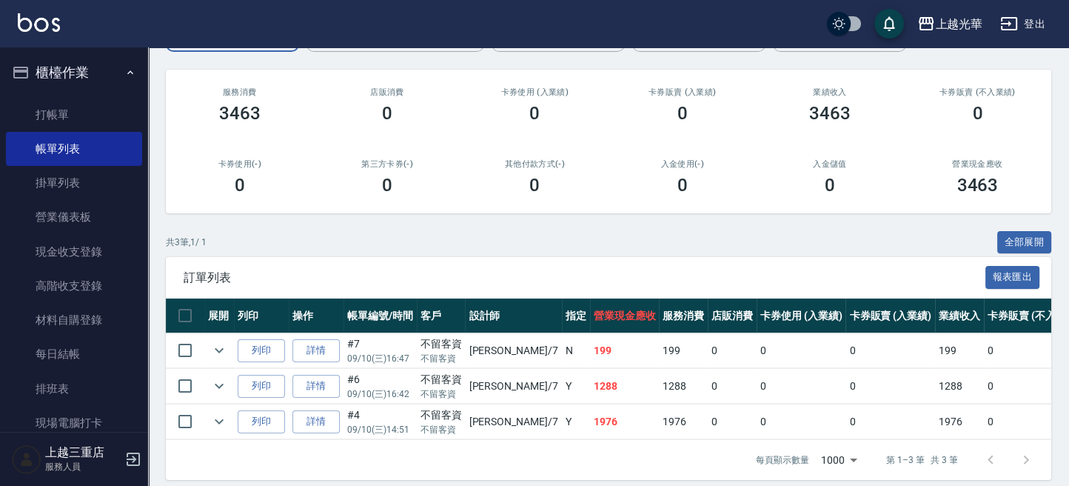
scroll to position [184, 0]
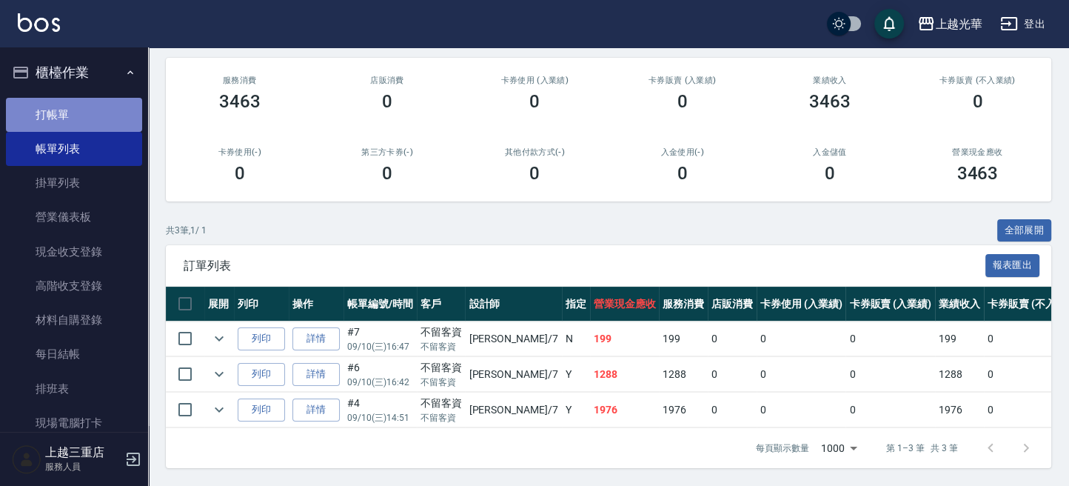
click at [94, 115] on link "打帳單" at bounding box center [74, 115] width 136 height 34
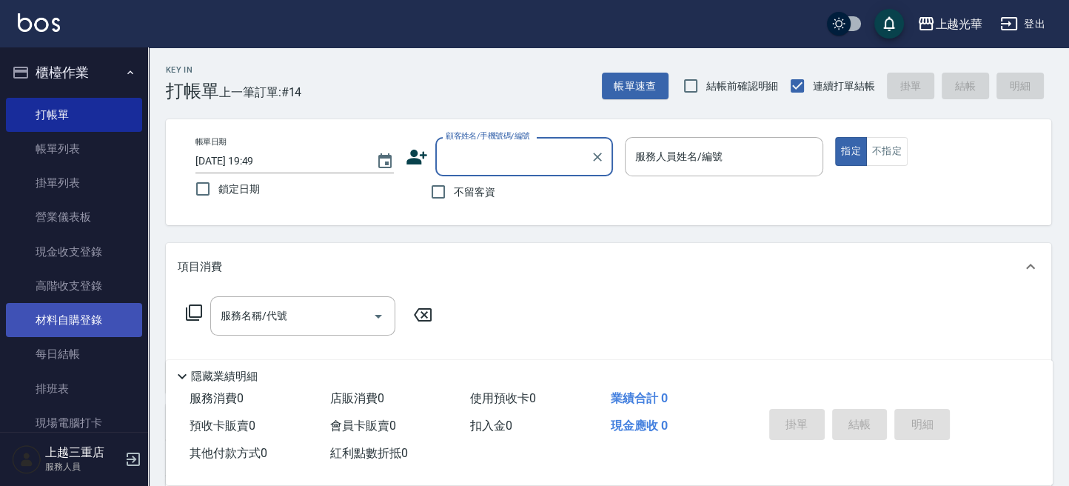
scroll to position [184, 0]
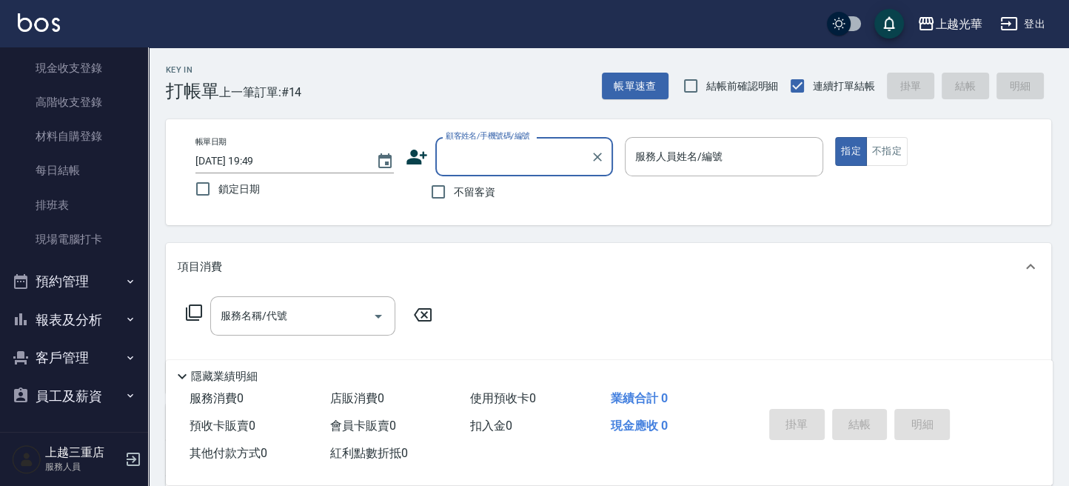
click at [101, 311] on button "報表及分析" at bounding box center [74, 319] width 136 height 38
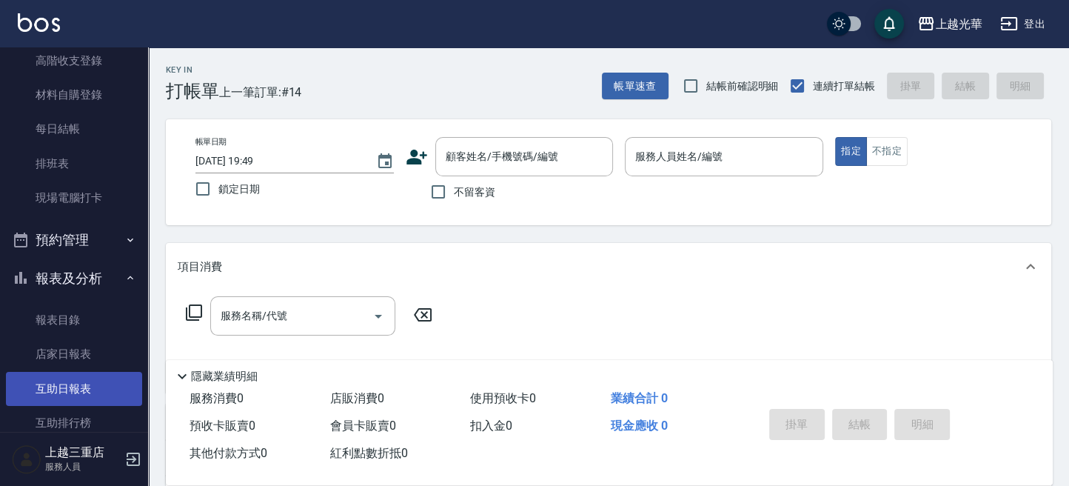
scroll to position [282, 0]
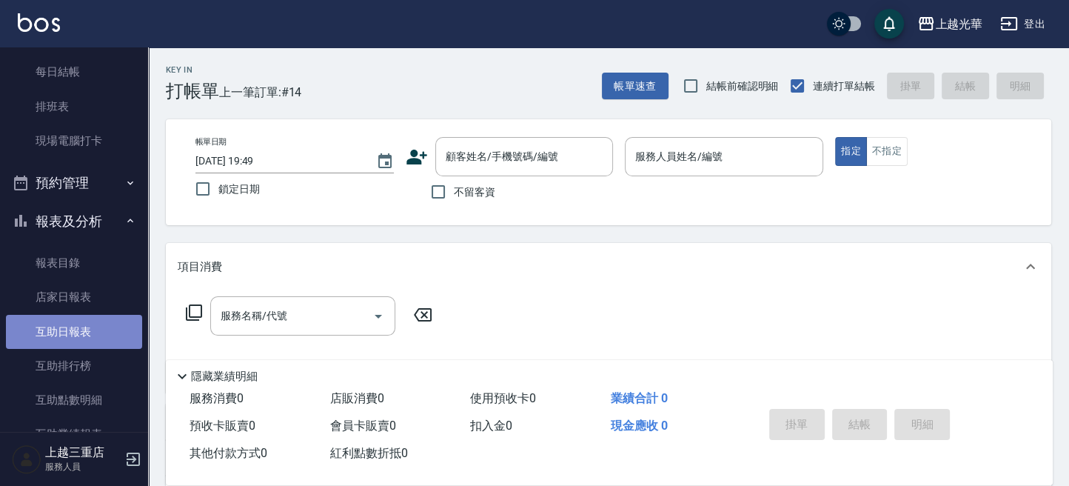
click at [83, 330] on link "互助日報表" at bounding box center [74, 332] width 136 height 34
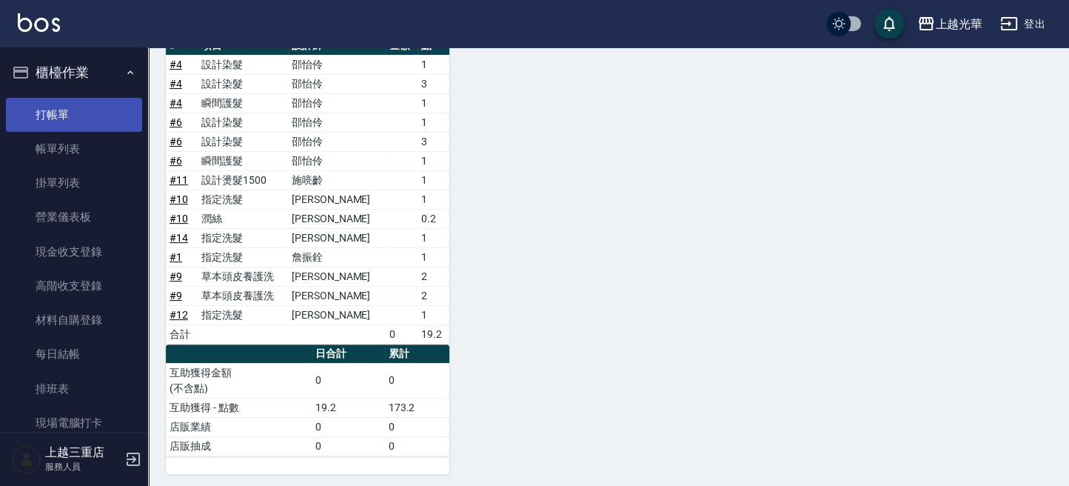
click at [87, 101] on link "打帳單" at bounding box center [74, 115] width 136 height 34
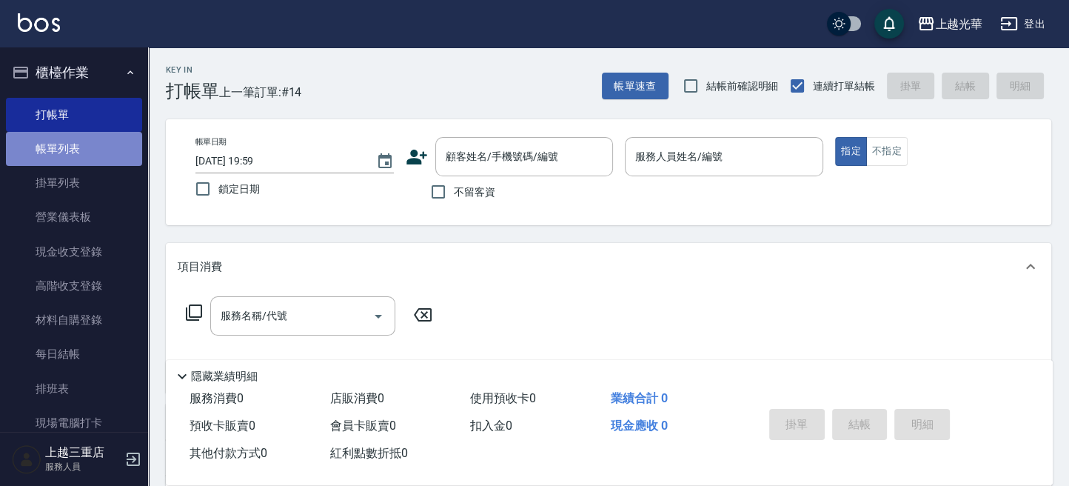
click at [87, 144] on link "帳單列表" at bounding box center [74, 149] width 136 height 34
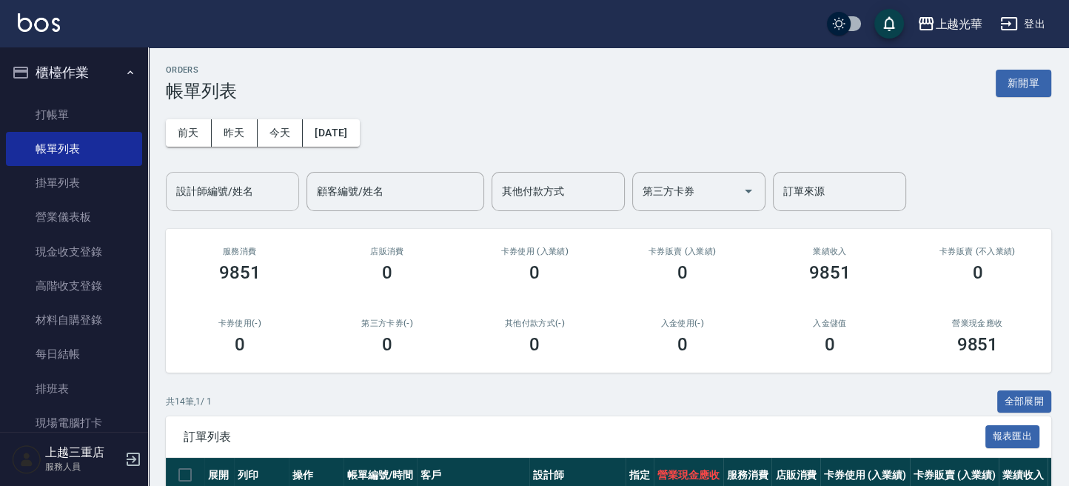
click at [253, 190] on input "設計師編號/姓名" at bounding box center [232, 191] width 120 height 26
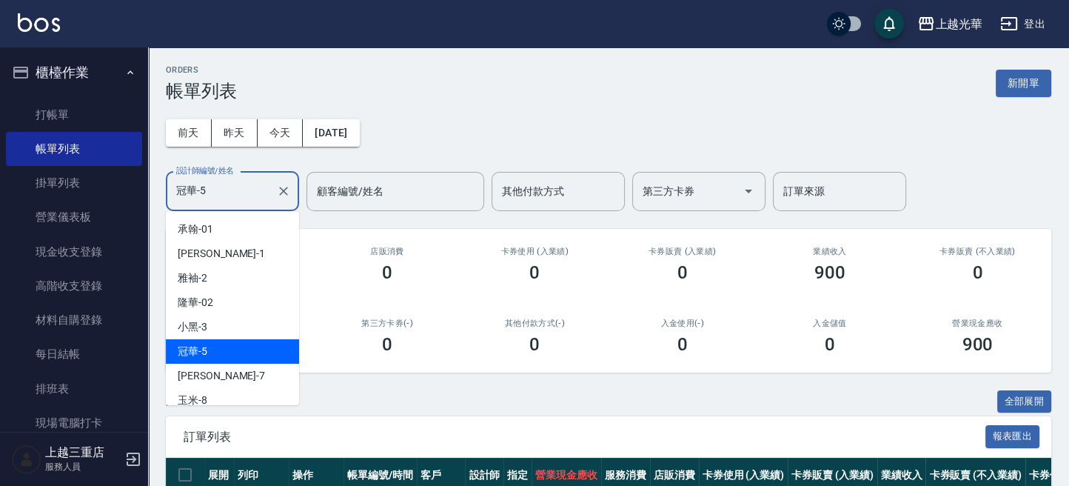
drag, startPoint x: 246, startPoint y: 191, endPoint x: -4, endPoint y: 185, distance: 251.0
click at [0, 185] on html "上越光華 登出 櫃檯作業 打帳單 帳單列表 掛單列表 營業儀表板 現金收支登錄 高階收支登錄 材料自購登錄 每日結帳 排班表 現場電腦打卡 預約管理 預約管理…" at bounding box center [534, 328] width 1069 height 657
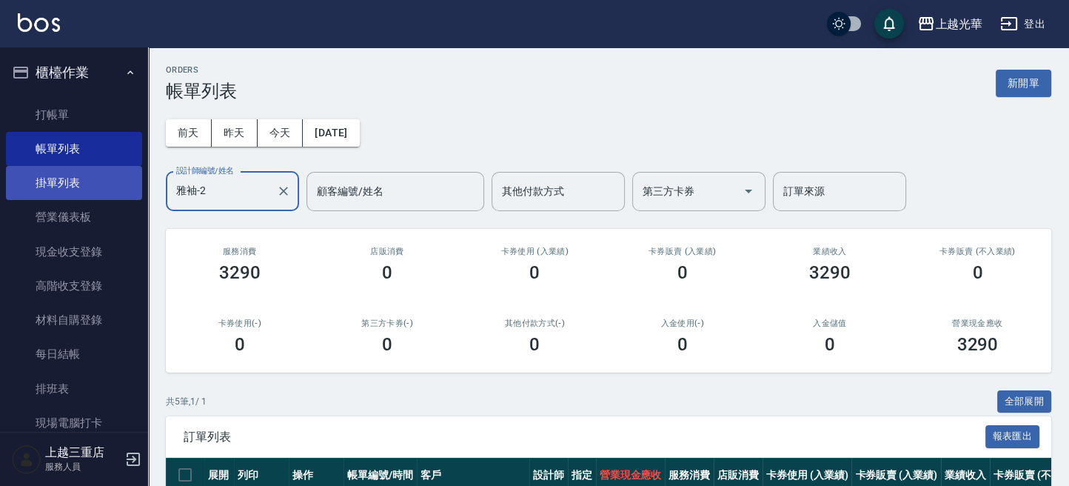
drag, startPoint x: 238, startPoint y: 188, endPoint x: 17, endPoint y: 177, distance: 220.8
click at [17, 177] on div "上越光華 登出 櫃檯作業 打帳單 帳單列表 掛單列表 營業儀表板 現金收支登錄 高階收支登錄 材料自購登錄 每日結帳 排班表 現場電腦打卡 預約管理 預約管理…" at bounding box center [534, 364] width 1069 height 728
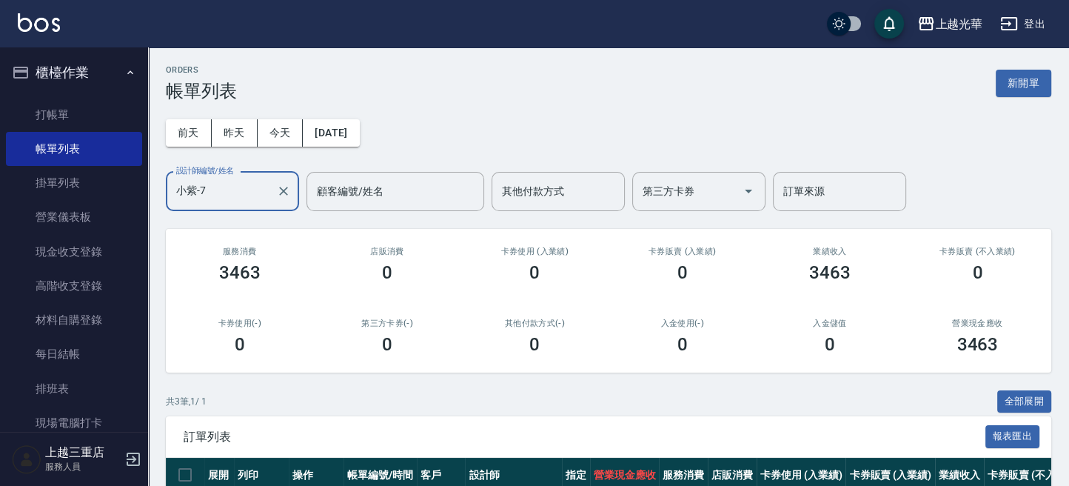
drag, startPoint x: 11, startPoint y: 178, endPoint x: 0, endPoint y: 178, distance: 11.1
click at [3, 178] on div "上越光華 登出 櫃檯作業 打帳單 帳單列表 掛單列表 營業儀表板 現金收支登錄 高階收支登錄 材料自購登錄 每日結帳 排班表 現場電腦打卡 預約管理 預約管理…" at bounding box center [534, 328] width 1069 height 657
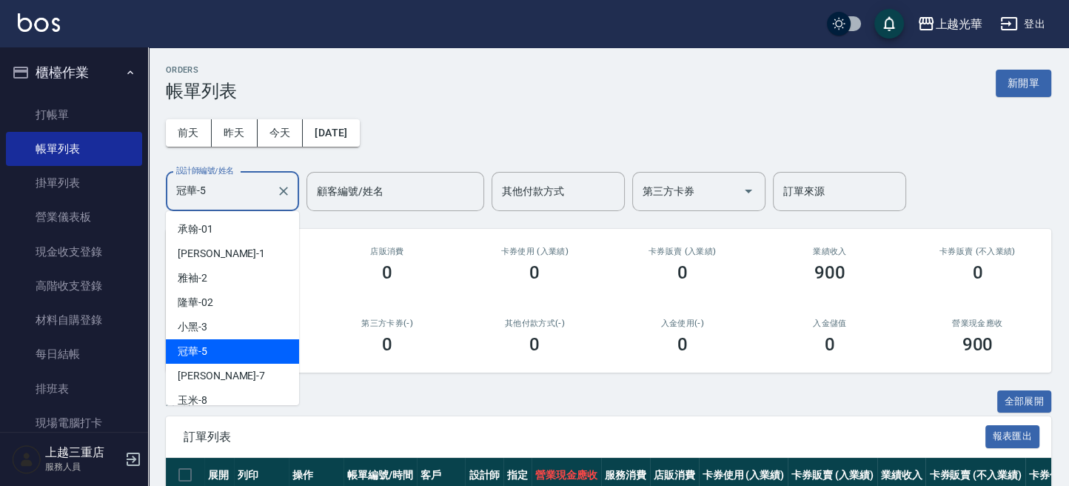
drag, startPoint x: 227, startPoint y: 193, endPoint x: -4, endPoint y: 147, distance: 236.2
click at [0, 147] on html "上越光華 登出 櫃檯作業 打帳單 帳單列表 掛單列表 營業儀表板 現金收支登錄 高階收支登錄 材料自購登錄 每日結帳 排班表 現場電腦打卡 預約管理 預約管理…" at bounding box center [534, 328] width 1069 height 657
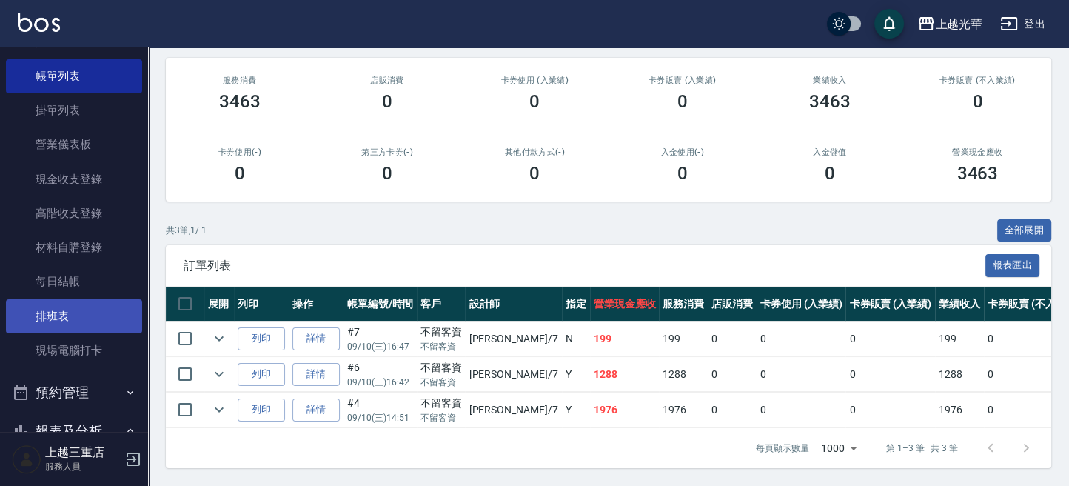
scroll to position [98, 0]
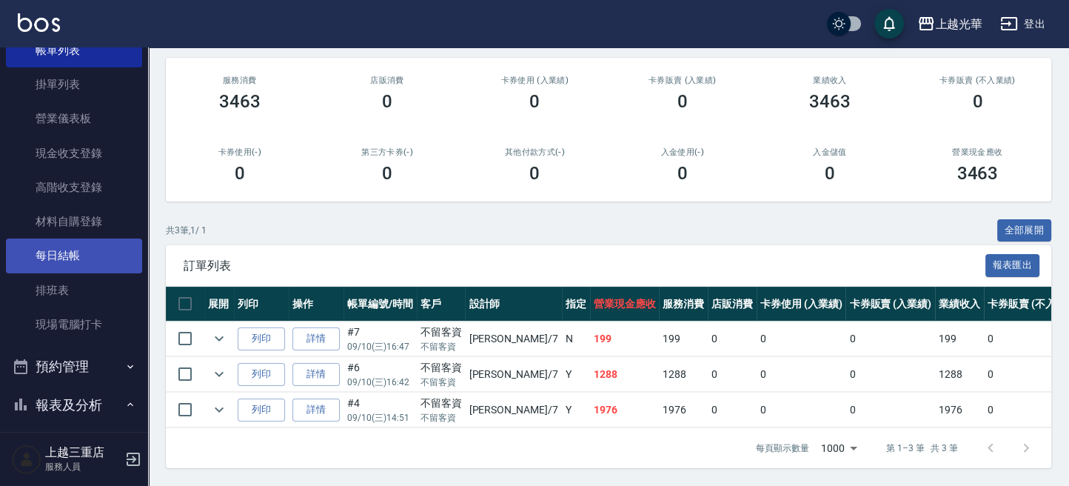
type input "小紫-7"
click at [100, 252] on link "每日結帳" at bounding box center [74, 255] width 136 height 34
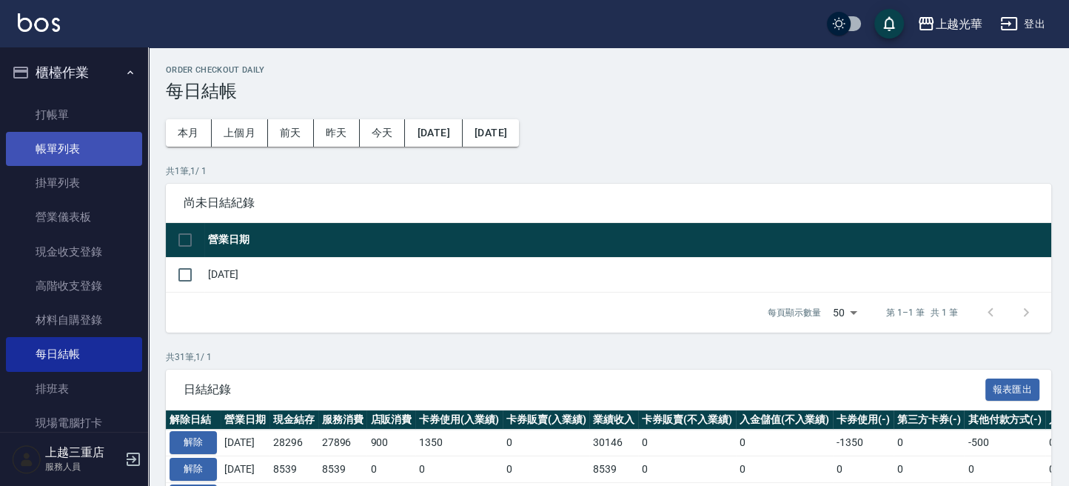
click at [87, 150] on link "帳單列表" at bounding box center [74, 149] width 136 height 34
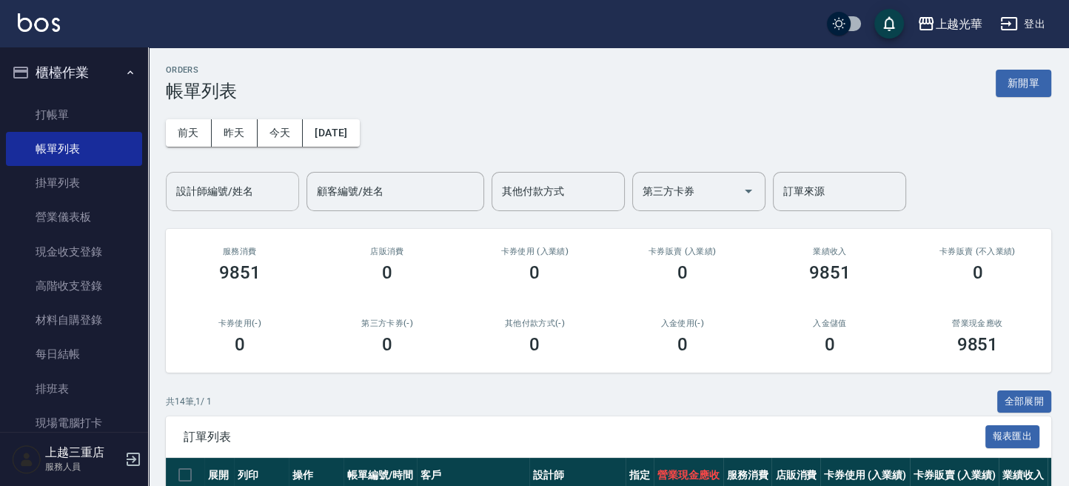
drag, startPoint x: 230, startPoint y: 184, endPoint x: 239, endPoint y: 201, distance: 19.9
click at [227, 184] on input "設計師編號/姓名" at bounding box center [232, 191] width 120 height 26
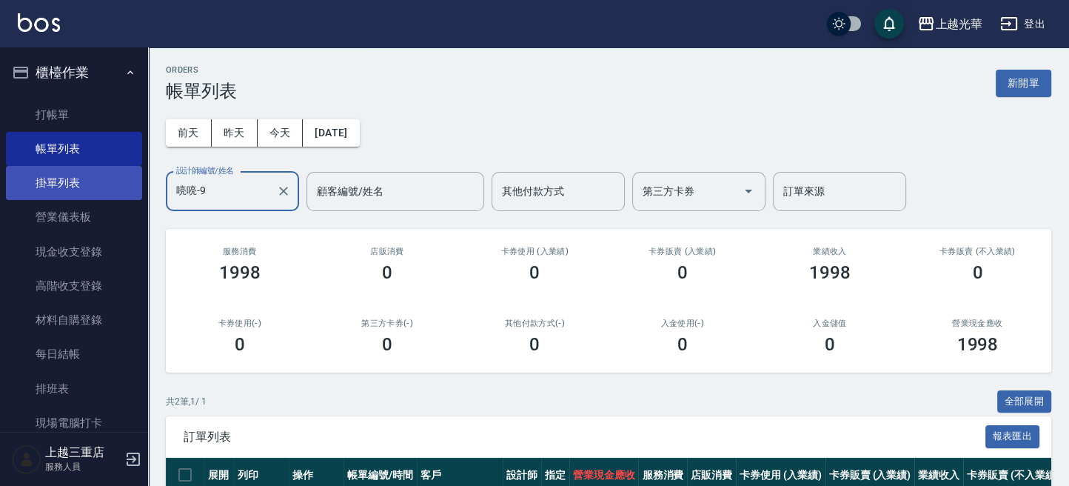
click at [107, 187] on div "上越光華 登出 櫃檯作業 打帳單 帳單列表 掛單列表 營業儀表板 現金收支登錄 高階收支登錄 材料自購登錄 每日結帳 排班表 現場電腦打卡 預約管理 預約管理…" at bounding box center [534, 310] width 1069 height 621
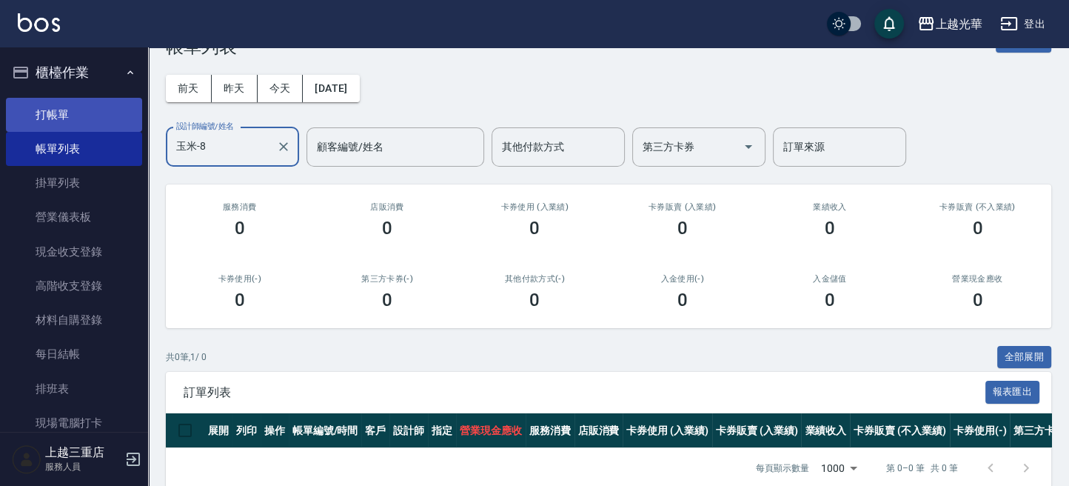
scroll to position [78, 0]
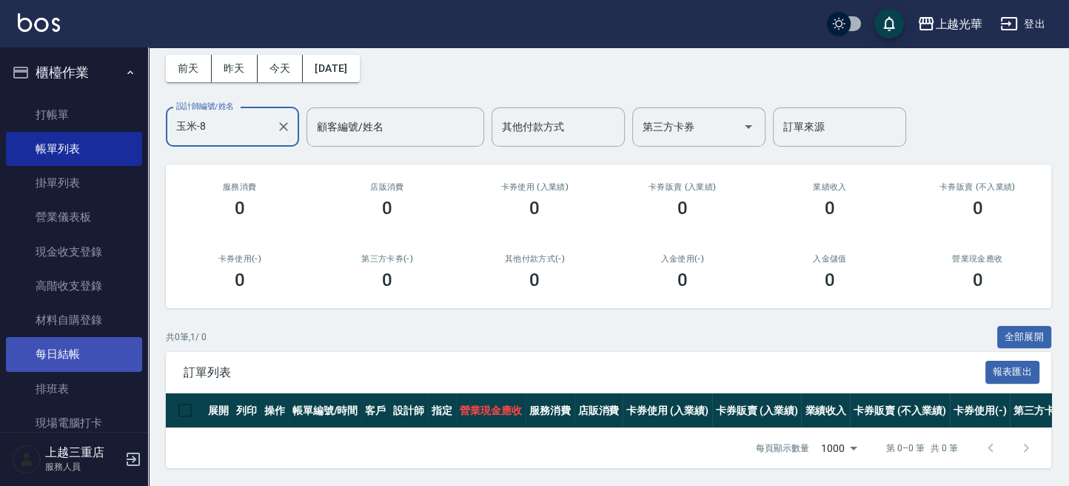
type input "玉米-8"
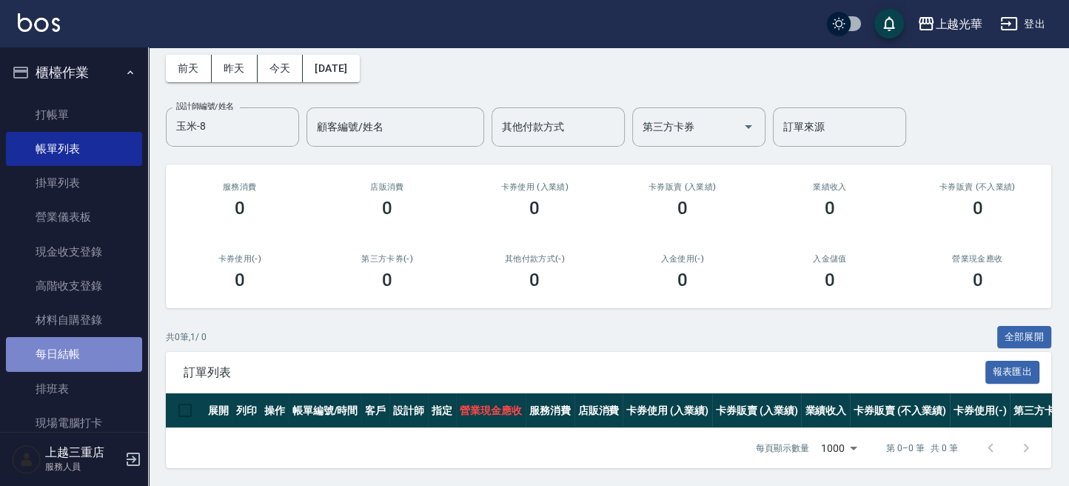
click at [73, 352] on link "每日結帳" at bounding box center [74, 354] width 136 height 34
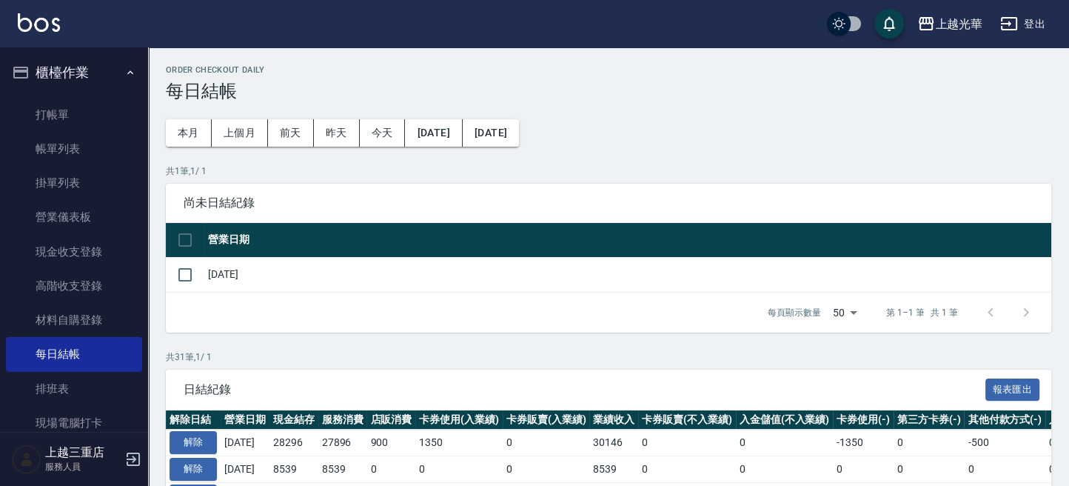
drag, startPoint x: 181, startPoint y: 242, endPoint x: 247, endPoint y: 324, distance: 105.3
click at [186, 244] on input "checkbox" at bounding box center [184, 239] width 31 height 31
checkbox input "true"
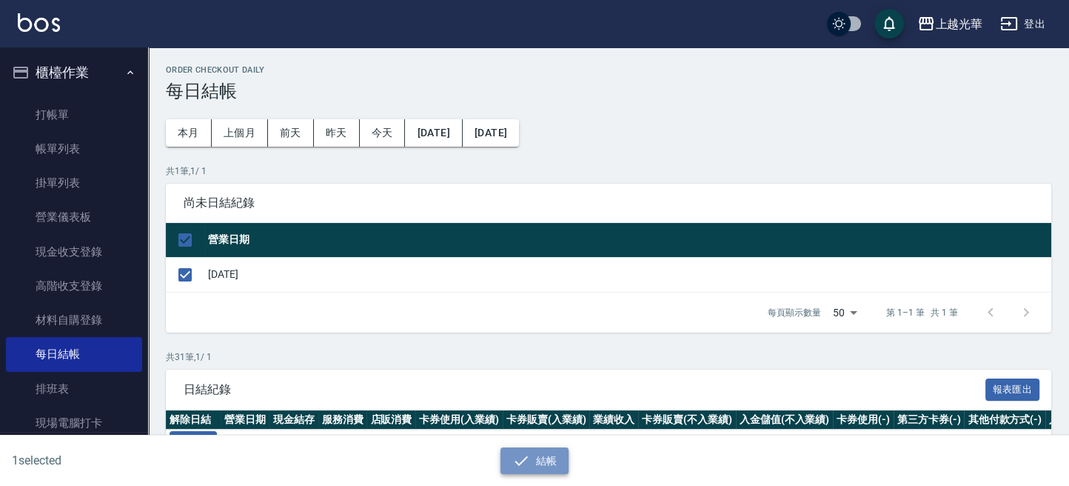
click at [541, 454] on button "結帳" at bounding box center [534, 460] width 69 height 27
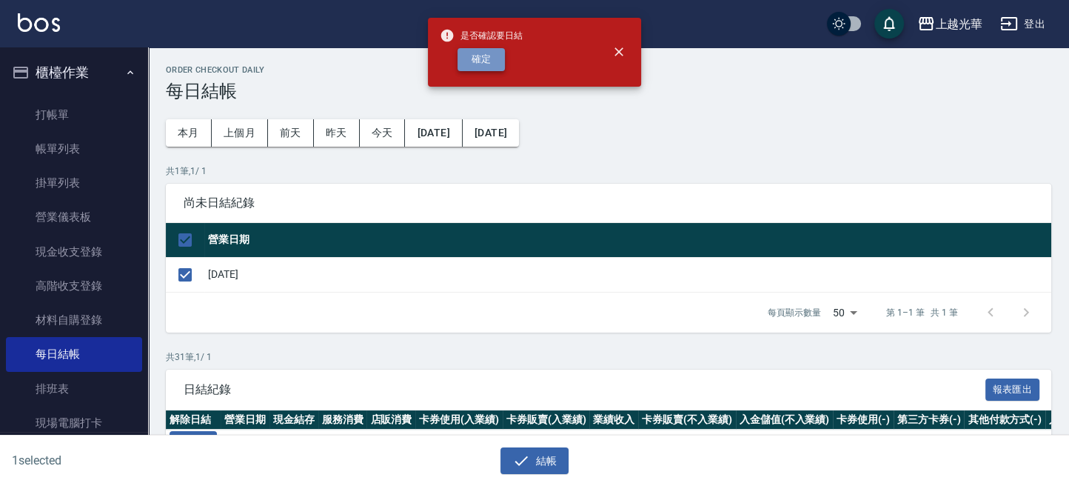
click at [480, 53] on button "確定" at bounding box center [480, 59] width 47 height 23
checkbox input "false"
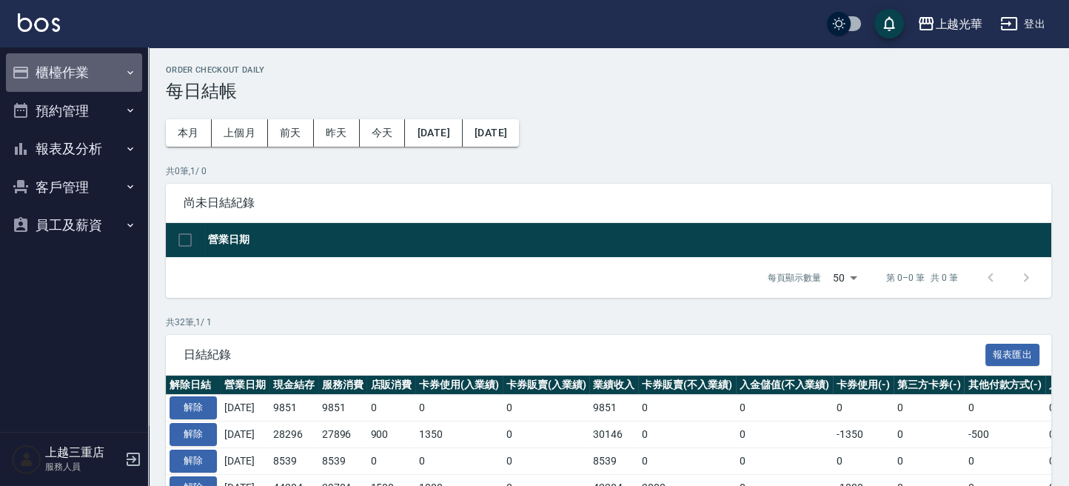
click at [118, 77] on button "櫃檯作業" at bounding box center [74, 72] width 136 height 38
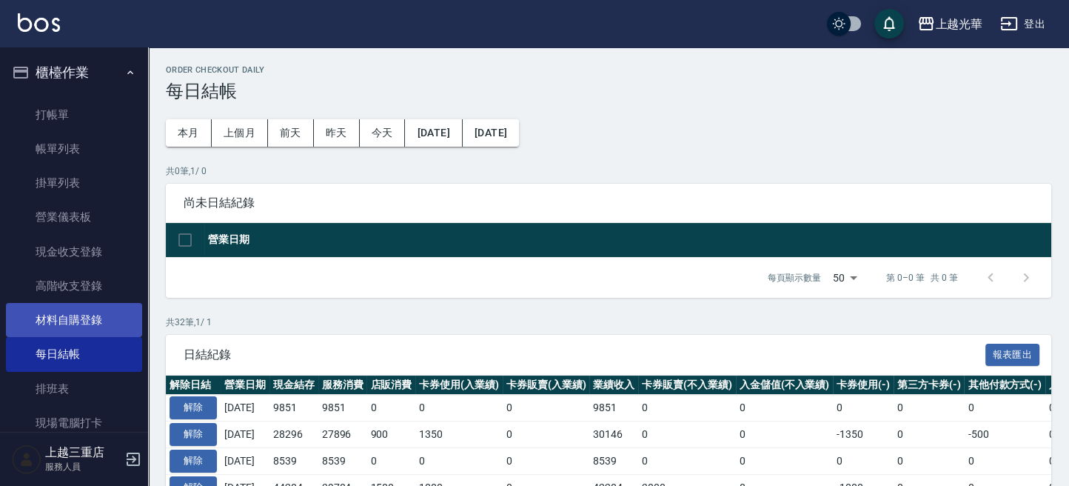
scroll to position [184, 0]
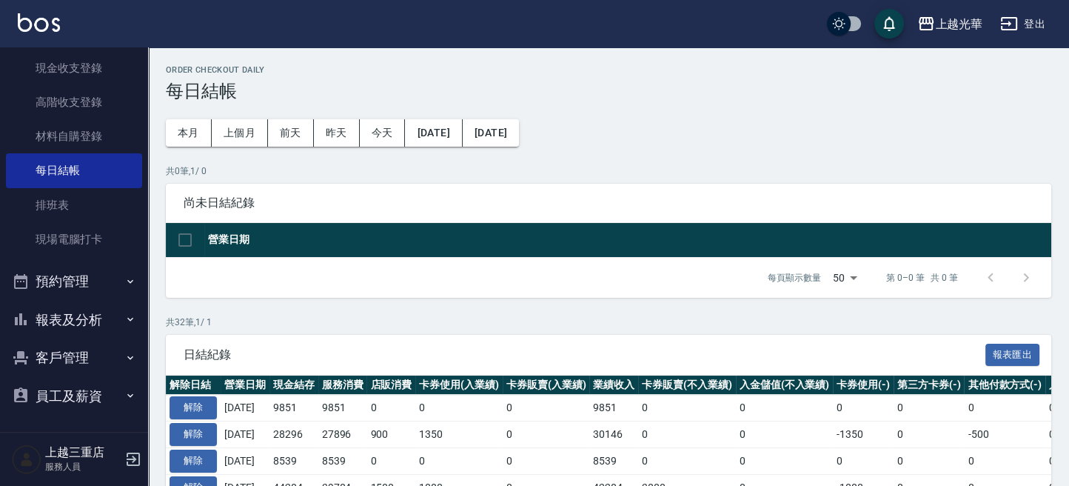
click at [85, 307] on button "報表及分析" at bounding box center [74, 319] width 136 height 38
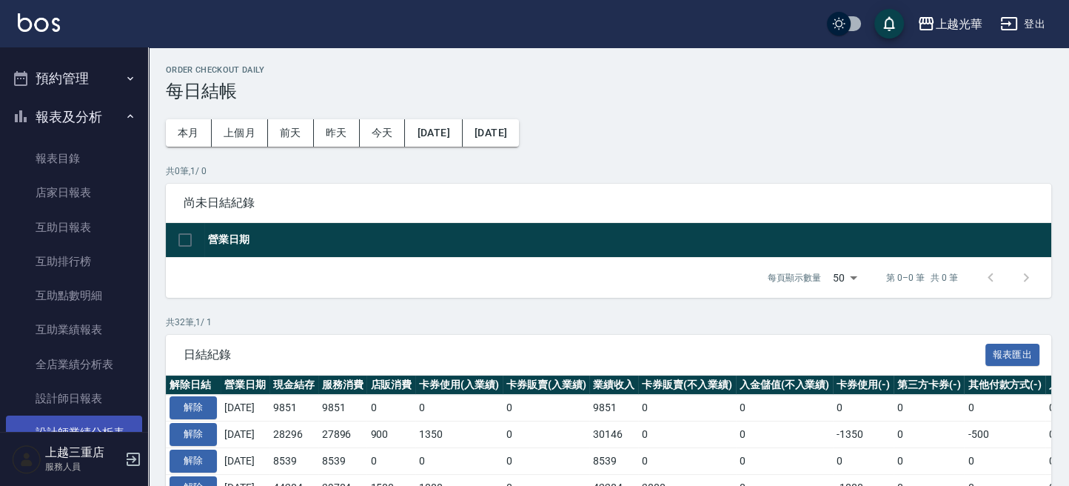
scroll to position [480, 0]
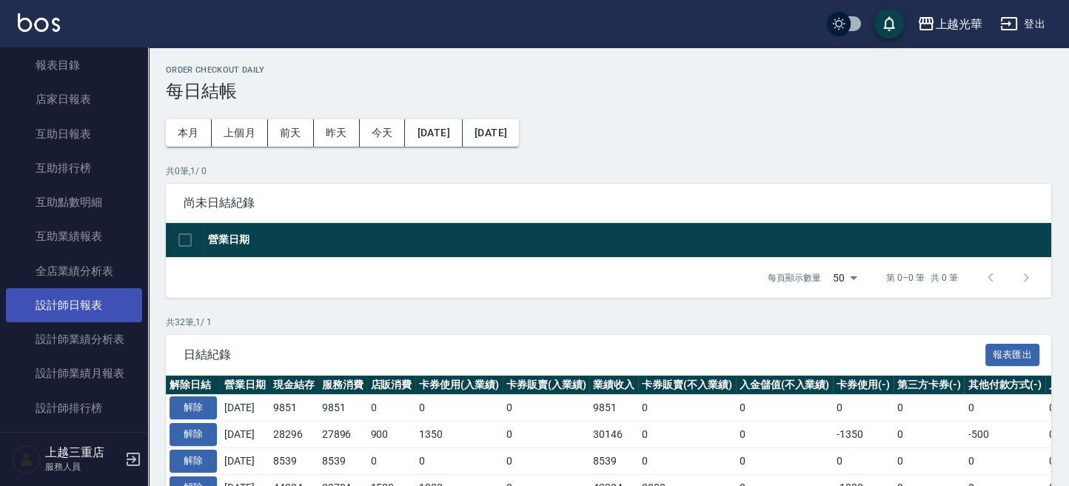
click at [80, 306] on link "設計師日報表" at bounding box center [74, 305] width 136 height 34
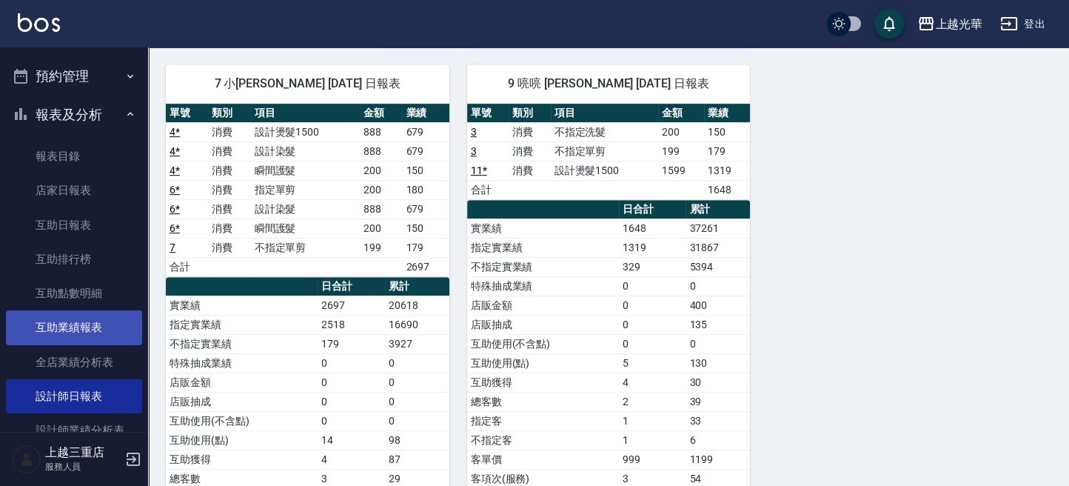
scroll to position [282, 0]
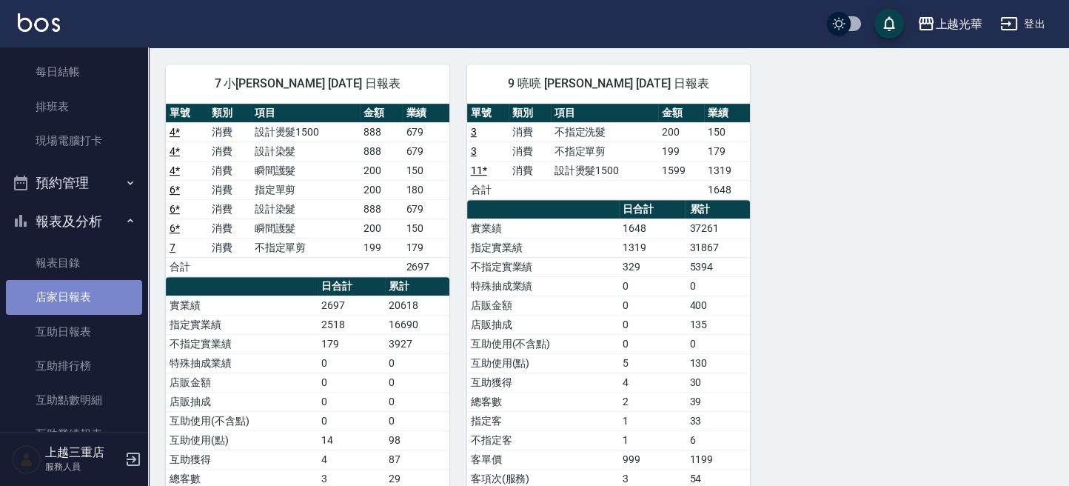
click at [81, 304] on link "店家日報表" at bounding box center [74, 297] width 136 height 34
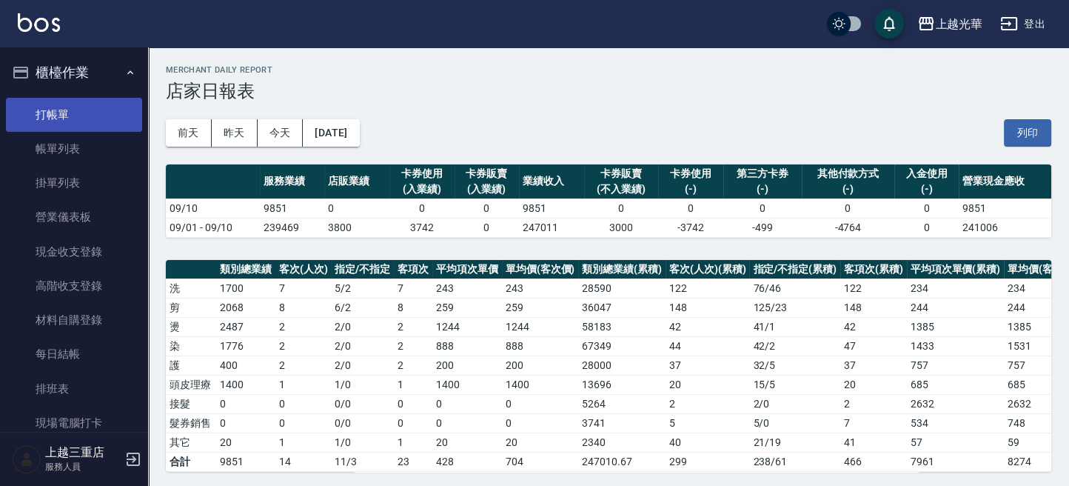
click at [64, 108] on link "打帳單" at bounding box center [74, 115] width 136 height 34
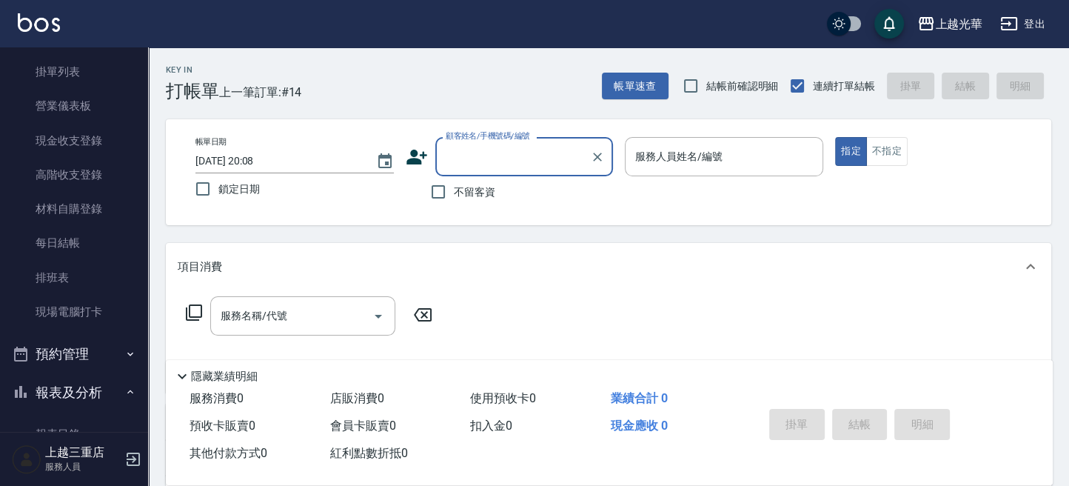
scroll to position [197, 0]
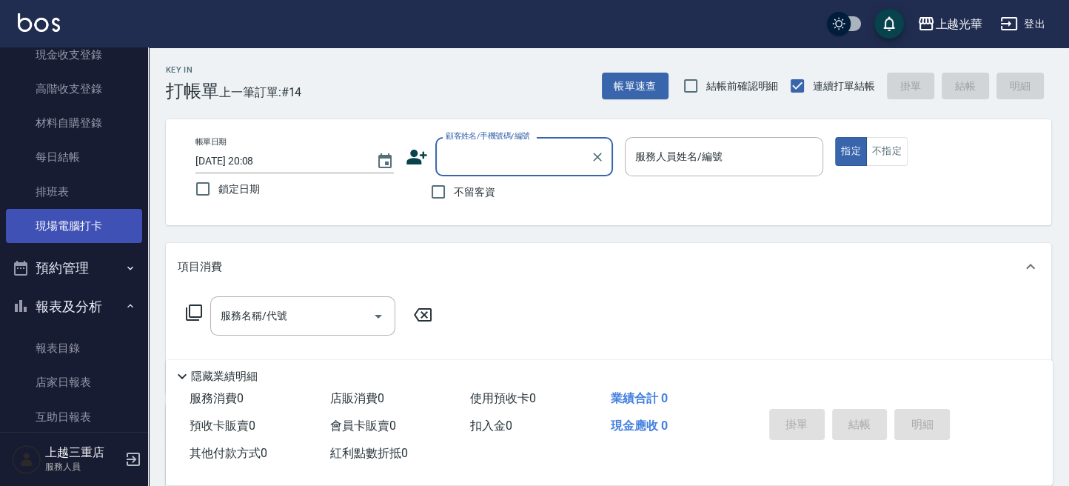
click at [89, 234] on link "現場電腦打卡" at bounding box center [74, 226] width 136 height 34
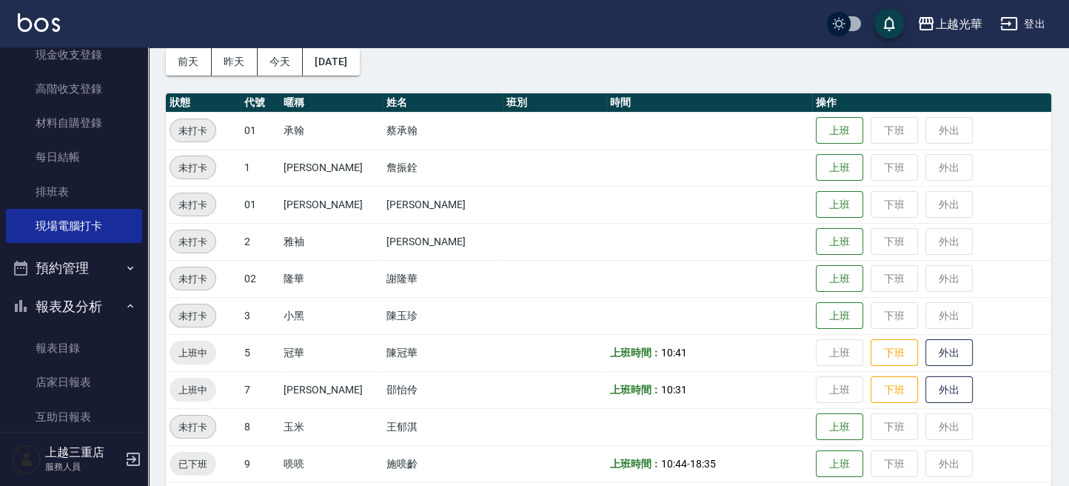
scroll to position [98, 0]
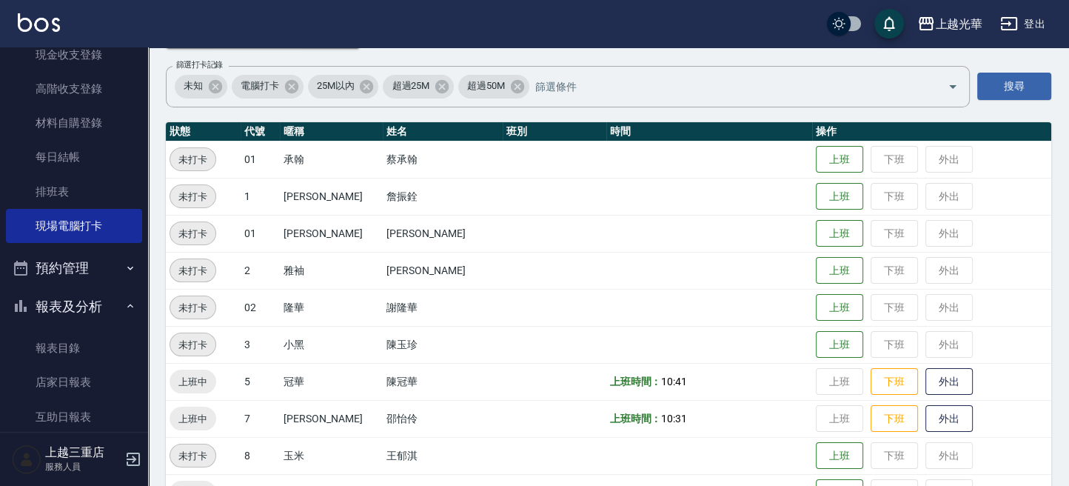
click at [867, 326] on td "上班 下班 外出" at bounding box center [931, 344] width 239 height 37
click at [875, 383] on button "下班" at bounding box center [893, 382] width 47 height 26
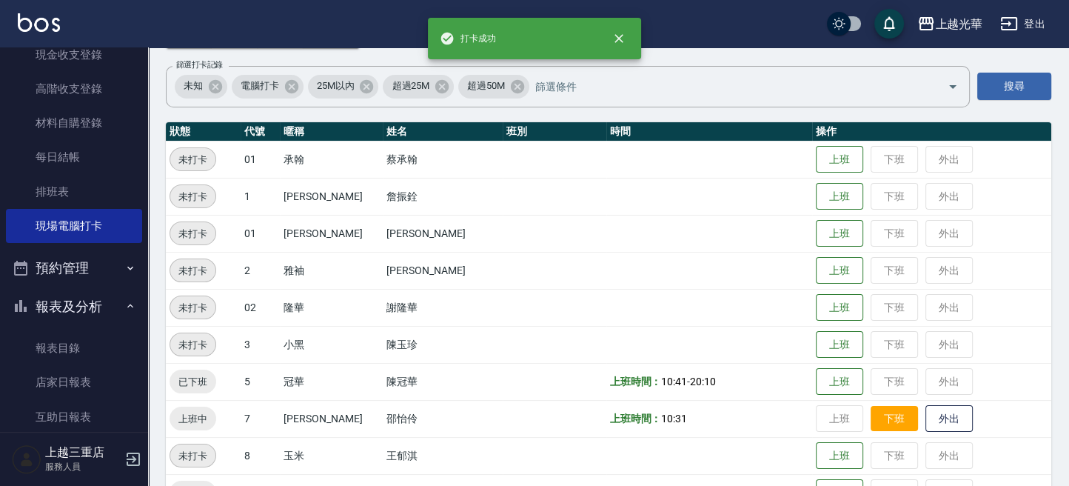
click at [873, 413] on button "下班" at bounding box center [893, 419] width 47 height 26
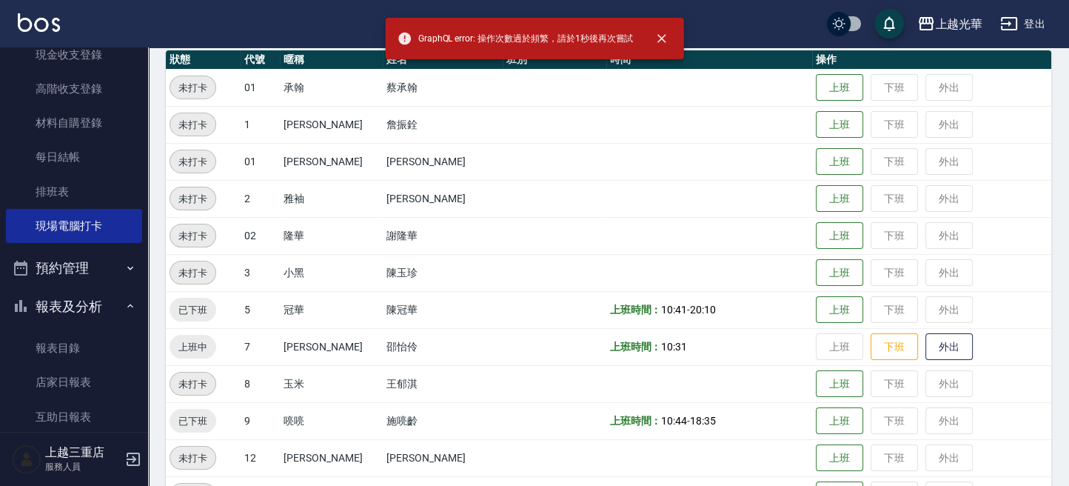
scroll to position [197, 0]
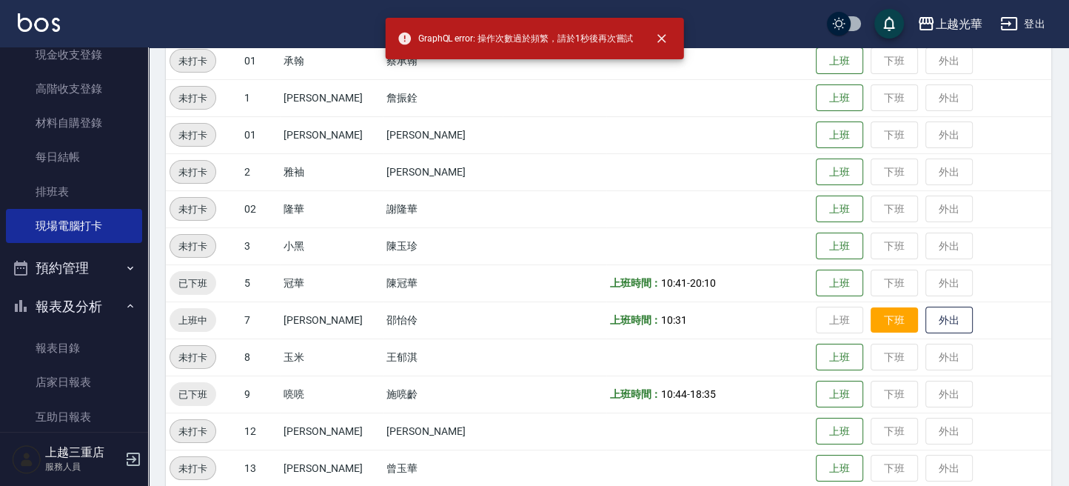
click at [877, 323] on button "下班" at bounding box center [893, 320] width 47 height 26
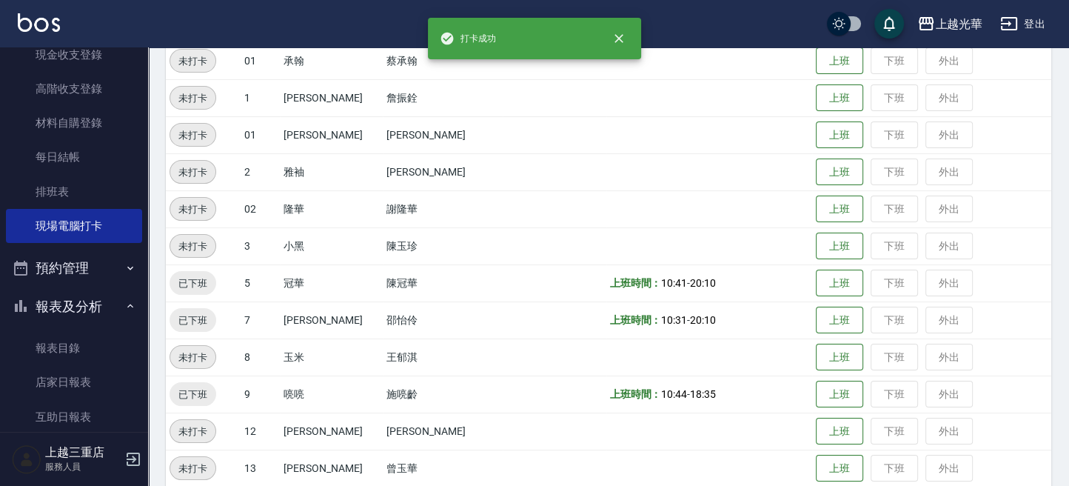
scroll to position [400, 0]
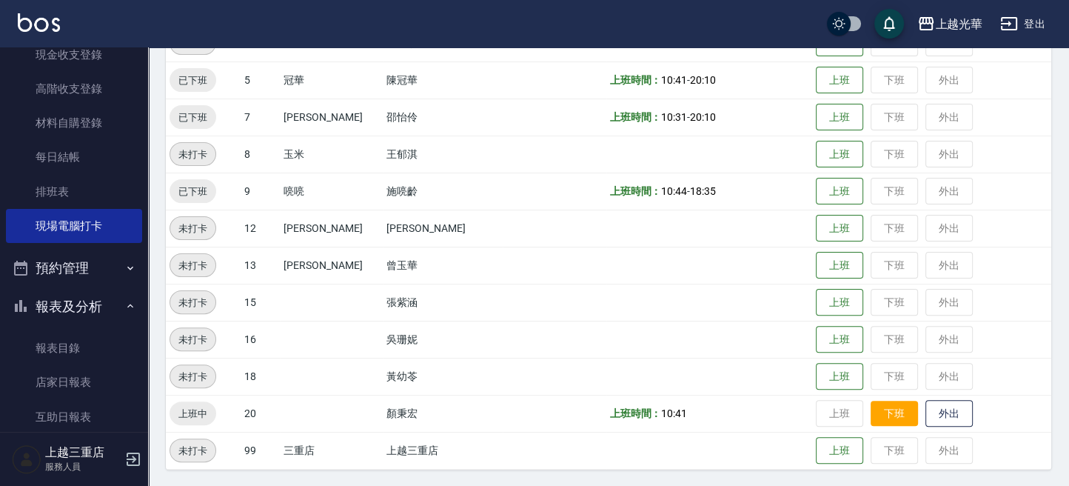
click at [879, 409] on button "下班" at bounding box center [893, 413] width 47 height 26
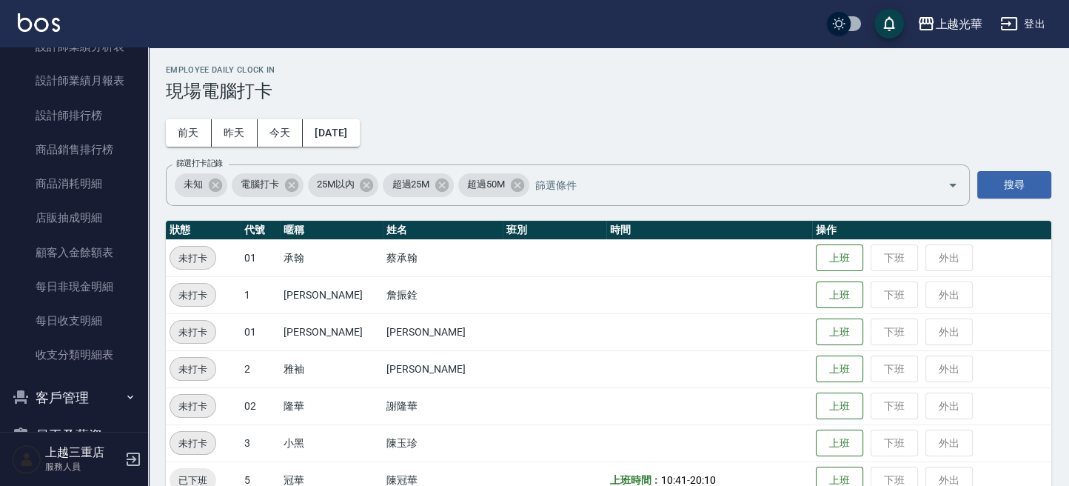
scroll to position [812, 0]
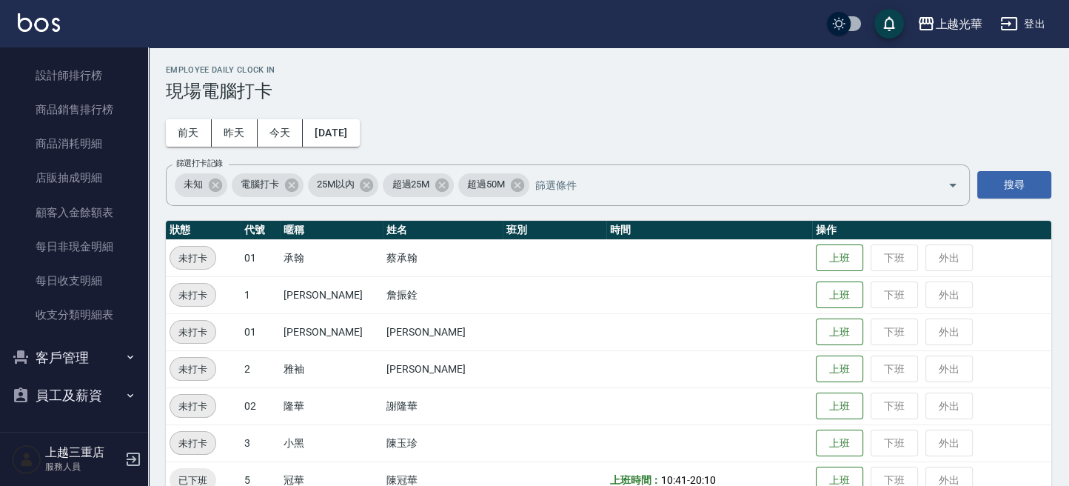
click at [78, 389] on button "員工及薪資" at bounding box center [74, 395] width 136 height 38
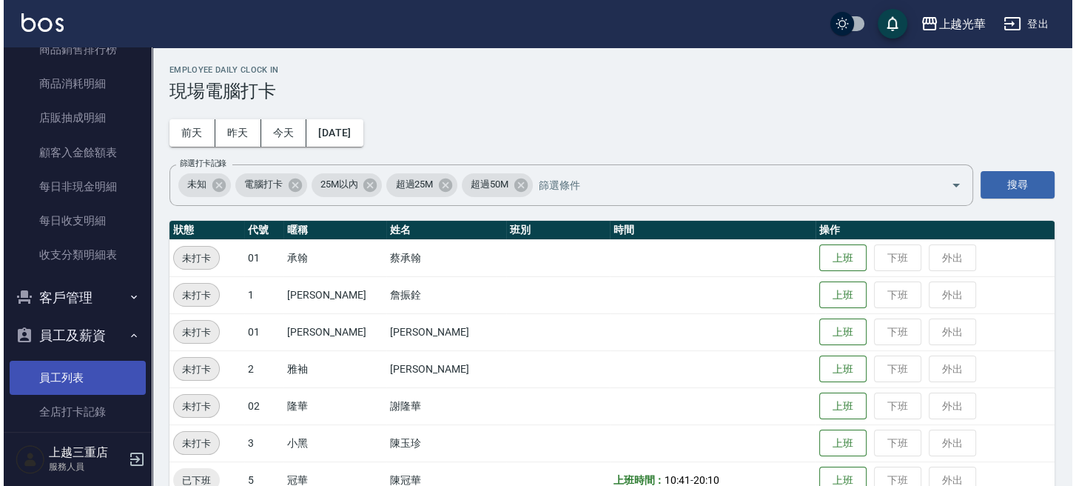
scroll to position [888, 0]
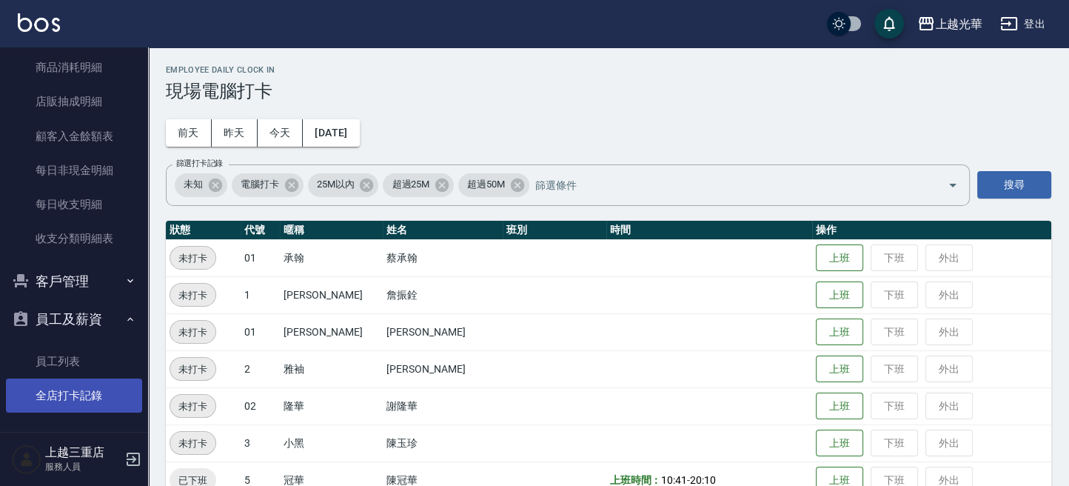
click at [78, 401] on link "全店打卡記錄" at bounding box center [74, 395] width 136 height 34
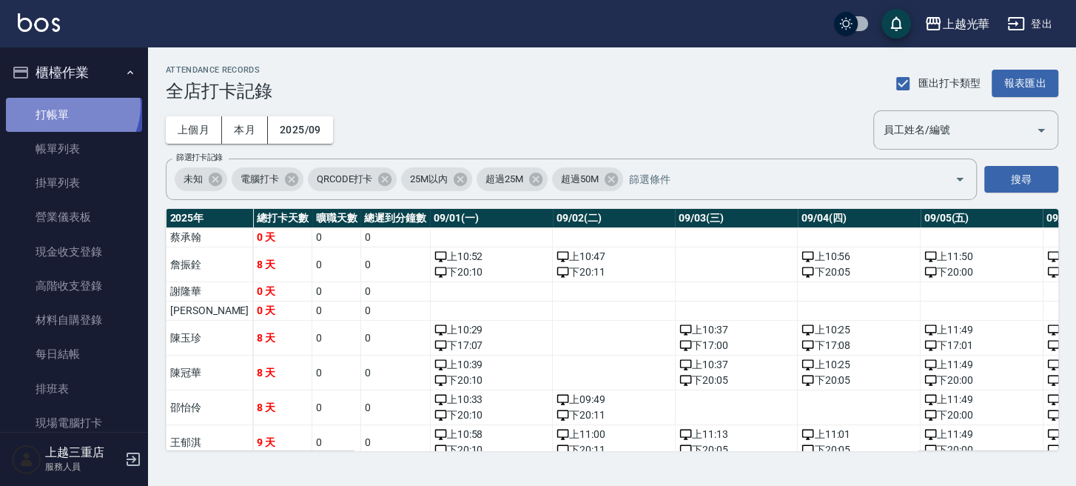
click at [67, 105] on link "打帳單" at bounding box center [74, 115] width 136 height 34
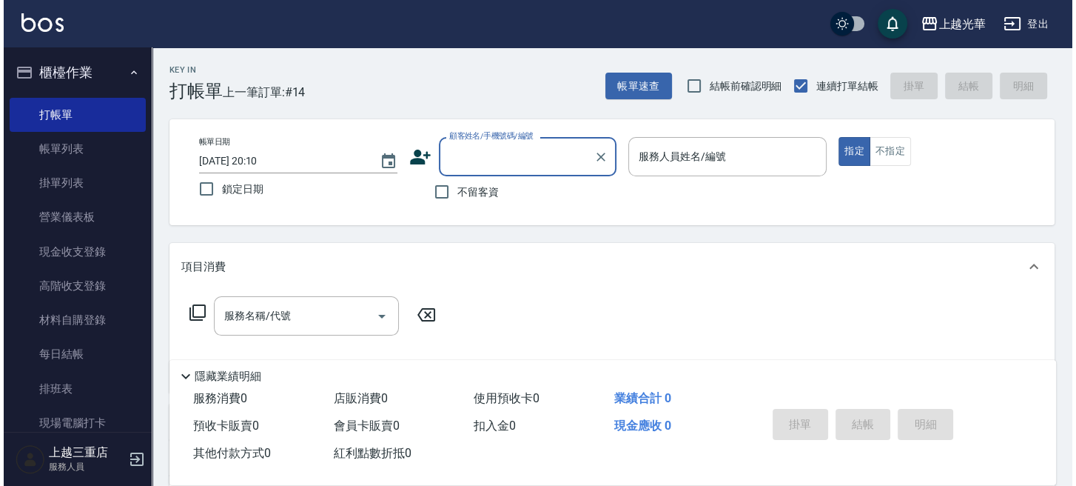
scroll to position [493, 0]
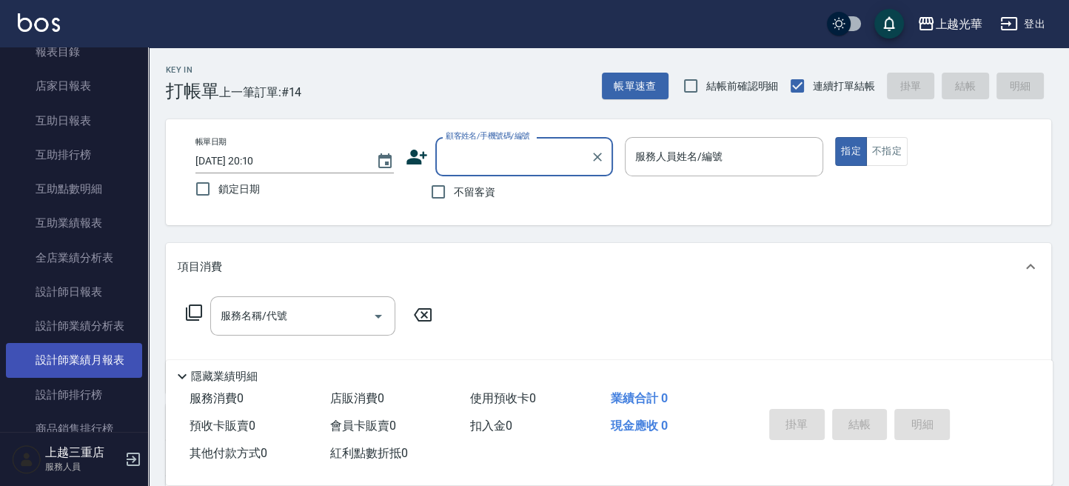
click at [94, 363] on link "設計師業績月報表" at bounding box center [74, 360] width 136 height 34
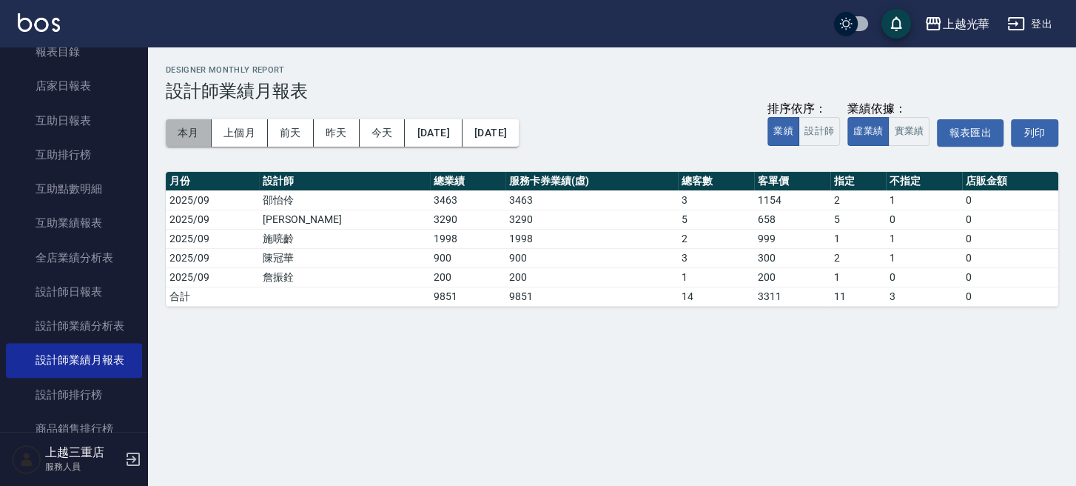
click at [181, 138] on button "本月" at bounding box center [189, 132] width 46 height 27
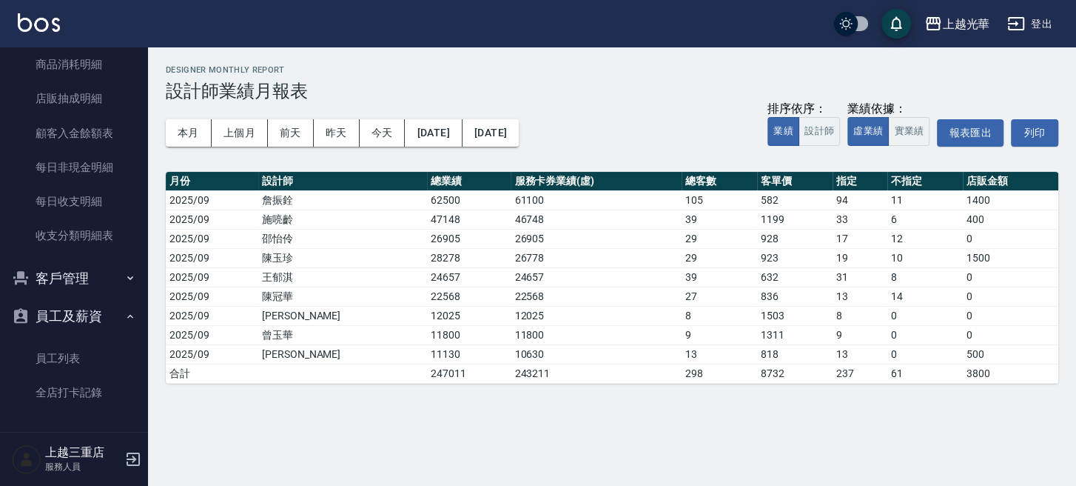
scroll to position [892, 0]
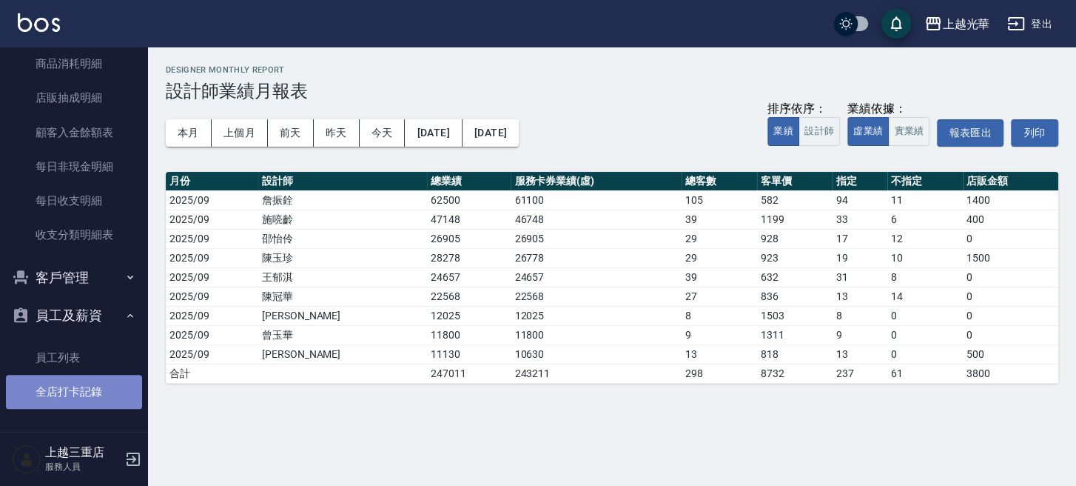
click at [90, 397] on link "全店打卡記錄" at bounding box center [74, 392] width 136 height 34
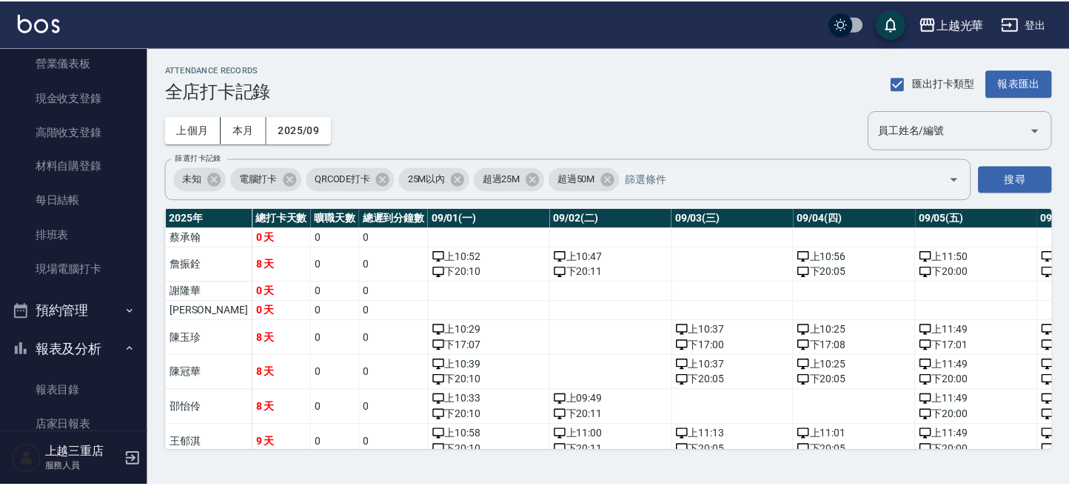
scroll to position [197, 0]
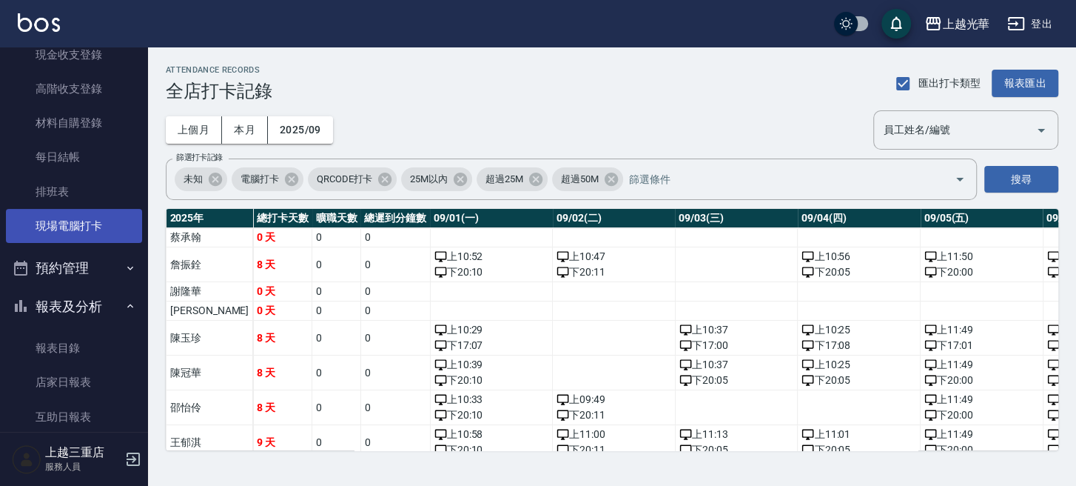
click at [67, 214] on link "現場電腦打卡" at bounding box center [74, 226] width 136 height 34
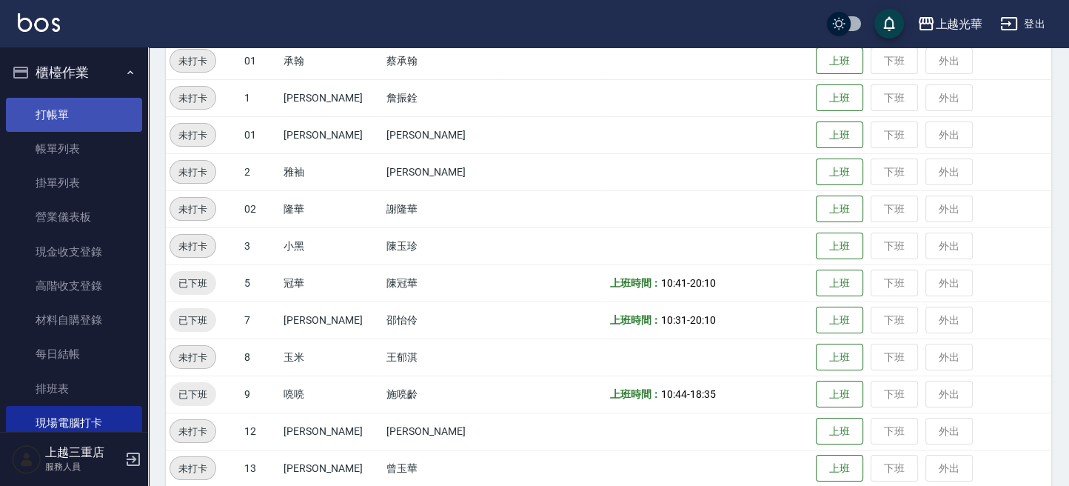
click at [71, 113] on link "打帳單" at bounding box center [74, 115] width 136 height 34
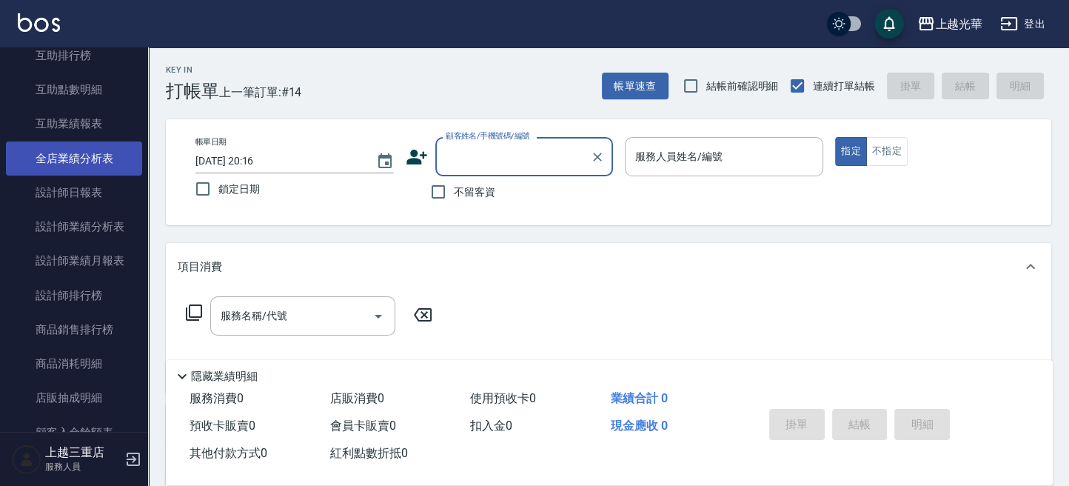
scroll to position [197, 0]
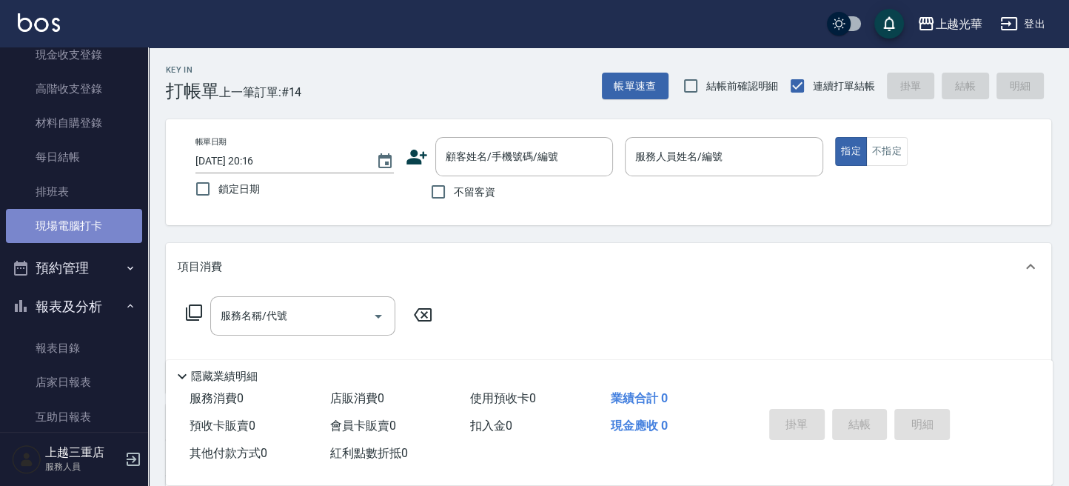
click at [101, 222] on link "現場電腦打卡" at bounding box center [74, 226] width 136 height 34
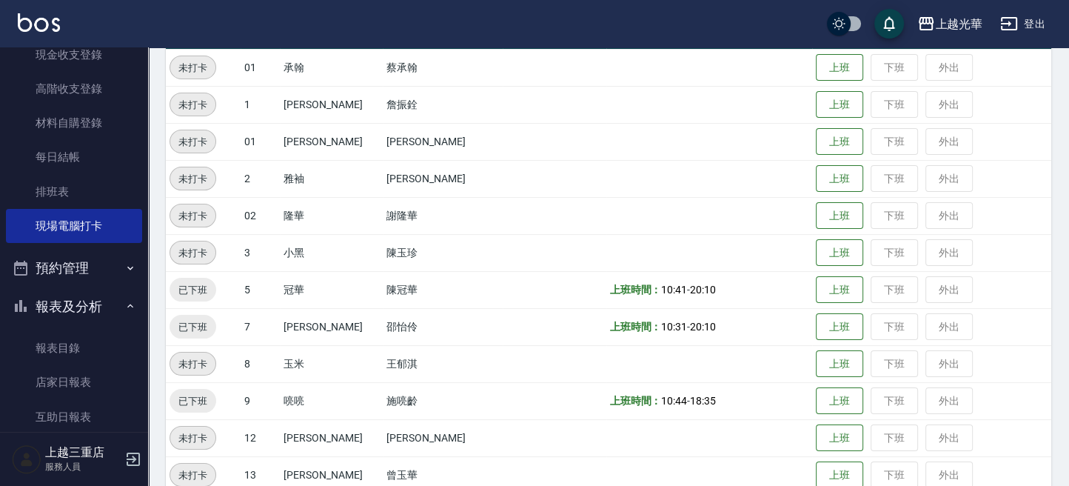
scroll to position [400, 0]
